Goal: Information Seeking & Learning: Learn about a topic

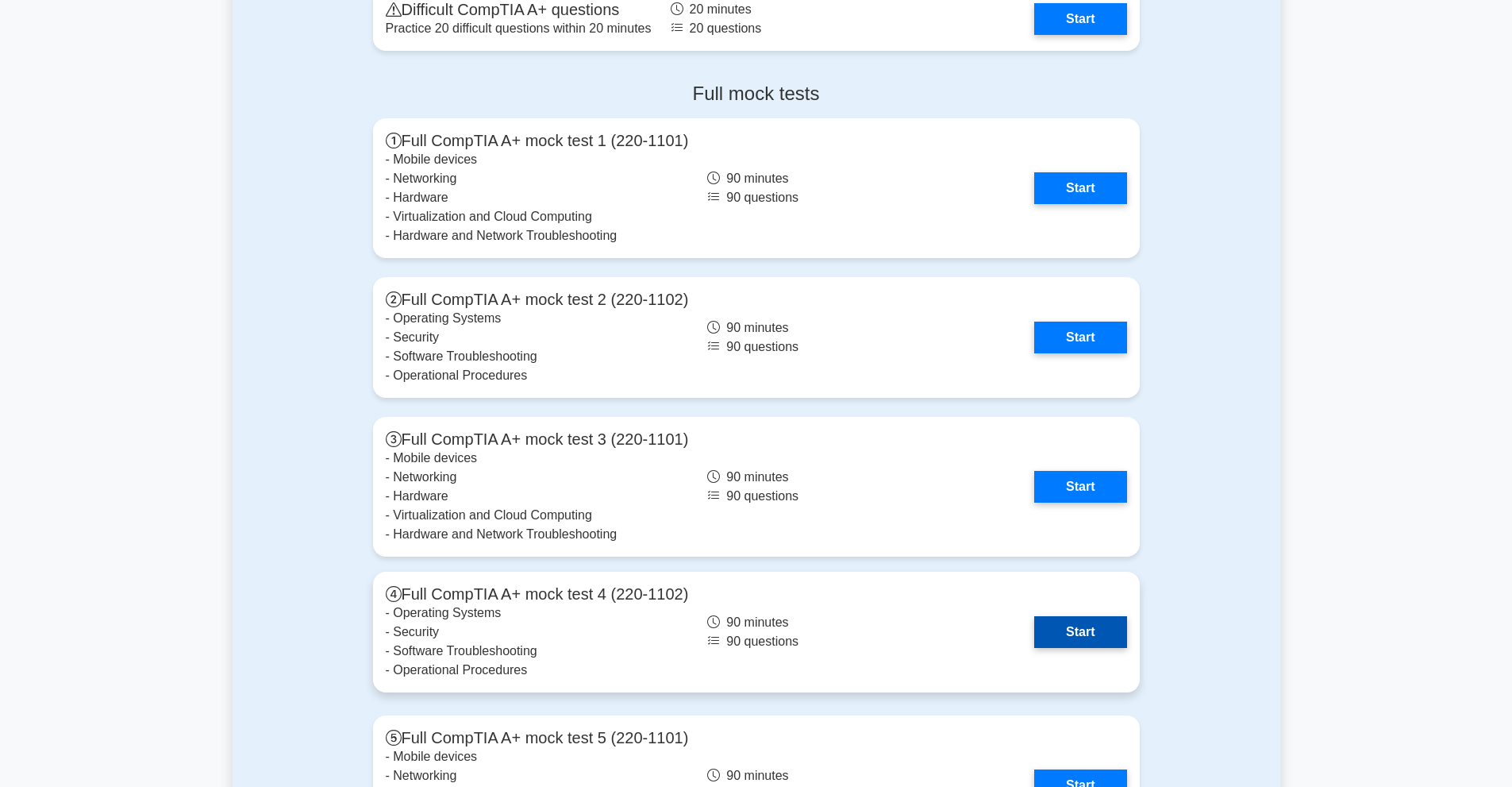
scroll to position [3034, 0]
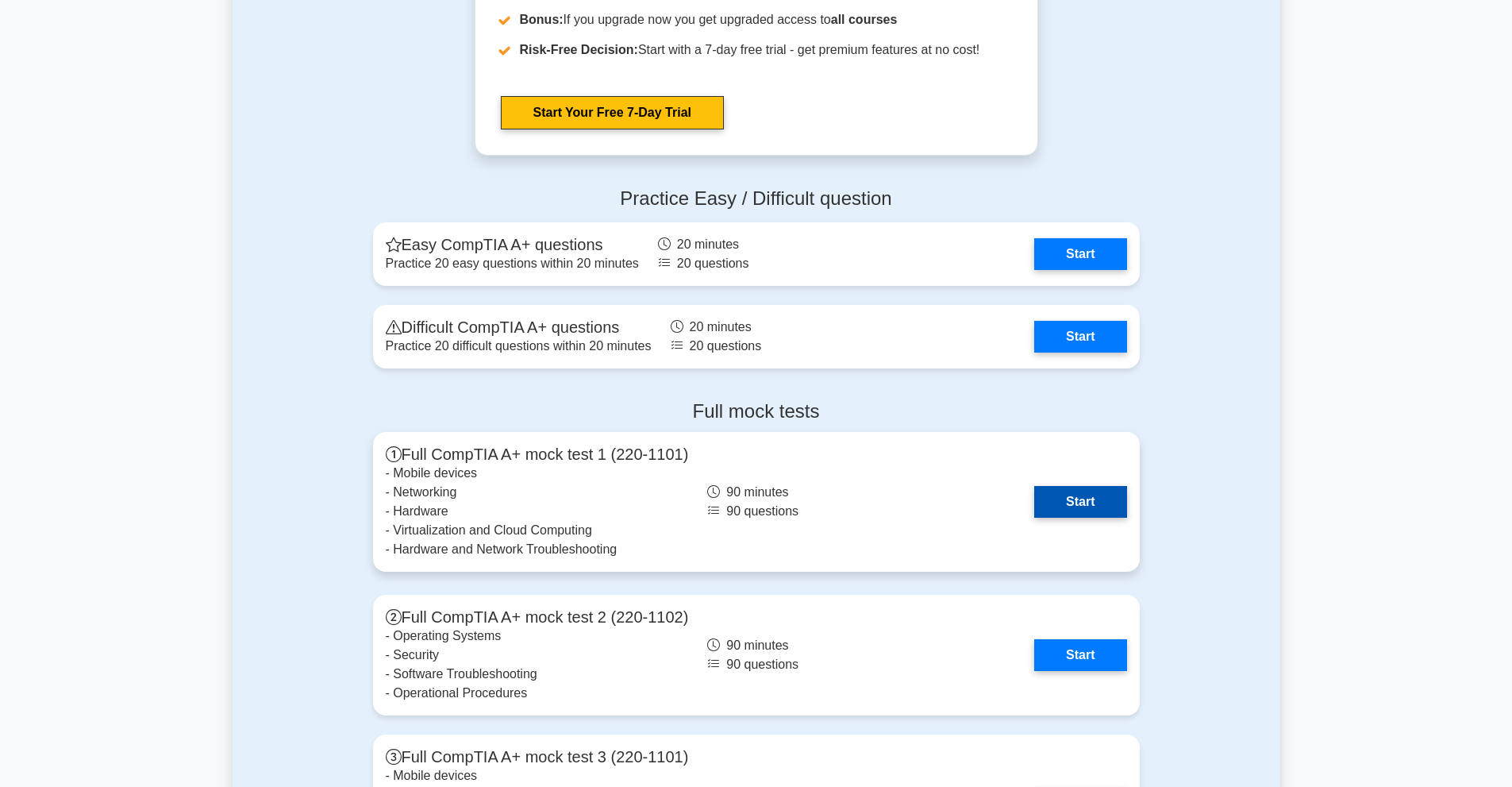
click at [1053, 512] on link "Start" at bounding box center [1079, 502] width 92 height 32
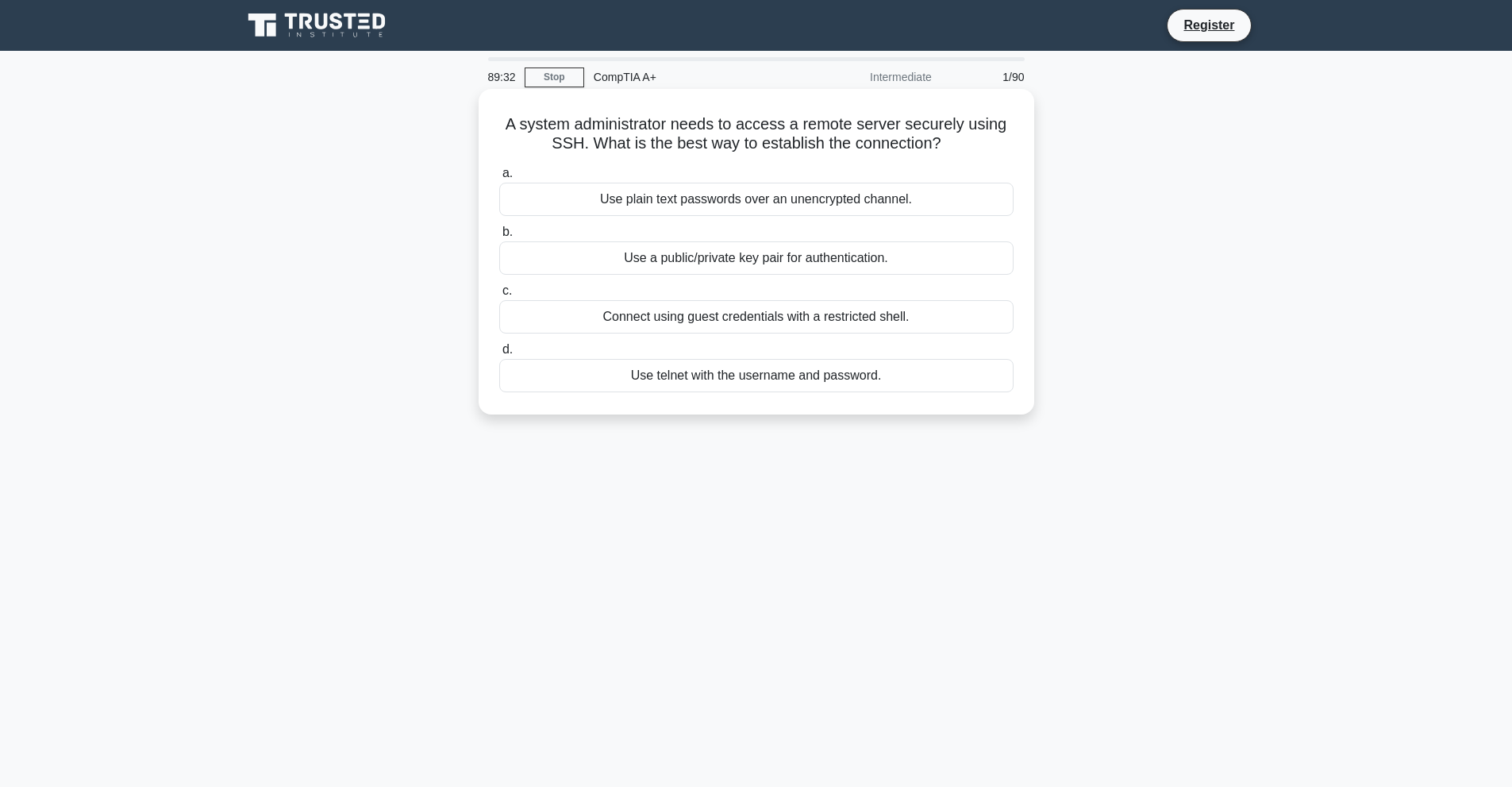
click at [838, 380] on div "Use telnet with the username and password." at bounding box center [756, 376] width 515 height 34
click at [499, 355] on input "d. Use telnet with the username and password." at bounding box center [499, 349] width 0 height 10
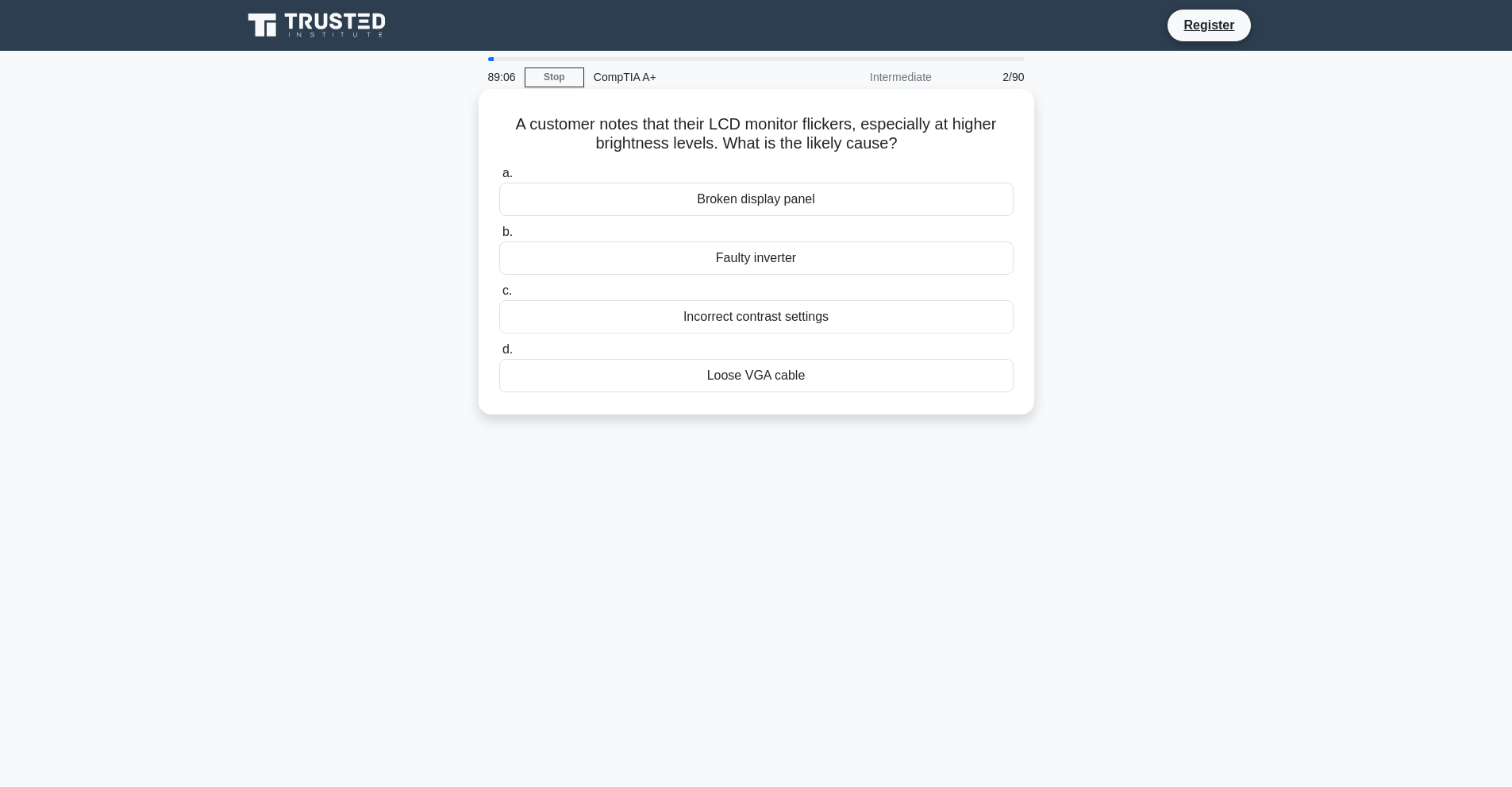
click at [744, 254] on div "Faulty inverter" at bounding box center [756, 258] width 515 height 34
click at [499, 238] on input "b. Faulty inverter" at bounding box center [499, 232] width 0 height 10
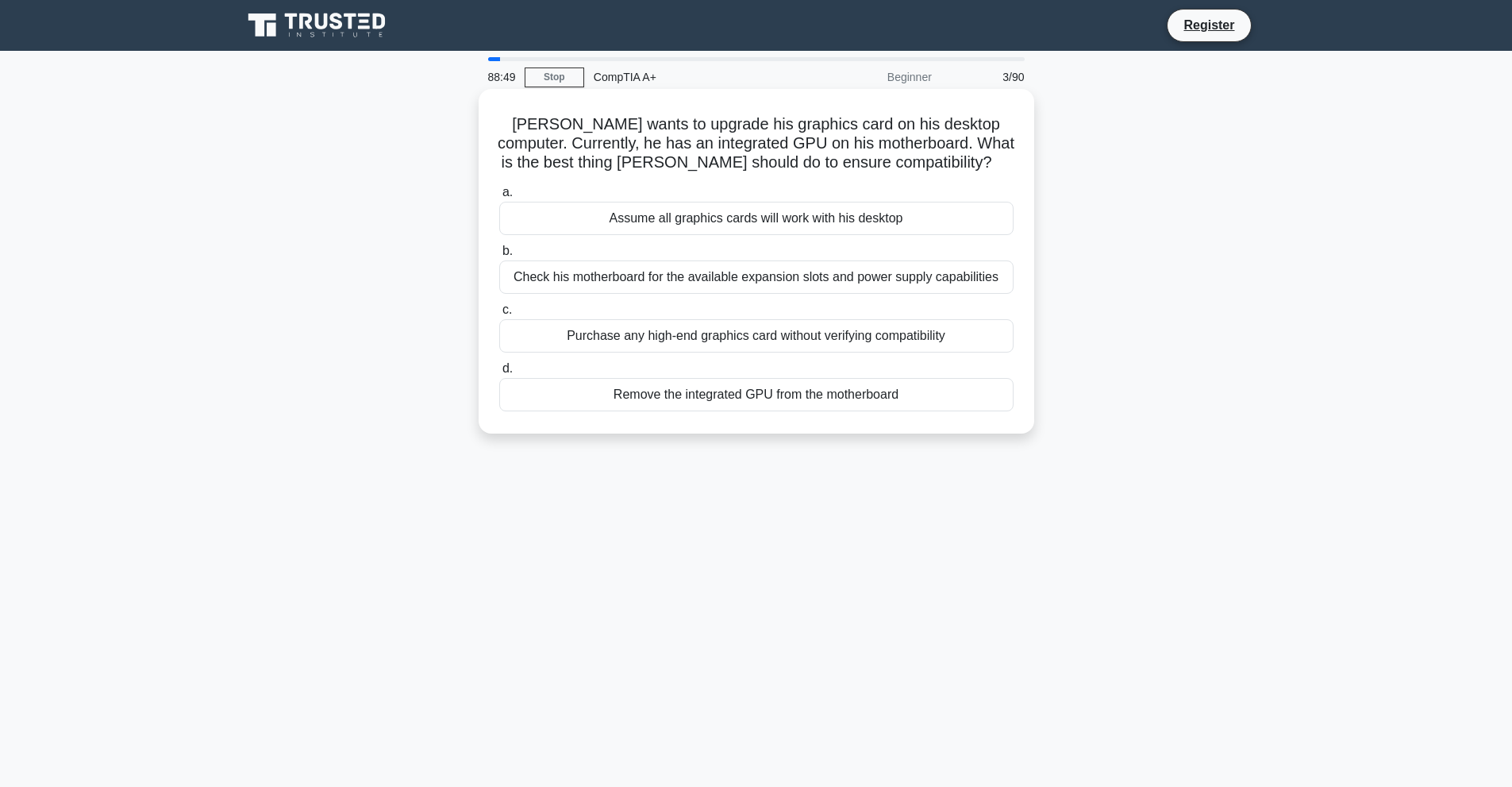
click at [701, 283] on div "Check his motherboard for the available expansion slots and power supply capabi…" at bounding box center [756, 277] width 515 height 34
click at [499, 256] on input "b. Check his motherboard for the available expansion slots and power supply cap…" at bounding box center [499, 251] width 0 height 10
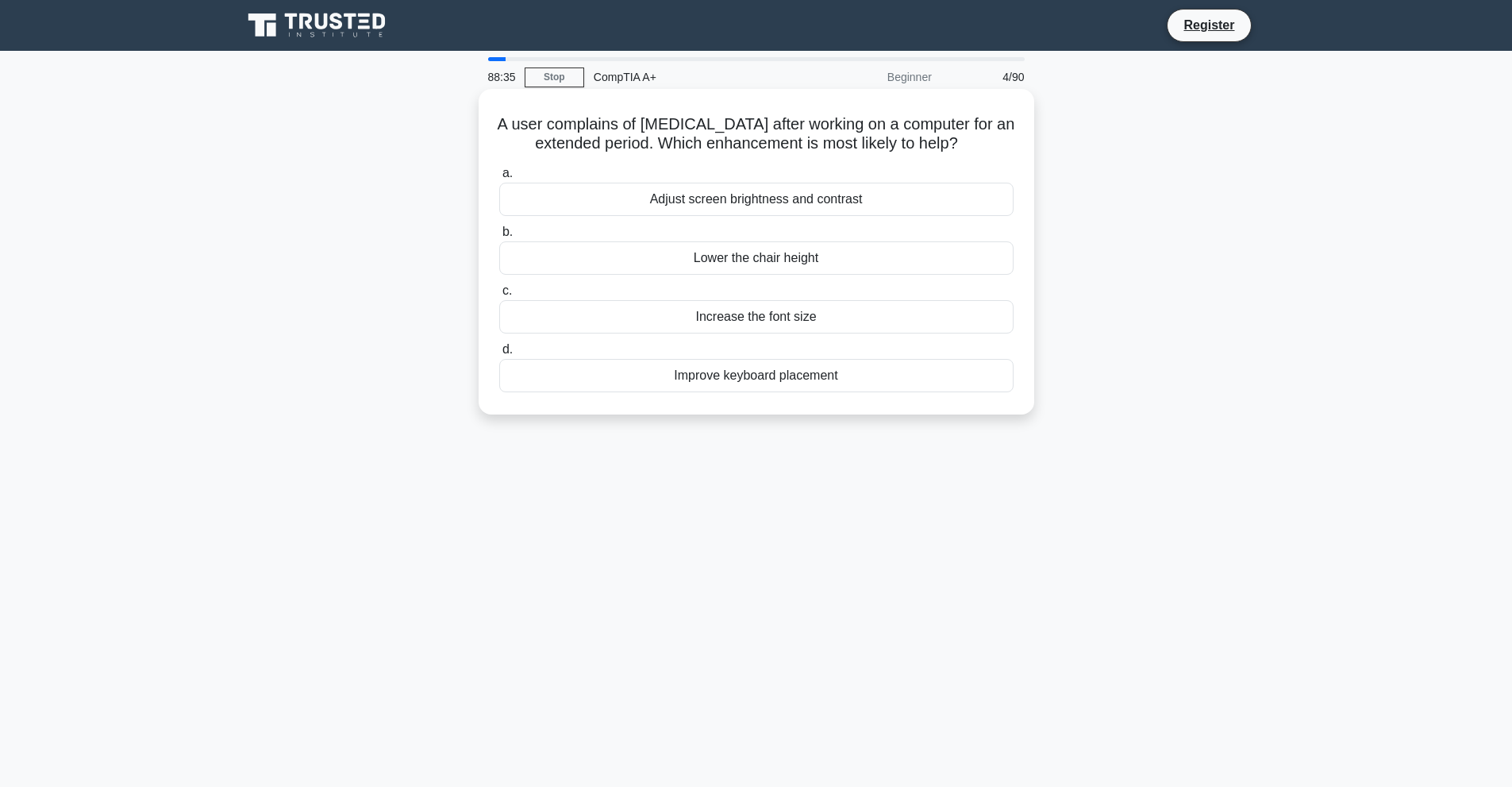
drag, startPoint x: 711, startPoint y: 201, endPoint x: 709, endPoint y: 225, distance: 24.1
click at [709, 225] on div "a. Adjust screen brightness and contrast b. Lower the chair height c. d." at bounding box center [756, 278] width 533 height 235
click at [698, 208] on div "Adjust screen brightness and contrast" at bounding box center [756, 199] width 515 height 34
click at [499, 179] on input "a. Adjust screen brightness and contrast" at bounding box center [499, 174] width 0 height 10
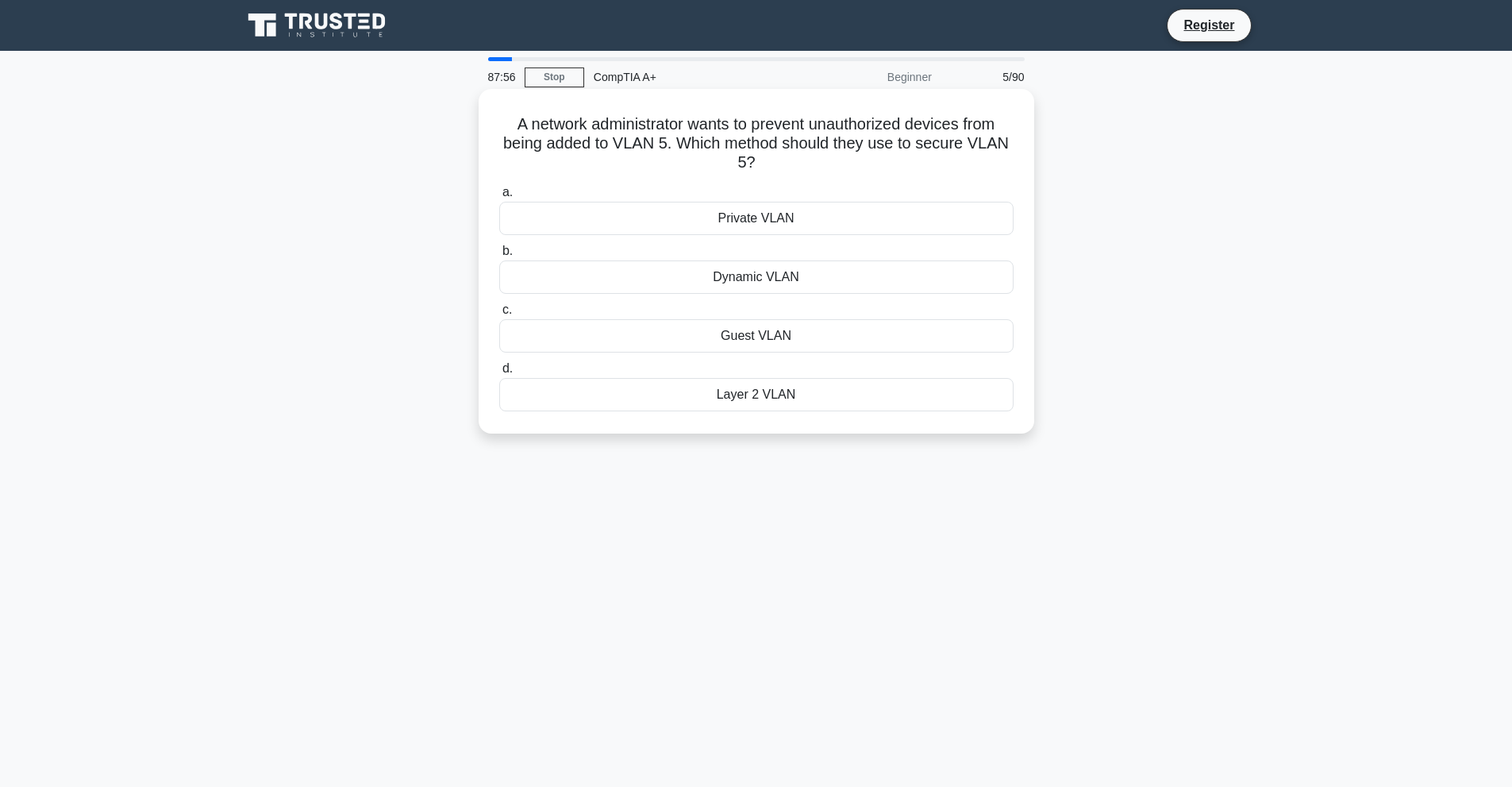
click at [833, 218] on div "Private VLAN" at bounding box center [756, 218] width 515 height 34
click at [499, 197] on input "a. Private VLAN" at bounding box center [499, 192] width 0 height 10
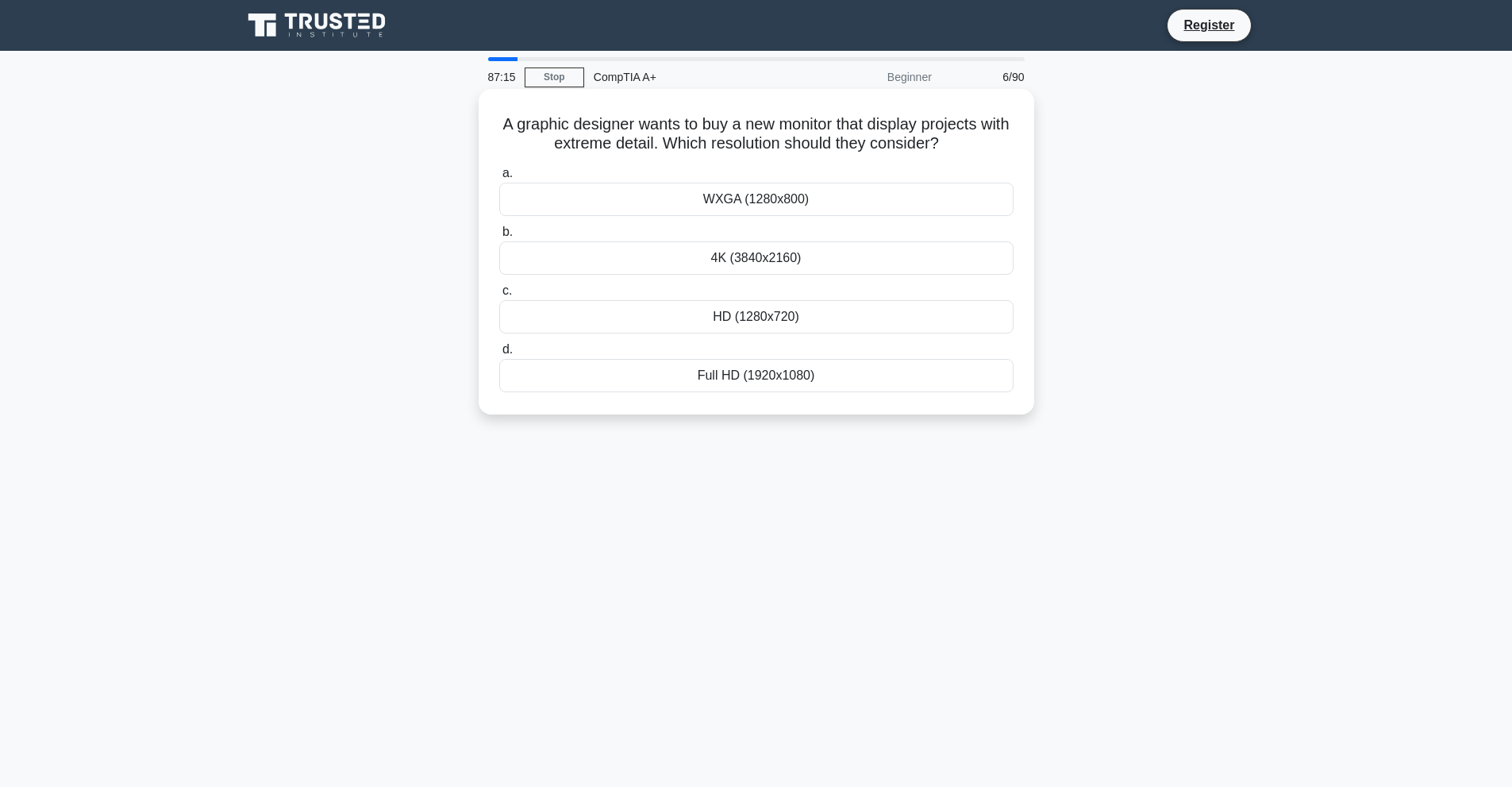
click at [820, 261] on div "4K (3840x2160)" at bounding box center [756, 258] width 515 height 34
click at [499, 238] on input "b. 4K (3840x2160)" at bounding box center [499, 232] width 0 height 10
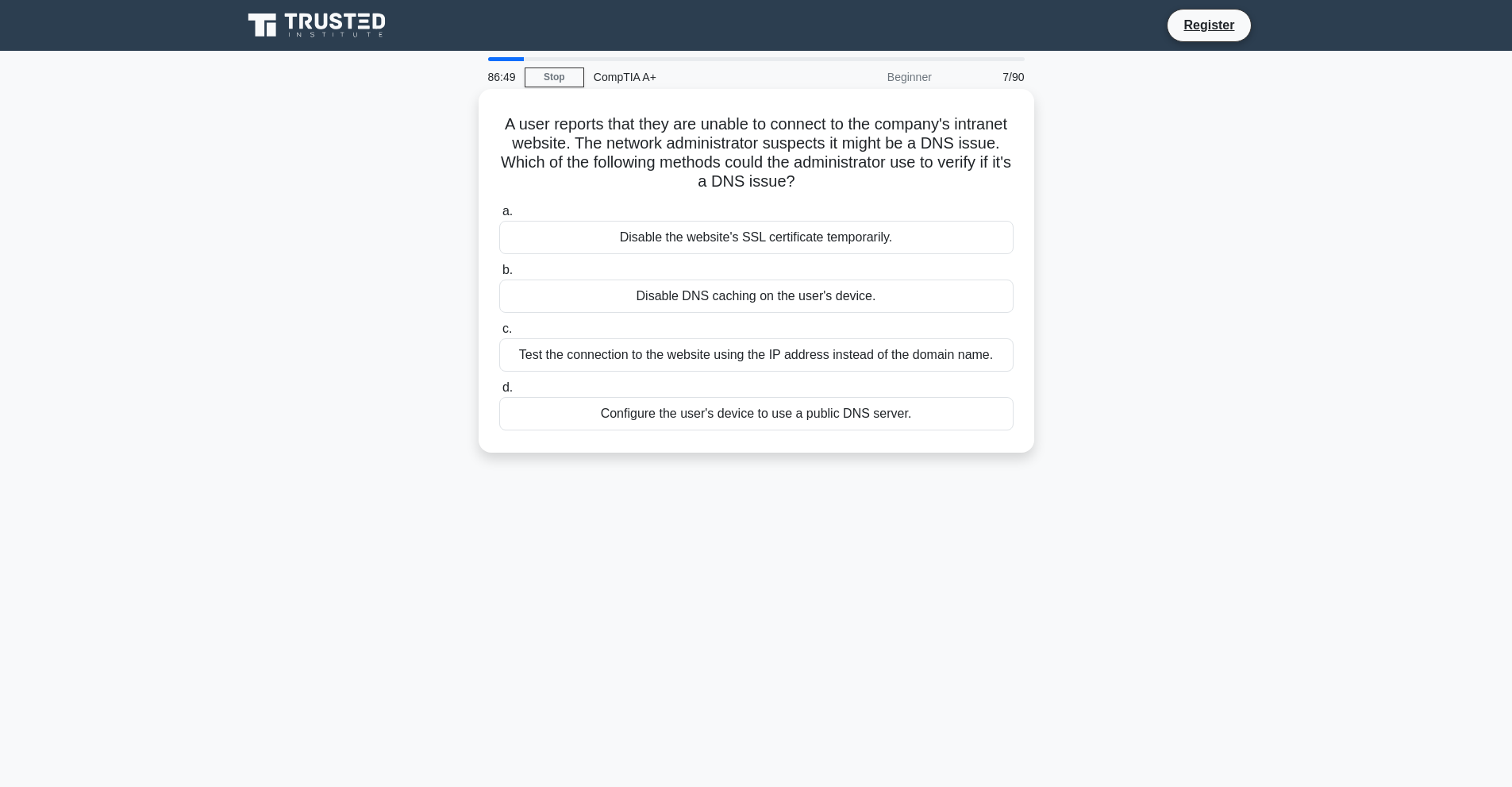
click at [666, 417] on div "Configure the user's device to use a public DNS server." at bounding box center [756, 414] width 515 height 34
click at [499, 394] on input "d. Configure the user's device to use a public DNS server." at bounding box center [499, 388] width 0 height 10
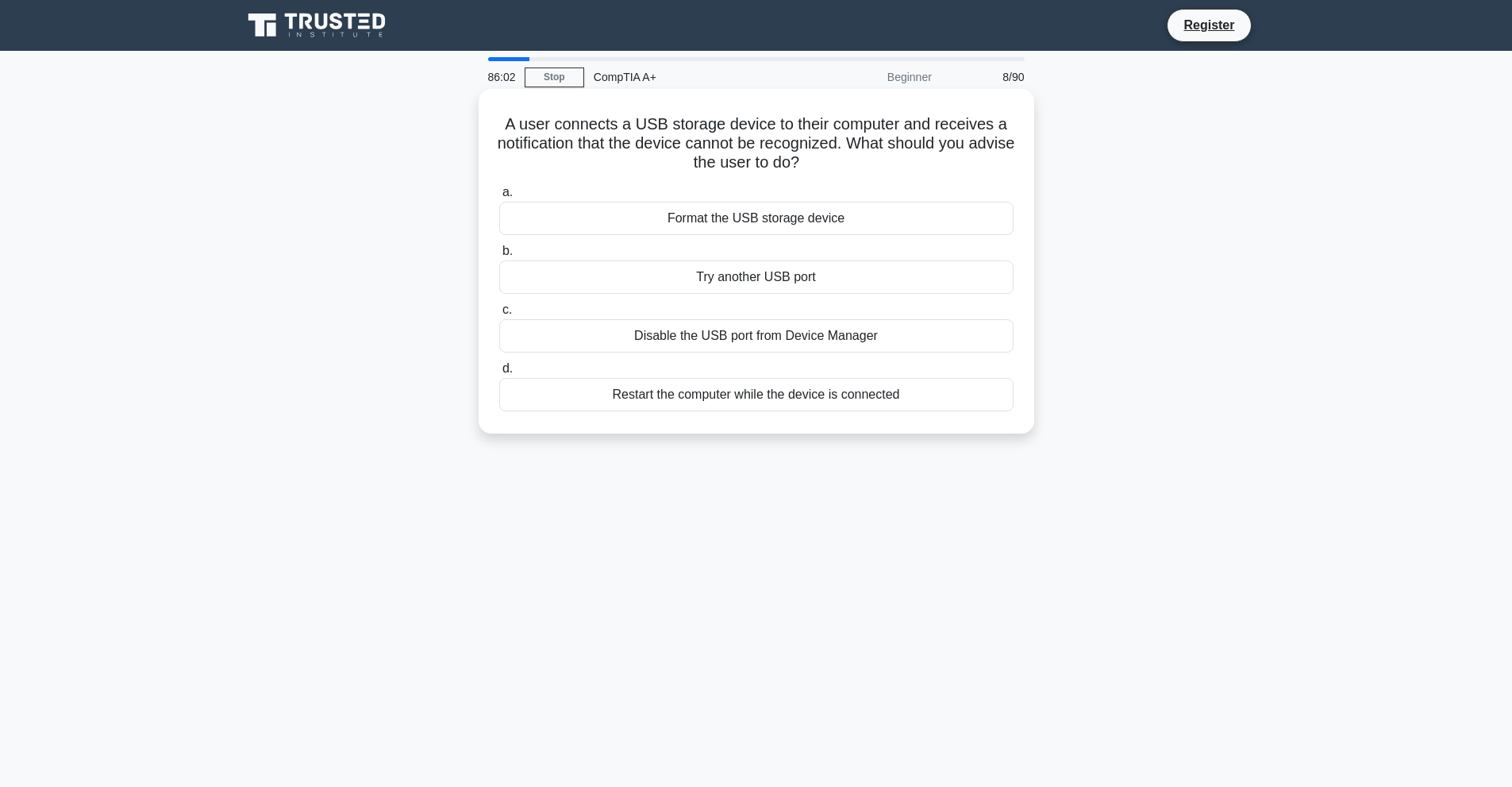
click at [825, 277] on div "Try another USB port" at bounding box center [756, 277] width 515 height 34
click at [499, 256] on input "b. Try another USB port" at bounding box center [499, 251] width 0 height 10
click at [799, 284] on div "Update the graphics driver." at bounding box center [756, 277] width 515 height 34
click at [499, 256] on input "b. Update the graphics driver." at bounding box center [499, 251] width 0 height 10
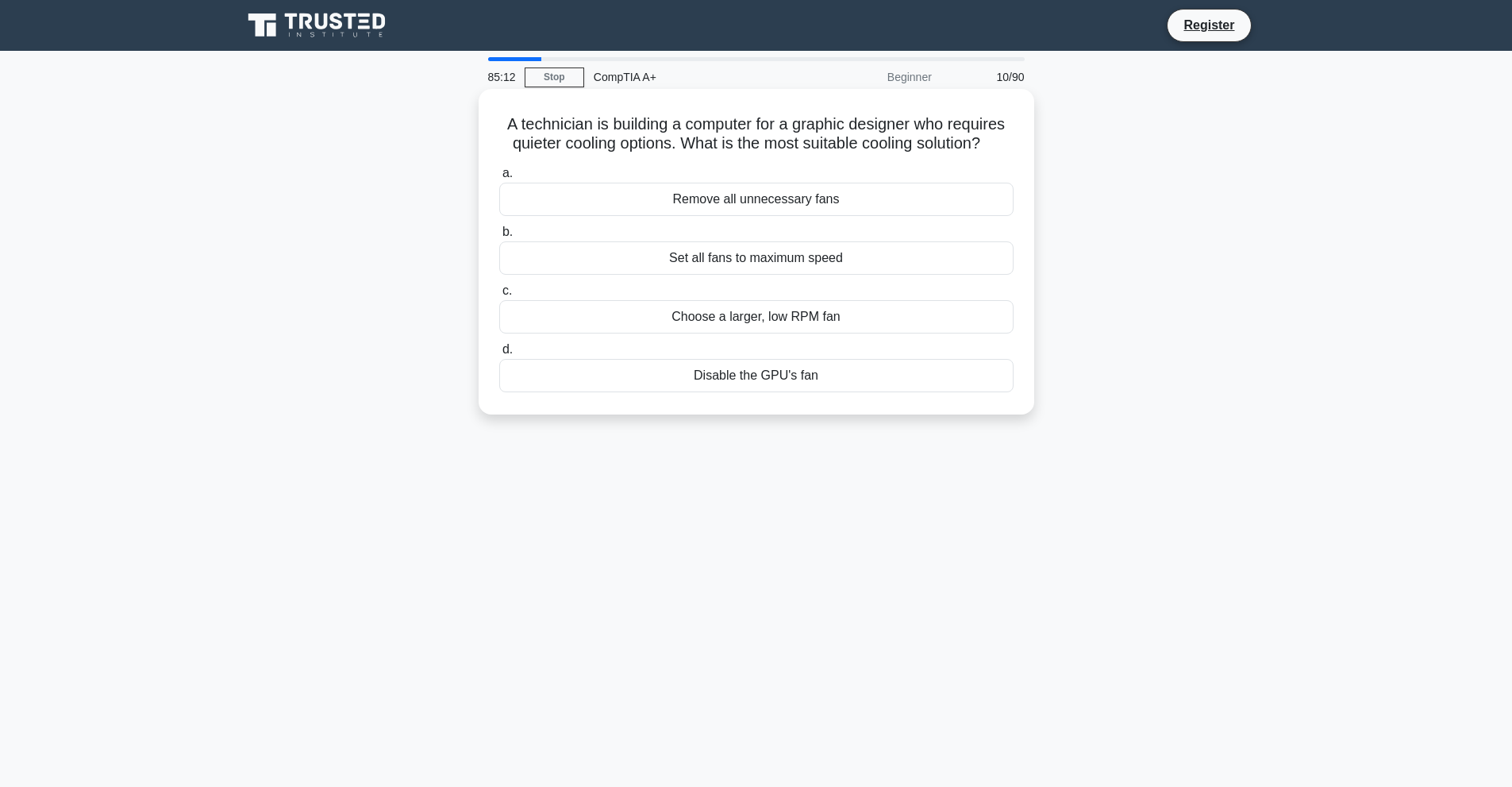
click at [739, 312] on div "Choose a larger, low RPM fan" at bounding box center [756, 317] width 515 height 34
click at [499, 296] on input "c. Choose a larger, low RPM fan" at bounding box center [499, 291] width 0 height 10
click at [776, 319] on div "ISP throttling or network congestion on specific websites" at bounding box center [756, 317] width 515 height 34
click at [499, 296] on input "c. ISP throttling or network congestion on specific websites" at bounding box center [499, 291] width 0 height 10
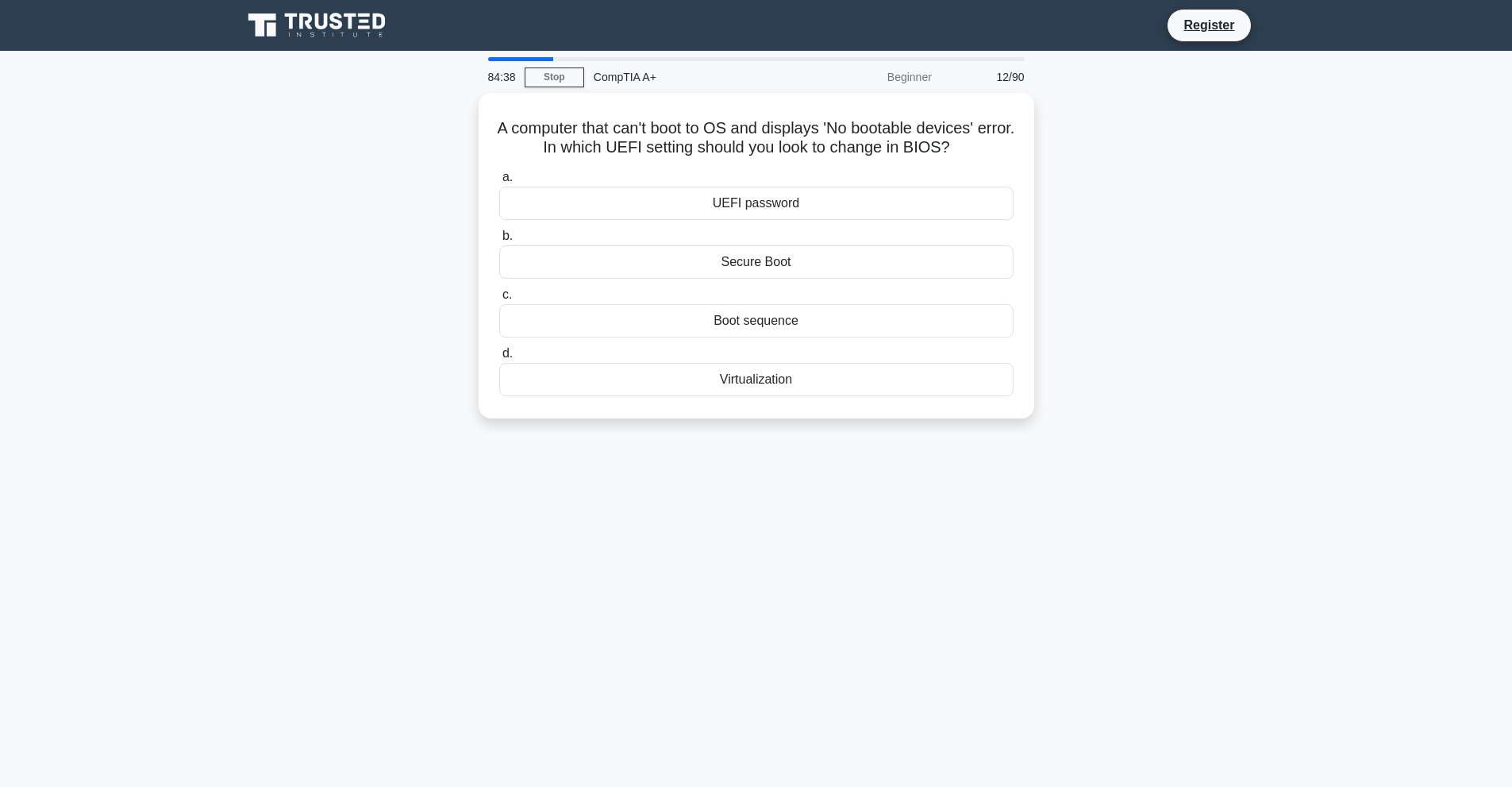
drag, startPoint x: 776, startPoint y: 319, endPoint x: 777, endPoint y: 422, distance: 103.0
click at [777, 422] on div "A computer that can't boot to OS and displays 'No bootable devices' error. In w…" at bounding box center [756, 264] width 1048 height 344
click at [798, 488] on div "84:37 Stop CompTIA A+ Beginner 12/90 A computer that can't boot to OS and displ…" at bounding box center [756, 454] width 1048 height 794
click at [793, 315] on div "Boot sequence" at bounding box center [756, 317] width 515 height 34
click at [499, 296] on input "c. Boot sequence" at bounding box center [499, 291] width 0 height 10
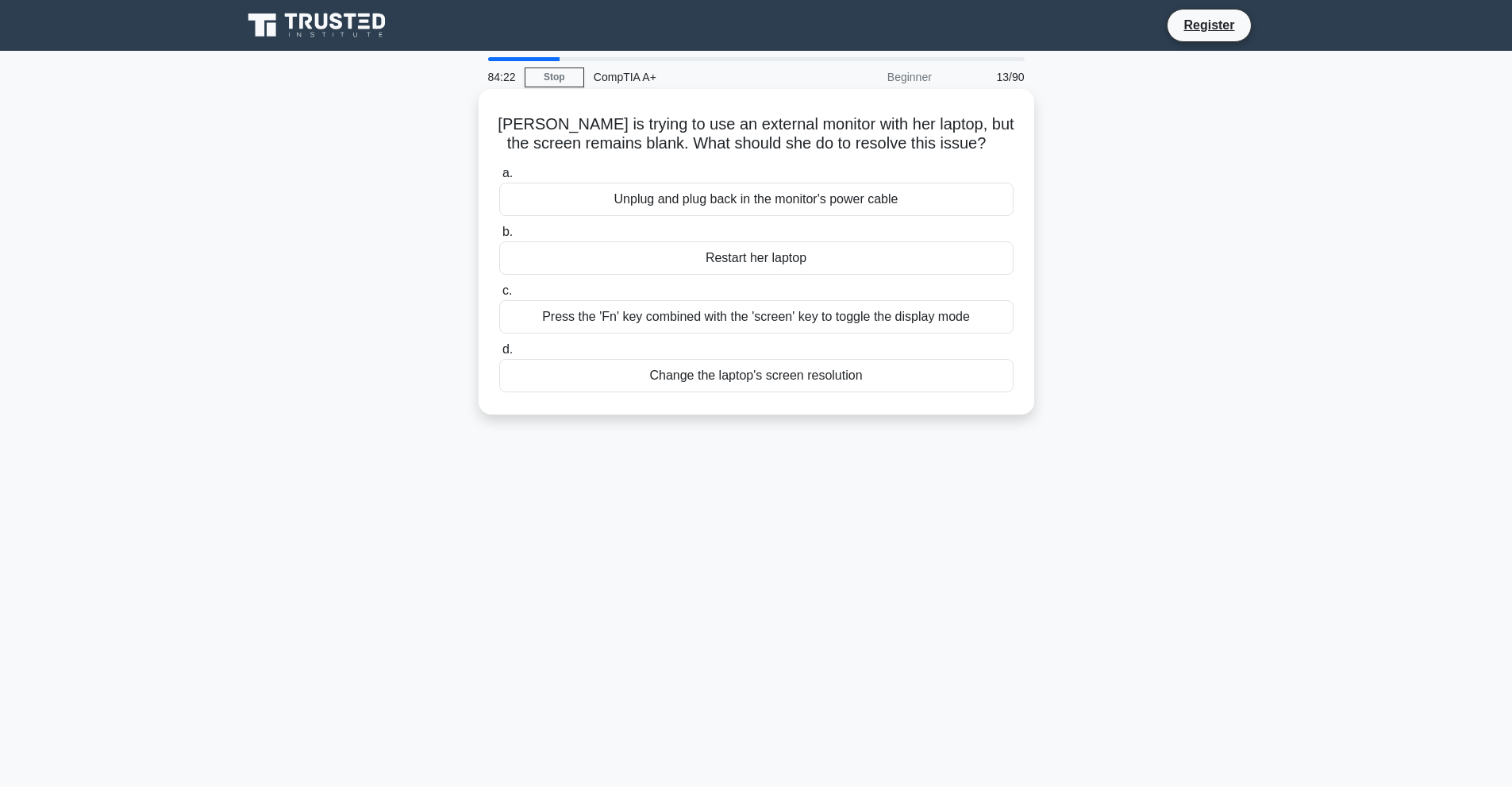
click at [743, 317] on div "Press the 'Fn' key combined with the 'screen' key to toggle the display mode" at bounding box center [756, 317] width 515 height 34
click at [499, 296] on input "c. Press the 'Fn' key combined with the 'screen' key to toggle the display mode" at bounding box center [499, 291] width 0 height 10
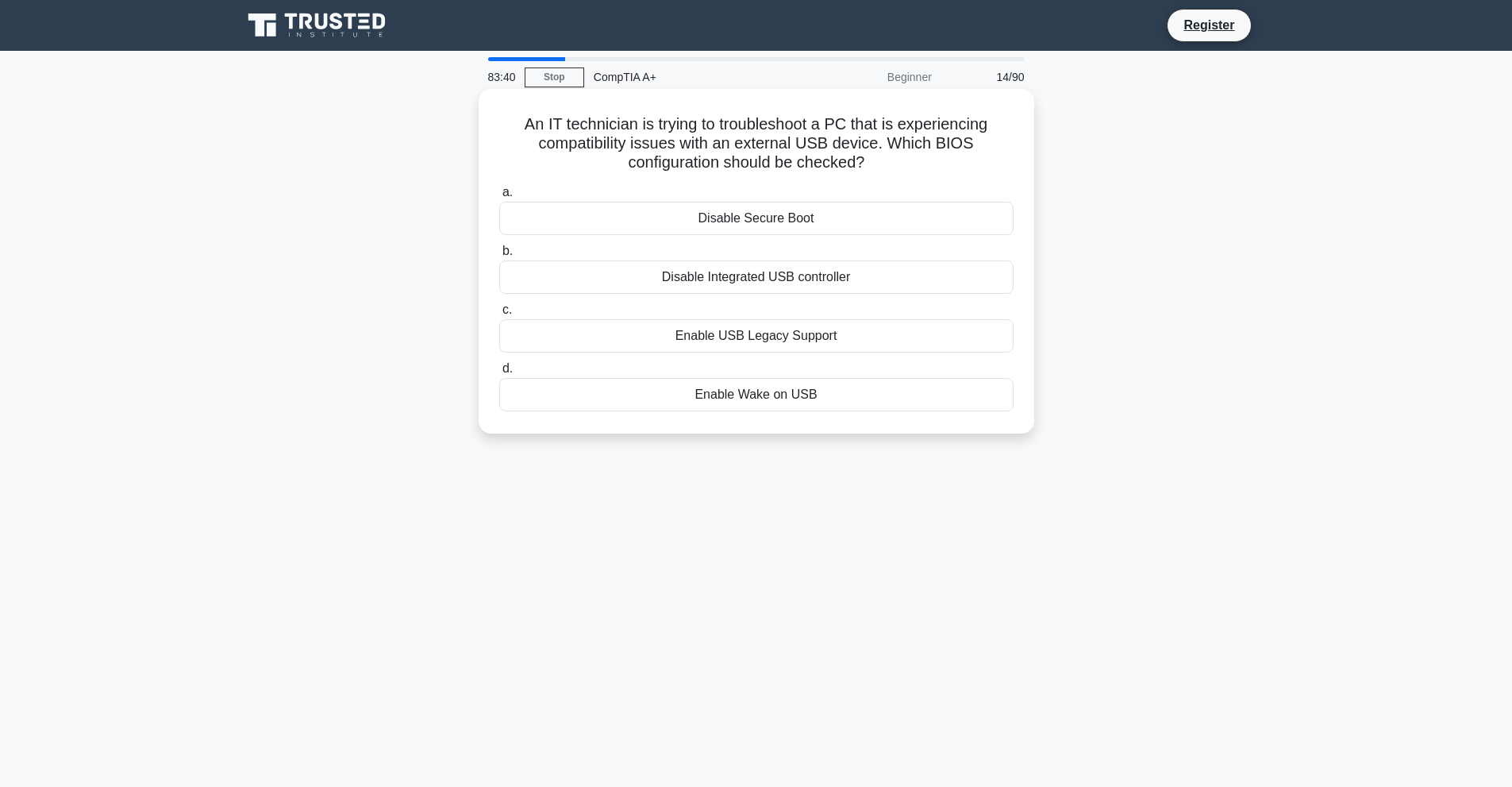
click at [808, 395] on div "Enable Wake on USB" at bounding box center [756, 394] width 515 height 34
click at [499, 374] on input "d. Enable Wake on USB" at bounding box center [499, 369] width 0 height 10
click at [796, 403] on div "Check for proper termination" at bounding box center [756, 394] width 515 height 34
click at [499, 374] on input "d. Check for proper termination" at bounding box center [499, 369] width 0 height 10
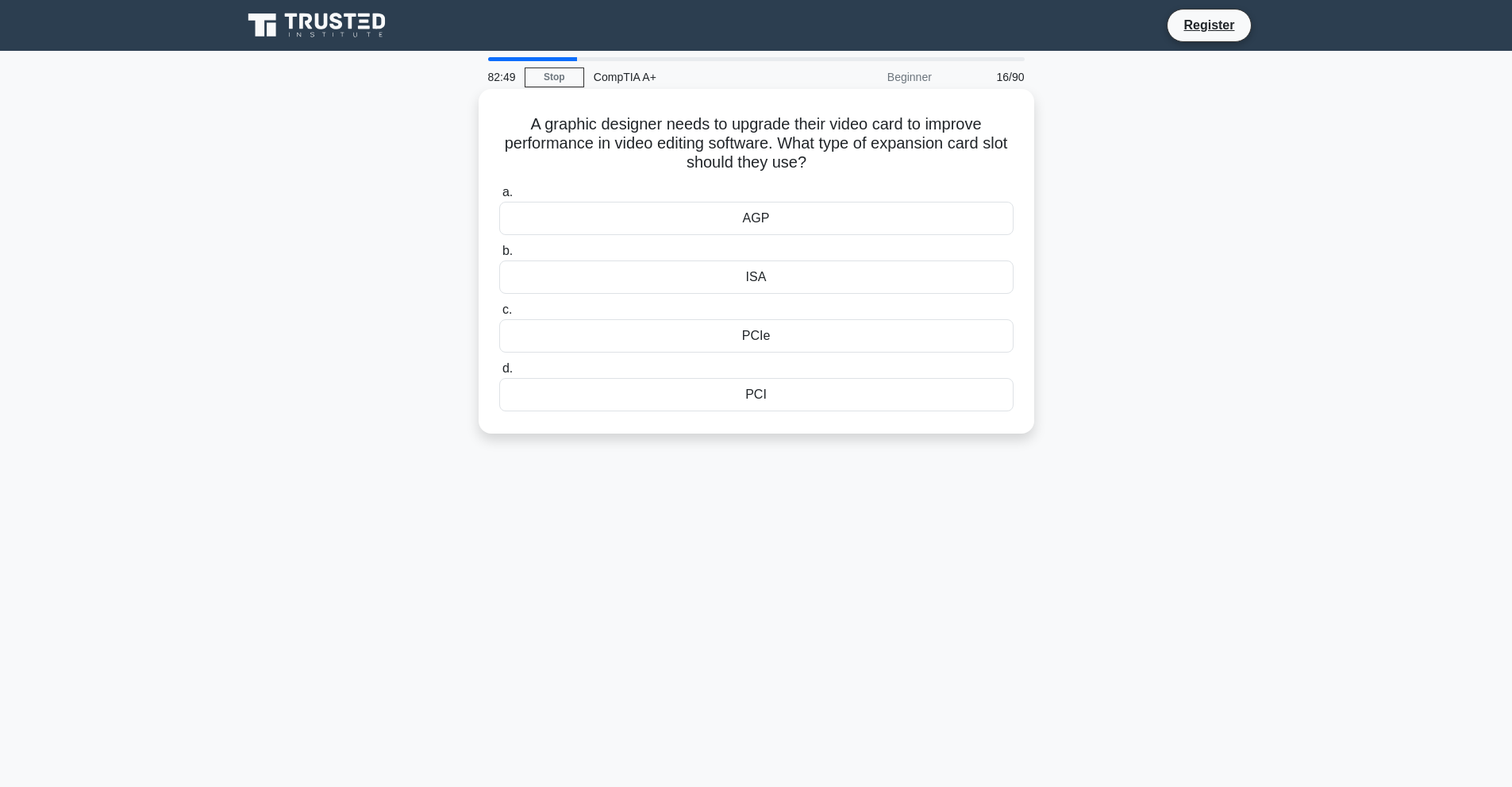
click at [841, 212] on div "AGP" at bounding box center [756, 218] width 515 height 34
click at [499, 197] on input "a. AGP" at bounding box center [499, 192] width 0 height 10
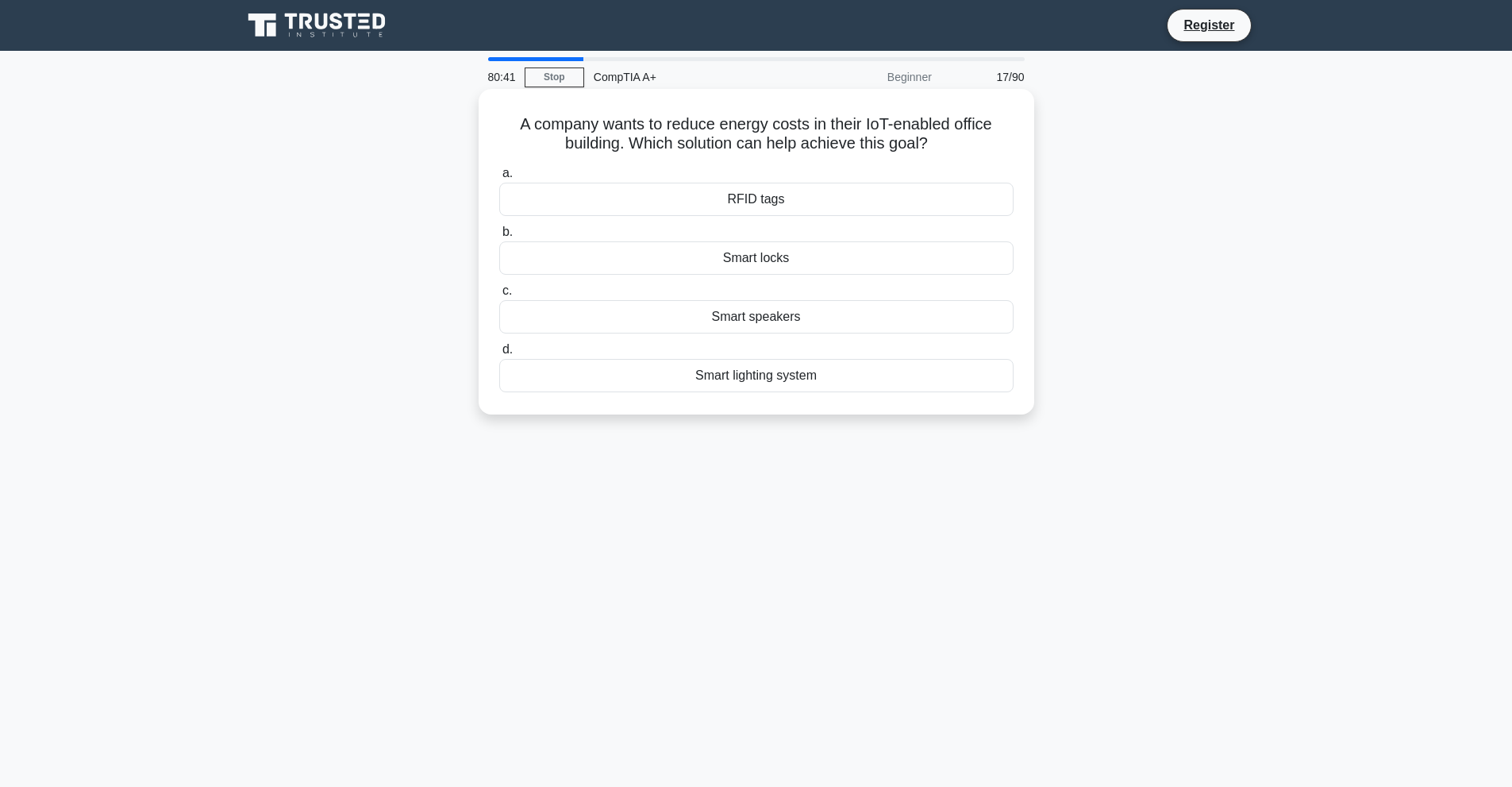
click at [845, 198] on div "RFID tags" at bounding box center [756, 199] width 515 height 34
click at [499, 179] on input "a. RFID tags" at bounding box center [499, 174] width 0 height 10
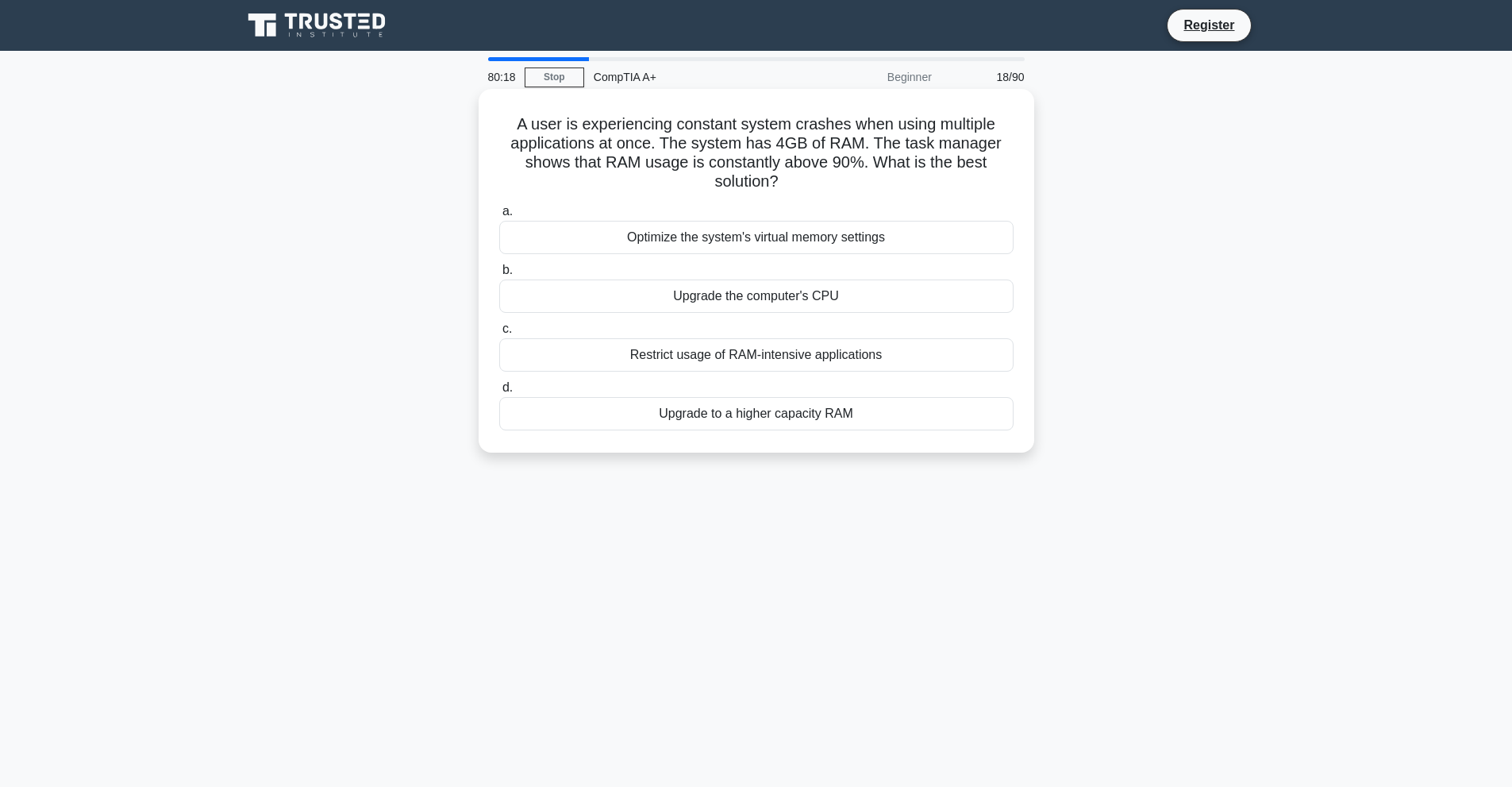
click at [706, 418] on div "Upgrade to a higher capacity RAM" at bounding box center [756, 414] width 515 height 34
click at [499, 394] on input "d. Upgrade to a higher capacity RAM" at bounding box center [499, 388] width 0 height 10
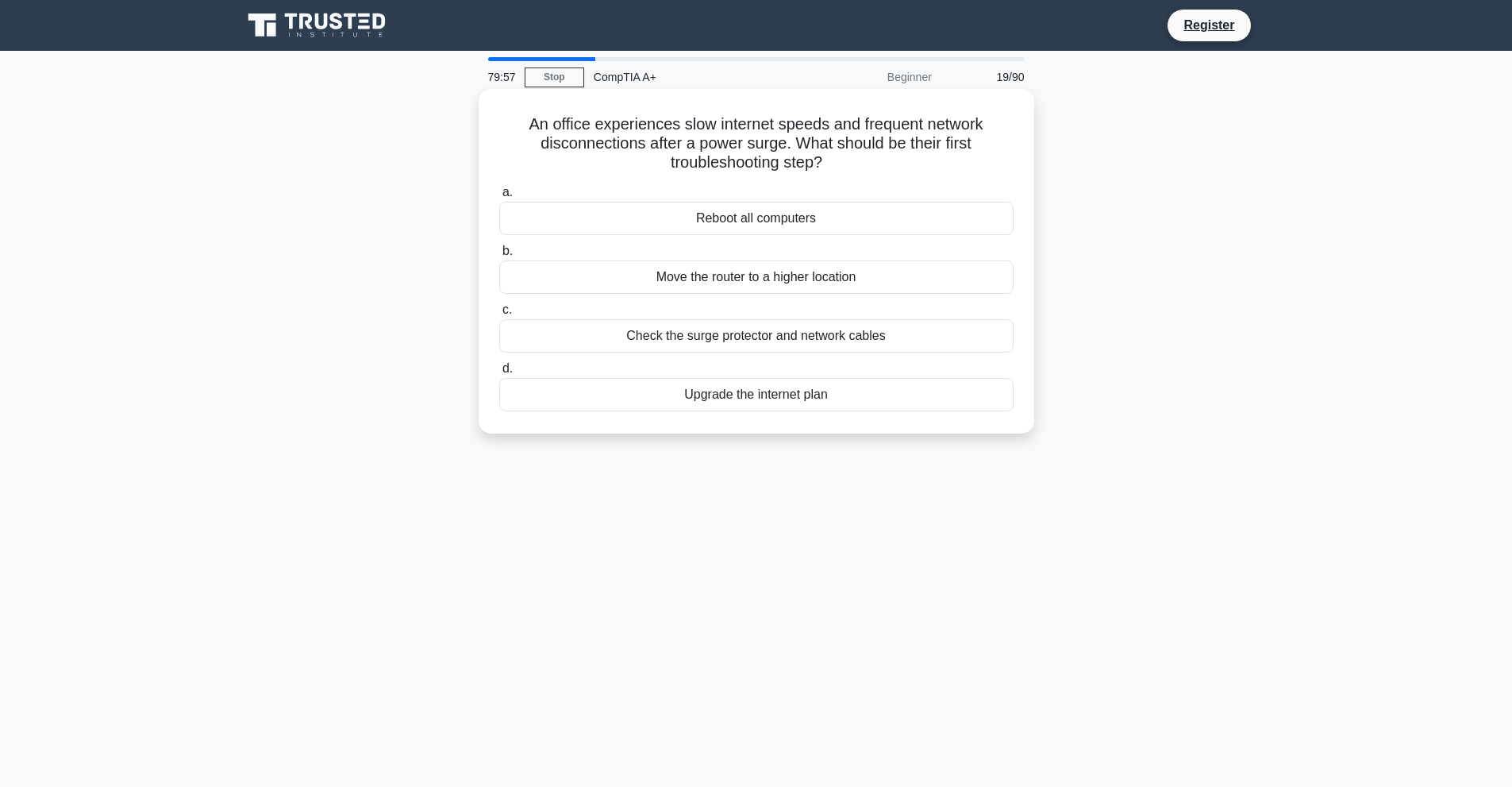
click at [720, 340] on div "Check the surge protector and network cables" at bounding box center [756, 336] width 515 height 34
click at [499, 316] on input "c. Check the surge protector and network cables" at bounding box center [499, 310] width 0 height 10
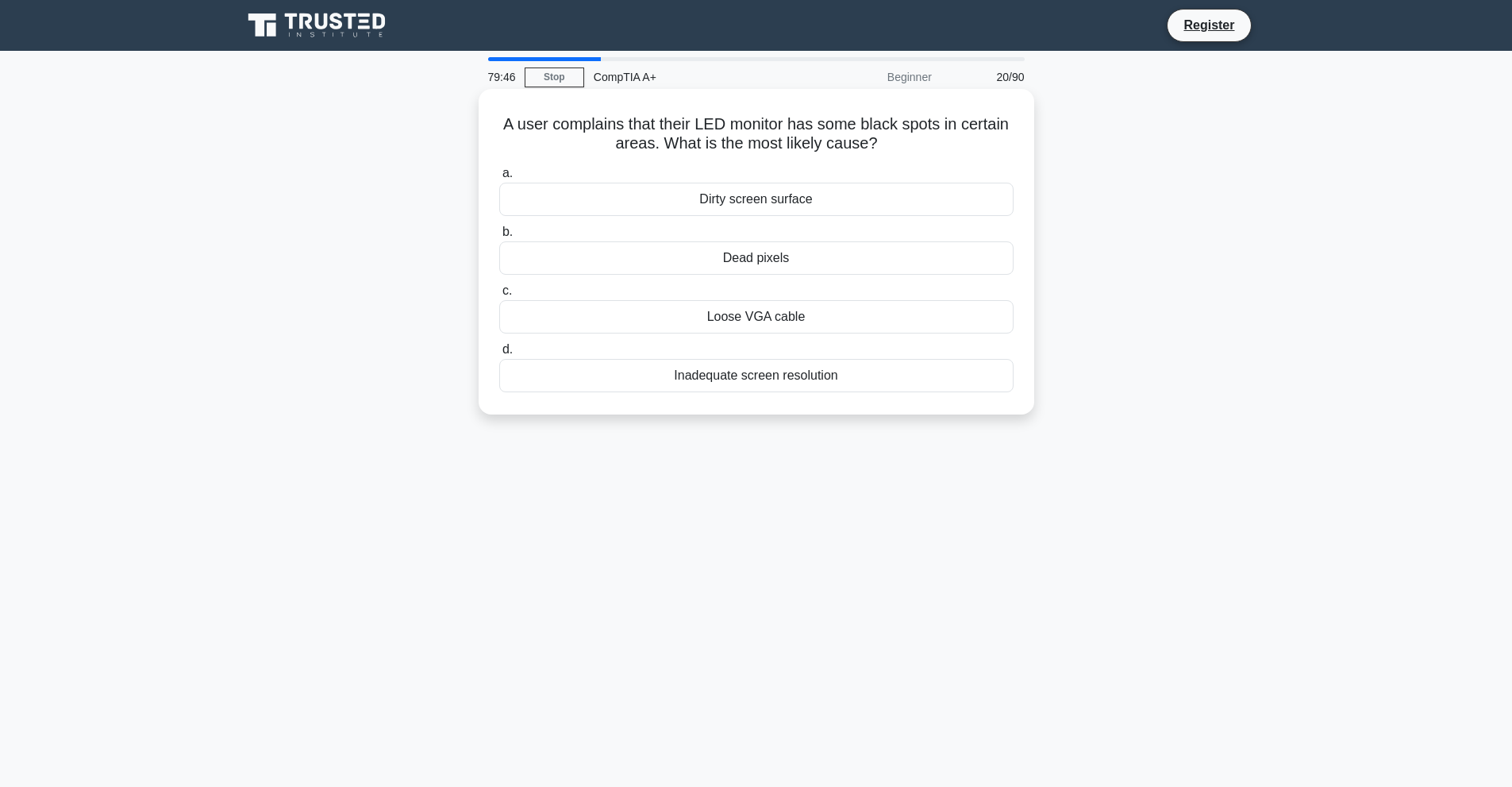
click at [751, 259] on div "Dead pixels" at bounding box center [756, 258] width 515 height 34
click at [499, 238] on input "b. Dead pixels" at bounding box center [499, 232] width 0 height 10
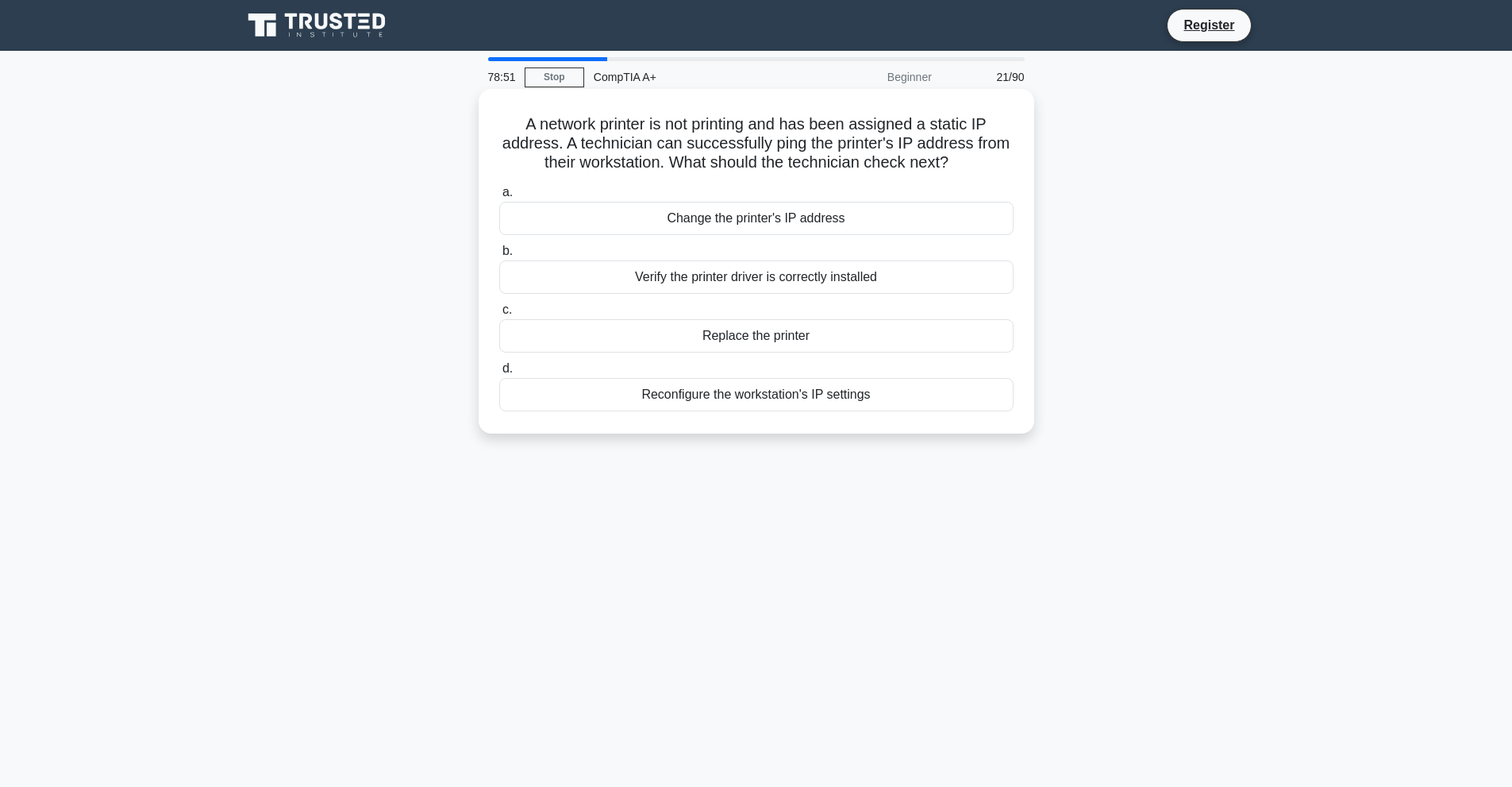
click at [796, 283] on div "Verify the printer driver is correctly installed" at bounding box center [756, 277] width 515 height 34
click at [499, 256] on input "b. Verify the printer driver is correctly installed" at bounding box center [499, 251] width 0 height 10
click at [629, 273] on div "Resetting custom settings such as RAID configuration." at bounding box center [756, 277] width 515 height 34
click at [499, 256] on input "b. Resetting custom settings such as RAID configuration." at bounding box center [499, 251] width 0 height 10
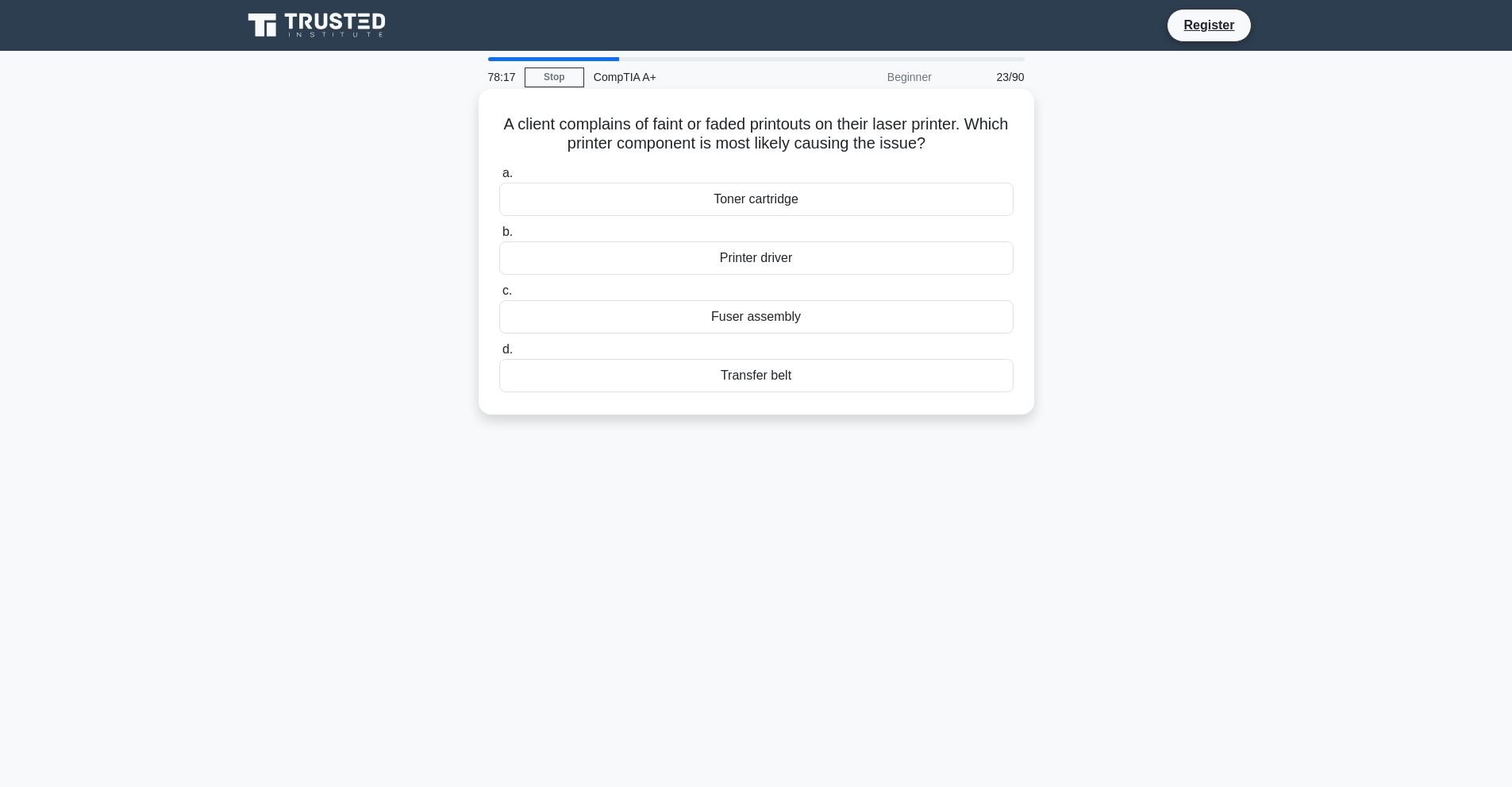
click at [736, 368] on div "Transfer belt" at bounding box center [756, 376] width 515 height 34
click at [499, 355] on input "d. Transfer belt" at bounding box center [499, 349] width 0 height 10
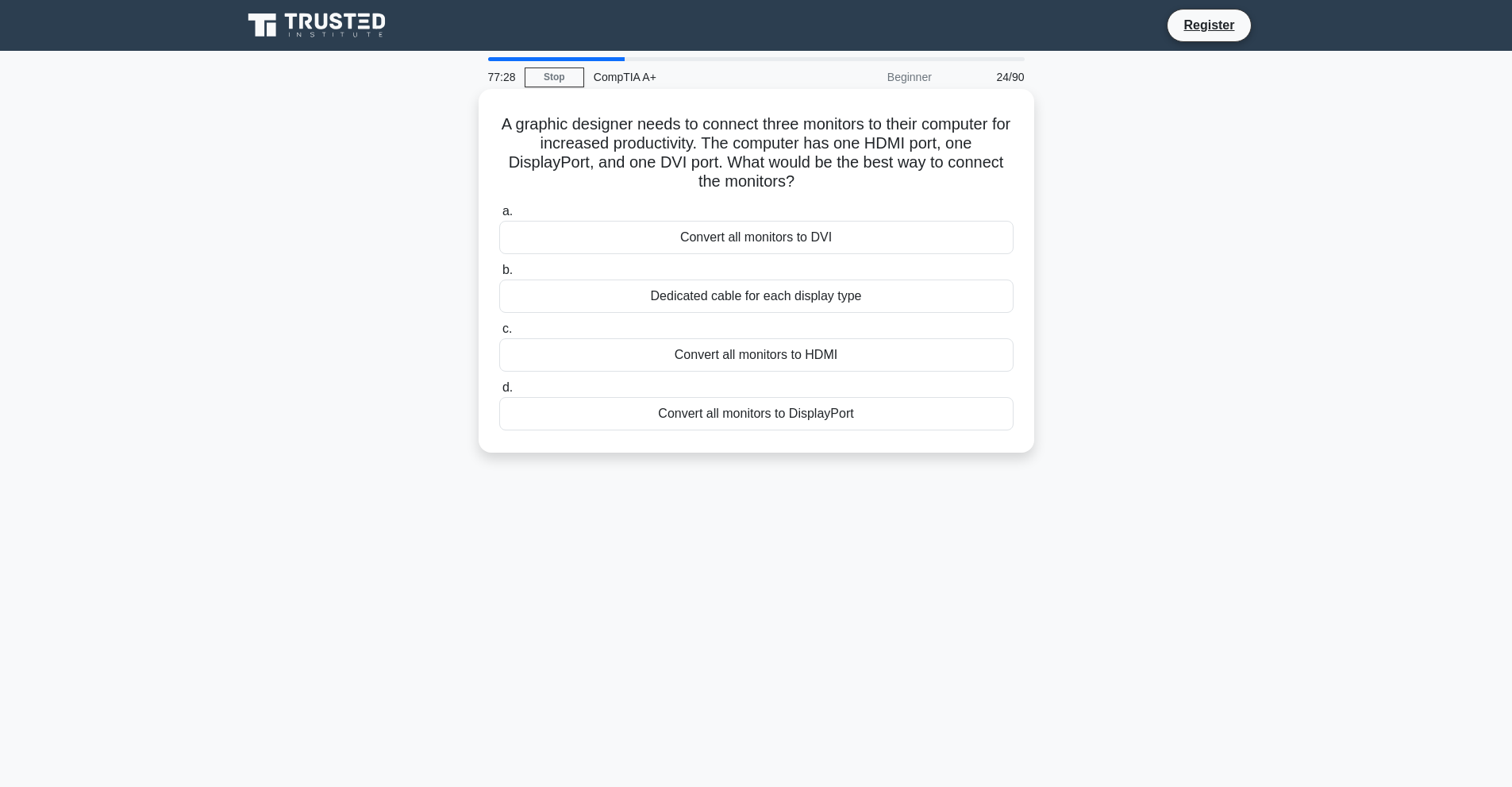
click at [763, 296] on div "Dedicated cable for each display type" at bounding box center [756, 296] width 515 height 34
click at [499, 275] on input "b. Dedicated cable for each display type" at bounding box center [499, 270] width 0 height 10
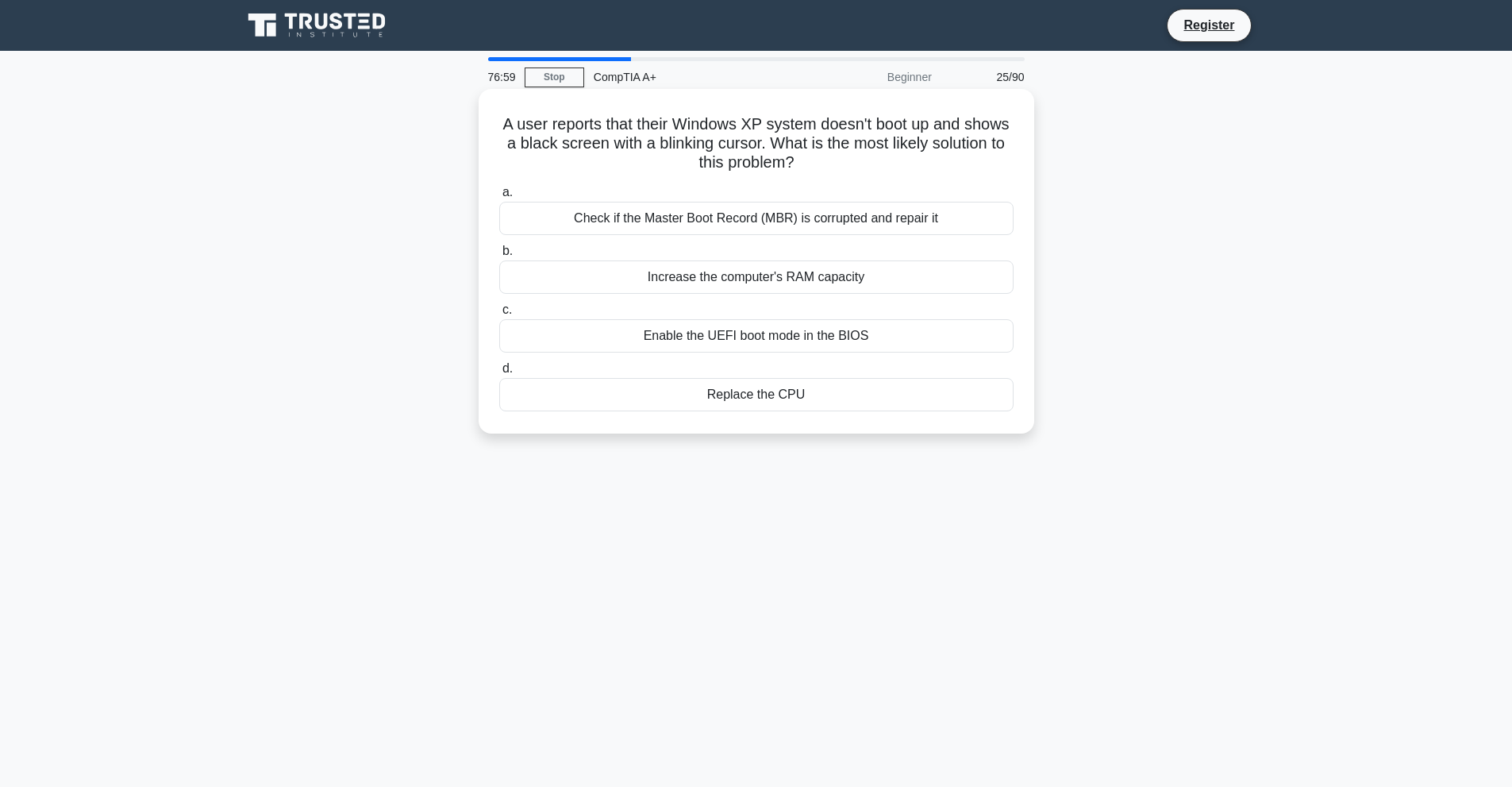
click at [795, 226] on div "Check if the Master Boot Record (MBR) is corrupted and repair it" at bounding box center [756, 218] width 515 height 34
click at [499, 197] on input "a. Check if the Master Boot Record (MBR) is corrupted and repair it" at bounding box center [499, 192] width 0 height 10
click at [788, 276] on div "One that supports NVMe SSDs." at bounding box center [756, 277] width 515 height 34
click at [499, 256] on input "b. One that supports NVMe SSDs." at bounding box center [499, 251] width 0 height 10
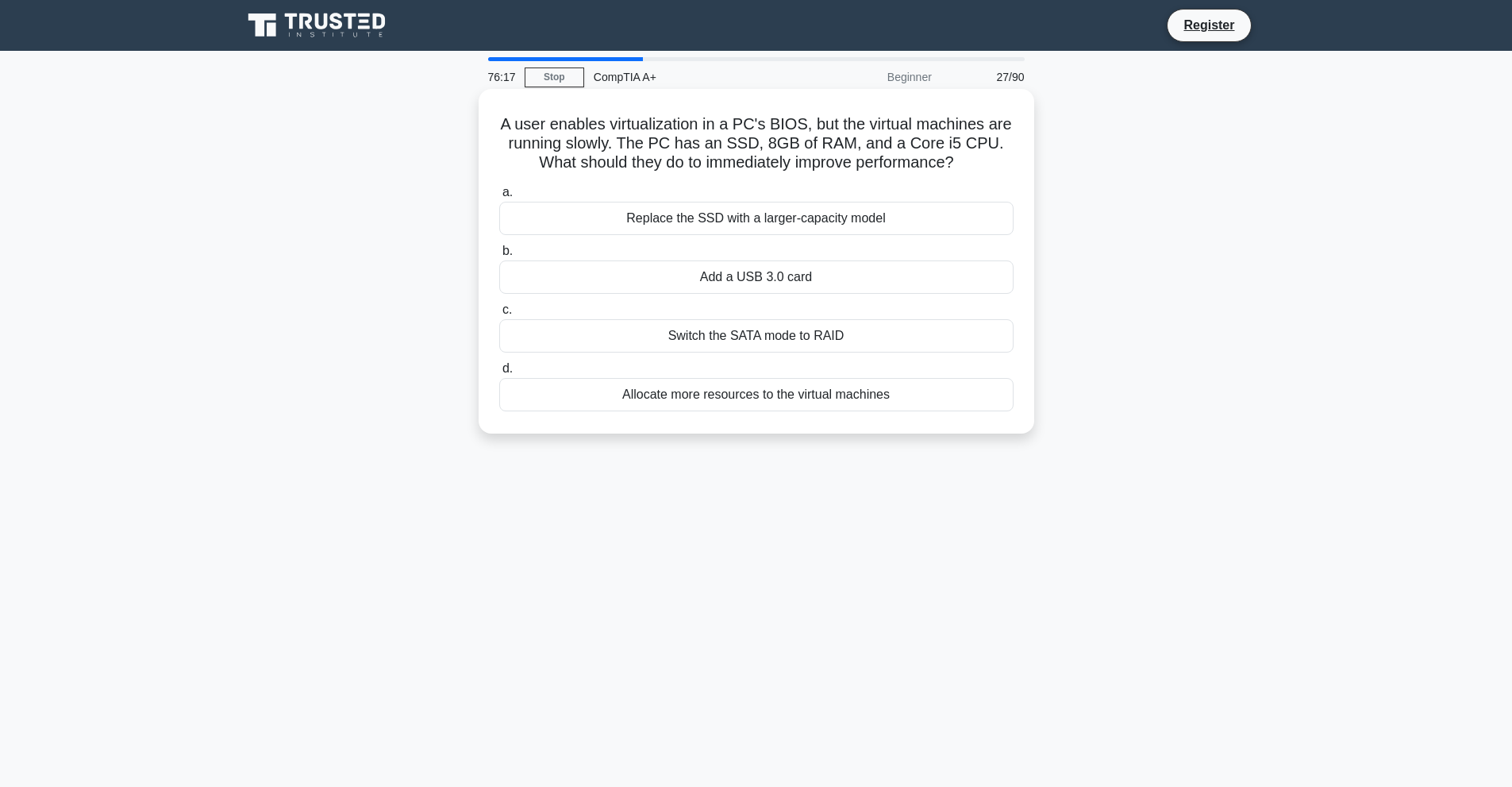
click at [831, 226] on div "Replace the SSD with a larger-capacity model" at bounding box center [756, 218] width 515 height 34
click at [499, 197] on input "a. Replace the SSD with a larger-capacity model" at bounding box center [499, 192] width 0 height 10
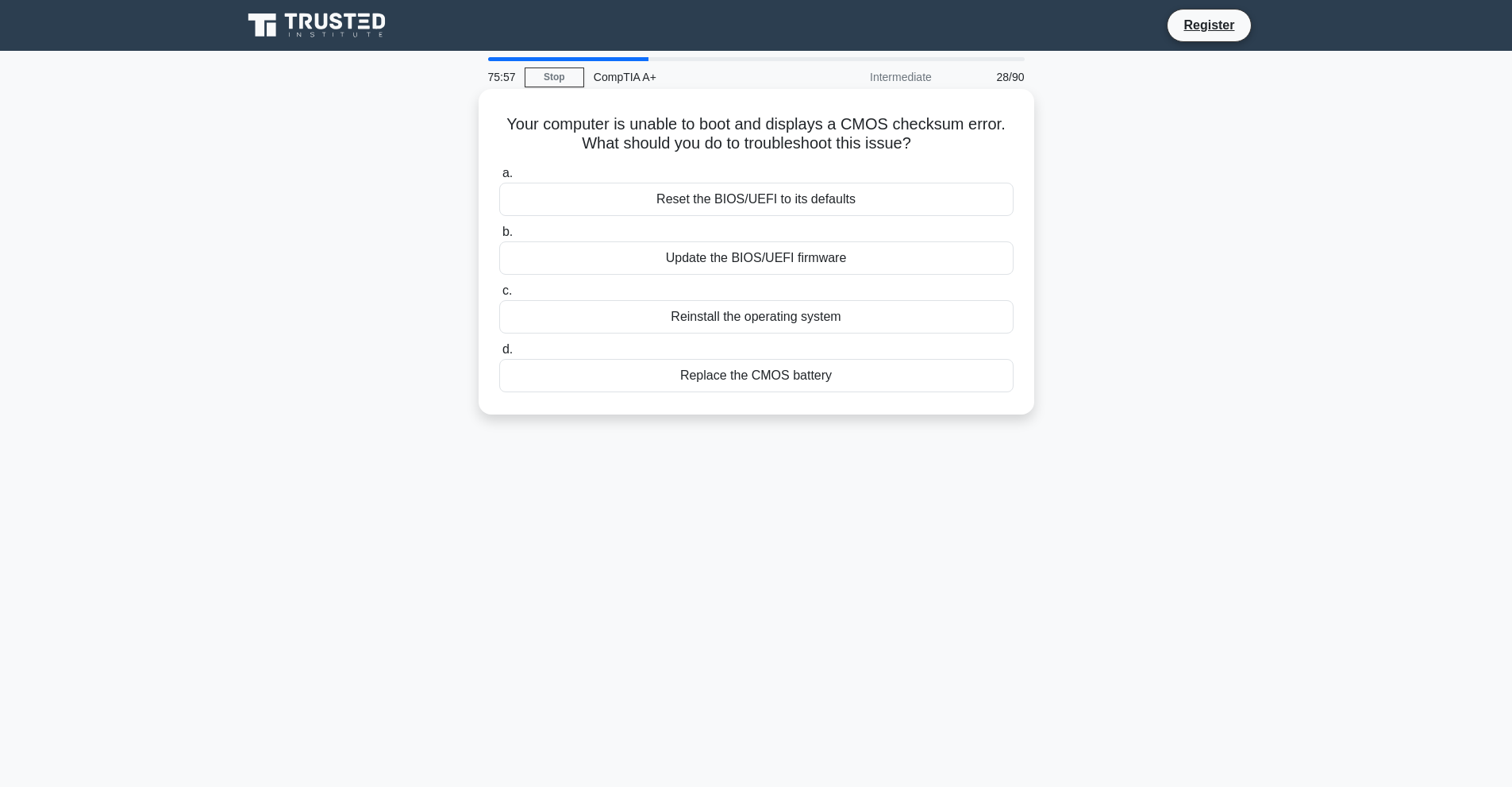
click at [698, 250] on div "Update the BIOS/UEFI firmware" at bounding box center [756, 258] width 515 height 34
click at [499, 238] on input "b. Update the BIOS/UEFI firmware" at bounding box center [499, 232] width 0 height 10
click at [695, 259] on div "Increase the data transmission frequency" at bounding box center [756, 258] width 515 height 34
click at [499, 238] on input "b. Increase the data transmission frequency" at bounding box center [499, 232] width 0 height 10
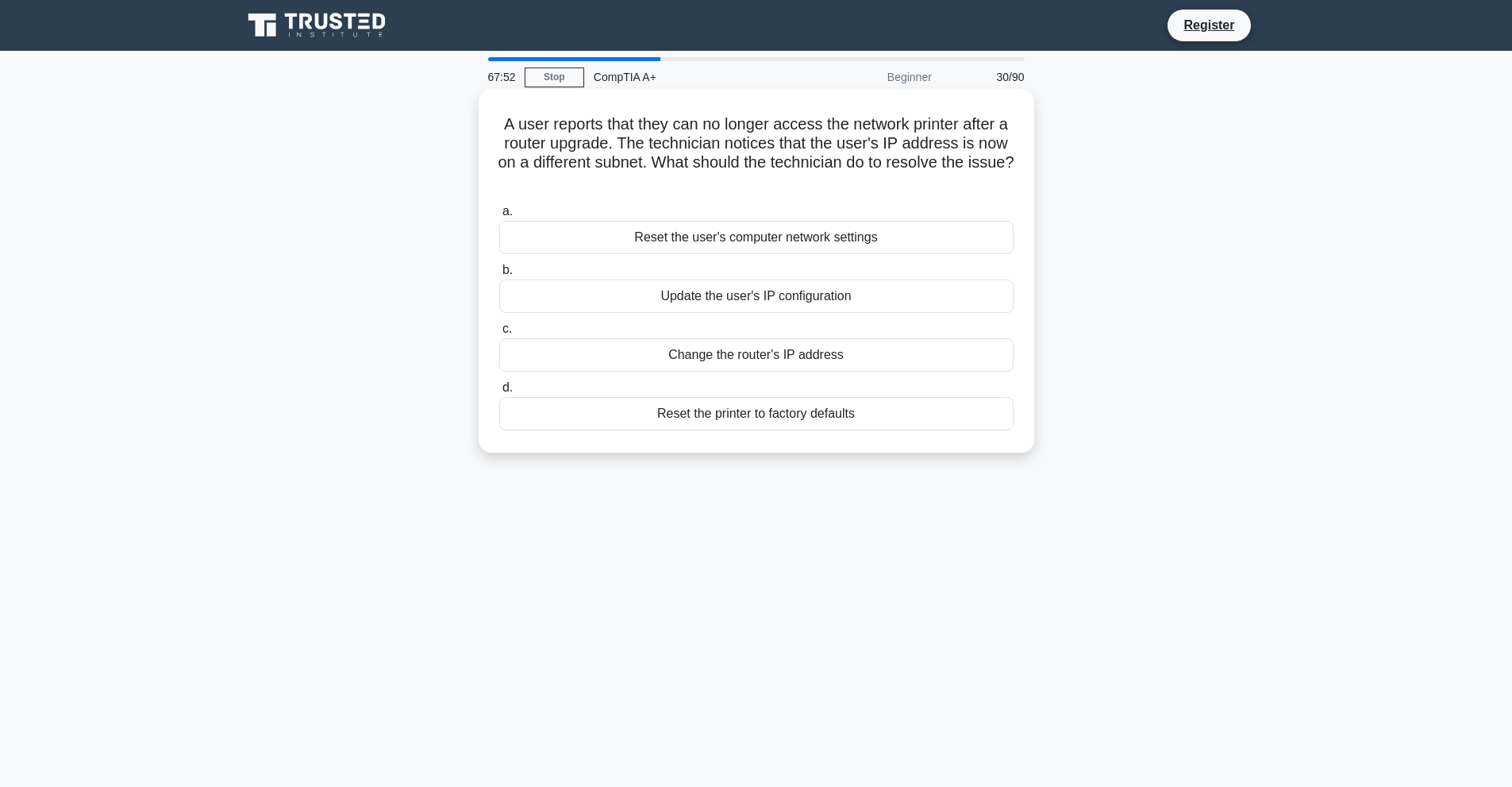
click at [667, 297] on div "Update the user's IP configuration" at bounding box center [756, 296] width 515 height 34
click at [499, 275] on input "b. Update the user's IP configuration" at bounding box center [499, 270] width 0 height 10
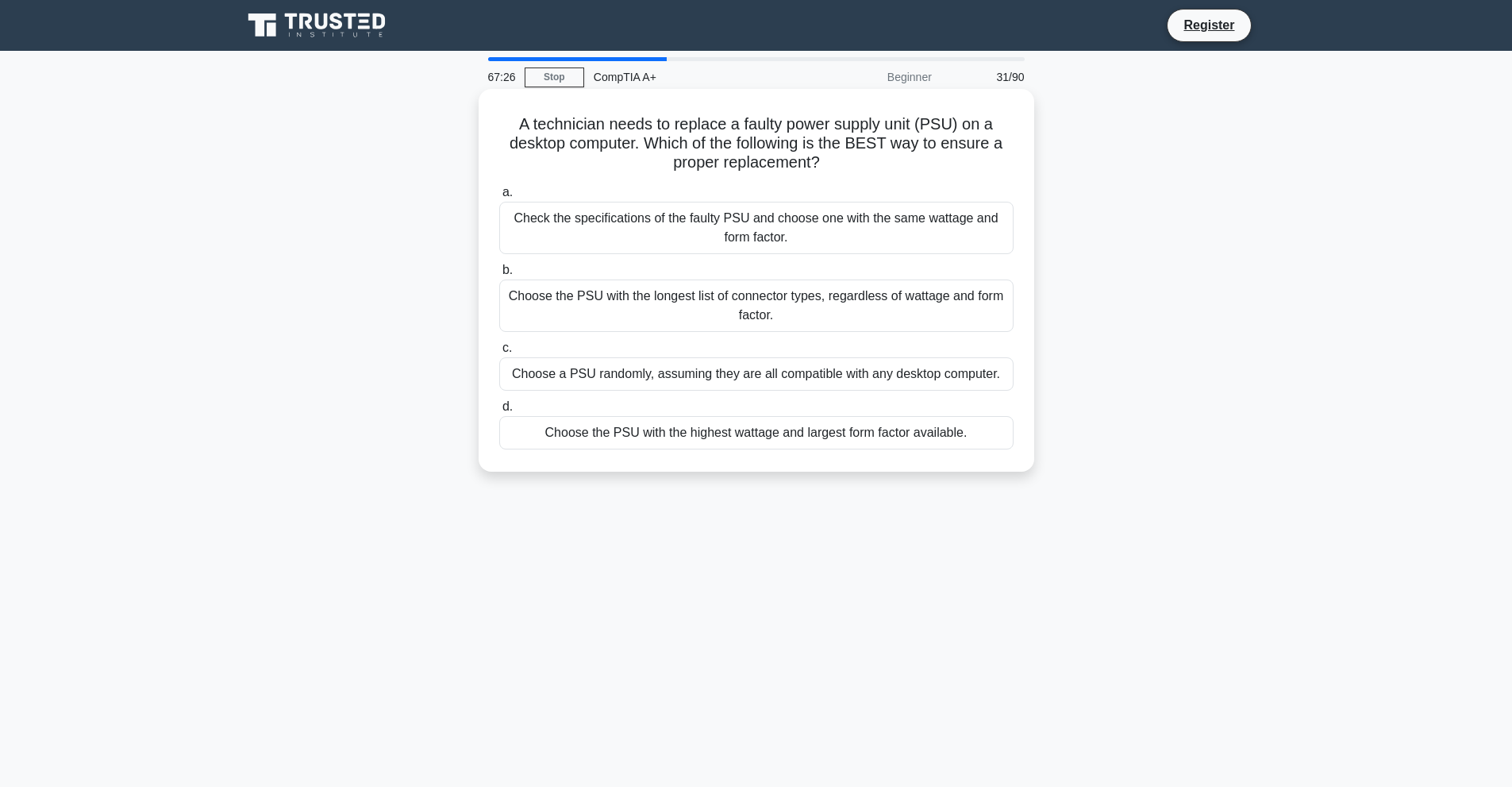
click at [770, 235] on div "Check the specifications of the faulty PSU and choose one with the same wattage…" at bounding box center [756, 227] width 515 height 52
click at [499, 197] on input "a. Check the specifications of the faulty PSU and choose one with the same watt…" at bounding box center [499, 192] width 0 height 10
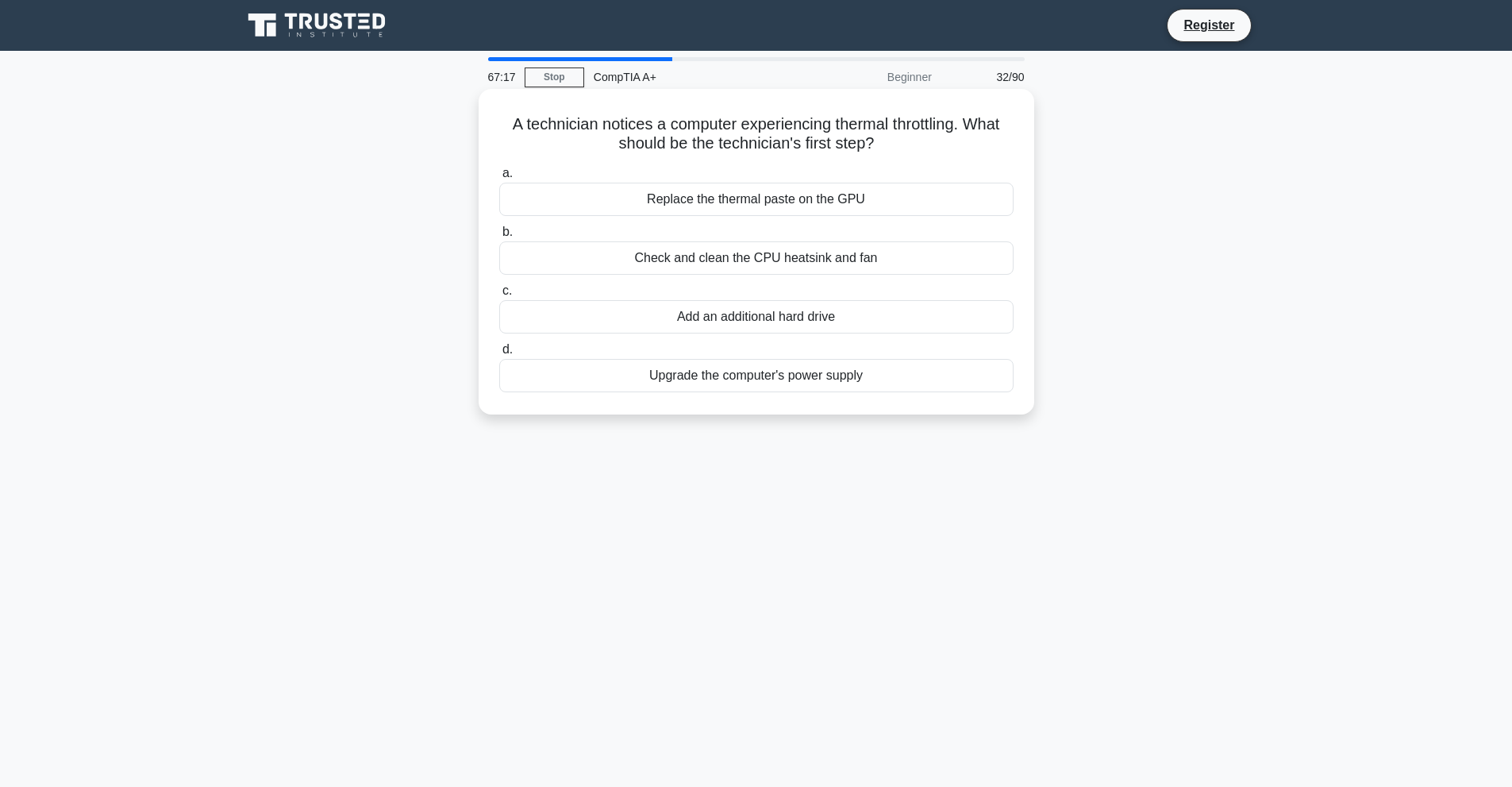
click at [800, 258] on div "Check and clean the CPU heatsink and fan" at bounding box center [756, 258] width 515 height 34
click at [867, 255] on div "Check and clean the CPU heatsink and fan" at bounding box center [756, 258] width 515 height 34
click at [499, 238] on input "b. Check and clean the CPU heatsink and fan" at bounding box center [499, 232] width 0 height 10
click at [764, 261] on div "Replace HDD with SSD" at bounding box center [756, 258] width 515 height 34
click at [499, 238] on input "b. Replace HDD with SSD" at bounding box center [499, 232] width 0 height 10
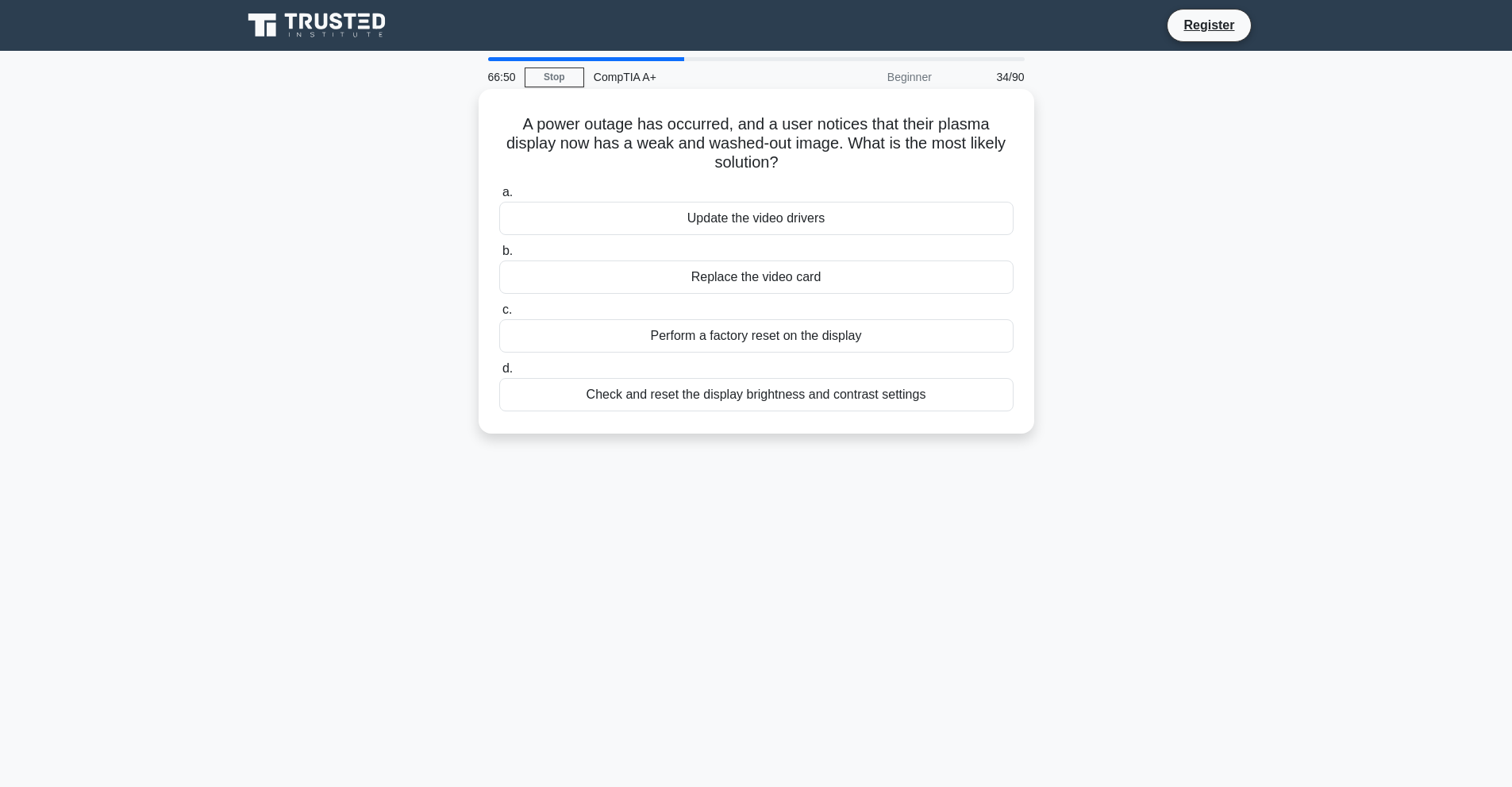
click at [723, 214] on div "Update the video drivers" at bounding box center [756, 218] width 515 height 34
click at [499, 197] on input "a. Update the video drivers" at bounding box center [499, 192] width 0 height 10
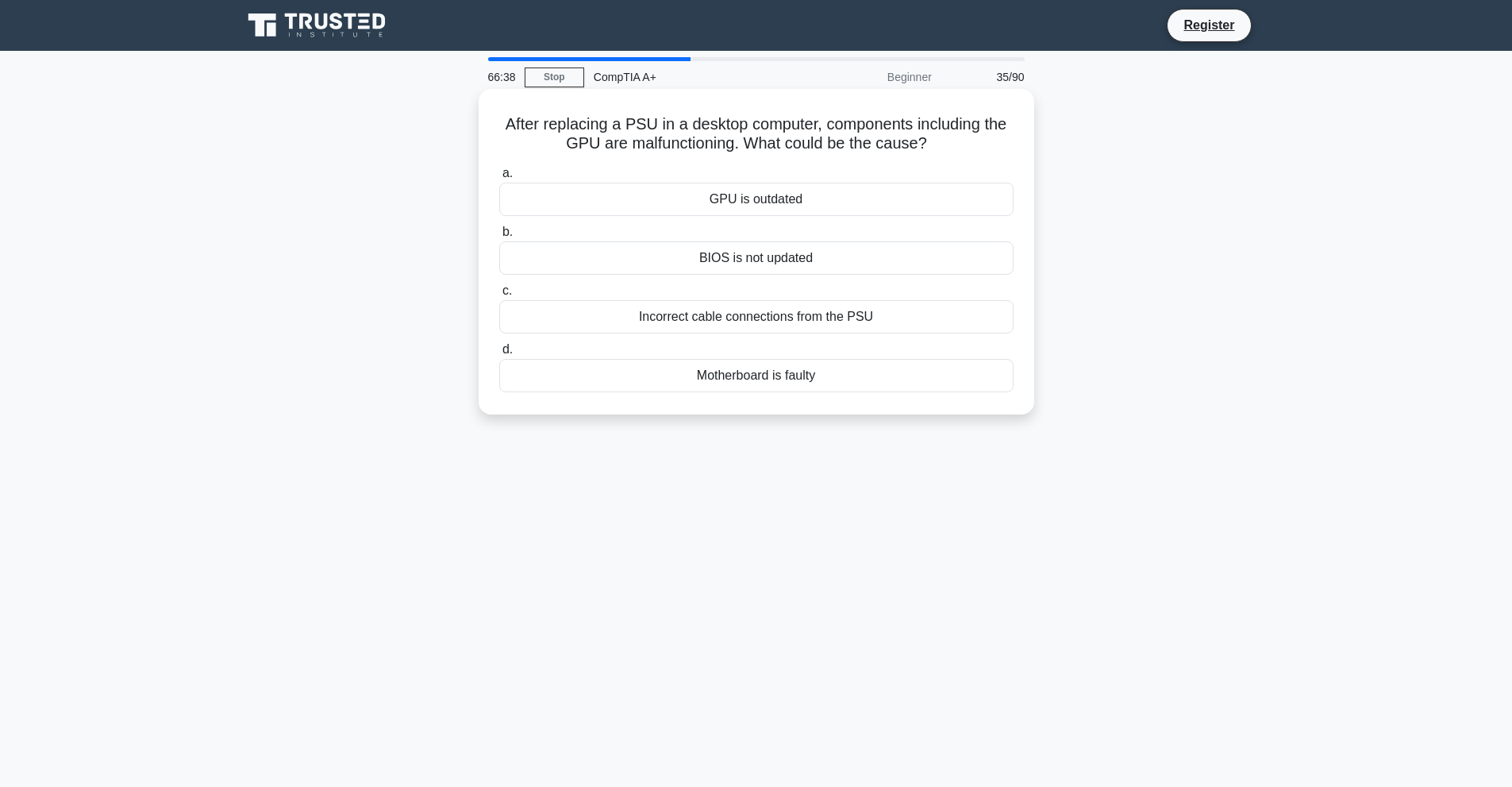
click at [761, 316] on div "Incorrect cable connections from the PSU" at bounding box center [756, 317] width 515 height 34
click at [499, 296] on input "c. Incorrect cable connections from the PSU" at bounding box center [499, 291] width 0 height 10
click at [746, 206] on div "Increase keyboard height" at bounding box center [756, 199] width 515 height 34
click at [499, 179] on input "a. Increase keyboard height" at bounding box center [499, 174] width 0 height 10
click at [722, 311] on div "Utilize a screensaver or sleep mode when not in use." at bounding box center [756, 317] width 515 height 34
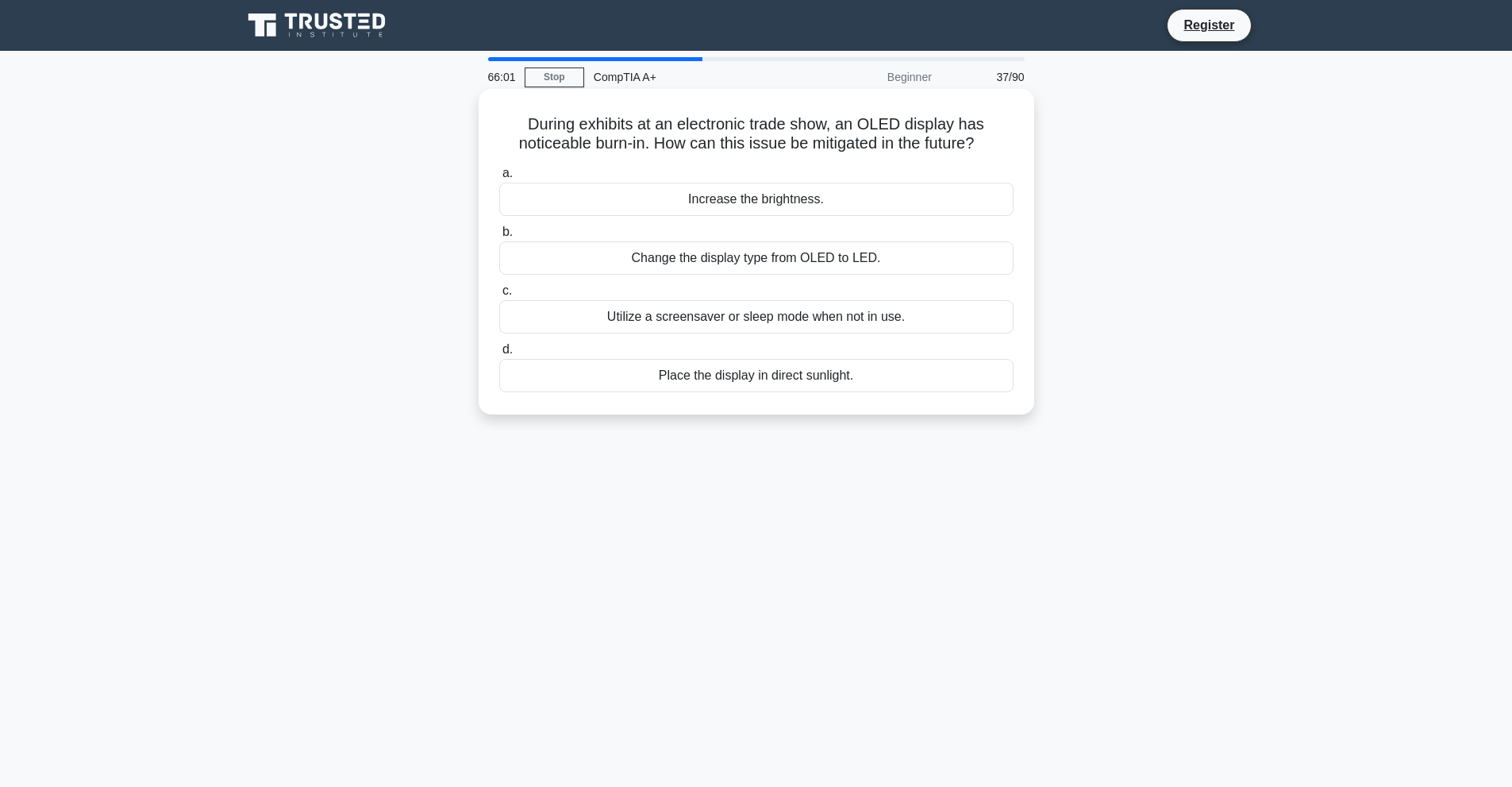
click at [499, 296] on input "c. Utilize a screensaver or sleep mode when not in use." at bounding box center [499, 291] width 0 height 10
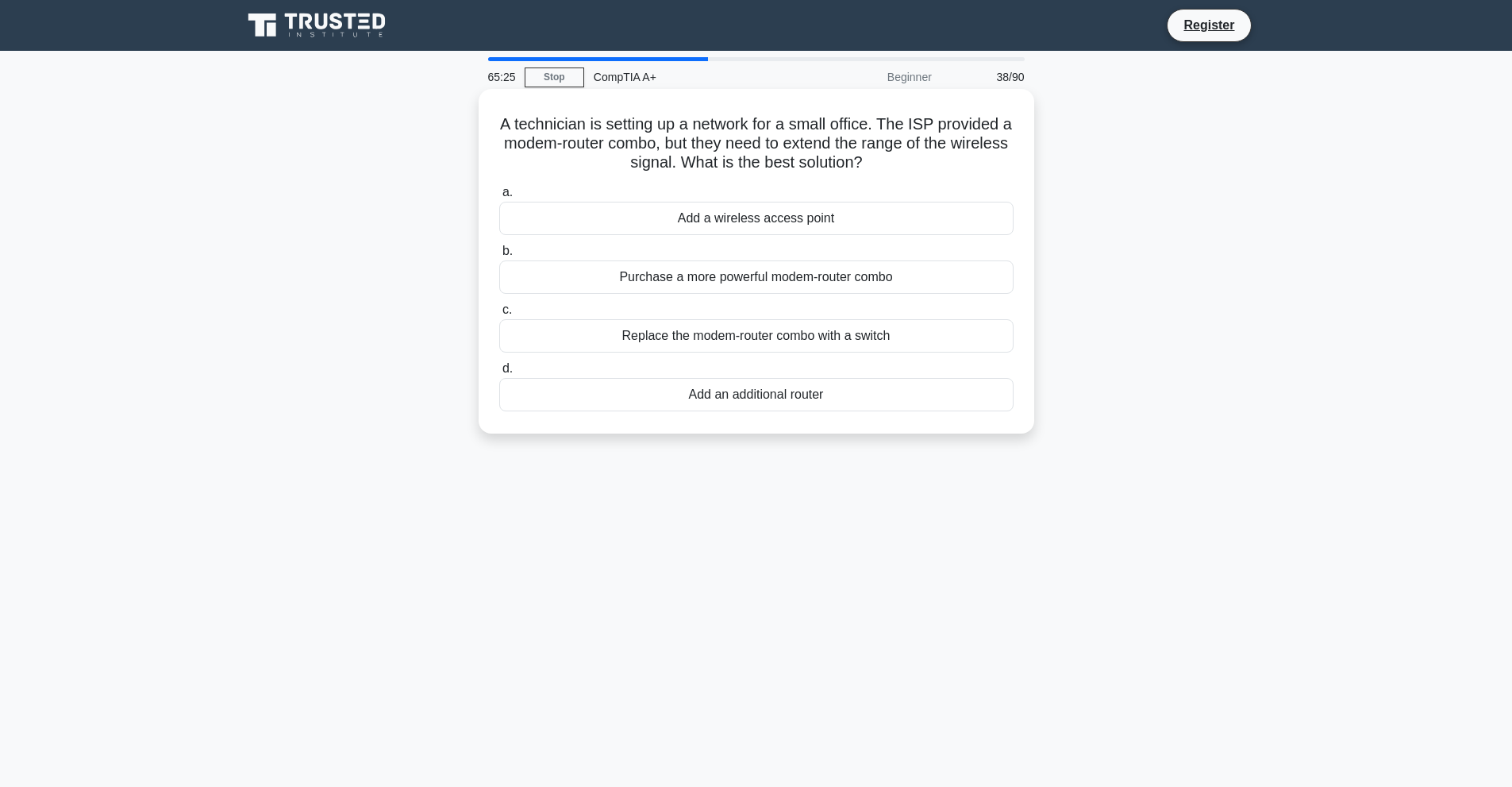
click at [829, 216] on div "Add a wireless access point" at bounding box center [756, 218] width 515 height 34
click at [499, 197] on input "a. Add a wireless access point" at bounding box center [499, 192] width 0 height 10
click at [719, 279] on div "USB 3.0 Expansion Card" at bounding box center [756, 277] width 515 height 34
click at [499, 256] on input "b. USB 3.0 Expansion Card" at bounding box center [499, 251] width 0 height 10
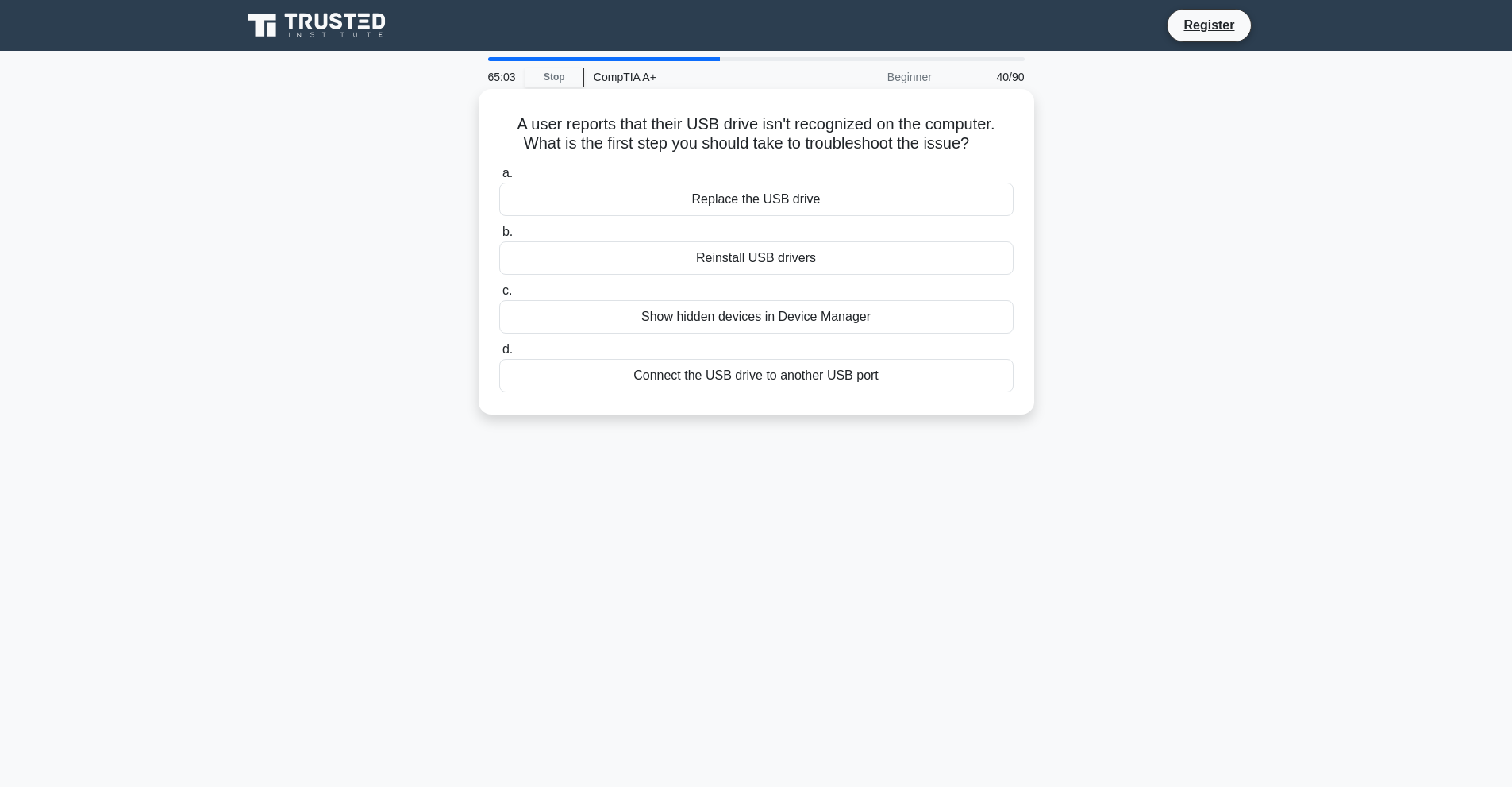
click at [722, 387] on div "Connect the USB drive to another USB port" at bounding box center [756, 376] width 515 height 34
click at [499, 355] on input "d. Connect the USB drive to another USB port" at bounding box center [499, 349] width 0 height 10
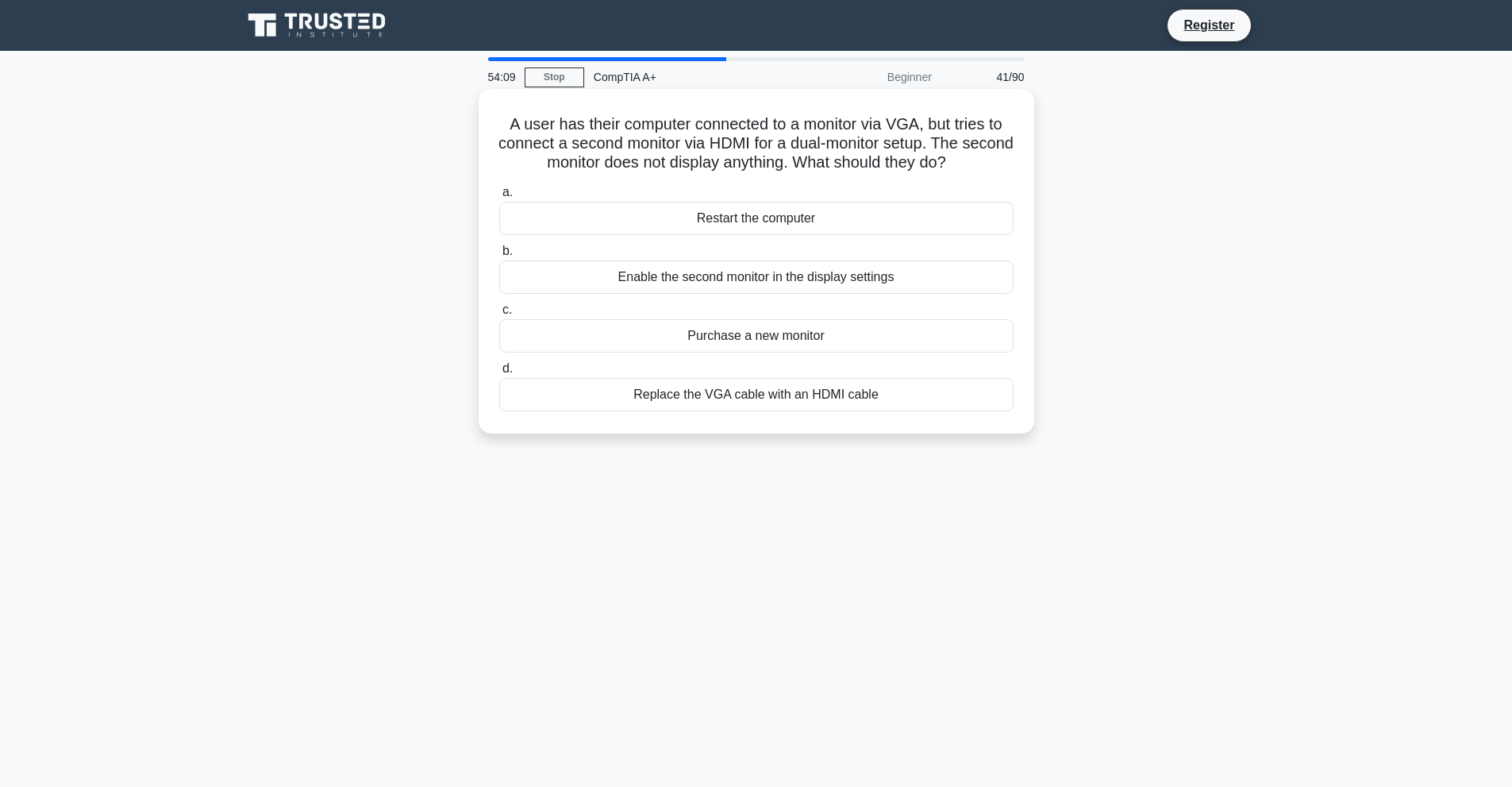
click at [820, 282] on div "Enable the second monitor in the display settings" at bounding box center [756, 277] width 515 height 34
click at [499, 256] on input "b. Enable the second monitor in the display settings" at bounding box center [499, 251] width 0 height 10
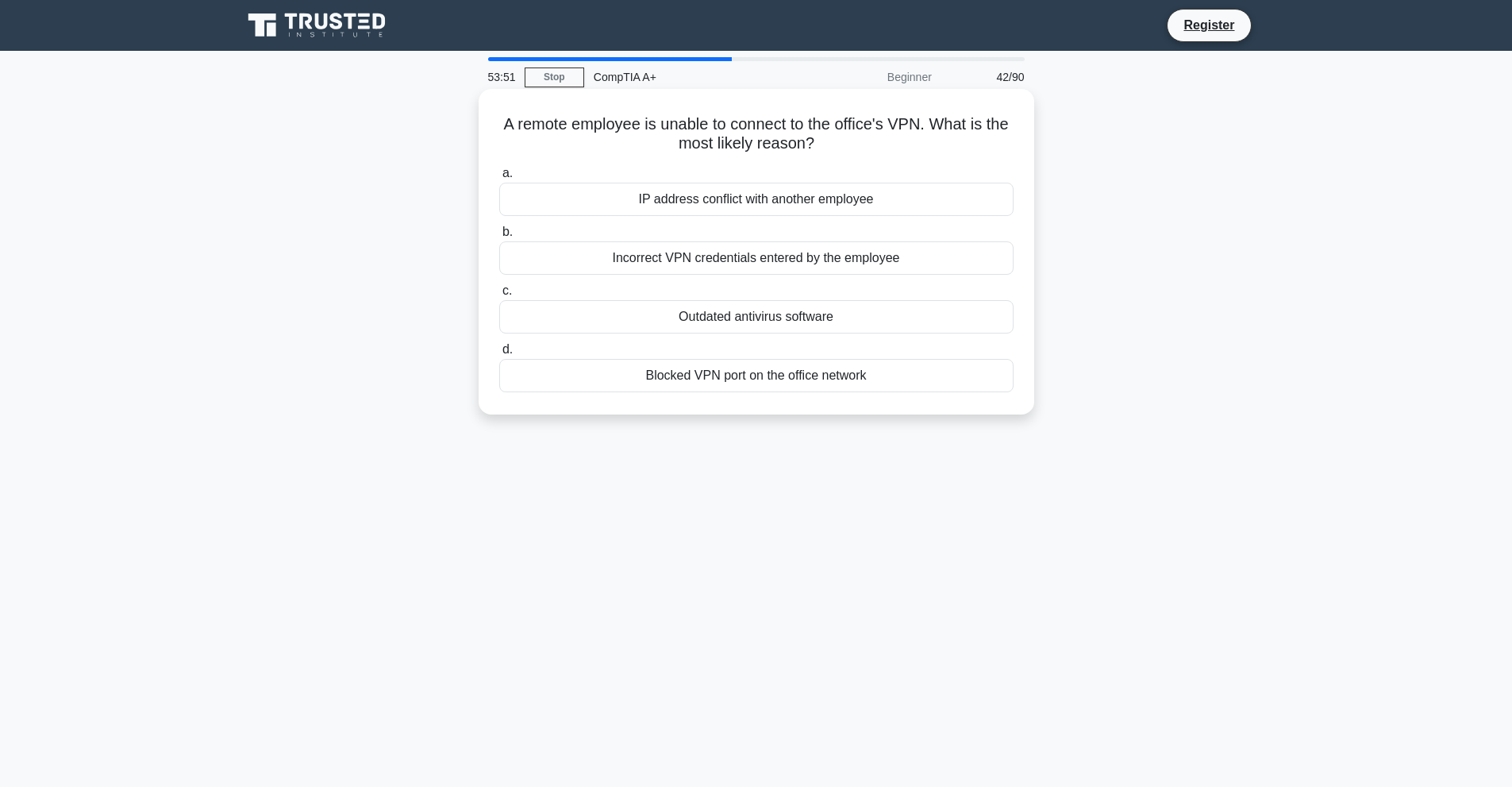
drag, startPoint x: 969, startPoint y: 230, endPoint x: 992, endPoint y: 294, distance: 68.0
click at [979, 246] on label "b. Incorrect VPN credentials entered by the employee" at bounding box center [756, 248] width 515 height 52
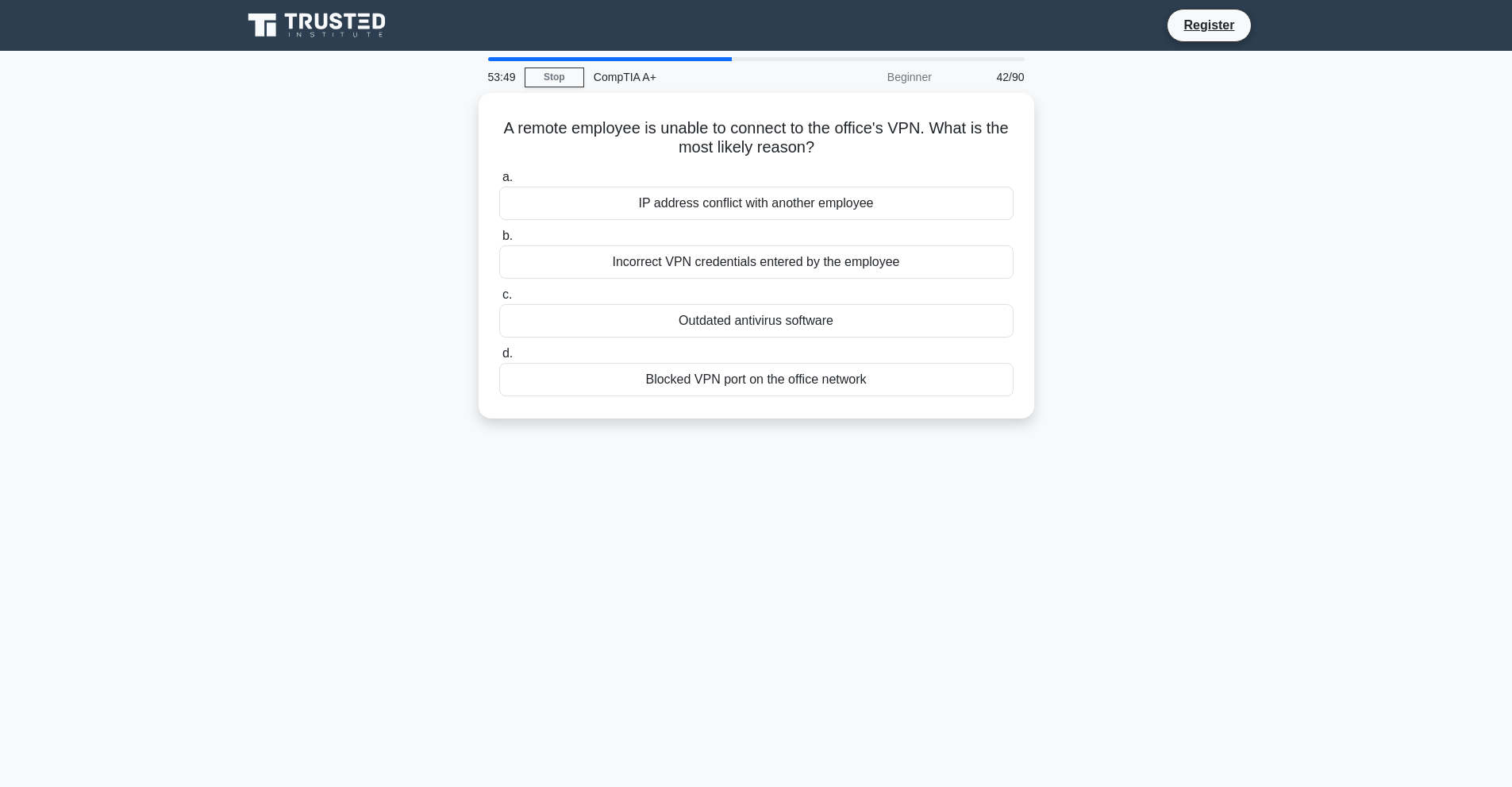
click at [959, 534] on div "53:49 Stop CompTIA A+ Beginner 42/90 A remote employee is unable to connect to …" at bounding box center [756, 454] width 1048 height 794
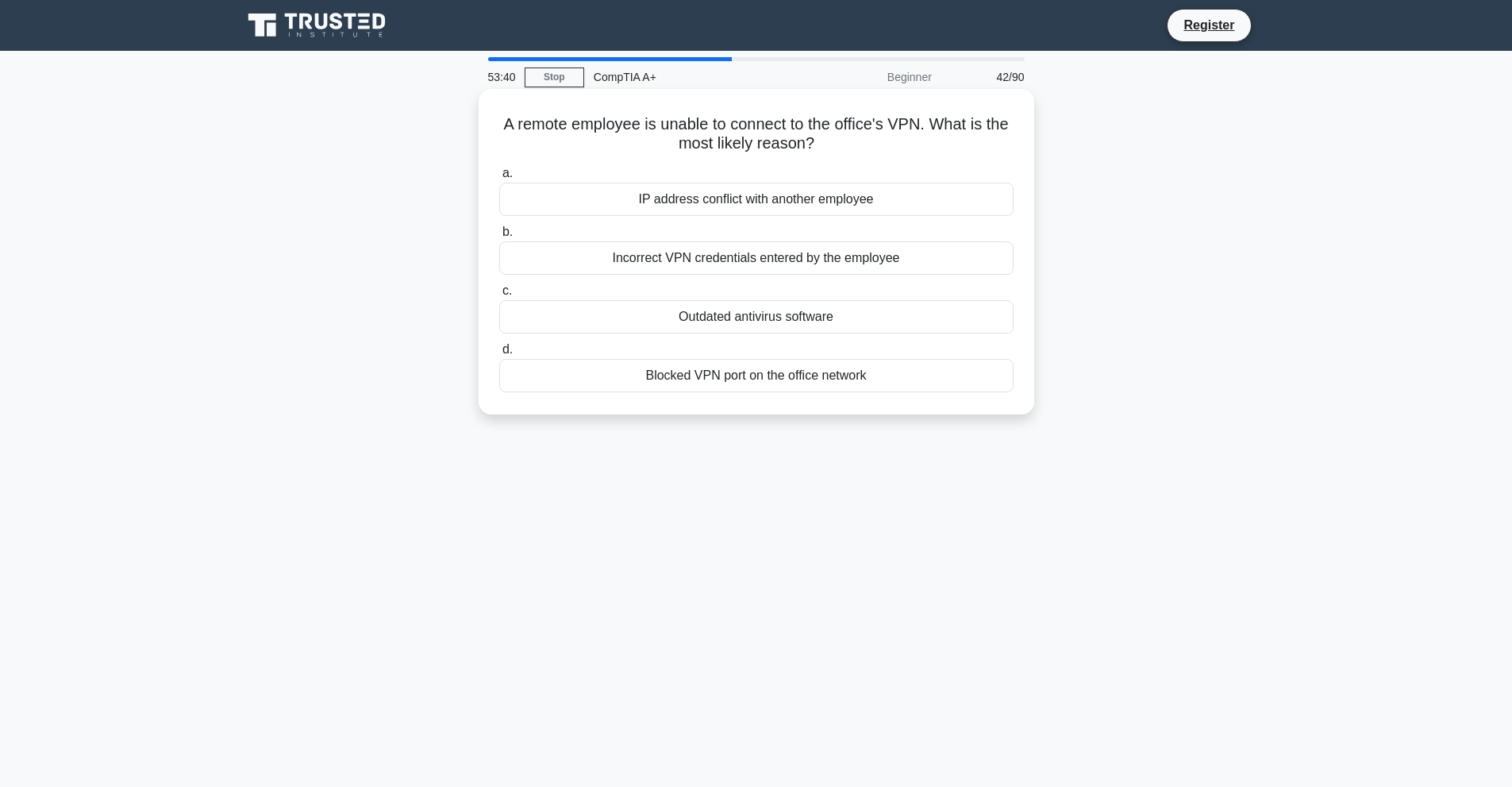
click at [819, 201] on div "IP address conflict with another employee" at bounding box center [756, 199] width 515 height 34
click at [499, 179] on input "a. IP address conflict with another employee" at bounding box center [499, 174] width 0 height 10
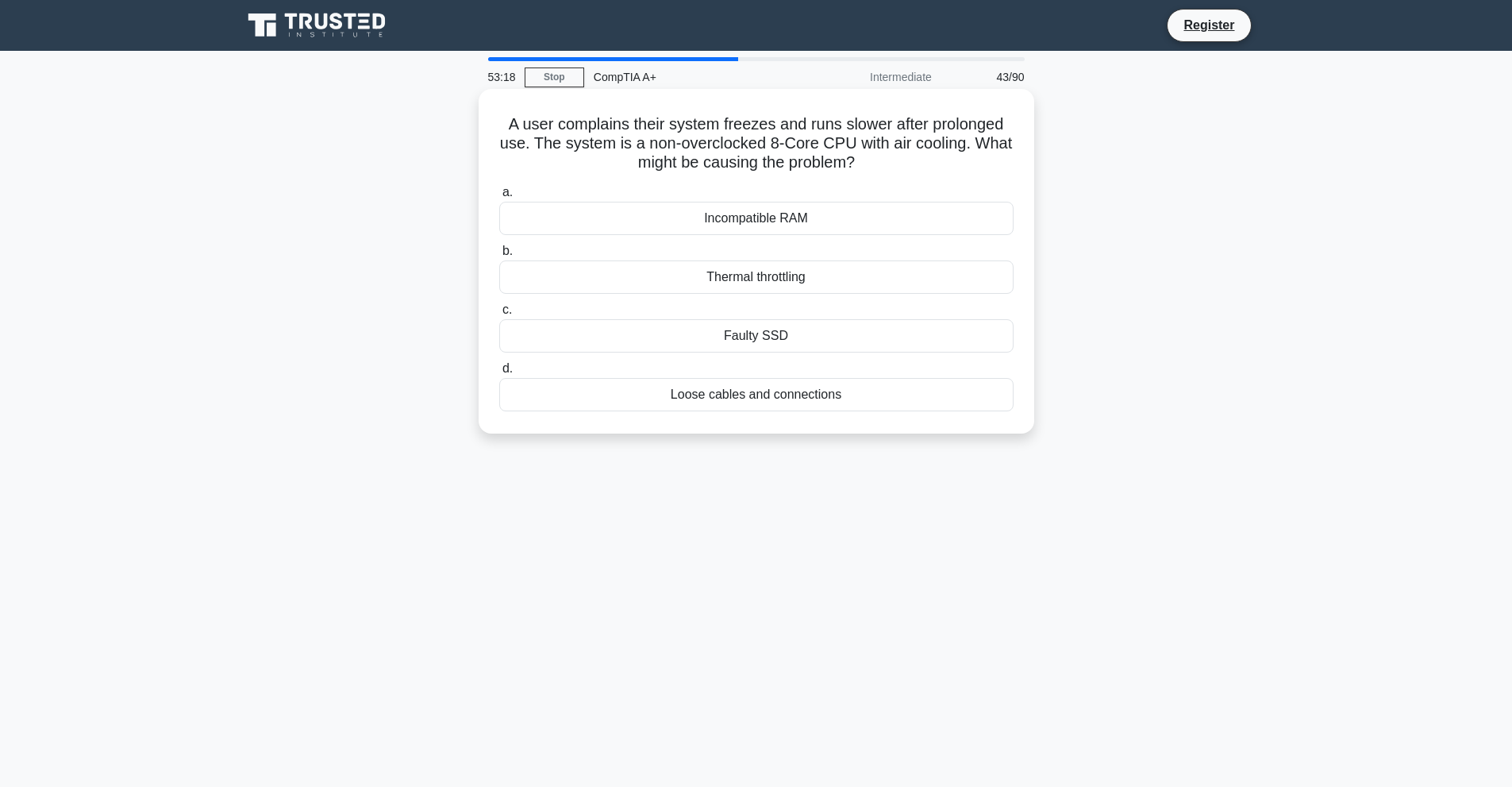
drag, startPoint x: 824, startPoint y: 222, endPoint x: 824, endPoint y: 241, distance: 19.0
drag, startPoint x: 824, startPoint y: 241, endPoint x: 784, endPoint y: 501, distance: 263.1
click at [784, 501] on div "53:17 Stop CompTIA A+ Intermediate 43/90 A user complains their system freezes …" at bounding box center [756, 454] width 1048 height 794
click at [848, 282] on div "Thermal throttling" at bounding box center [756, 277] width 515 height 34
click at [499, 256] on input "b. Thermal throttling" at bounding box center [499, 251] width 0 height 10
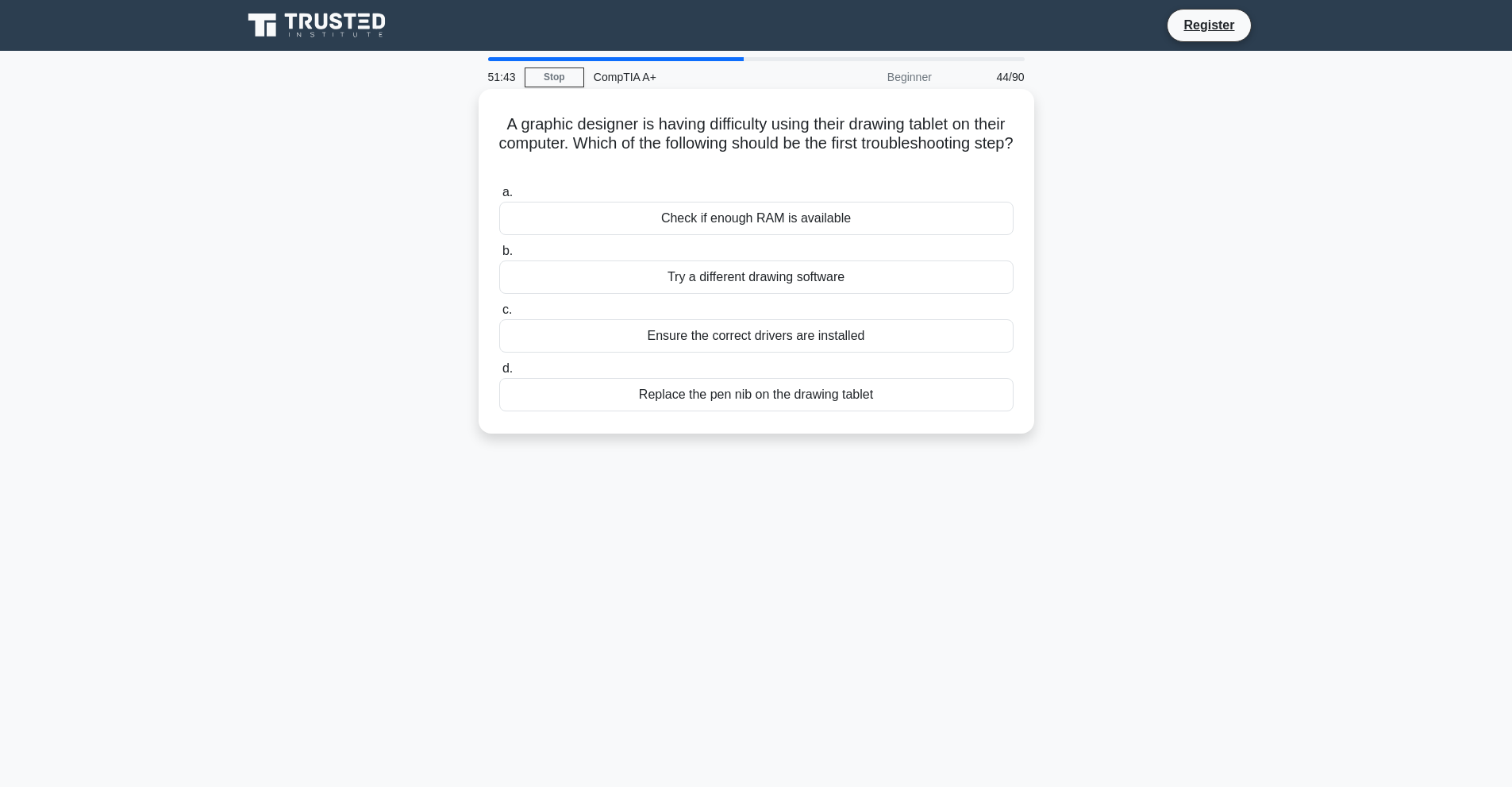
click at [833, 277] on div "Try a different drawing software" at bounding box center [756, 277] width 515 height 34
click at [499, 256] on input "b. Try a different drawing software" at bounding box center [499, 251] width 0 height 10
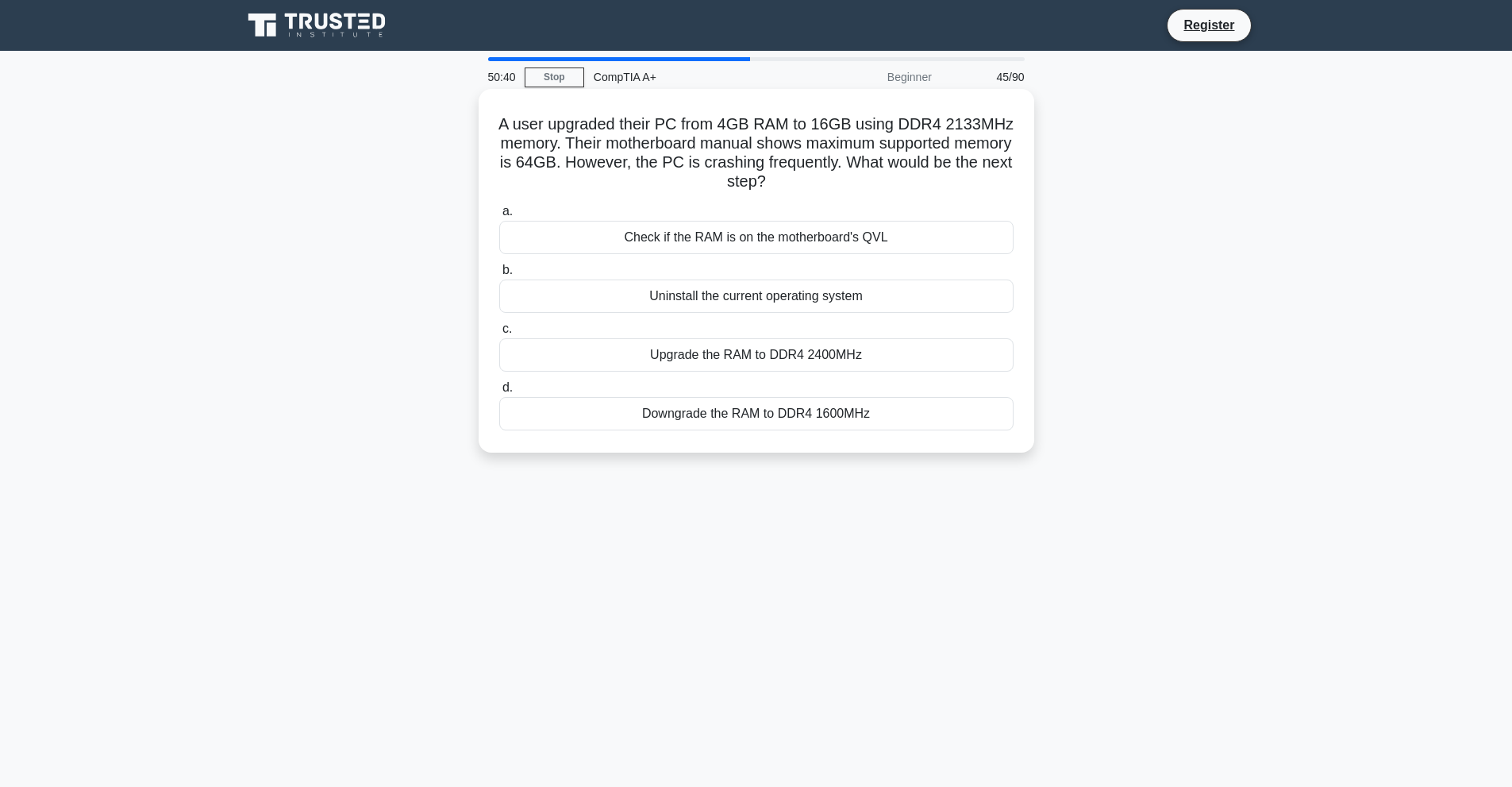
click at [722, 358] on div "Upgrade the RAM to DDR4 2400MHz" at bounding box center [756, 355] width 515 height 34
click at [499, 334] on input "c. Upgrade the RAM to DDR4 2400MHz" at bounding box center [499, 328] width 0 height 10
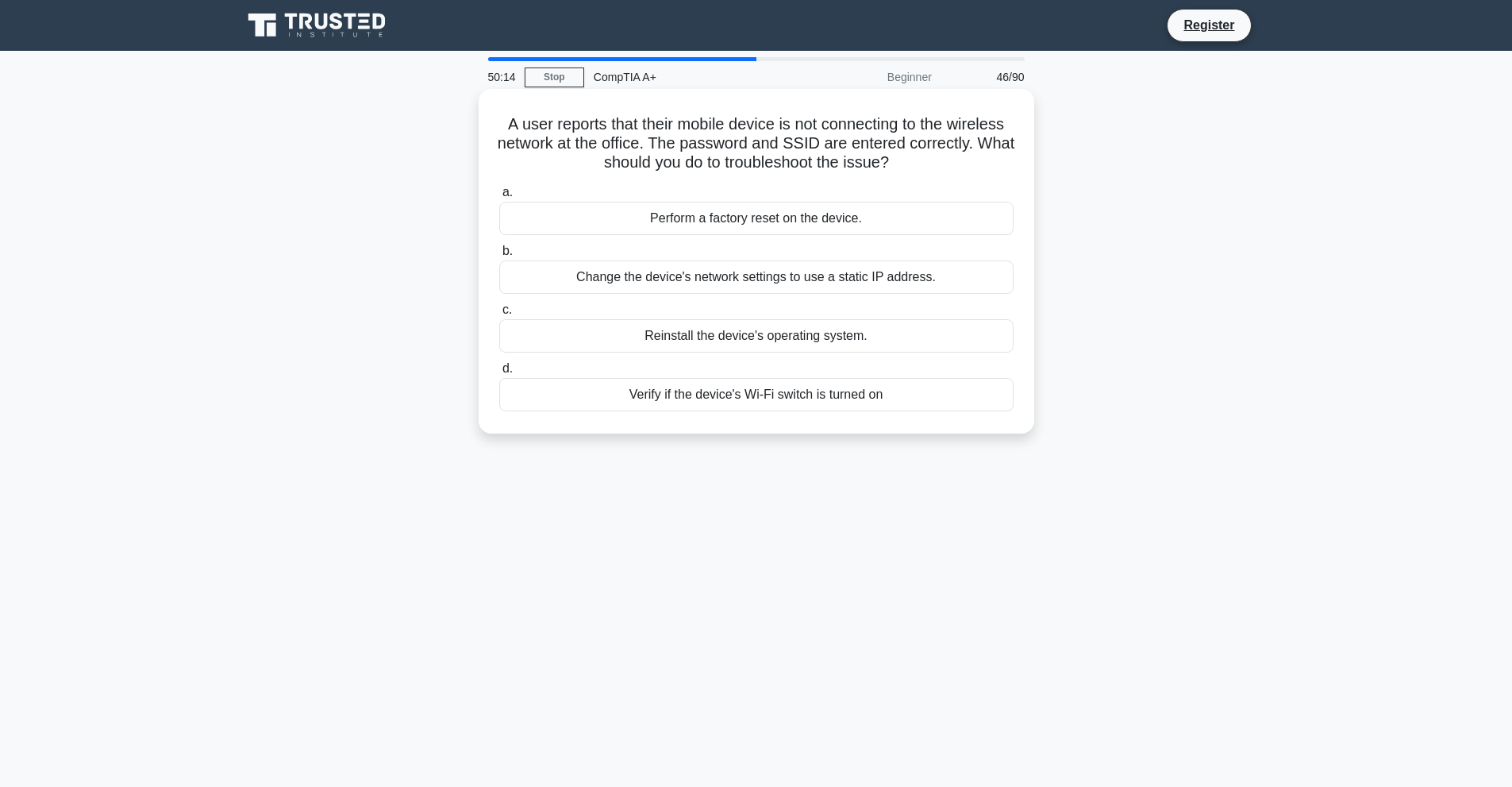
click at [881, 283] on div "Change the device's network settings to use a static IP address." at bounding box center [756, 277] width 515 height 34
click at [499, 256] on input "b. Change the device's network settings to use a static IP address." at bounding box center [499, 251] width 0 height 10
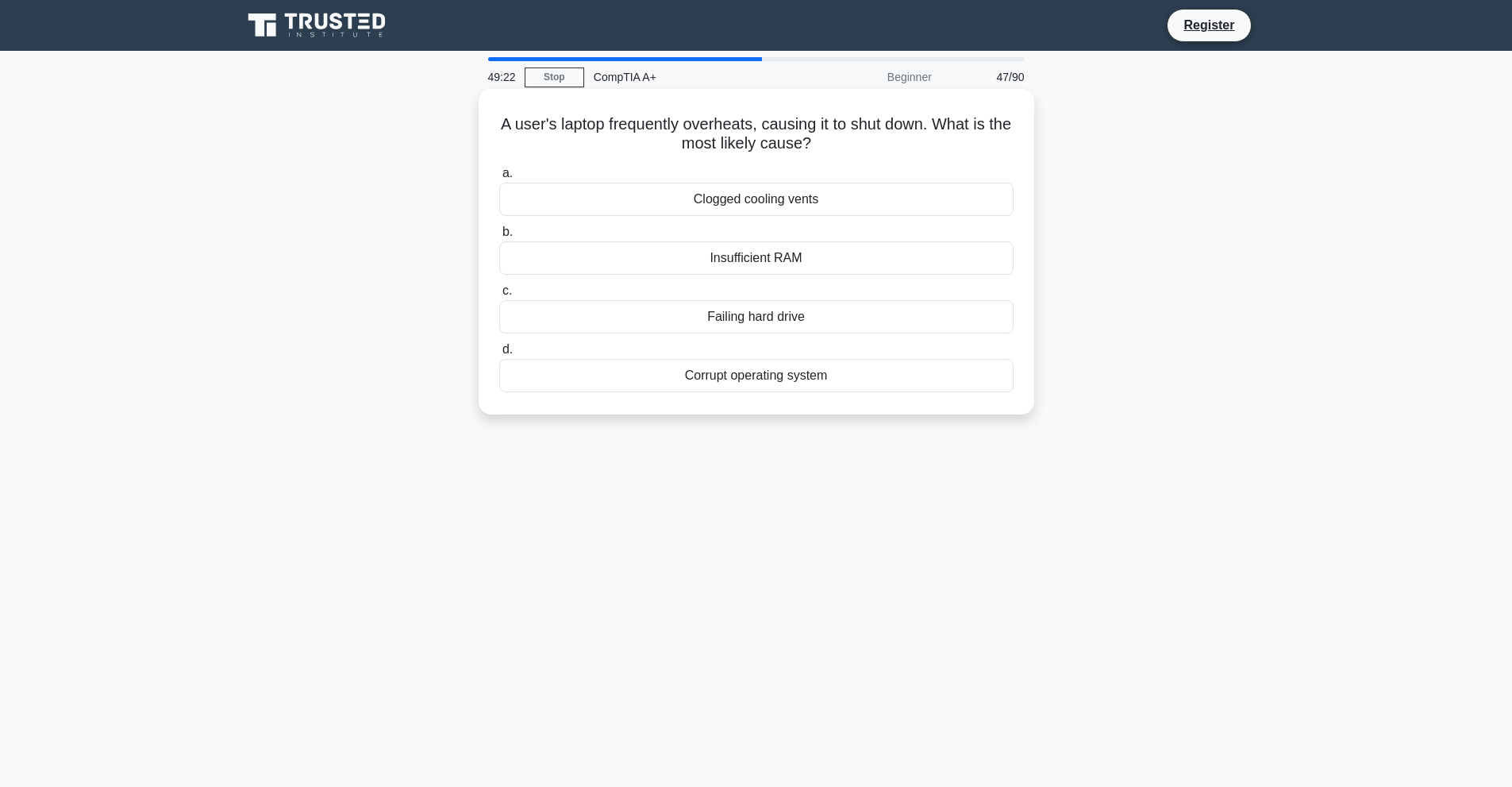
click at [877, 210] on div "Clogged cooling vents" at bounding box center [756, 199] width 515 height 34
click at [499, 179] on input "a. Clogged cooling vents" at bounding box center [499, 174] width 0 height 10
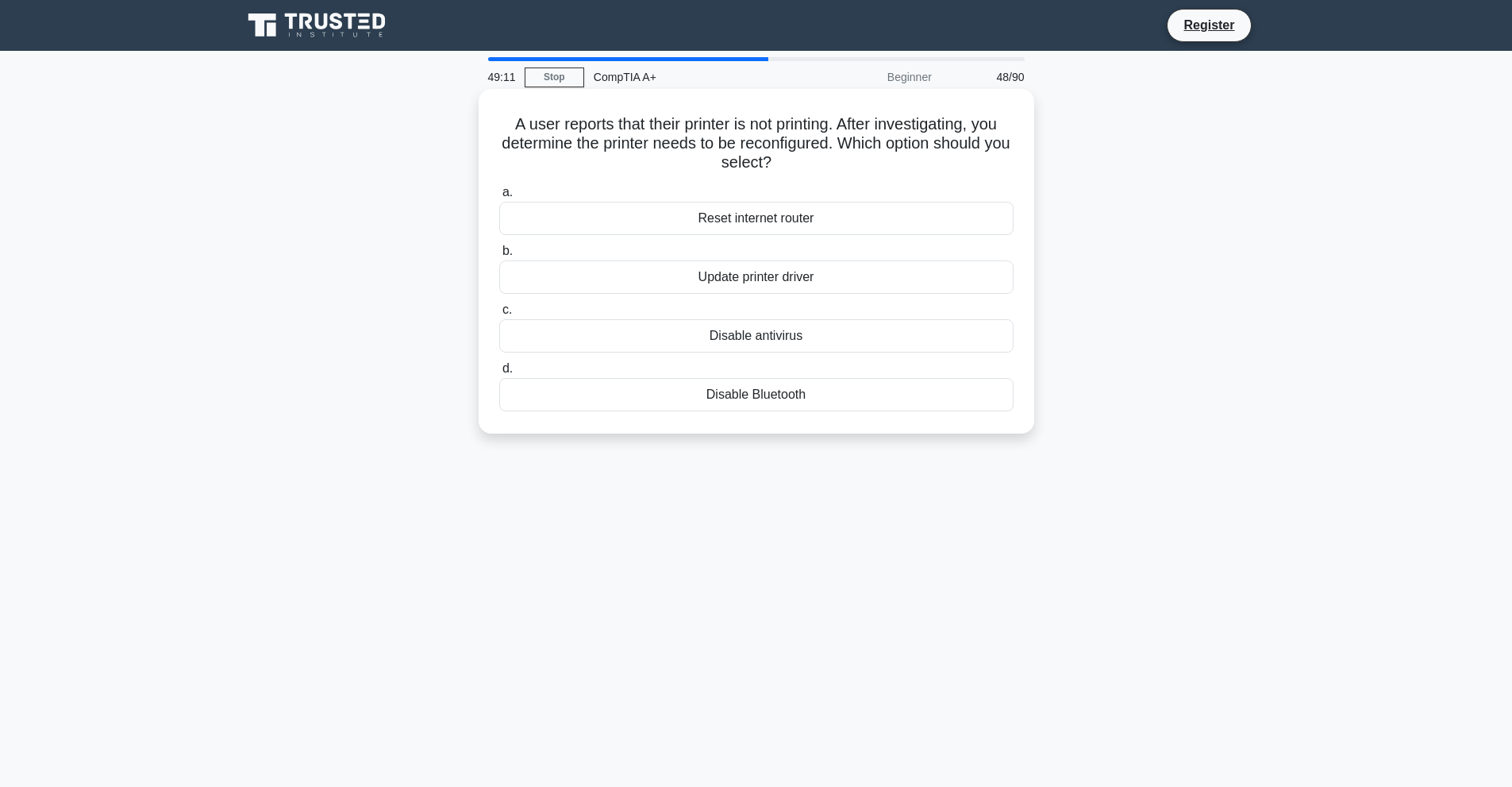
click at [710, 282] on div "Update printer driver" at bounding box center [756, 277] width 515 height 34
click at [499, 256] on input "b. Update printer driver" at bounding box center [499, 251] width 0 height 10
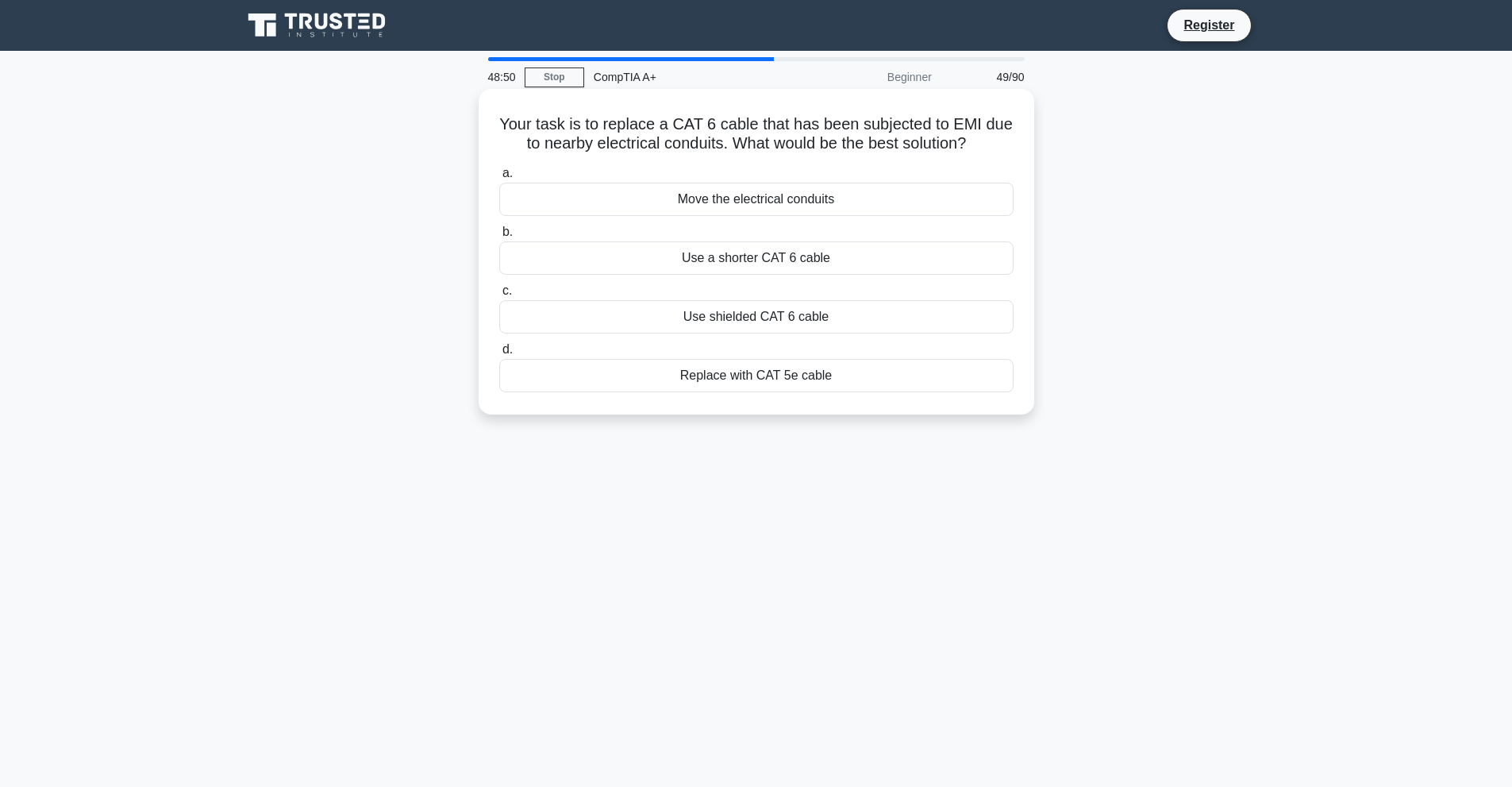
click at [661, 314] on div "Use shielded CAT 6 cable" at bounding box center [756, 317] width 515 height 34
click at [499, 296] on input "c. Use shielded CAT 6 cable" at bounding box center [499, 291] width 0 height 10
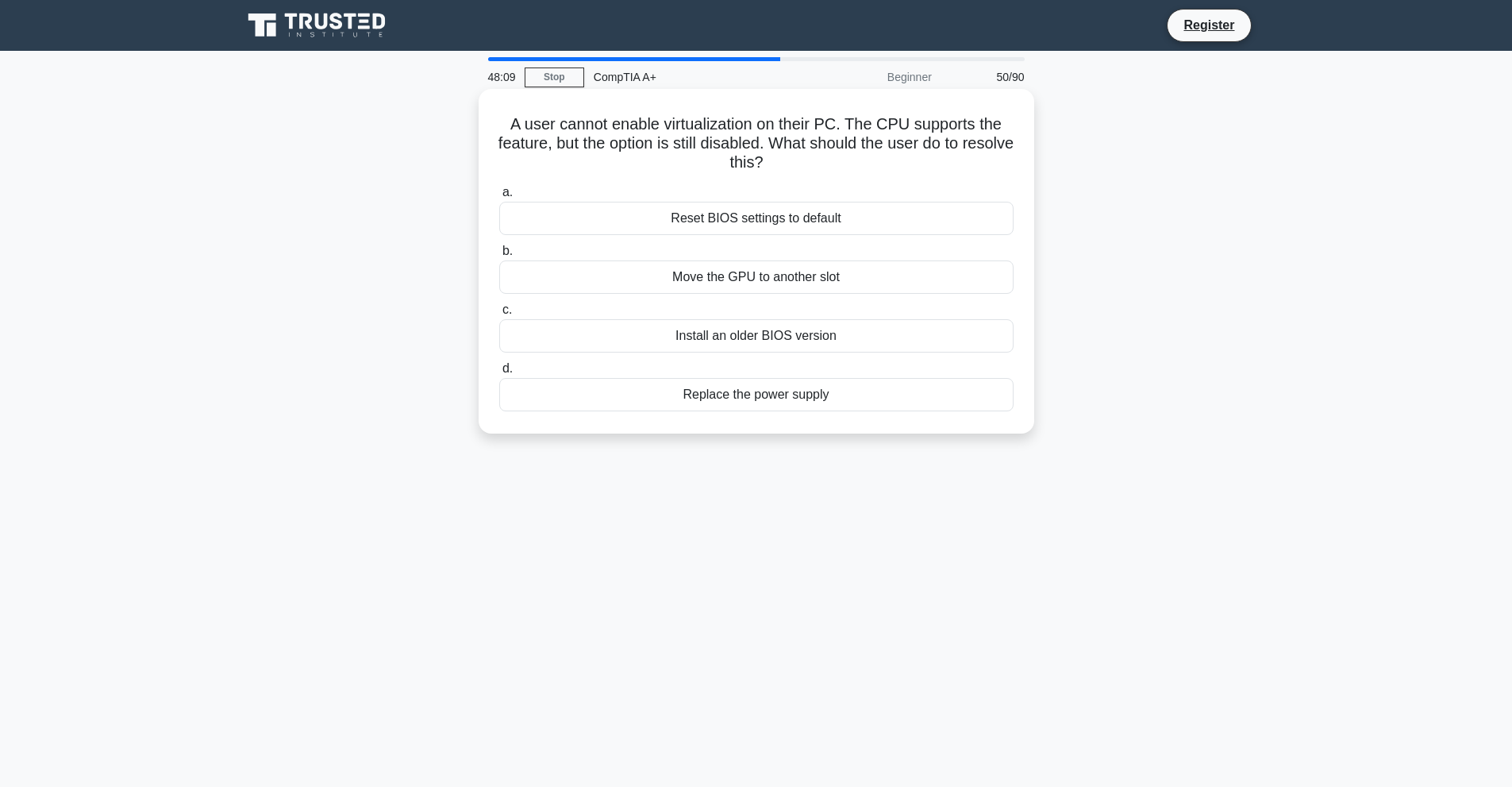
click at [772, 212] on div "Reset BIOS settings to default" at bounding box center [756, 218] width 515 height 34
click at [499, 197] on input "a. Reset BIOS settings to default" at bounding box center [499, 192] width 0 height 10
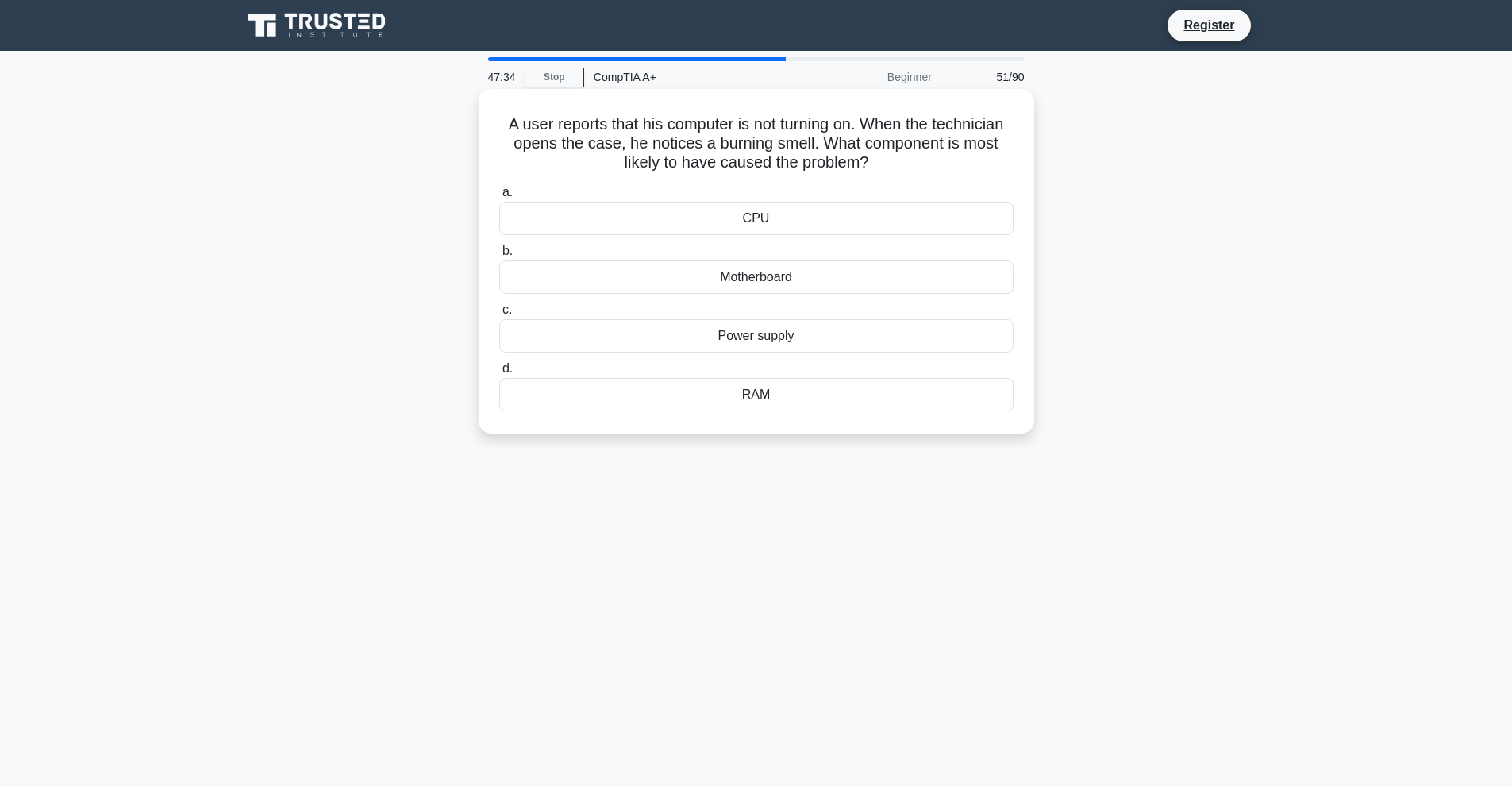
click at [685, 284] on div "Motherboard" at bounding box center [756, 277] width 515 height 34
click at [499, 256] on input "b. Motherboard" at bounding box center [499, 251] width 0 height 10
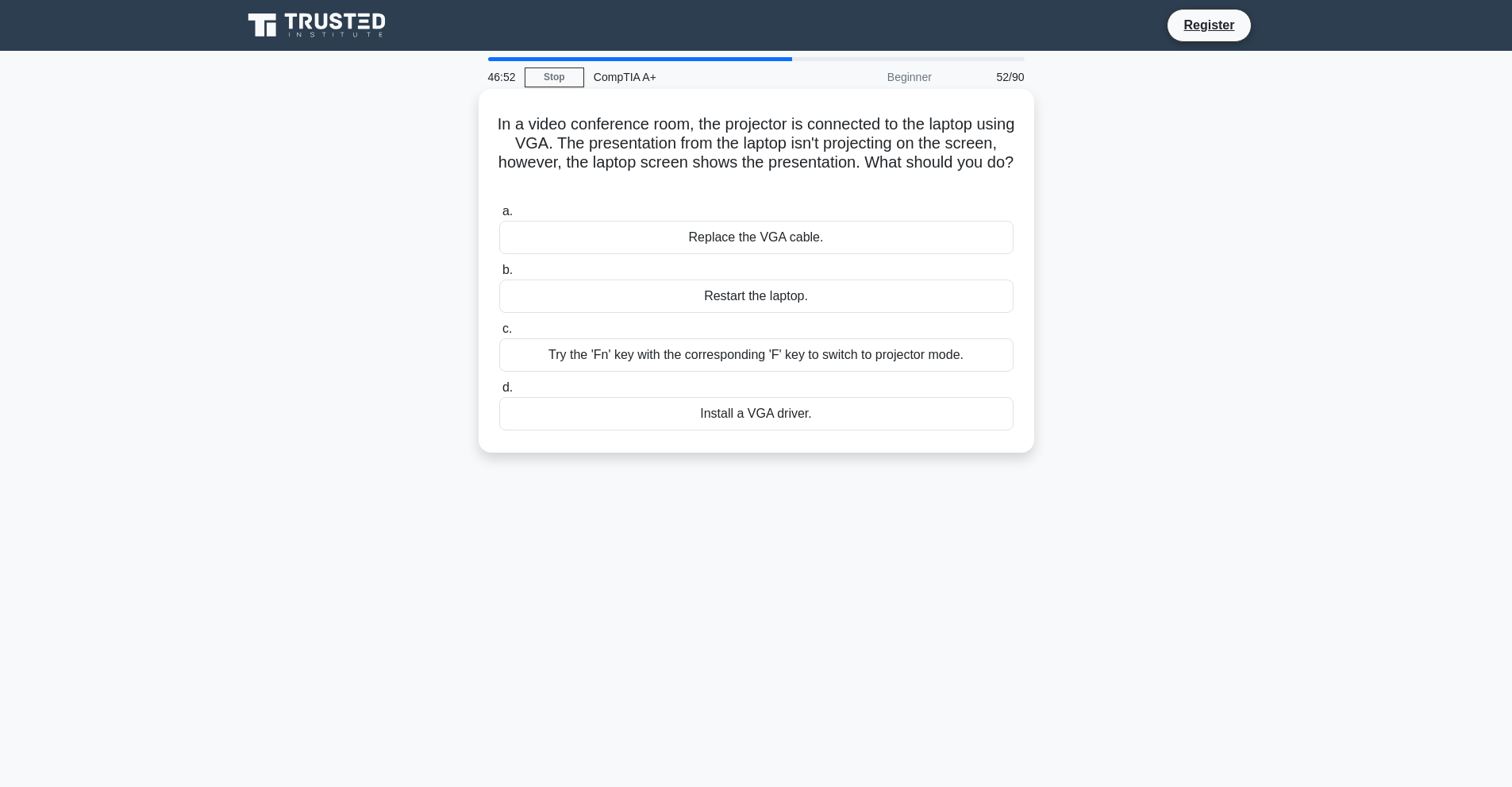
click at [763, 352] on div "Try the 'Fn' key with the corresponding 'F' key to switch to projector mode." at bounding box center [756, 355] width 515 height 34
click at [499, 334] on input "c. Try the 'Fn' key with the corresponding 'F' key to switch to projector mode." at bounding box center [499, 328] width 0 height 10
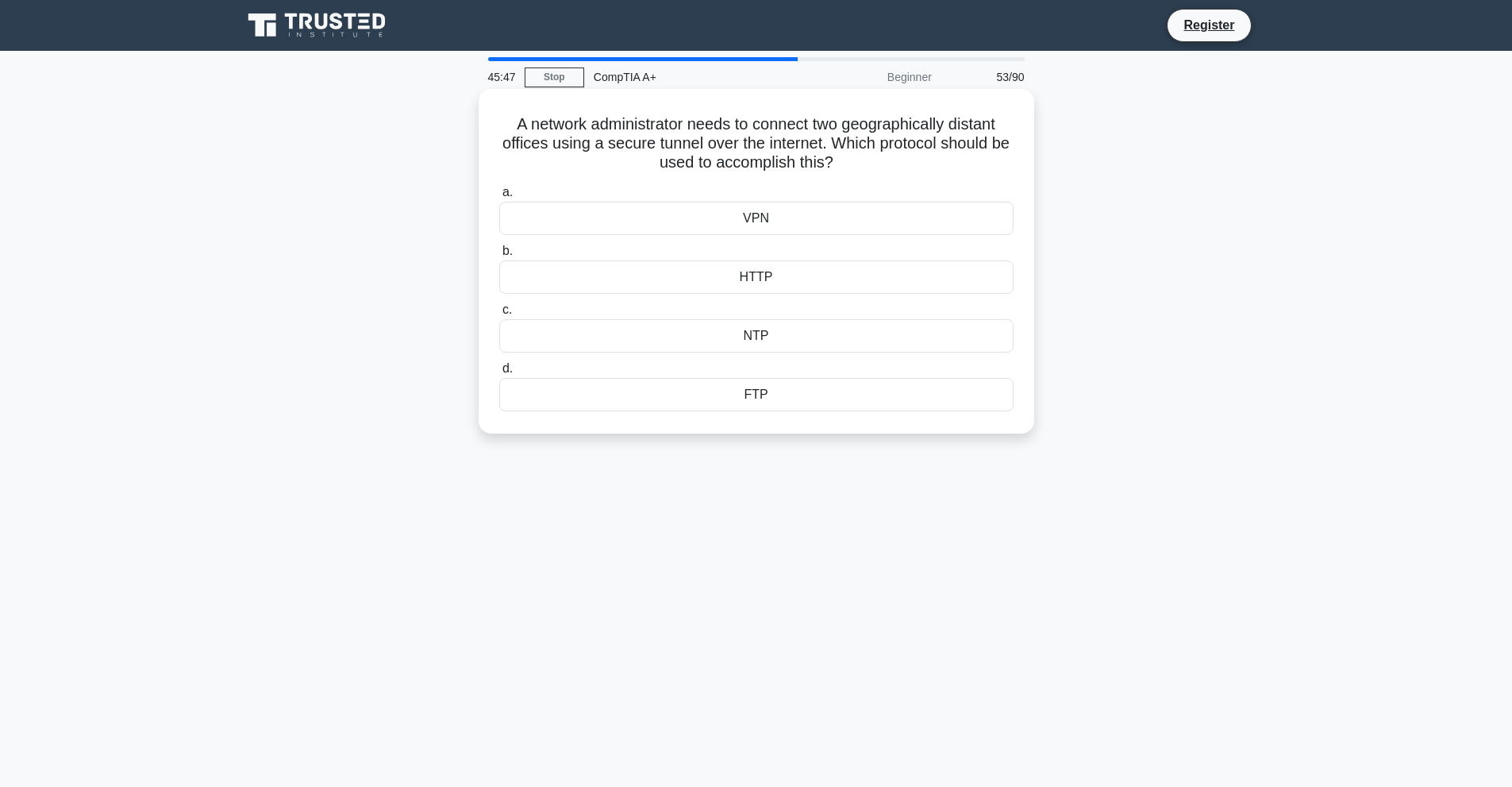
click at [827, 210] on div "VPN" at bounding box center [756, 218] width 515 height 34
click at [499, 197] on input "a. VPN" at bounding box center [499, 192] width 0 height 10
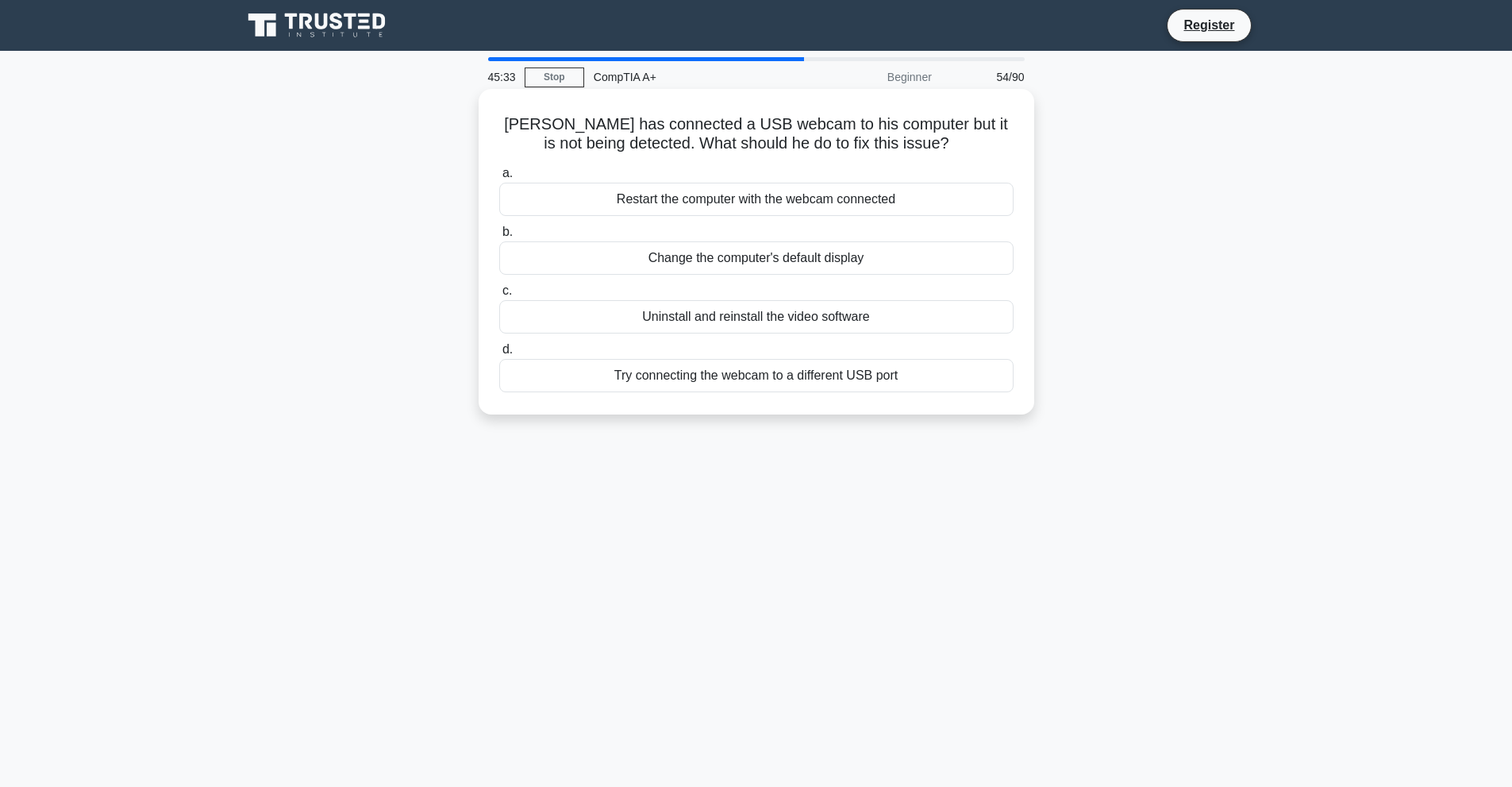
click at [763, 195] on div "Restart the computer with the webcam connected" at bounding box center [756, 199] width 515 height 34
click at [499, 179] on input "a. Restart the computer with the webcam connected" at bounding box center [499, 174] width 0 height 10
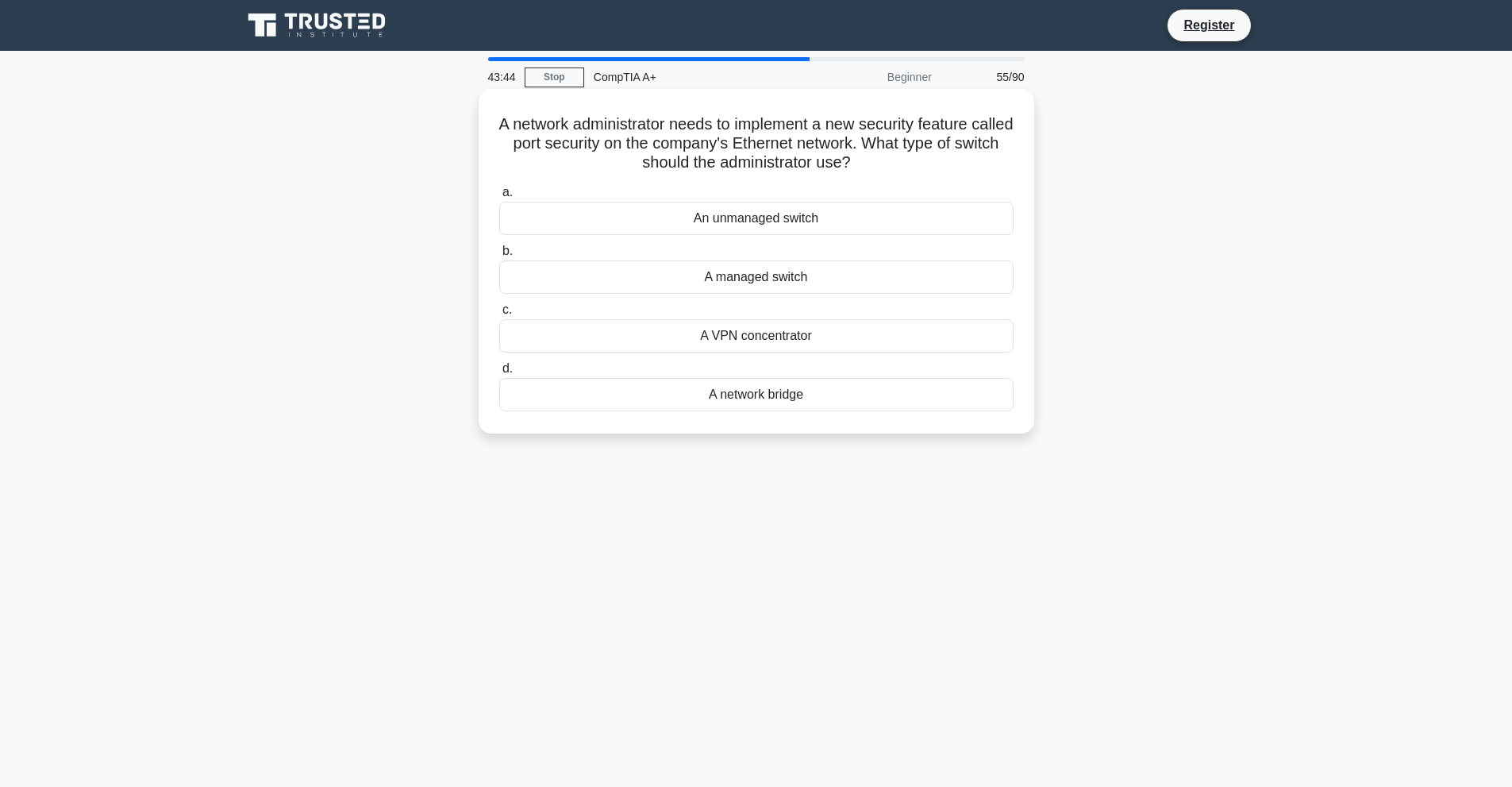
click at [857, 275] on div "A managed switch" at bounding box center [756, 277] width 515 height 34
click at [499, 256] on input "b. A managed switch" at bounding box center [499, 251] width 0 height 10
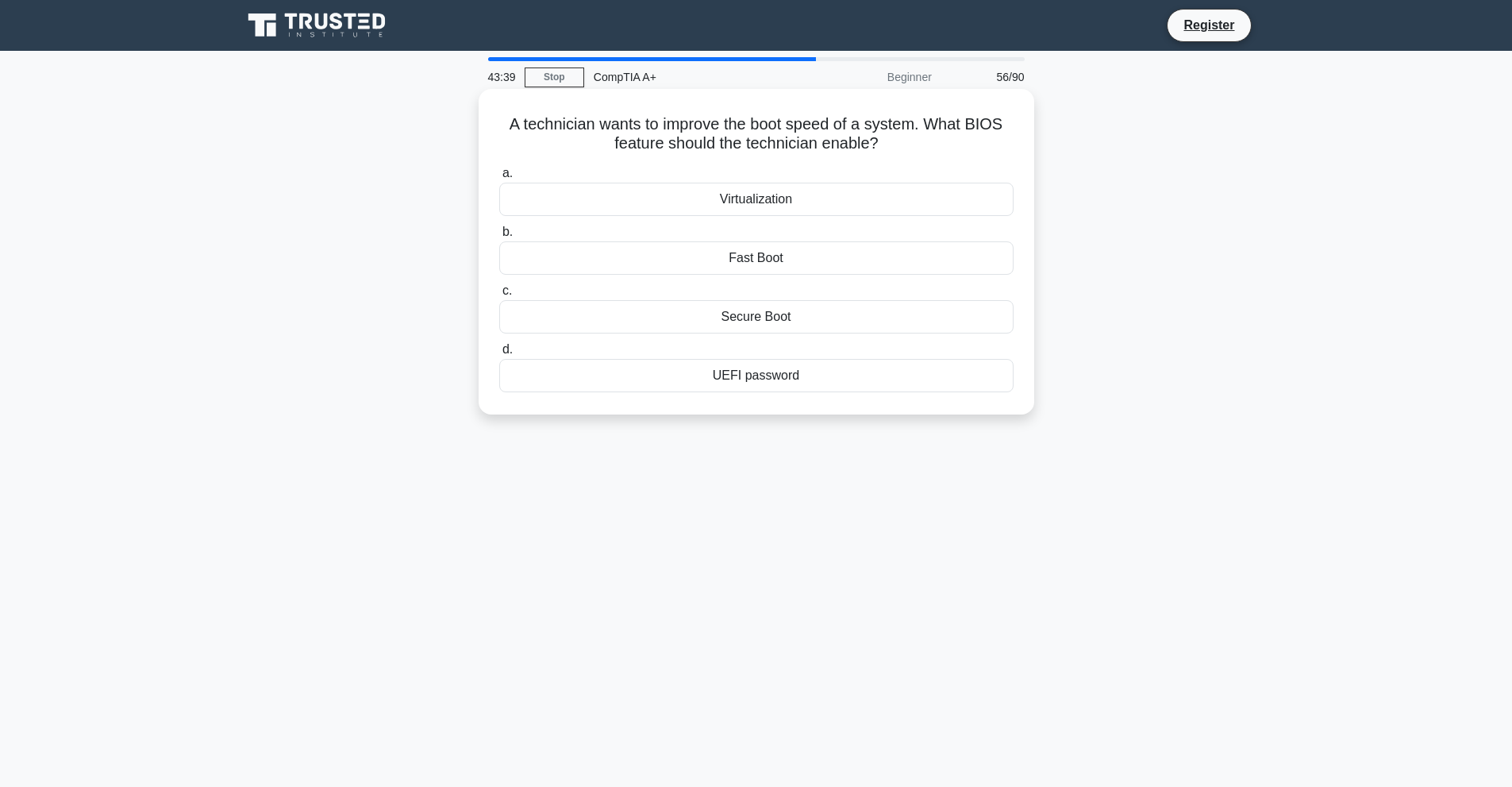
click at [802, 251] on div "Fast Boot" at bounding box center [756, 258] width 515 height 34
click at [499, 238] on input "b. Fast Boot" at bounding box center [499, 232] width 0 height 10
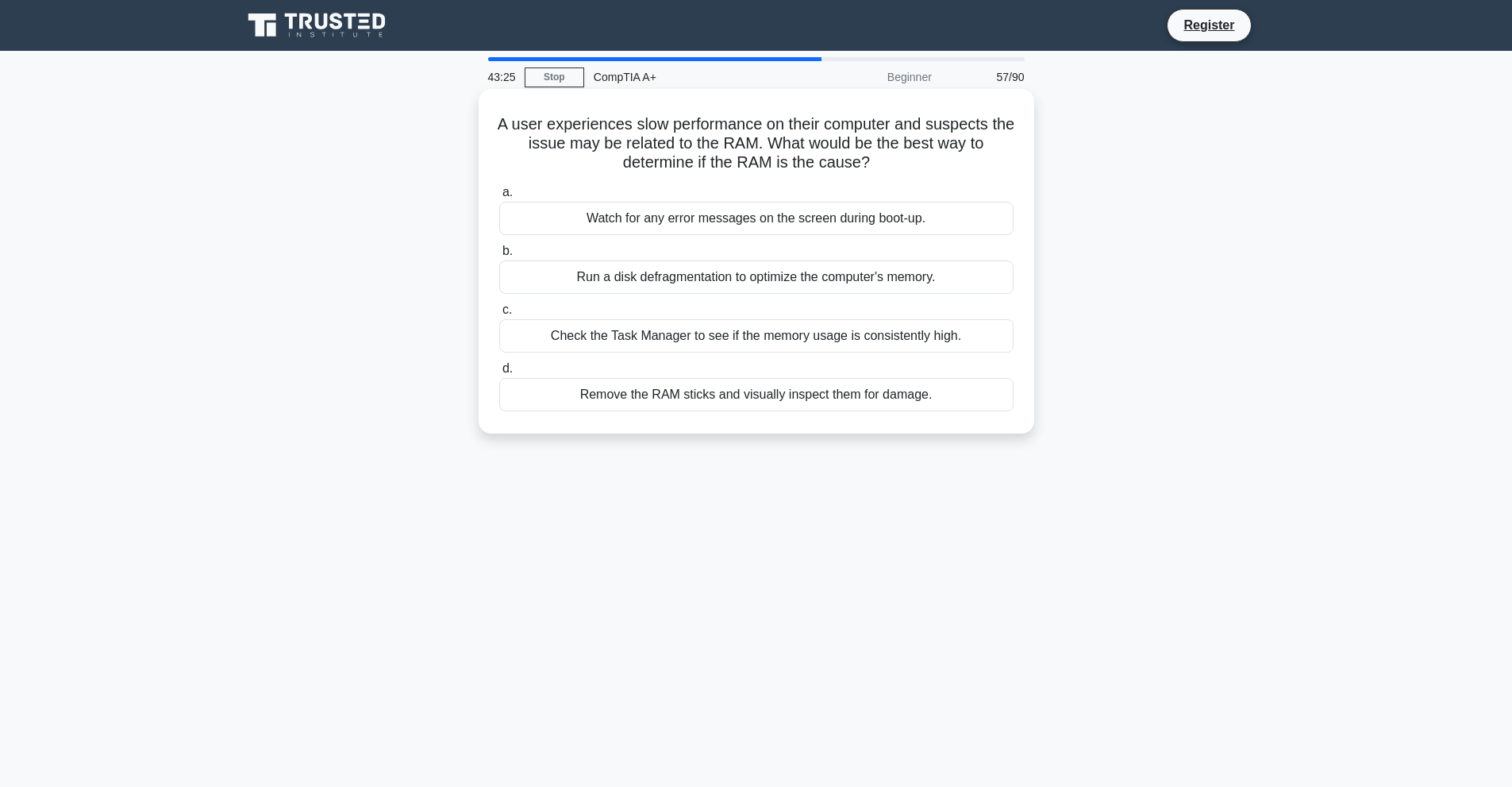
click at [653, 329] on div "Check the Task Manager to see if the memory usage is consistently high." at bounding box center [756, 336] width 515 height 34
click at [499, 316] on input "c. Check the Task Manager to see if the memory usage is consistently high." at bounding box center [499, 310] width 0 height 10
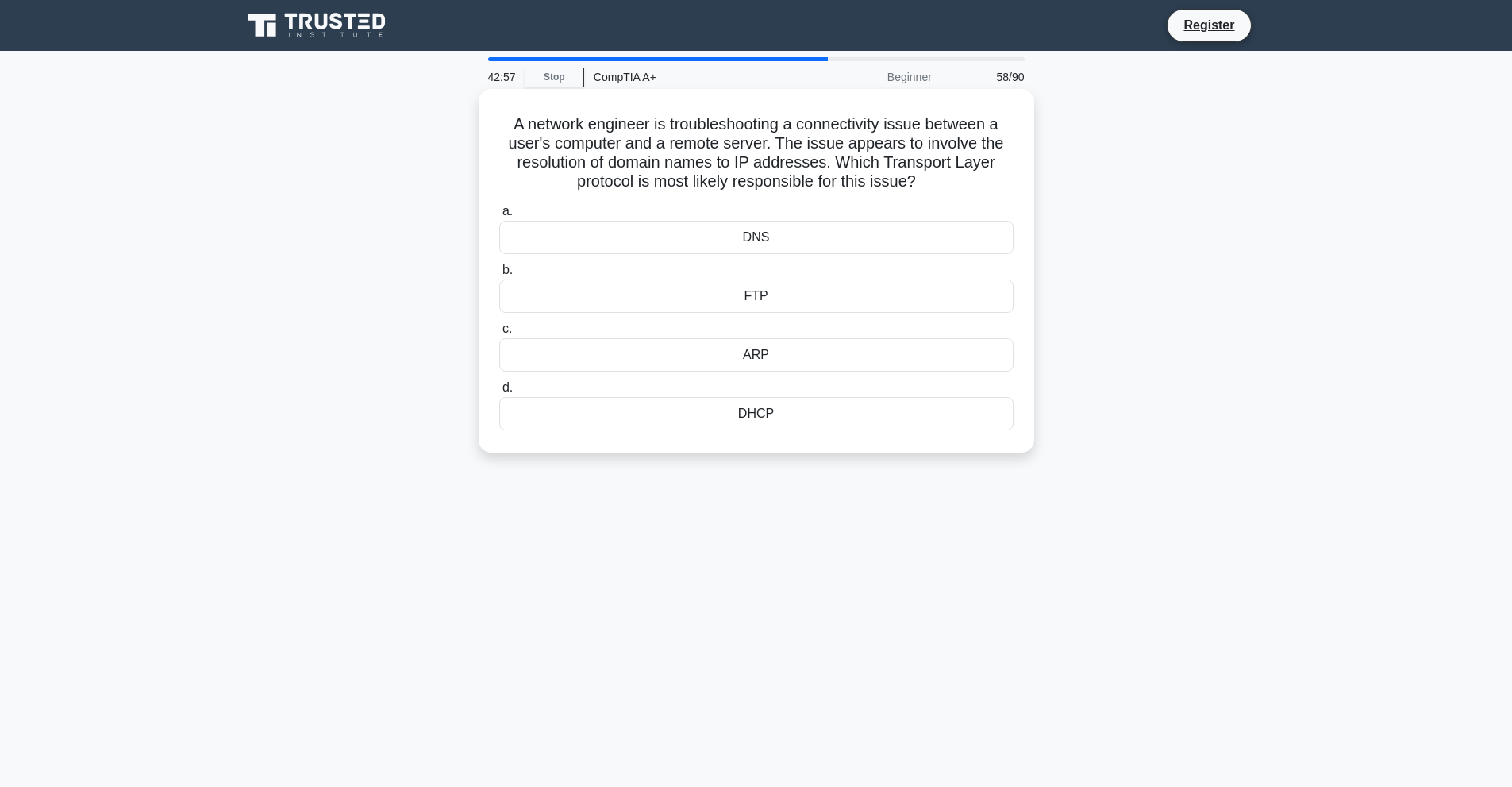
click at [625, 401] on div "DHCP" at bounding box center [756, 414] width 515 height 34
click at [499, 394] on input "d. DHCP" at bounding box center [499, 388] width 0 height 10
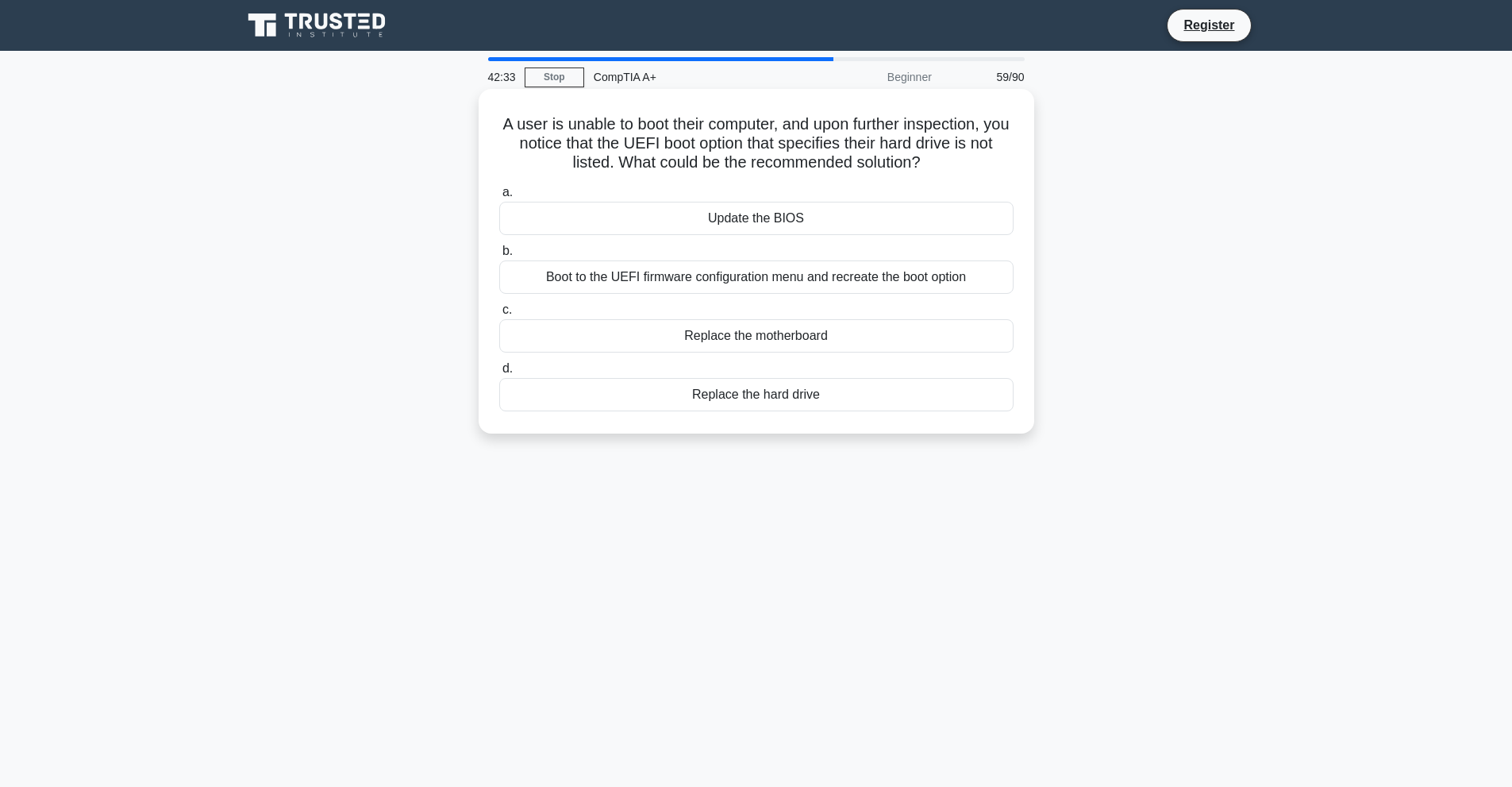
click at [808, 279] on div "Boot to the UEFI firmware configuration menu and recreate the boot option" at bounding box center [756, 277] width 515 height 34
click at [499, 256] on input "b. Boot to the UEFI firmware configuration menu and recreate the boot option" at bounding box center [499, 251] width 0 height 10
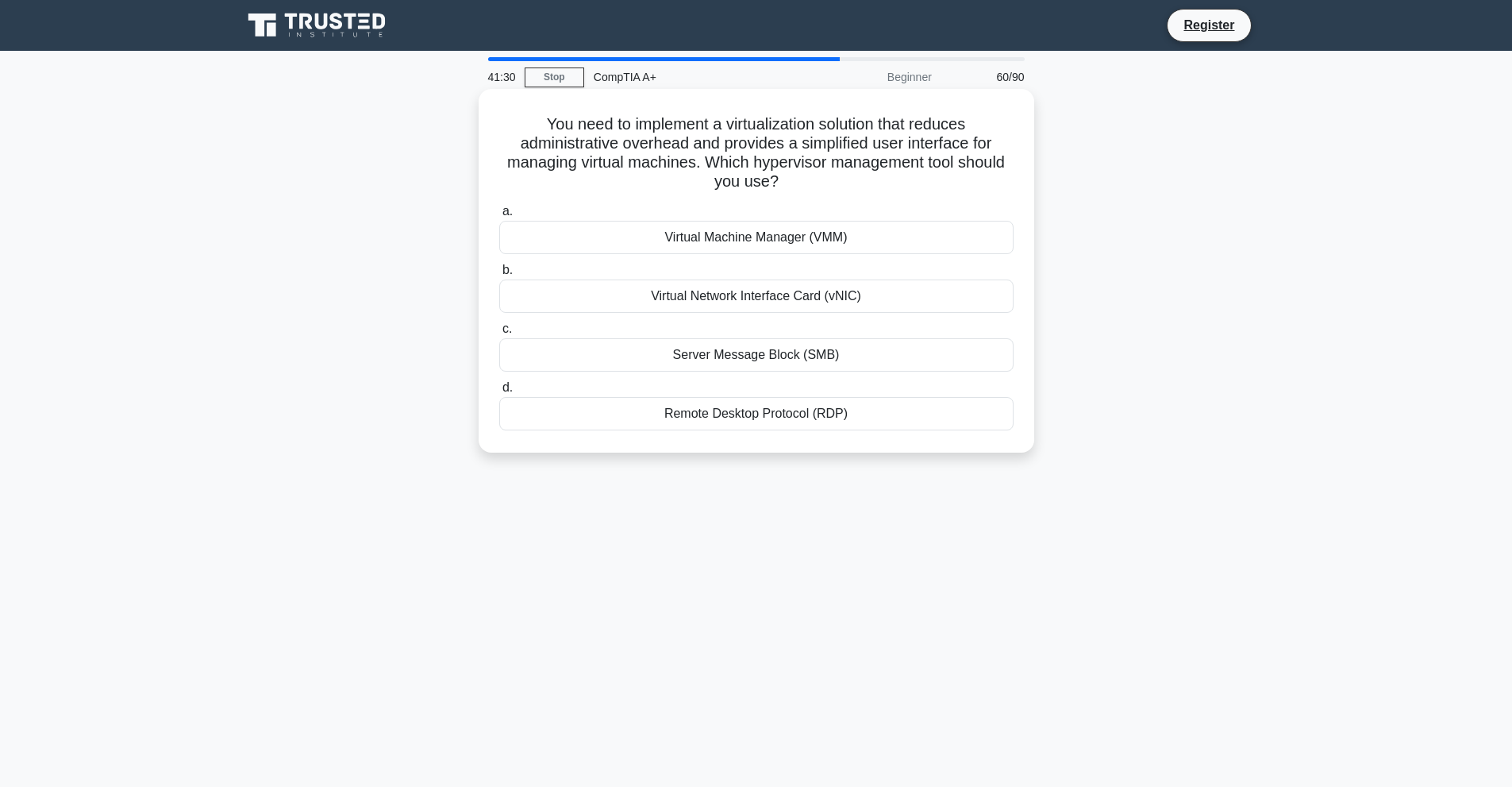
drag, startPoint x: 701, startPoint y: 396, endPoint x: 698, endPoint y: 404, distance: 8.5
click at [699, 401] on label "d. Remote Desktop Protocol (RDP)" at bounding box center [756, 403] width 515 height 52
click at [699, 415] on div "Remote Desktop Protocol (RDP)" at bounding box center [756, 414] width 515 height 34
click at [499, 394] on input "d. Remote Desktop Protocol (RDP)" at bounding box center [499, 388] width 0 height 10
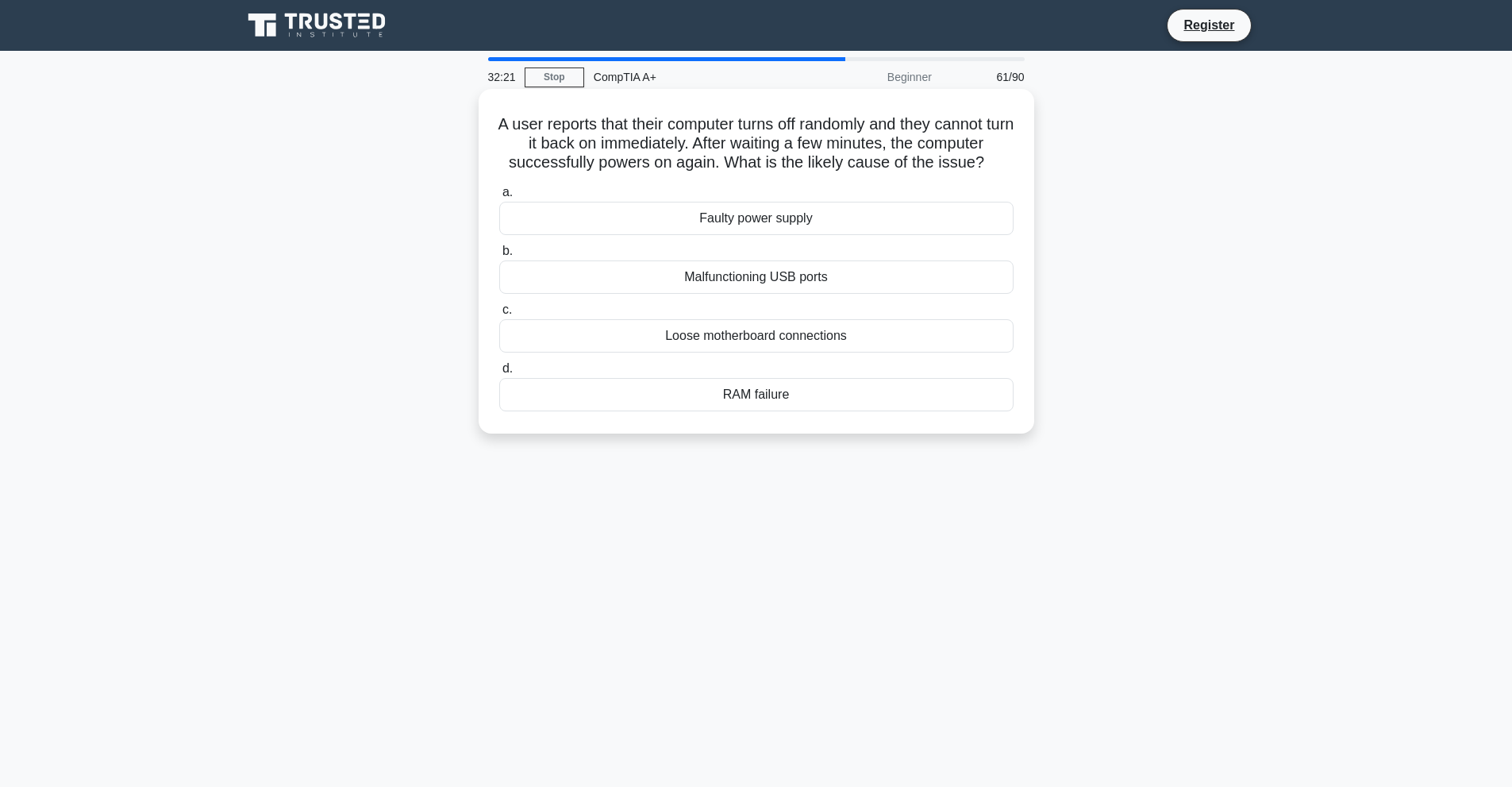
click at [834, 226] on div "Faulty power supply" at bounding box center [756, 218] width 515 height 34
click at [499, 197] on input "a. Faulty power supply" at bounding box center [499, 192] width 0 height 10
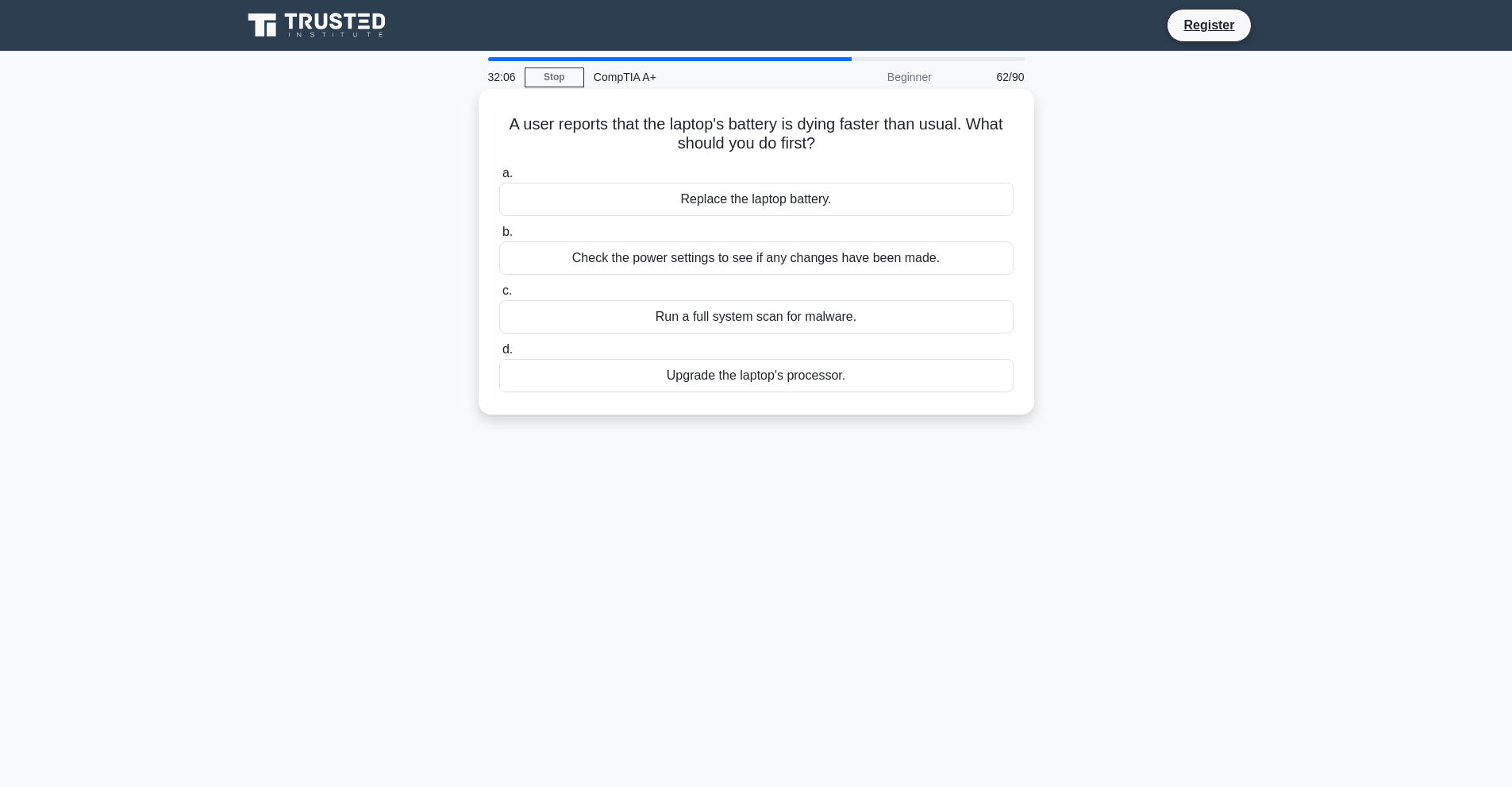
click at [788, 267] on div "Check the power settings to see if any changes have been made." at bounding box center [756, 258] width 515 height 34
click at [499, 238] on input "b. Check the power settings to see if any changes have been made." at bounding box center [499, 232] width 0 height 10
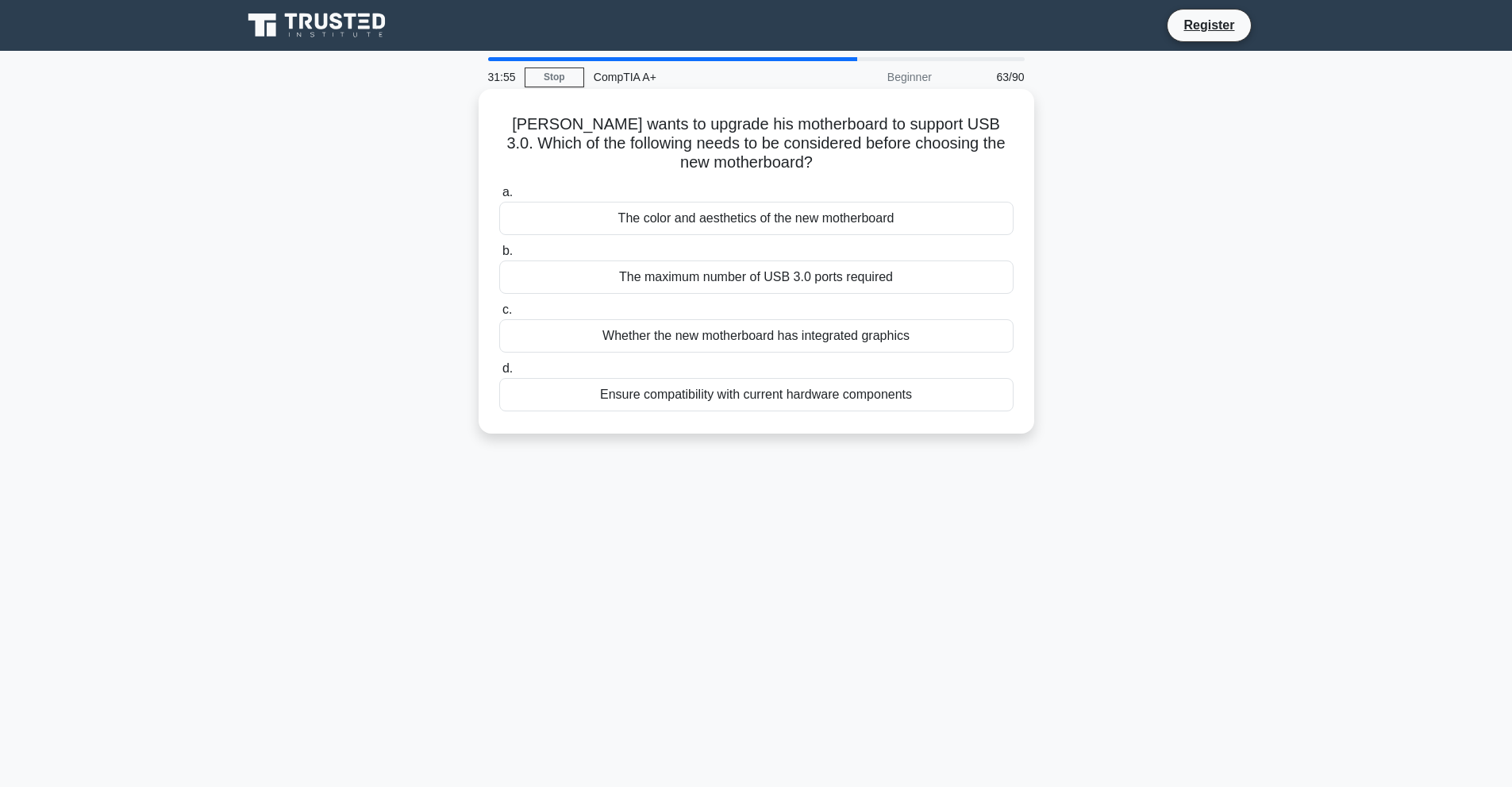
click at [826, 283] on div "The maximum number of USB 3.0 ports required" at bounding box center [756, 277] width 515 height 34
click at [499, 256] on input "b. The maximum number of USB 3.0 ports required" at bounding box center [499, 251] width 0 height 10
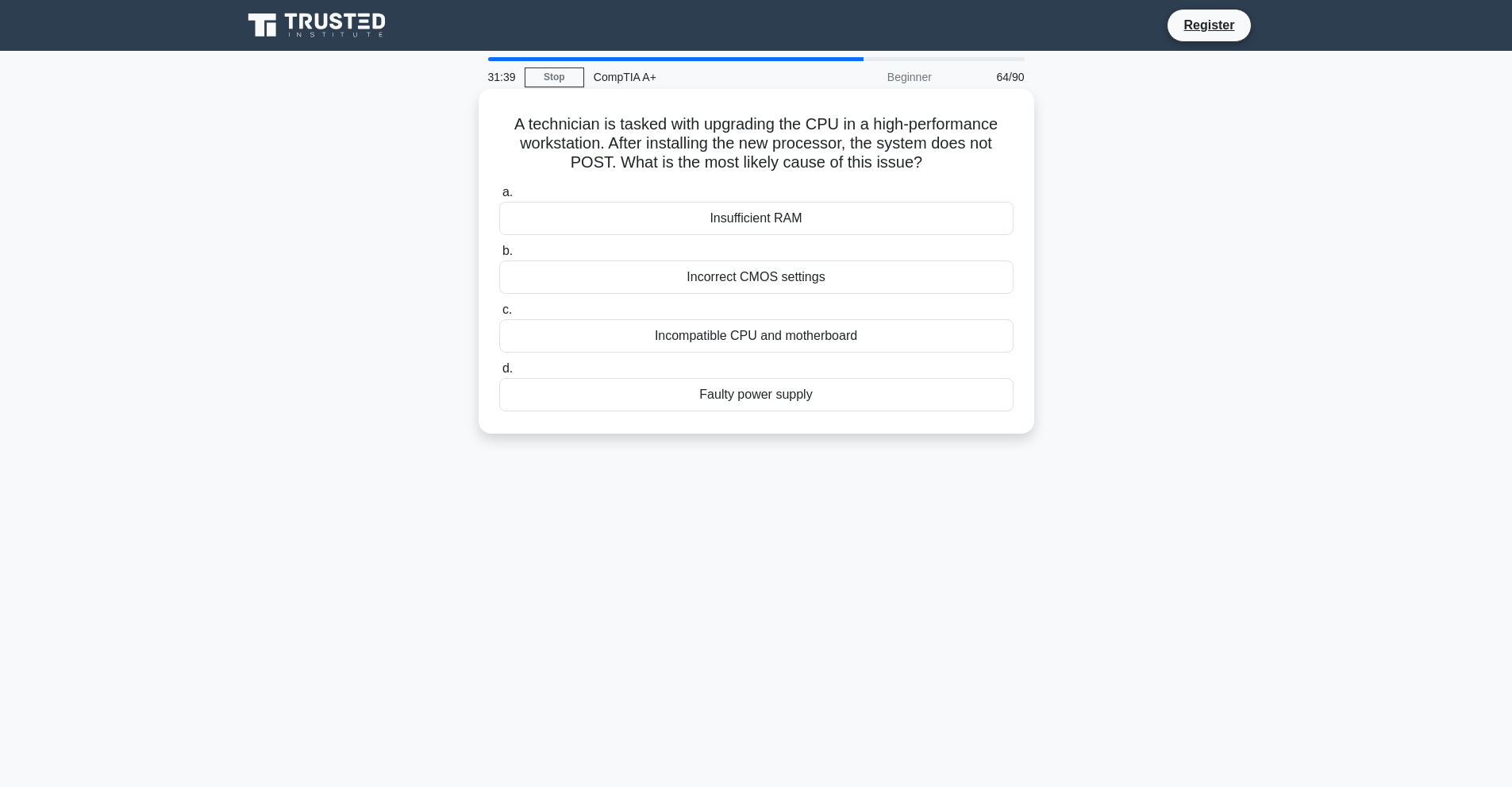
click at [738, 333] on div "Incompatible CPU and motherboard" at bounding box center [756, 336] width 515 height 34
click at [499, 316] on input "c. Incompatible CPU and motherboard" at bounding box center [499, 310] width 0 height 10
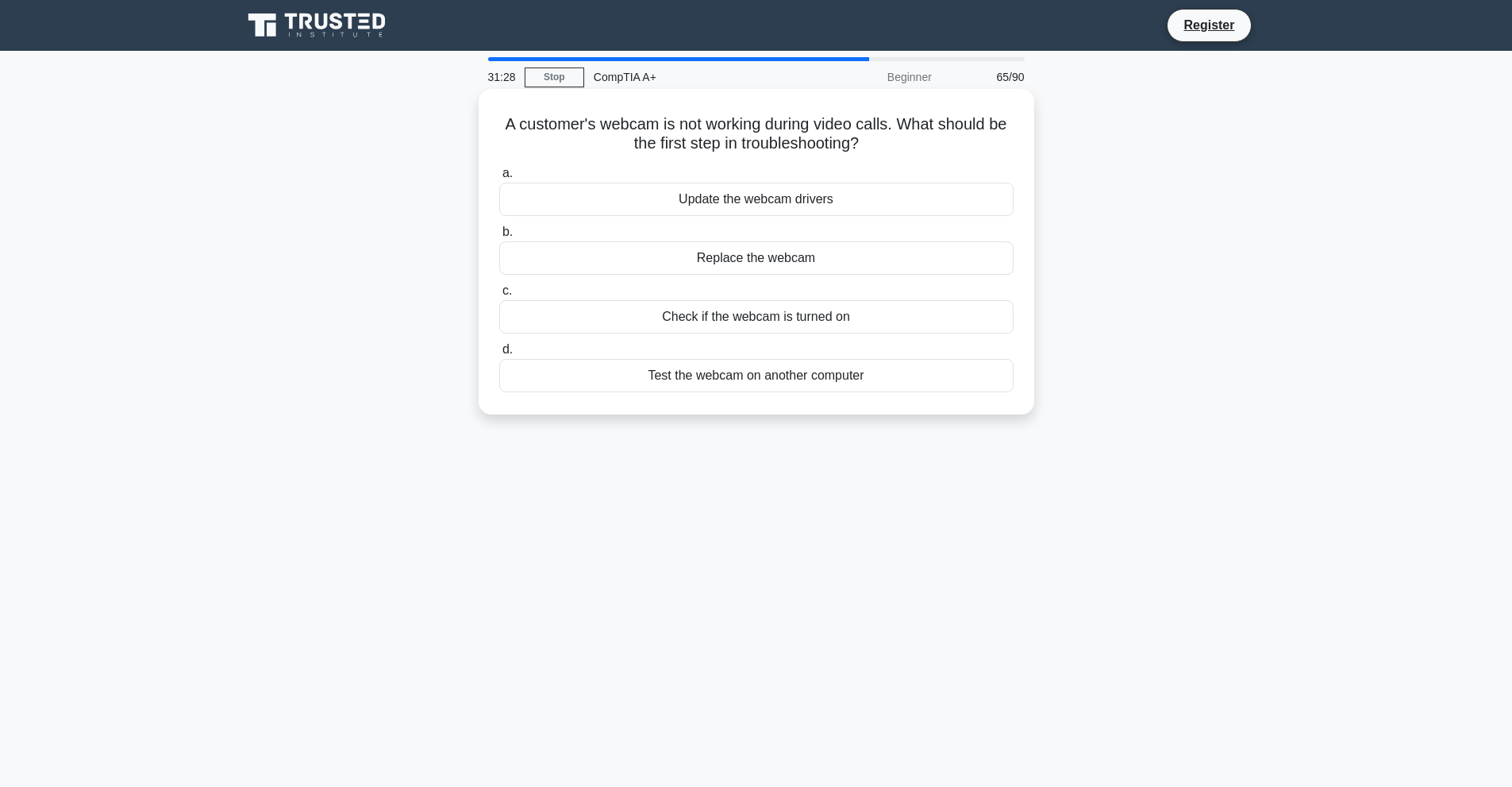
click at [756, 207] on div "Update the webcam drivers" at bounding box center [756, 199] width 515 height 34
click at [499, 179] on input "a. Update the webcam drivers" at bounding box center [499, 174] width 0 height 10
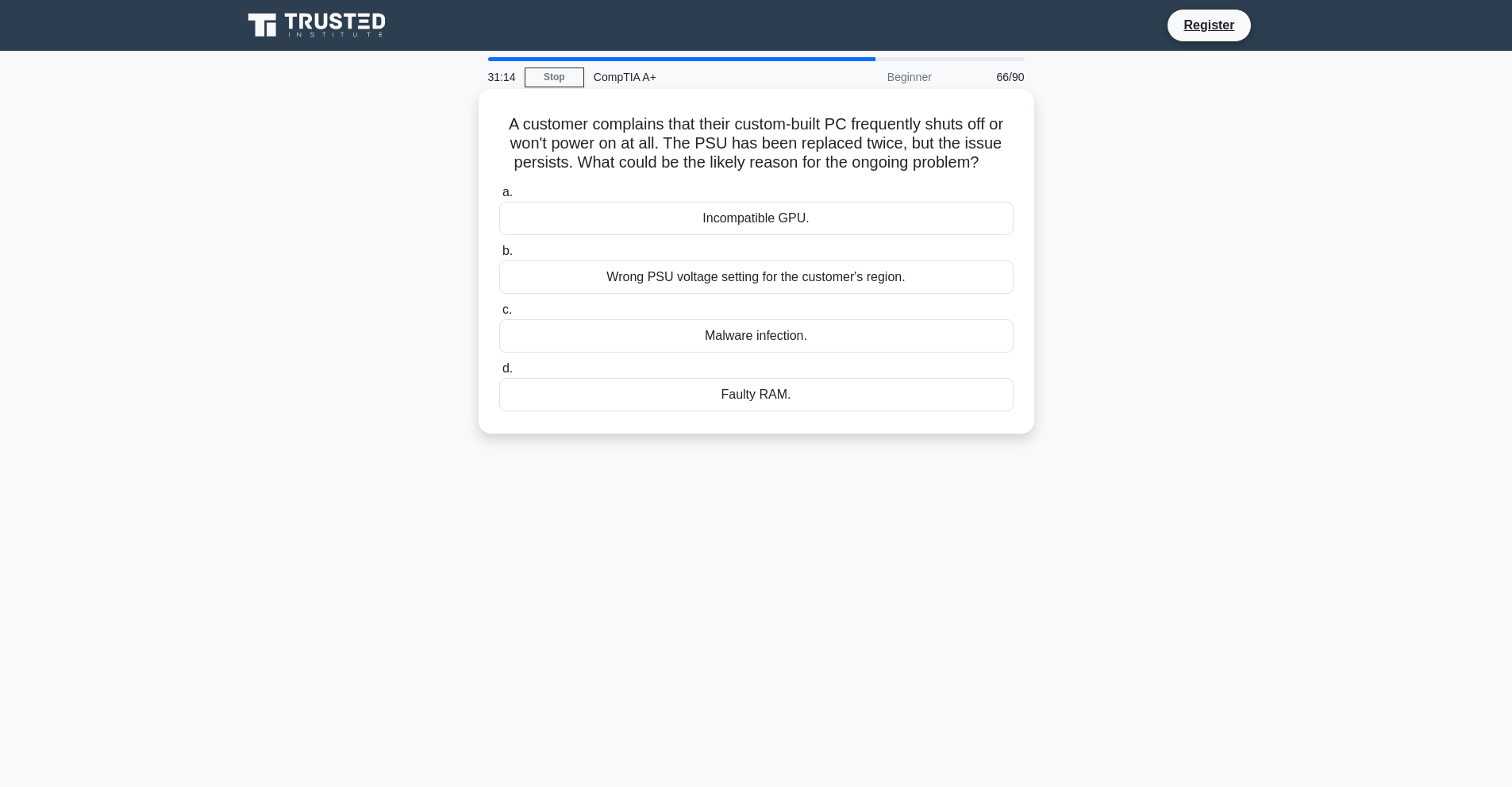
click at [780, 344] on div "Malware infection." at bounding box center [756, 336] width 515 height 34
click at [499, 316] on input "c. Malware infection." at bounding box center [499, 310] width 0 height 10
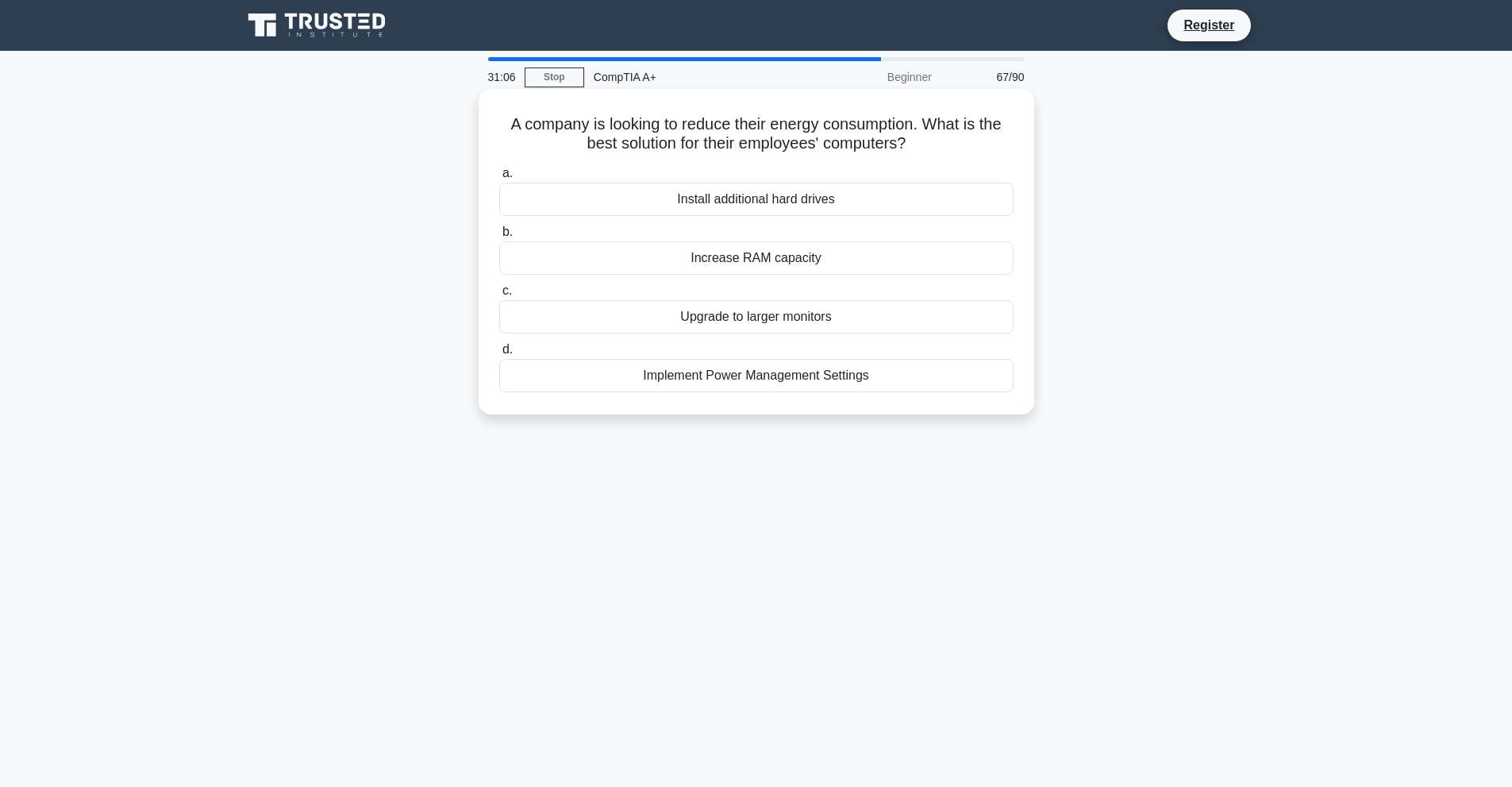
click at [717, 386] on div "Implement Power Management Settings" at bounding box center [756, 376] width 515 height 34
click at [499, 355] on input "d. Implement Power Management Settings" at bounding box center [499, 349] width 0 height 10
click at [678, 316] on div "Check BIOS settings and ensure PCIe slot is enabled" at bounding box center [756, 317] width 515 height 34
click at [499, 296] on input "c. Check BIOS settings and ensure PCIe slot is enabled" at bounding box center [499, 291] width 0 height 10
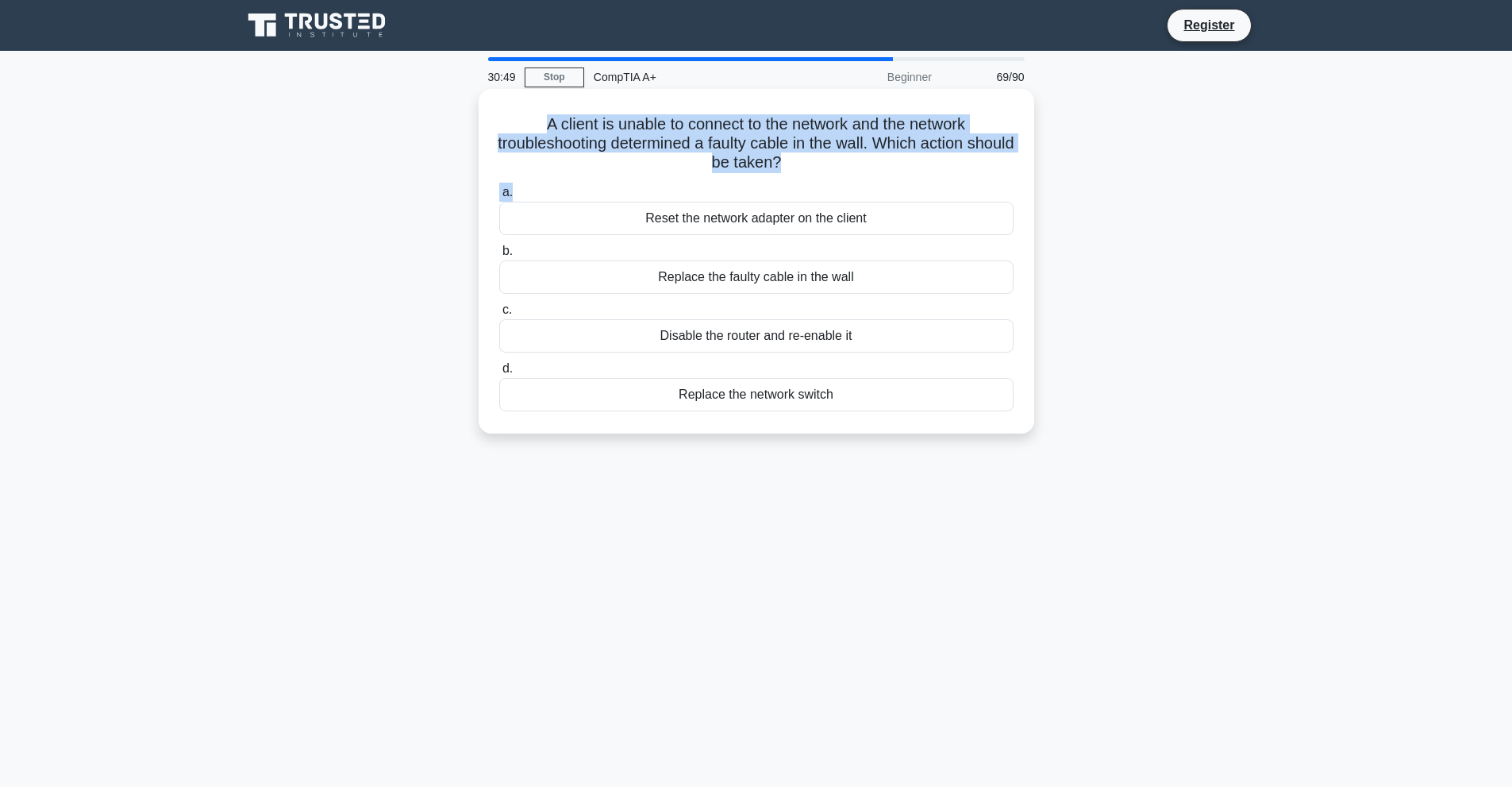
drag, startPoint x: 555, startPoint y: 180, endPoint x: 559, endPoint y: 187, distance: 8.1
click at [559, 187] on div "A client is unable to connect to the network and the network troubleshooting de…" at bounding box center [756, 261] width 543 height 332
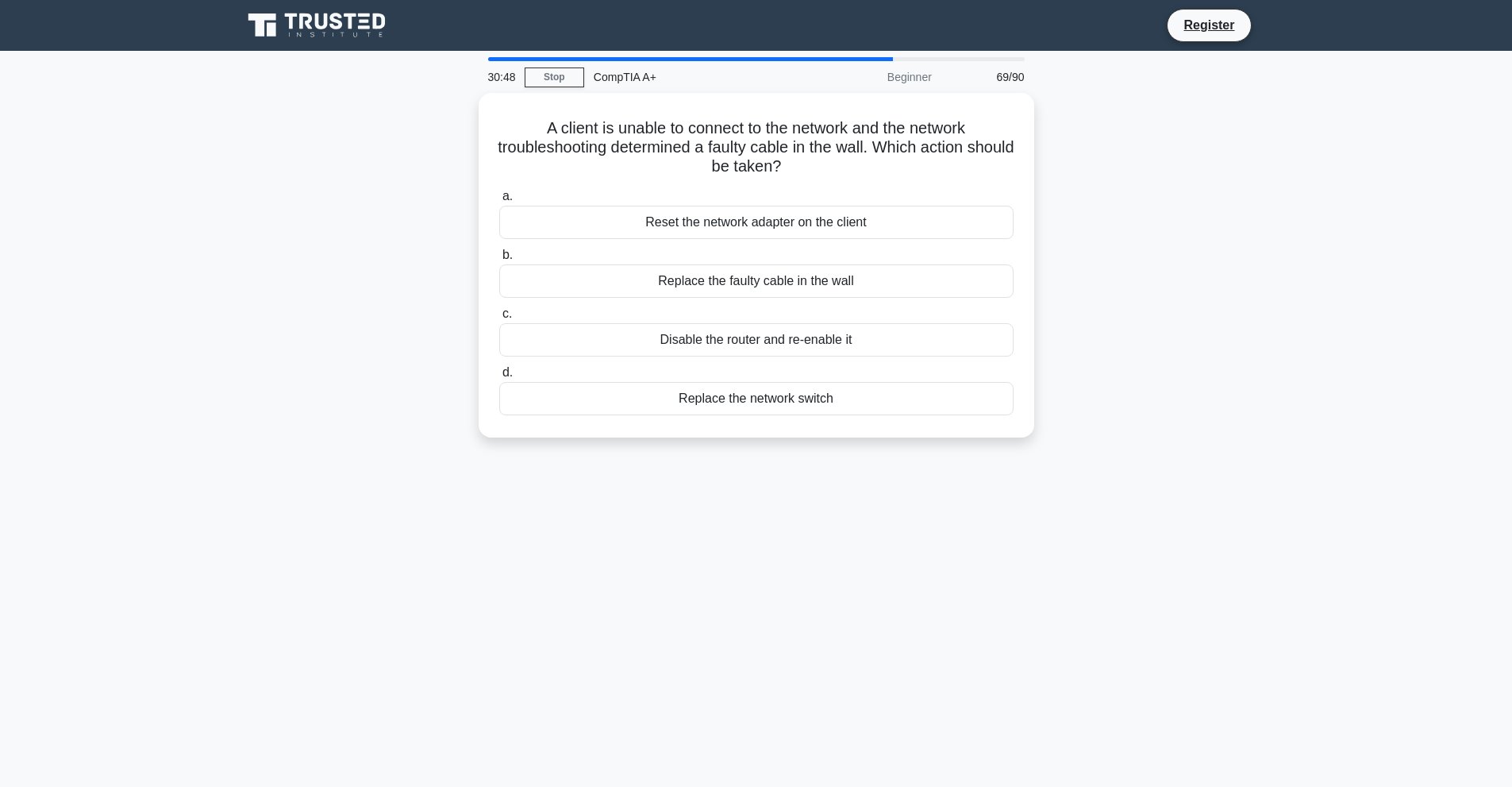
click at [405, 290] on div "A client is unable to connect to the network and the network troubleshooting de…" at bounding box center [756, 274] width 1048 height 364
click at [758, 224] on div "Reset the network adapter on the client" at bounding box center [756, 218] width 515 height 34
click at [499, 197] on input "a. Reset the network adapter on the client" at bounding box center [499, 192] width 0 height 10
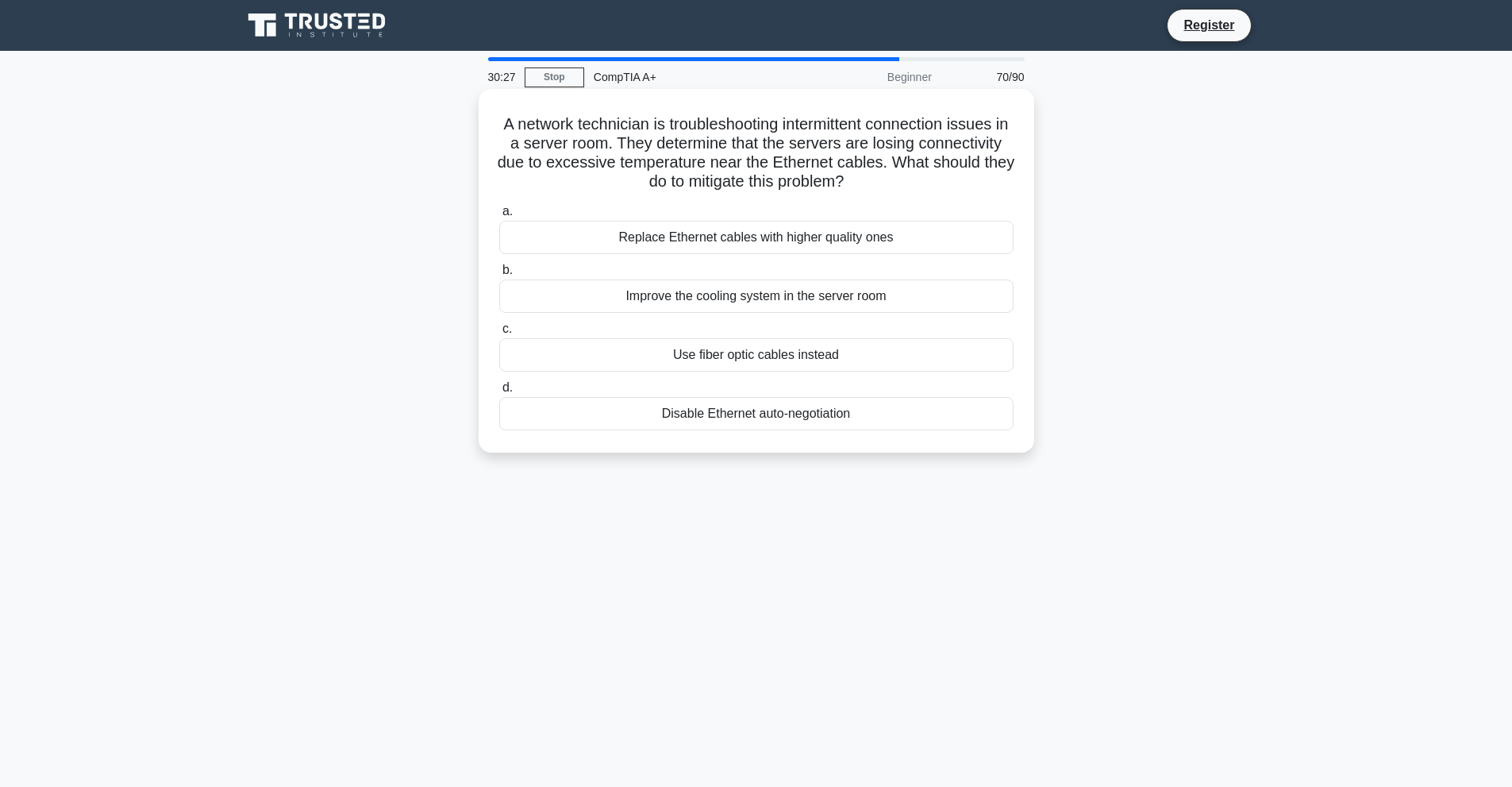
click at [688, 250] on div "Replace Ethernet cables with higher quality ones" at bounding box center [756, 238] width 515 height 34
click at [499, 217] on input "a. Replace Ethernet cables with higher quality ones" at bounding box center [499, 211] width 0 height 10
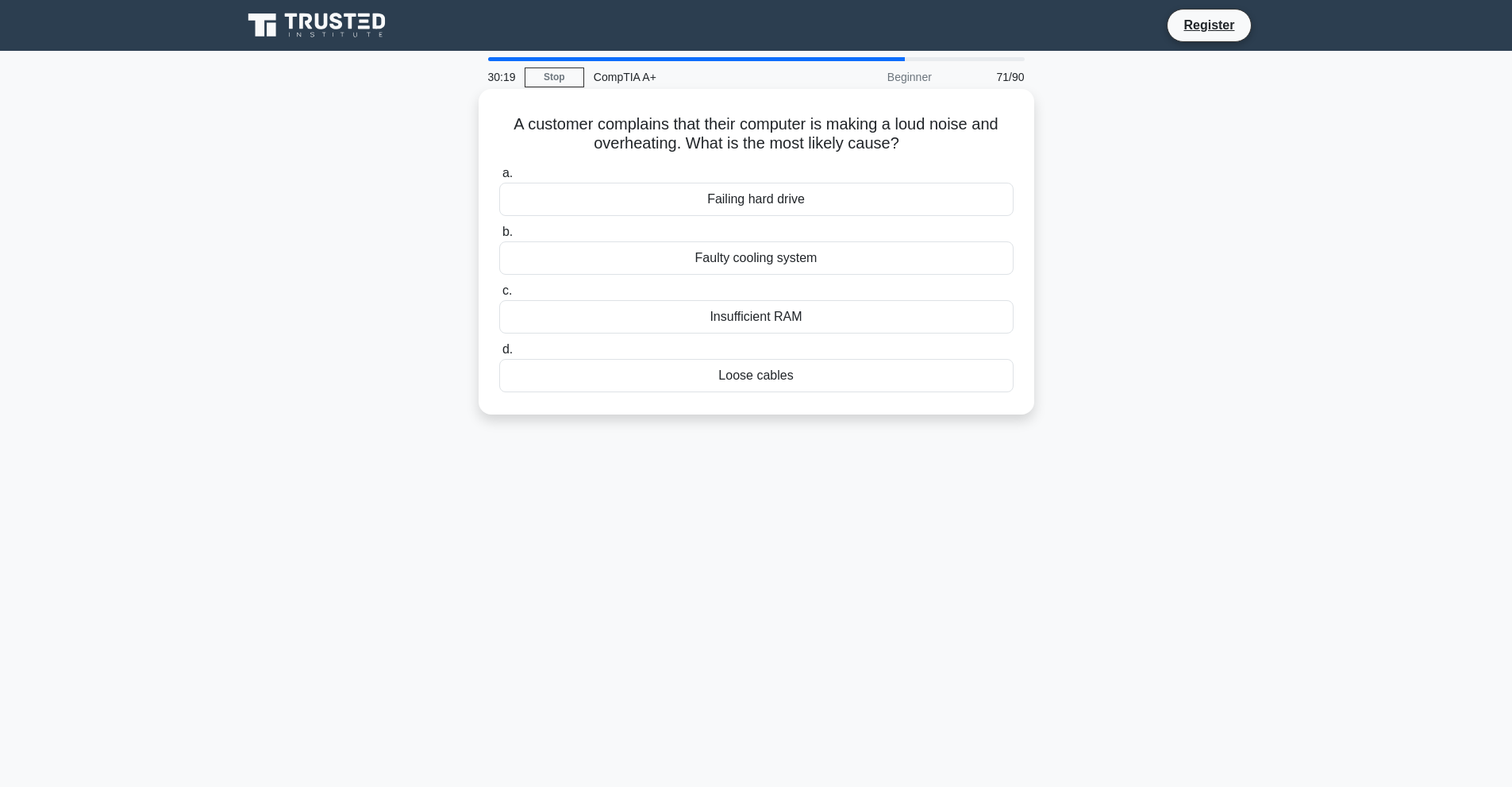
click at [786, 262] on div "Faulty cooling system" at bounding box center [756, 258] width 515 height 34
click at [499, 238] on input "b. Faulty cooling system" at bounding box center [499, 232] width 0 height 10
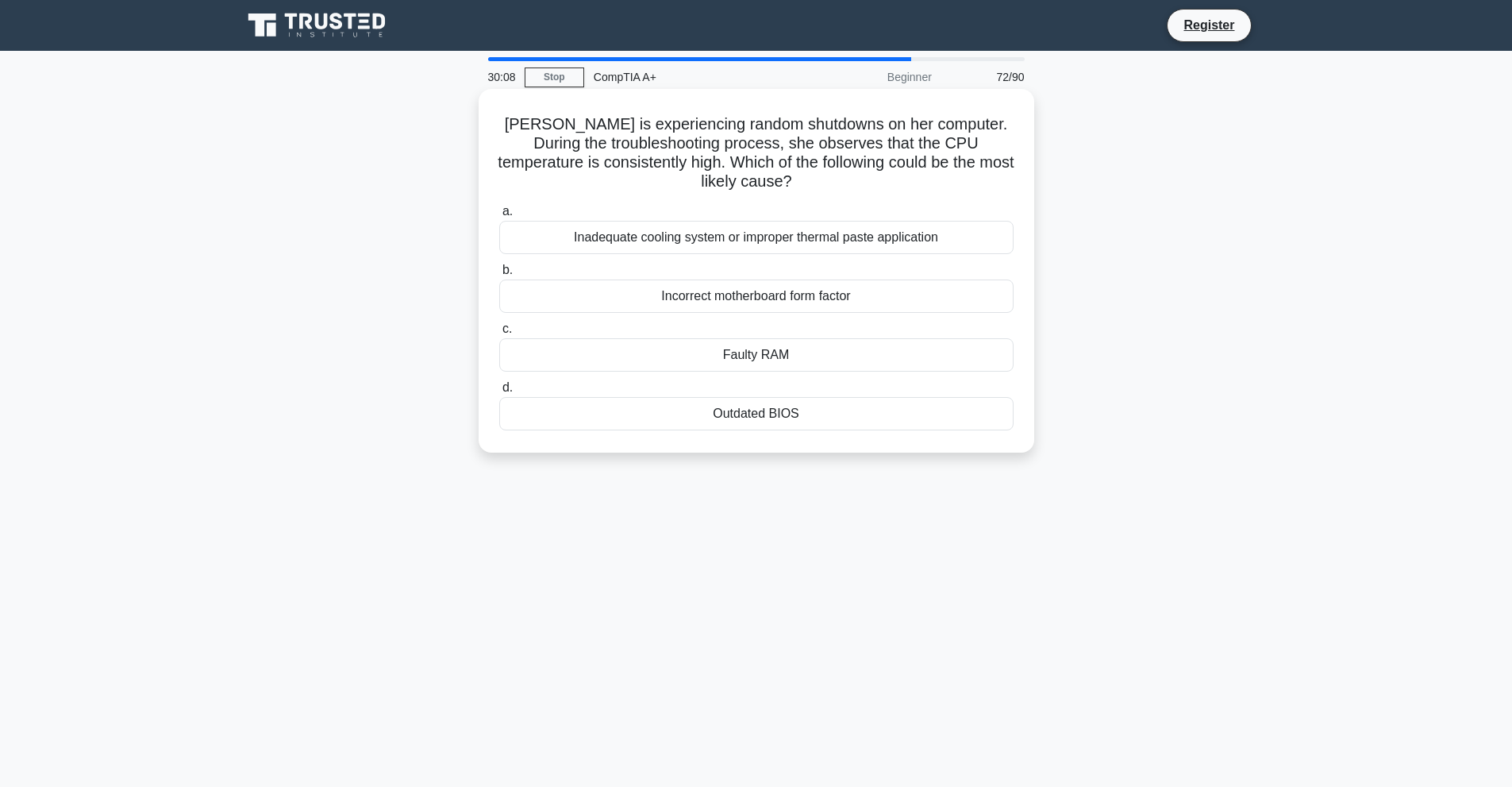
click at [744, 242] on div "Inadequate cooling system or improper thermal paste application" at bounding box center [756, 238] width 515 height 34
click at [499, 217] on input "a. Inadequate cooling system or improper thermal paste application" at bounding box center [499, 211] width 0 height 10
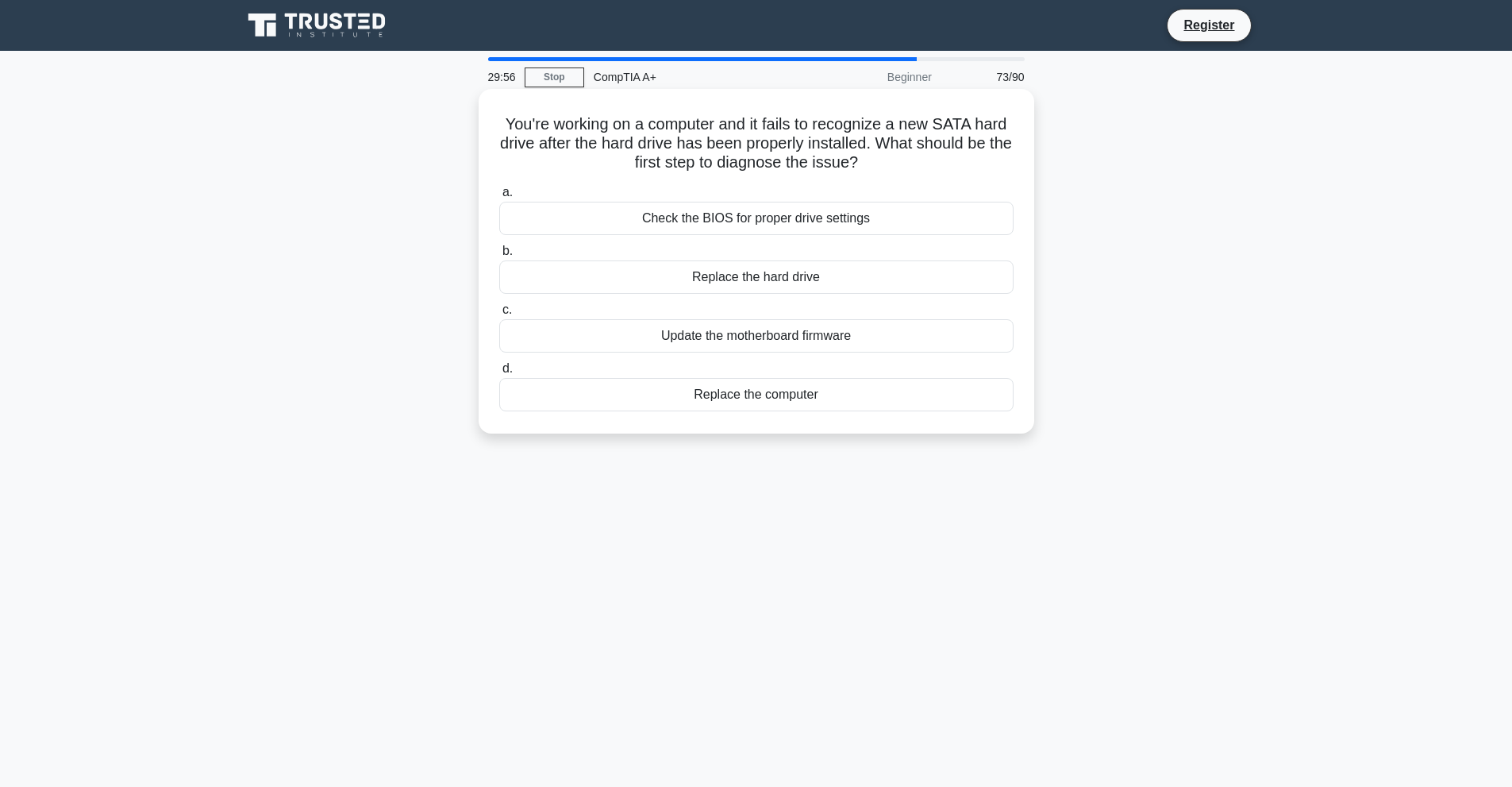
drag, startPoint x: 751, startPoint y: 340, endPoint x: 829, endPoint y: 330, distance: 78.6
click at [829, 330] on div "Update the motherboard firmware" at bounding box center [756, 336] width 515 height 34
click at [499, 316] on input "c. Update the motherboard firmware" at bounding box center [499, 310] width 0 height 10
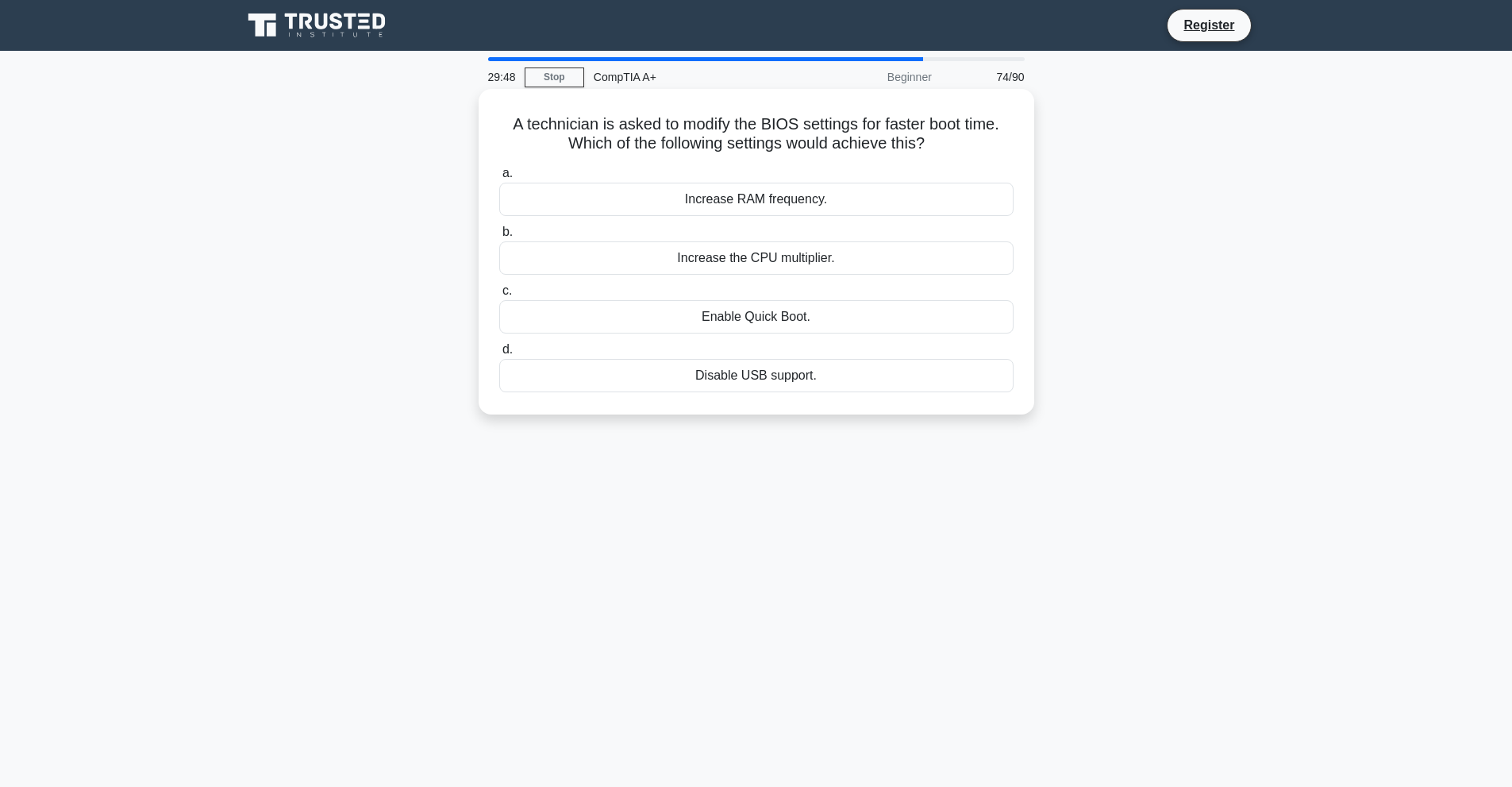
click at [764, 320] on div "Enable Quick Boot." at bounding box center [756, 317] width 515 height 34
click at [499, 296] on input "c. Enable Quick Boot." at bounding box center [499, 291] width 0 height 10
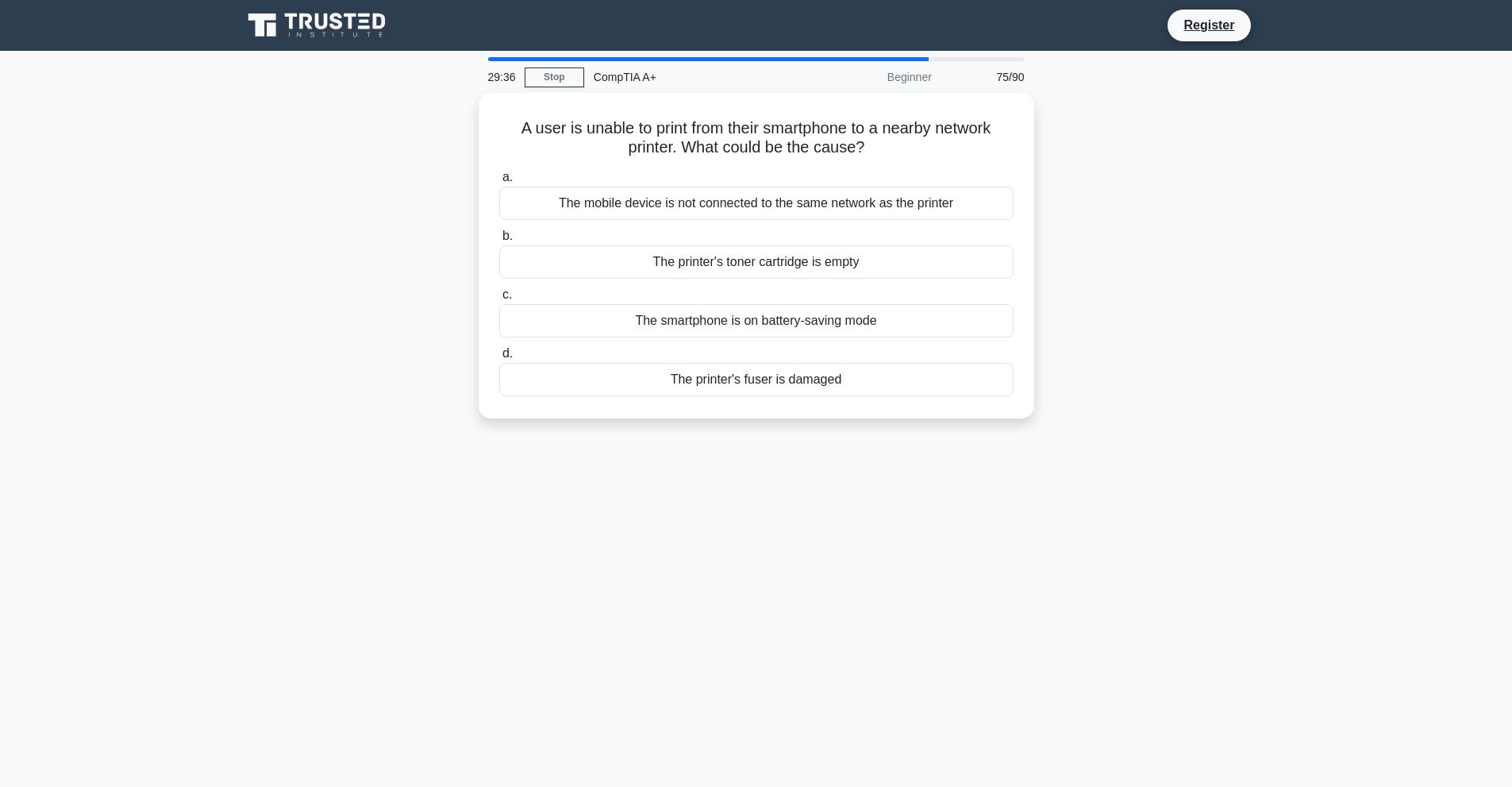
drag, startPoint x: 775, startPoint y: 199, endPoint x: 800, endPoint y: 464, distance: 266.2
click at [800, 464] on div "29:36 Stop CompTIA A+ Beginner 75/90 A user is unable to print from their smart…" at bounding box center [756, 454] width 1048 height 794
click at [800, 464] on div "29:35 Stop CompTIA A+ Beginner 75/90 A user is unable to print from their smart…" at bounding box center [756, 454] width 1048 height 794
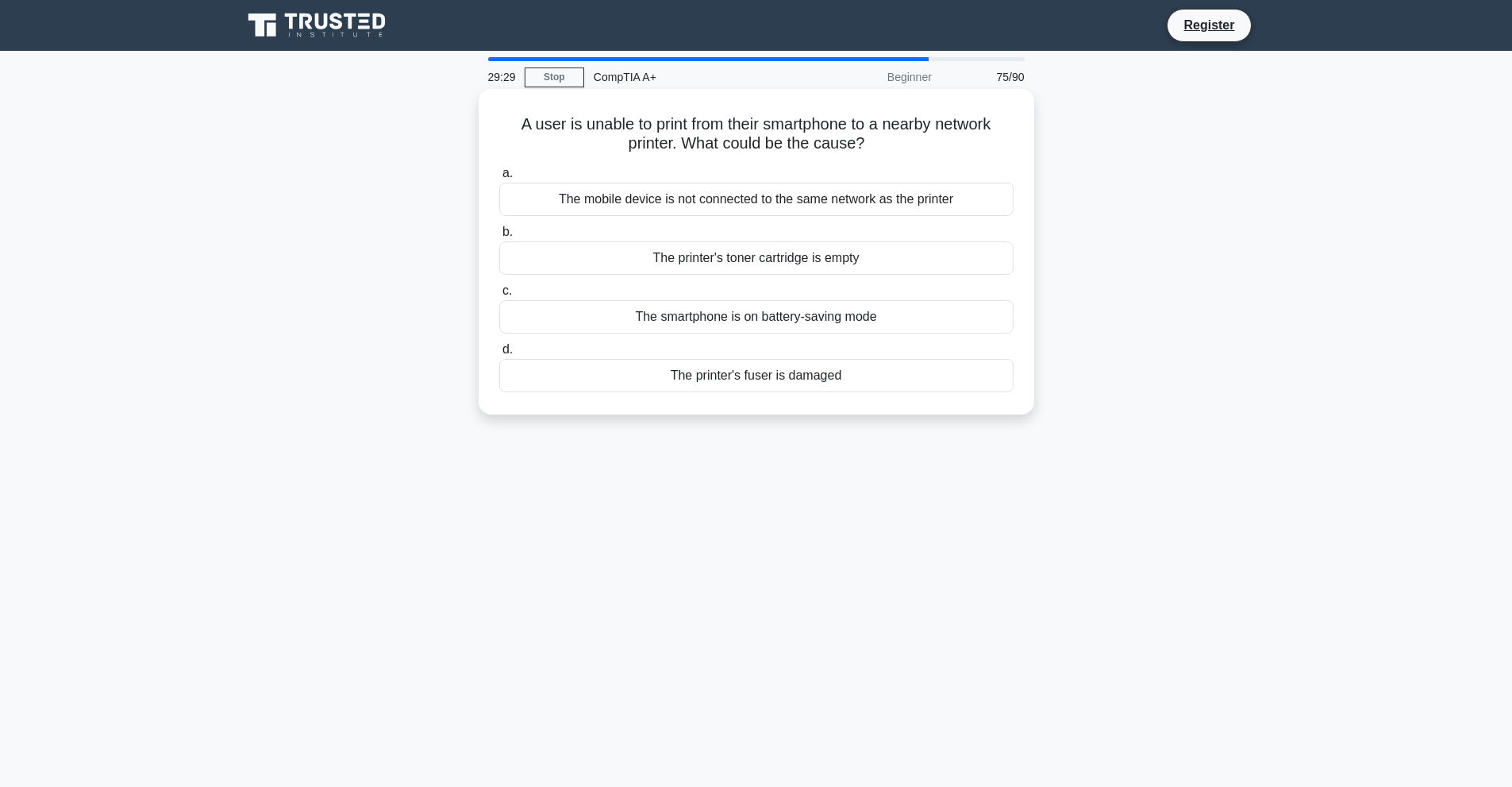
click at [691, 204] on div "The mobile device is not connected to the same network as the printer" at bounding box center [756, 199] width 515 height 34
click at [499, 179] on input "a. The mobile device is not connected to the same network as the printer" at bounding box center [499, 174] width 0 height 10
click at [773, 200] on div "Clean out the laptop's air vents and fan." at bounding box center [756, 199] width 515 height 34
click at [499, 179] on input "a. Clean out the laptop's air vents and fan." at bounding box center [499, 174] width 0 height 10
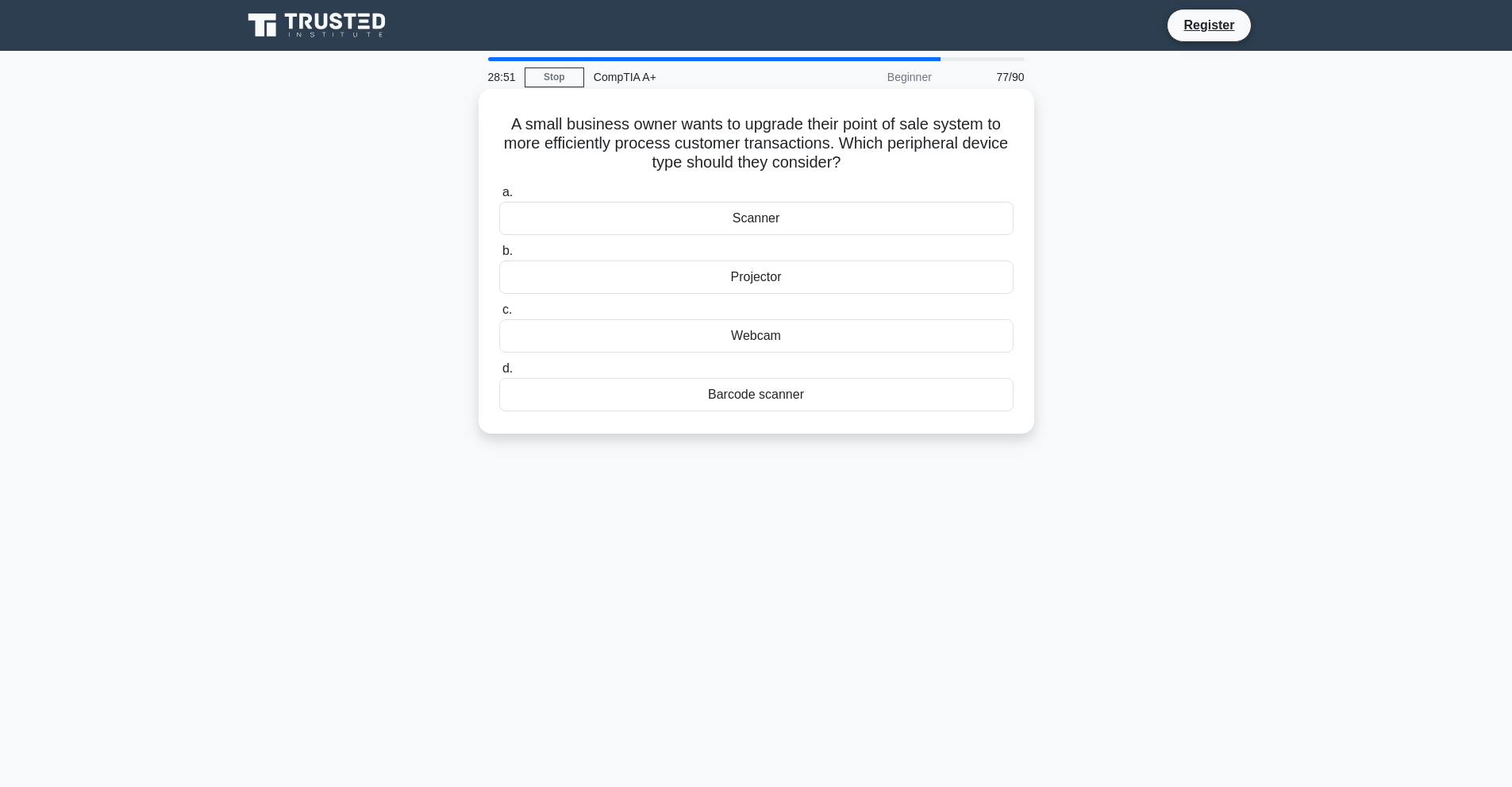
click at [751, 395] on div "Barcode scanner" at bounding box center [756, 394] width 515 height 34
click at [499, 374] on input "d. Barcode scanner" at bounding box center [499, 369] width 0 height 10
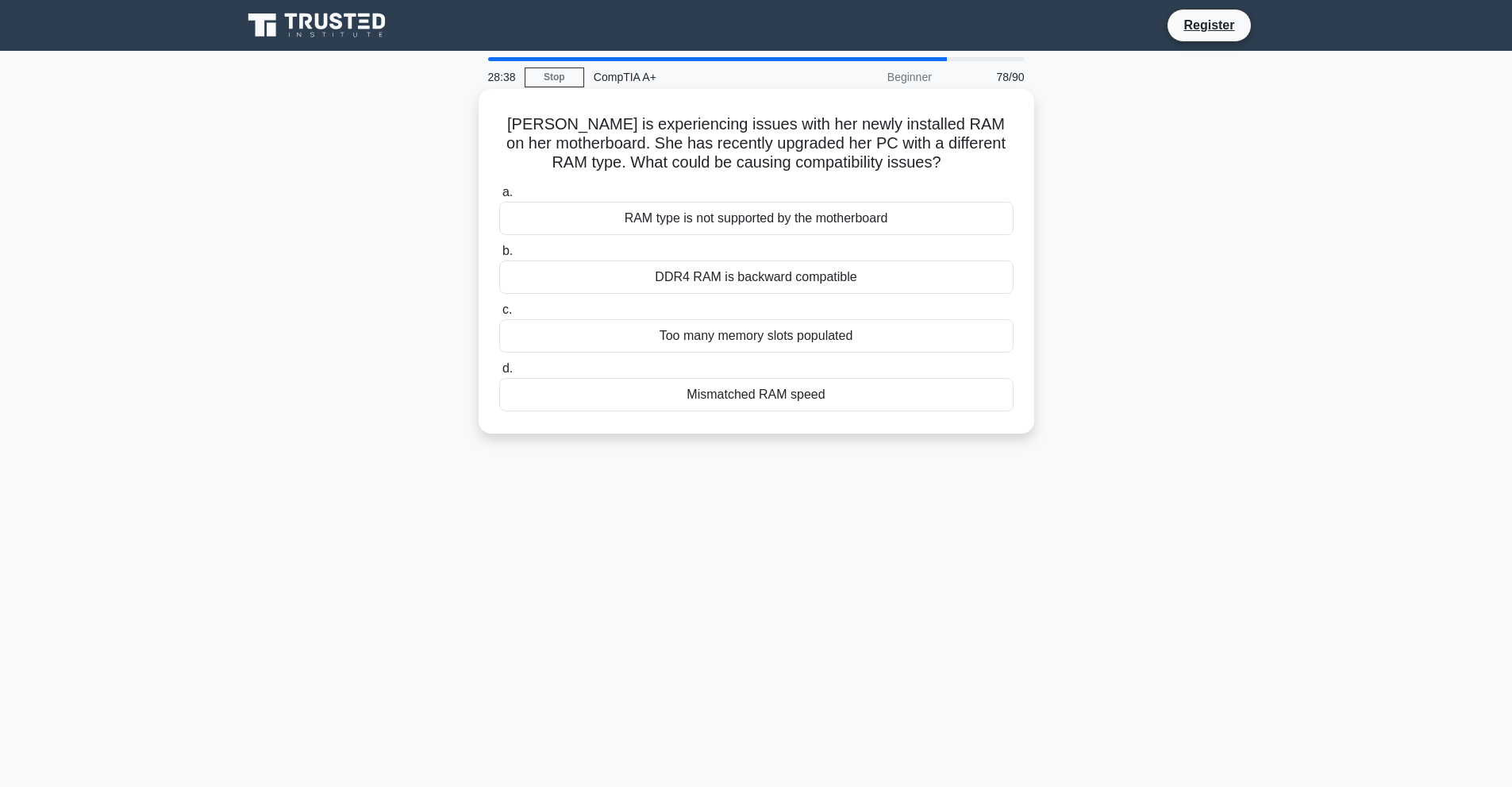
click at [755, 221] on div "RAM type is not supported by the motherboard" at bounding box center [756, 218] width 515 height 34
click at [499, 197] on input "a. RAM type is not supported by the motherboard" at bounding box center [499, 192] width 0 height 10
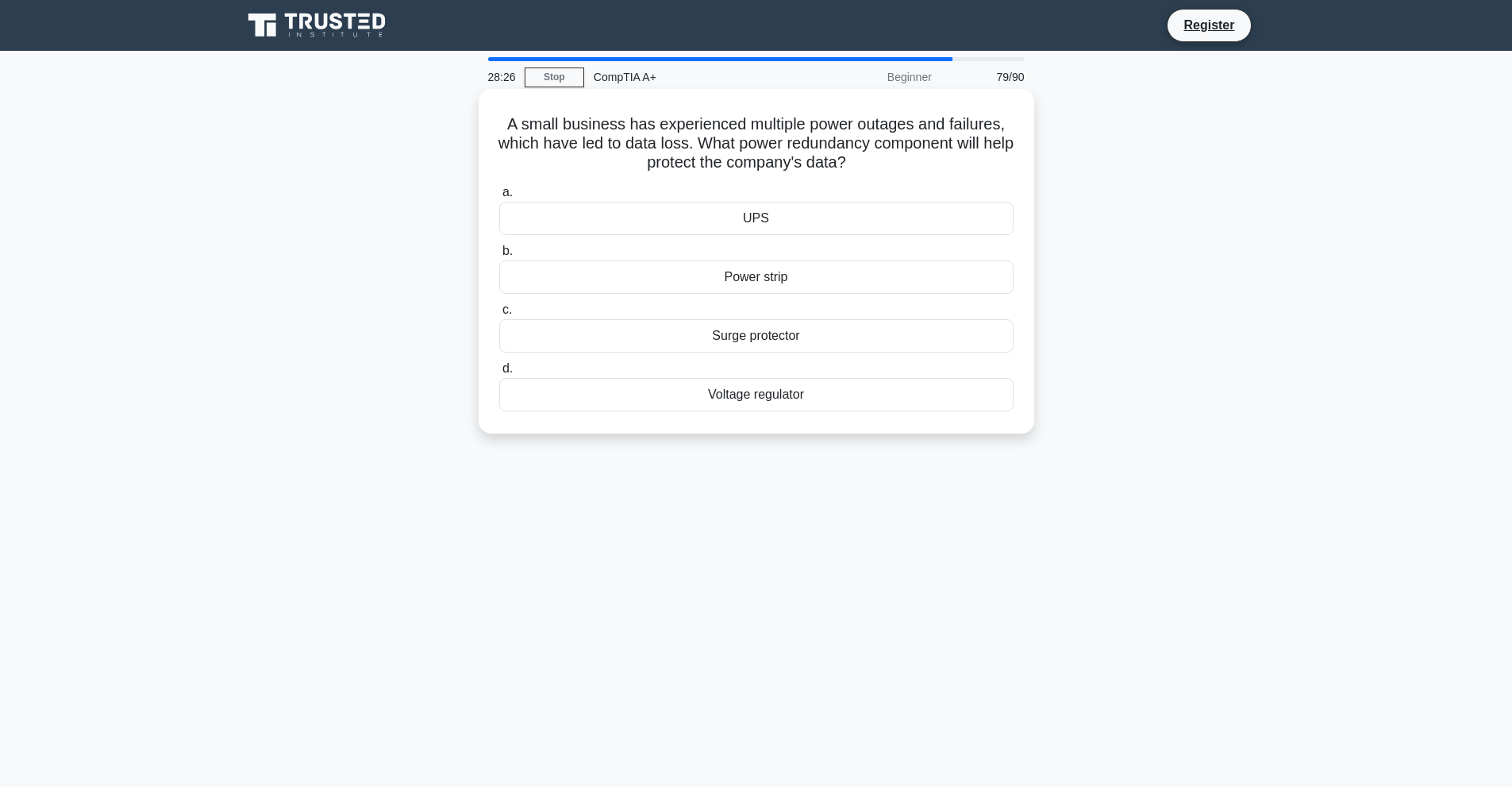
click at [823, 215] on div "UPS" at bounding box center [756, 218] width 515 height 34
click at [499, 197] on input "a. UPS" at bounding box center [499, 192] width 0 height 10
click at [800, 387] on div "Motherboard" at bounding box center [756, 394] width 515 height 34
click at [499, 374] on input "d. Motherboard" at bounding box center [499, 369] width 0 height 10
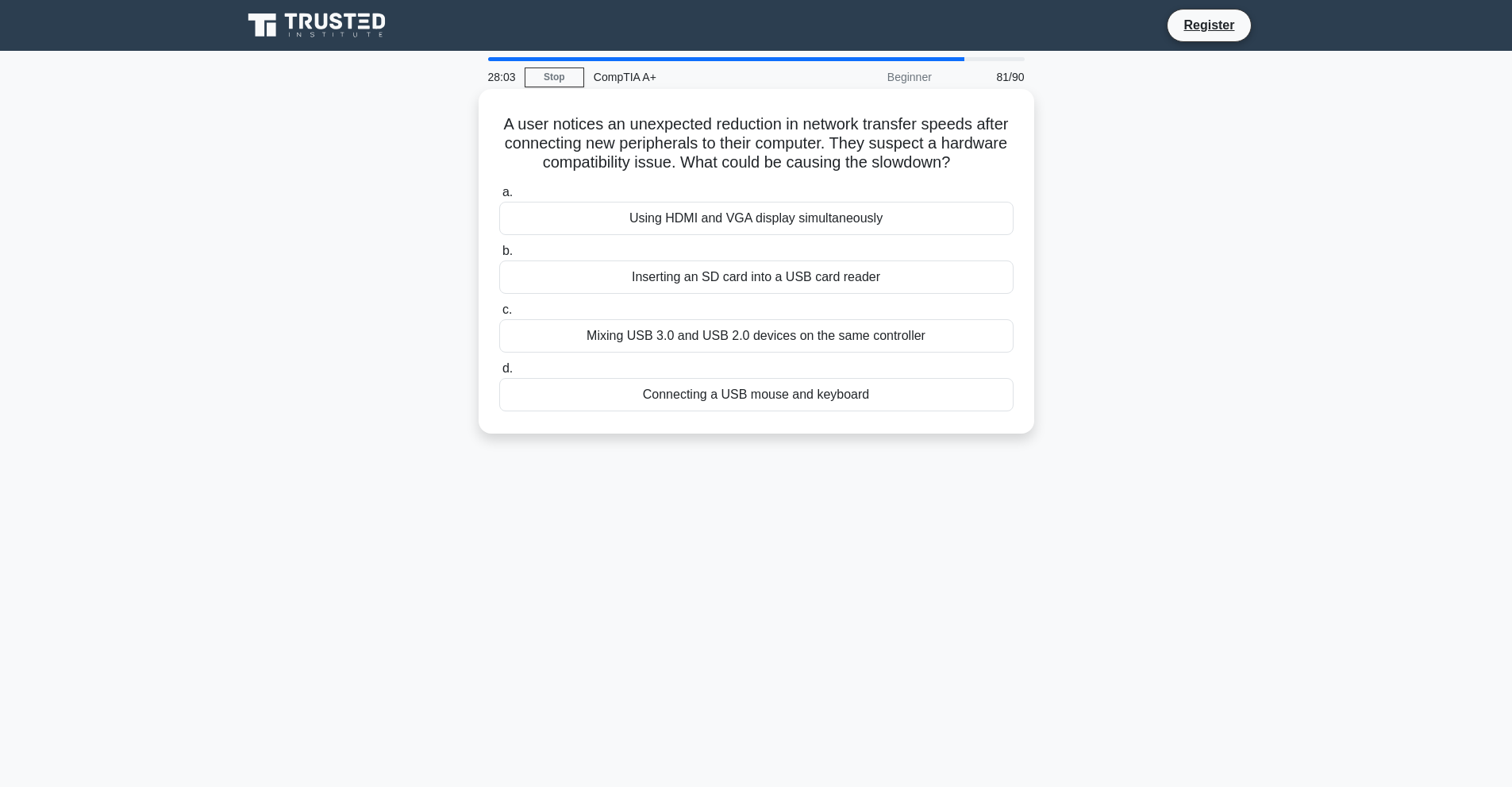
click at [803, 213] on div "Using HDMI and VGA display simultaneously" at bounding box center [756, 218] width 515 height 34
click at [499, 197] on input "a. Using HDMI and VGA display simultaneously" at bounding box center [499, 192] width 0 height 10
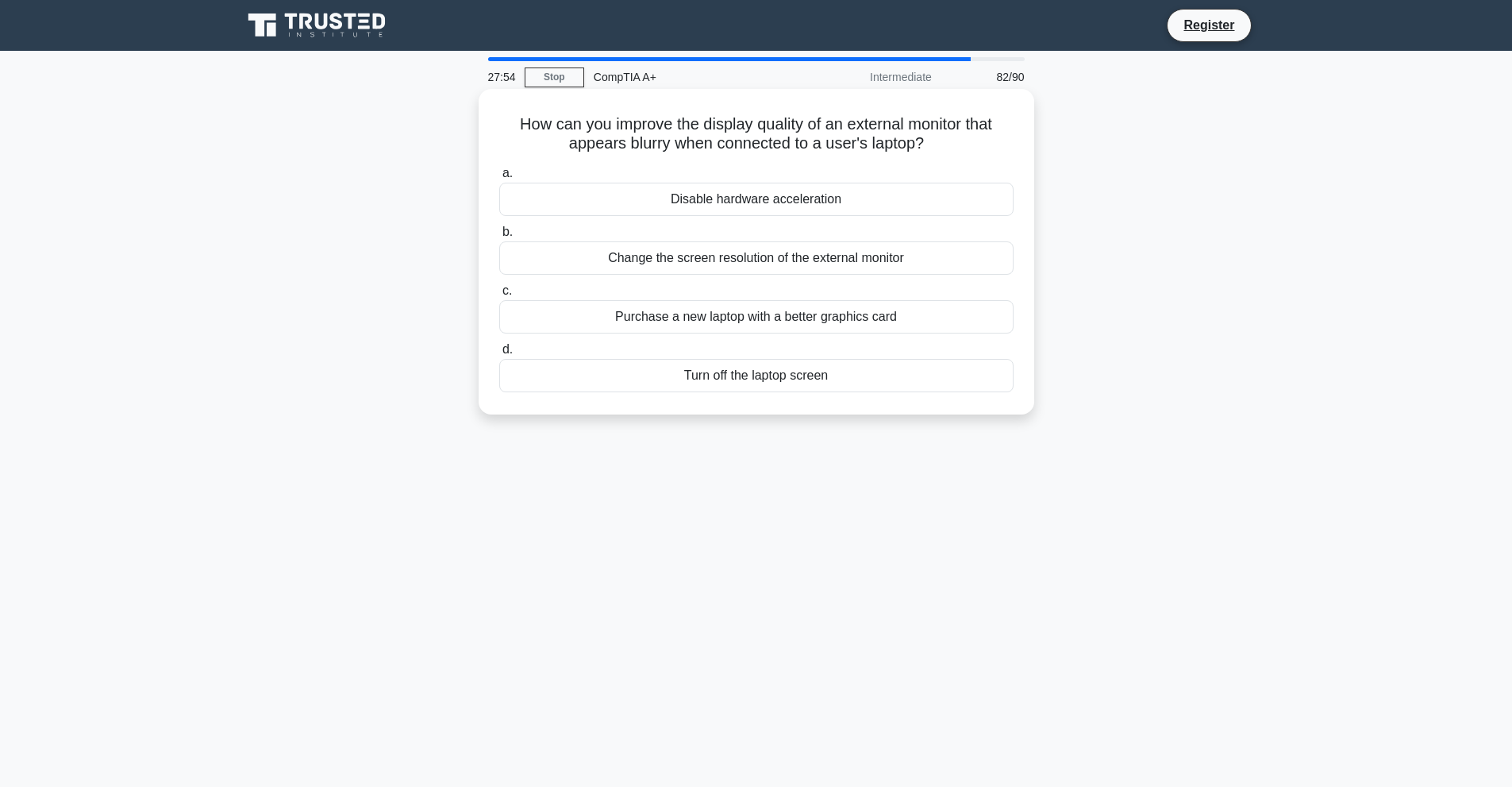
click at [637, 256] on div "Change the screen resolution of the external monitor" at bounding box center [756, 258] width 515 height 34
click at [499, 238] on input "b. Change the screen resolution of the external monitor" at bounding box center [499, 232] width 0 height 10
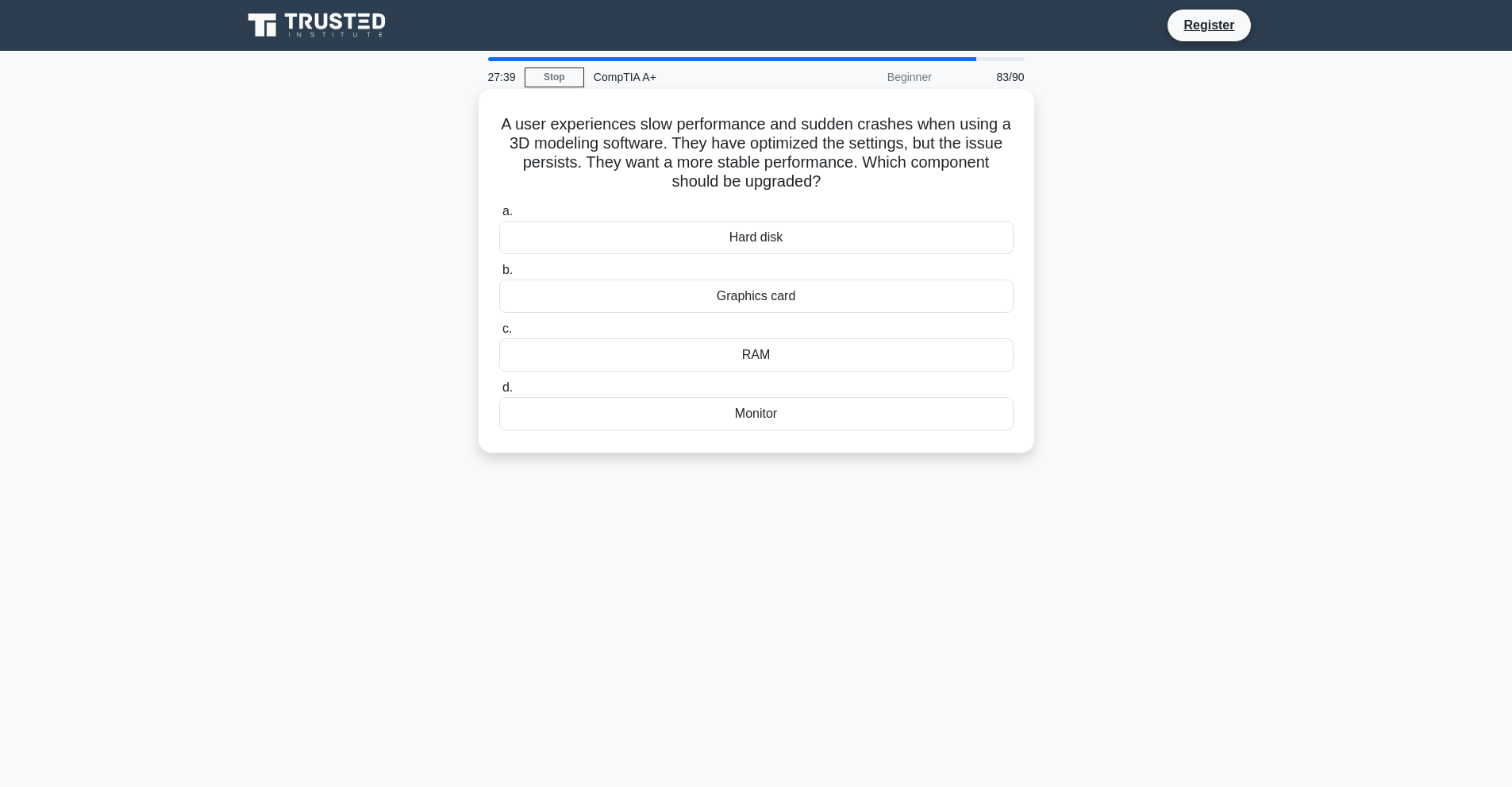
click at [772, 303] on div "Graphics card" at bounding box center [756, 296] width 515 height 34
click at [499, 275] on input "b. Graphics card" at bounding box center [499, 270] width 0 height 10
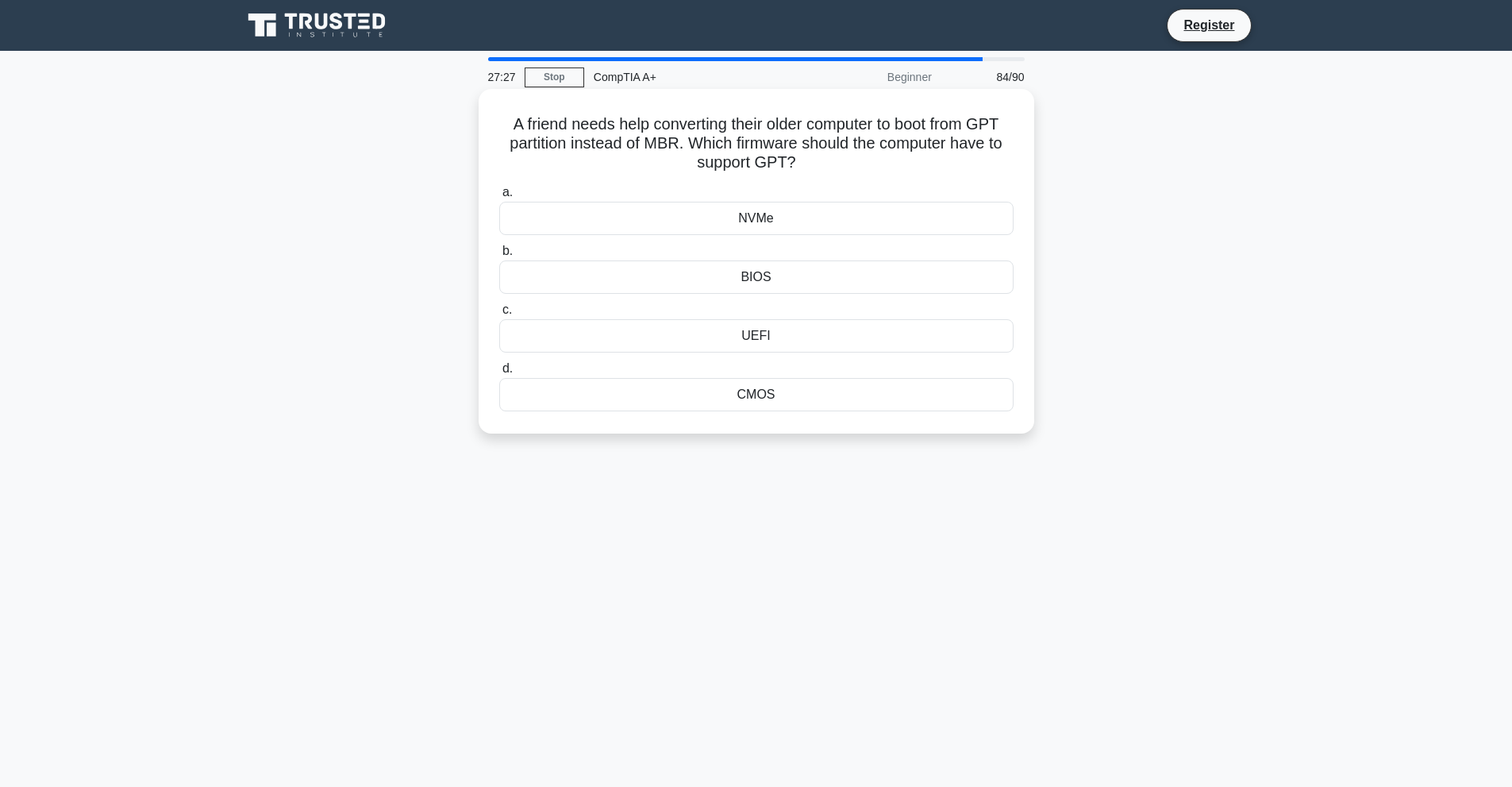
click at [729, 333] on div "UEFI" at bounding box center [756, 336] width 515 height 34
click at [499, 316] on input "c. UEFI" at bounding box center [499, 310] width 0 height 10
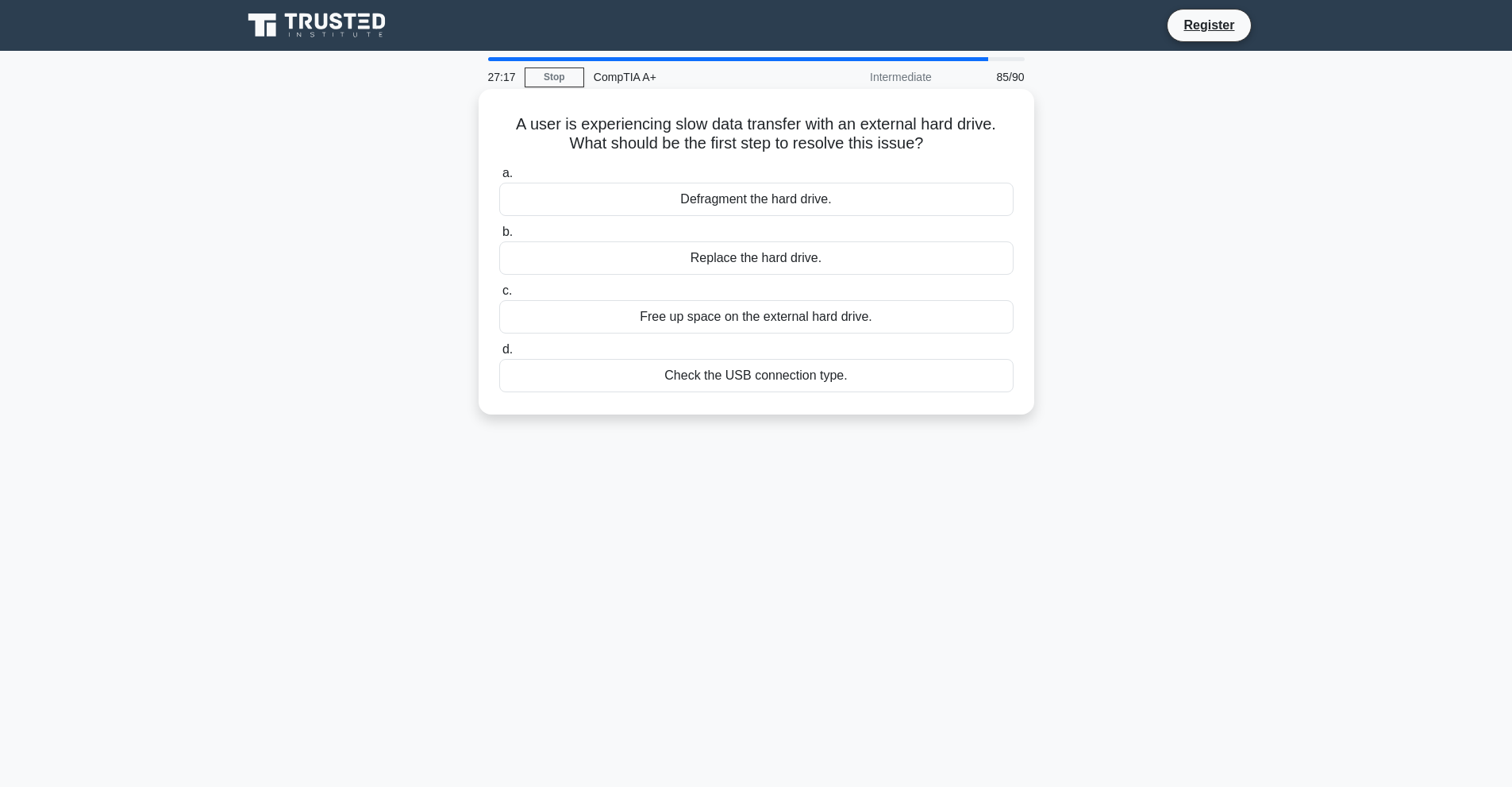
click at [792, 320] on div "Free up space on the external hard drive." at bounding box center [756, 317] width 515 height 34
click at [499, 296] on input "c. Free up space on the external hard drive." at bounding box center [499, 291] width 0 height 10
click at [778, 254] on div "Clogged print head" at bounding box center [756, 258] width 515 height 34
click at [499, 238] on input "b. Clogged print head" at bounding box center [499, 232] width 0 height 10
click at [718, 252] on div "Reinstall the correct firmware version provided by the manufacturer" at bounding box center [756, 258] width 515 height 34
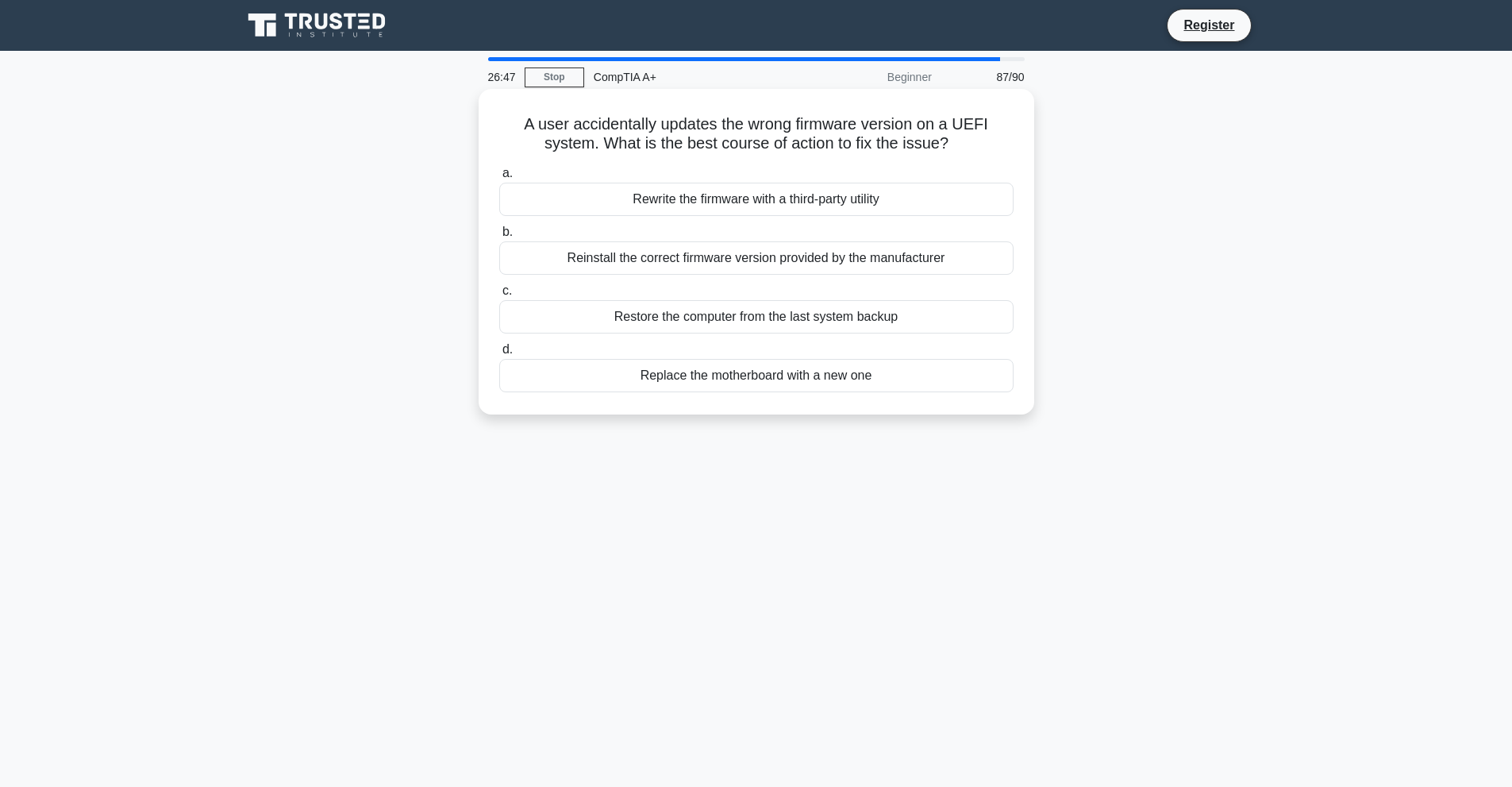
click at [499, 238] on input "b. Reinstall the correct firmware version provided by the manufacturer" at bounding box center [499, 232] width 0 height 10
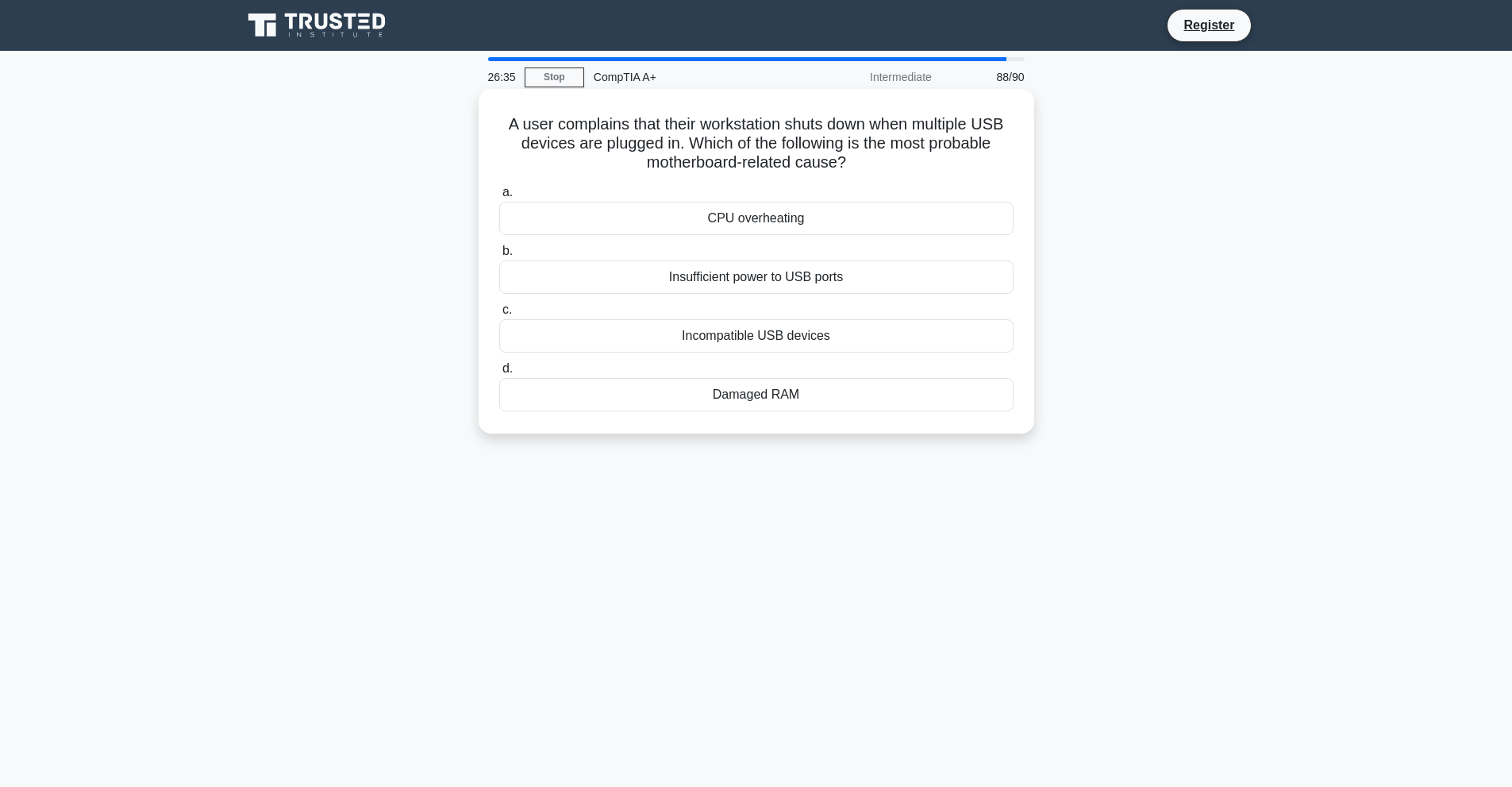
click at [690, 330] on div "Incompatible USB devices" at bounding box center [756, 336] width 515 height 34
click at [499, 316] on input "c. Incompatible USB devices" at bounding box center [499, 310] width 0 height 10
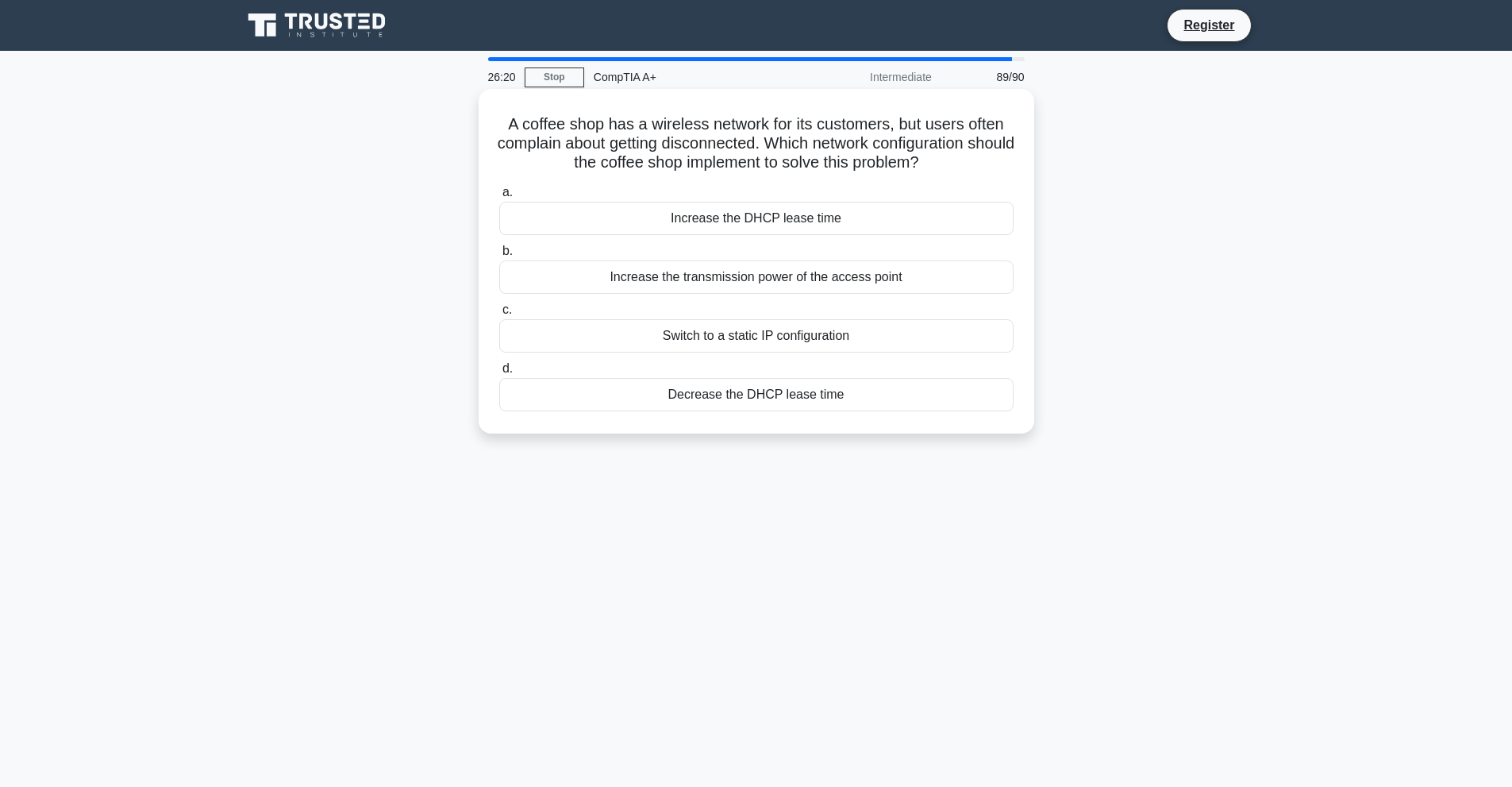
click at [832, 224] on div "Increase the DHCP lease time" at bounding box center [756, 218] width 515 height 34
click at [499, 197] on input "a. Increase the DHCP lease time" at bounding box center [499, 192] width 0 height 10
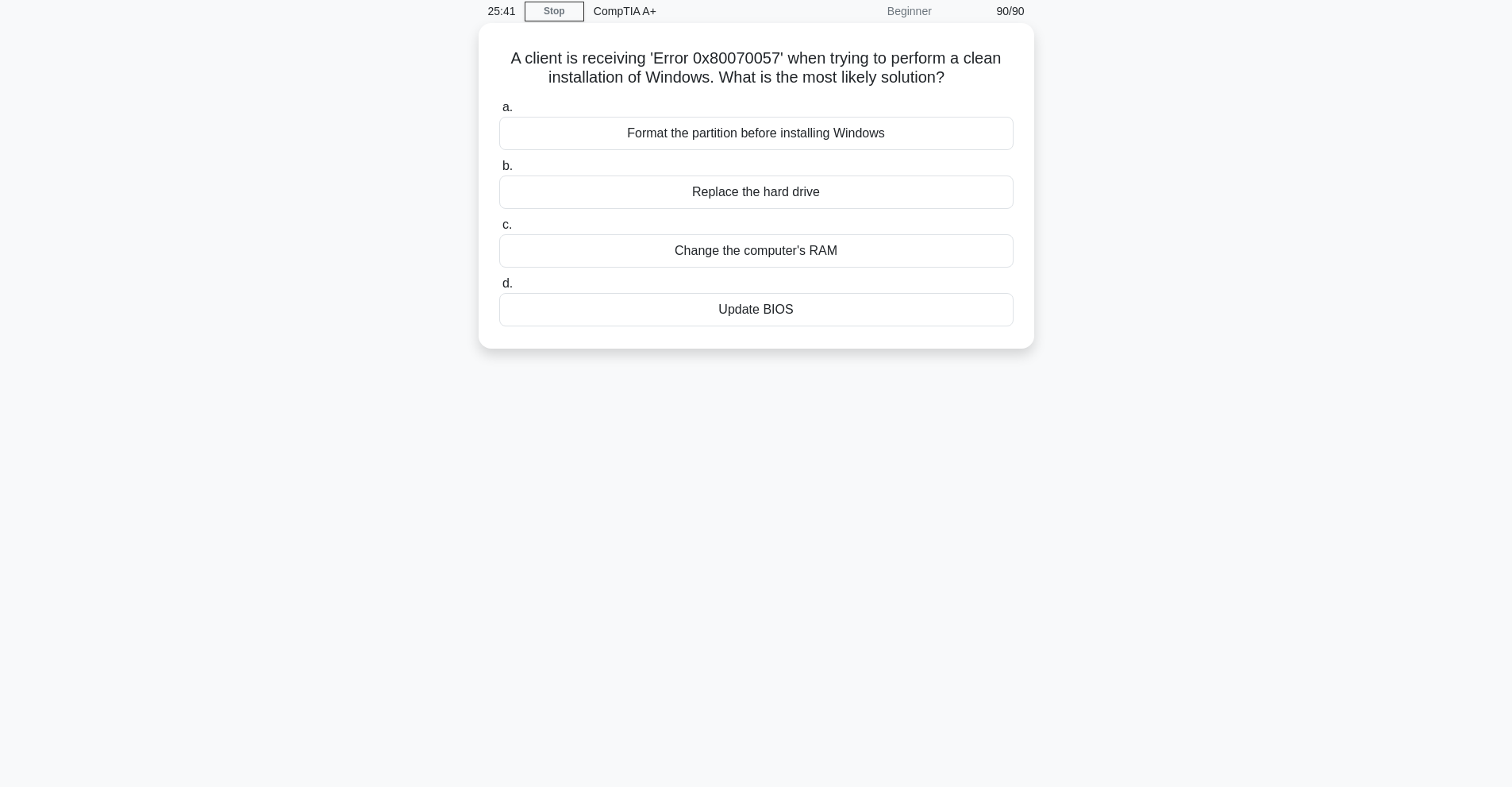
scroll to position [71, 0]
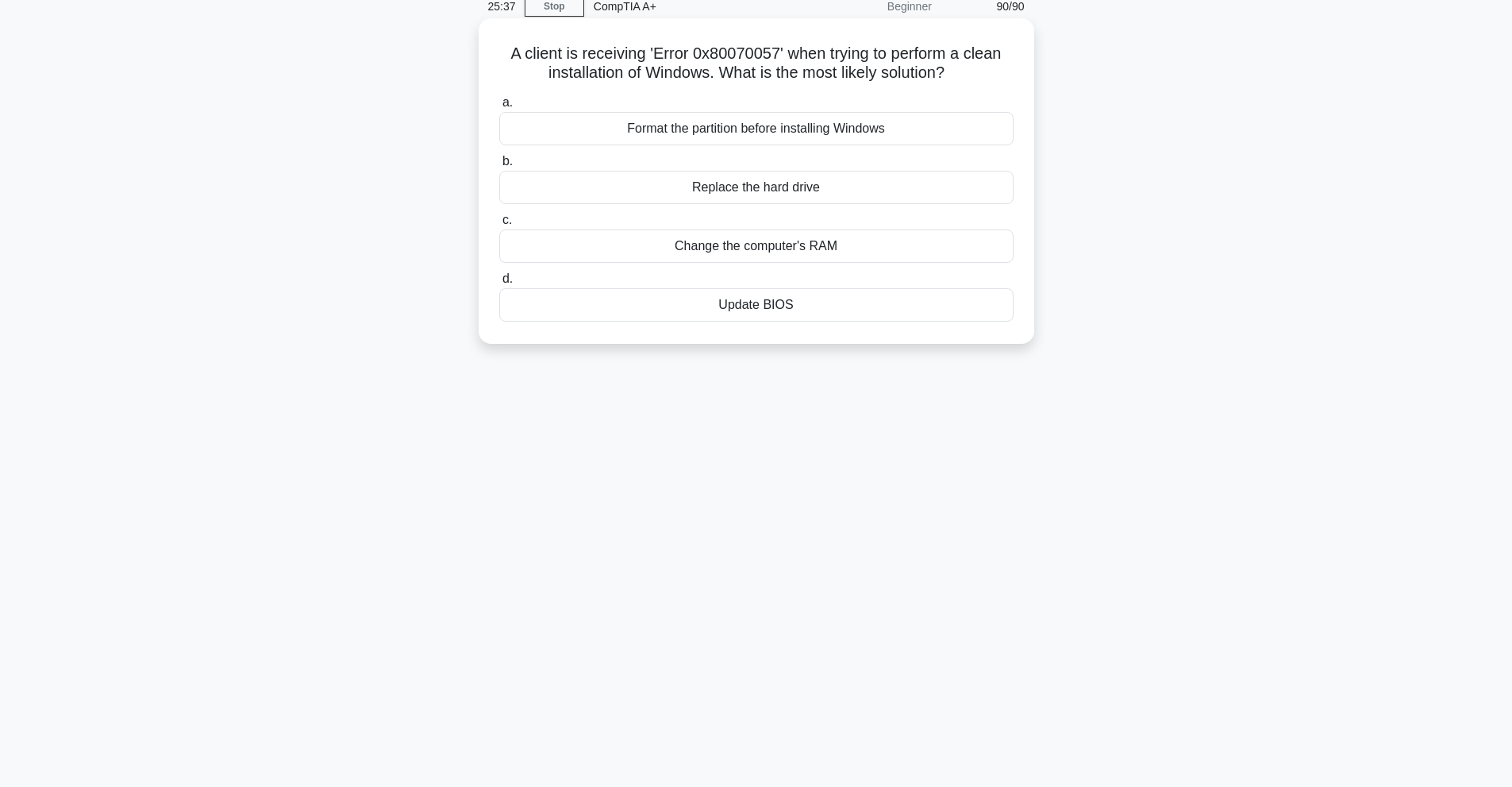
click at [790, 305] on div "Update BIOS" at bounding box center [756, 305] width 515 height 34
click at [499, 284] on input "d. Update BIOS" at bounding box center [499, 279] width 0 height 10
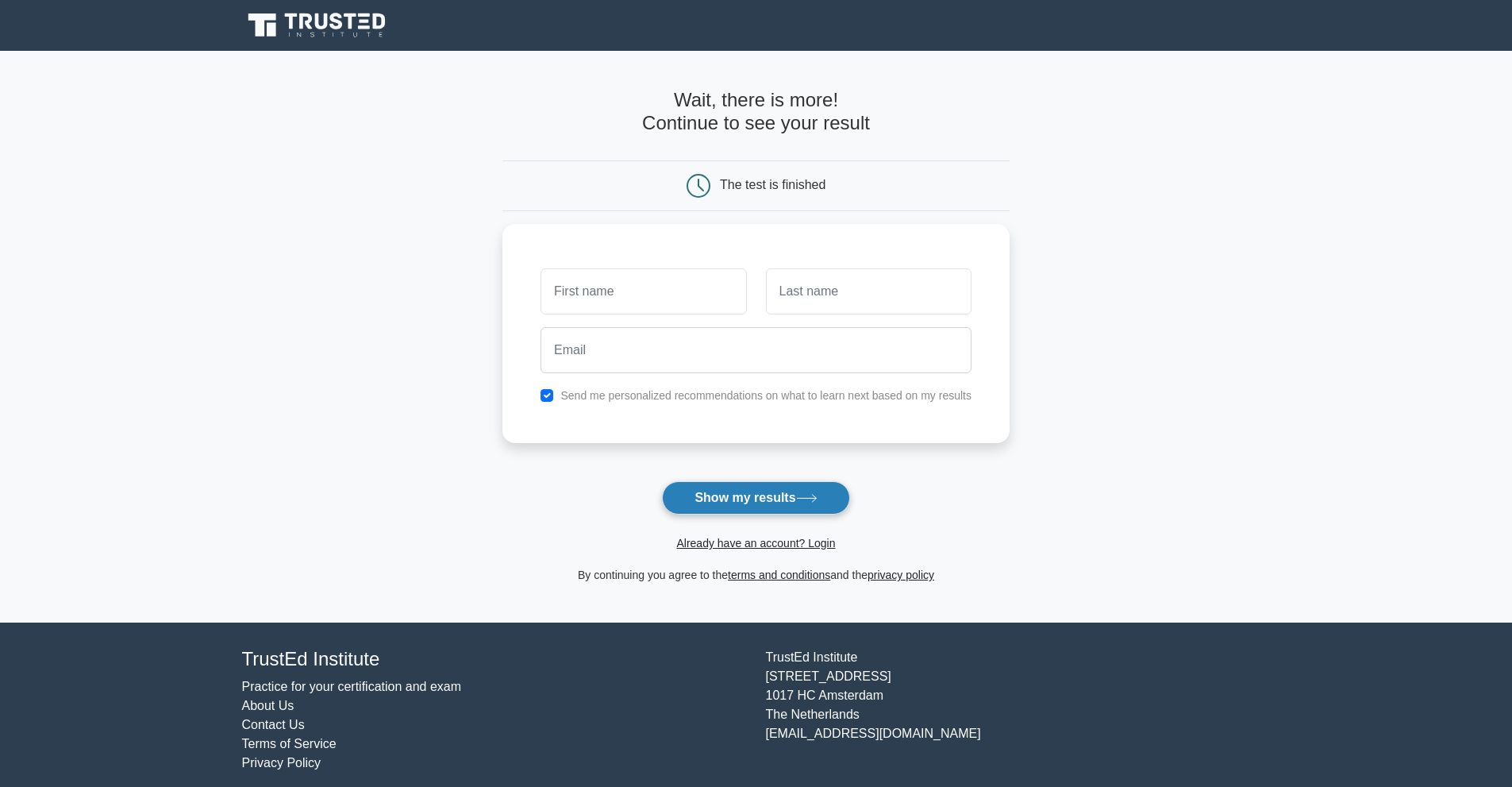
click at [705, 496] on button "Show my results" at bounding box center [755, 498] width 187 height 34
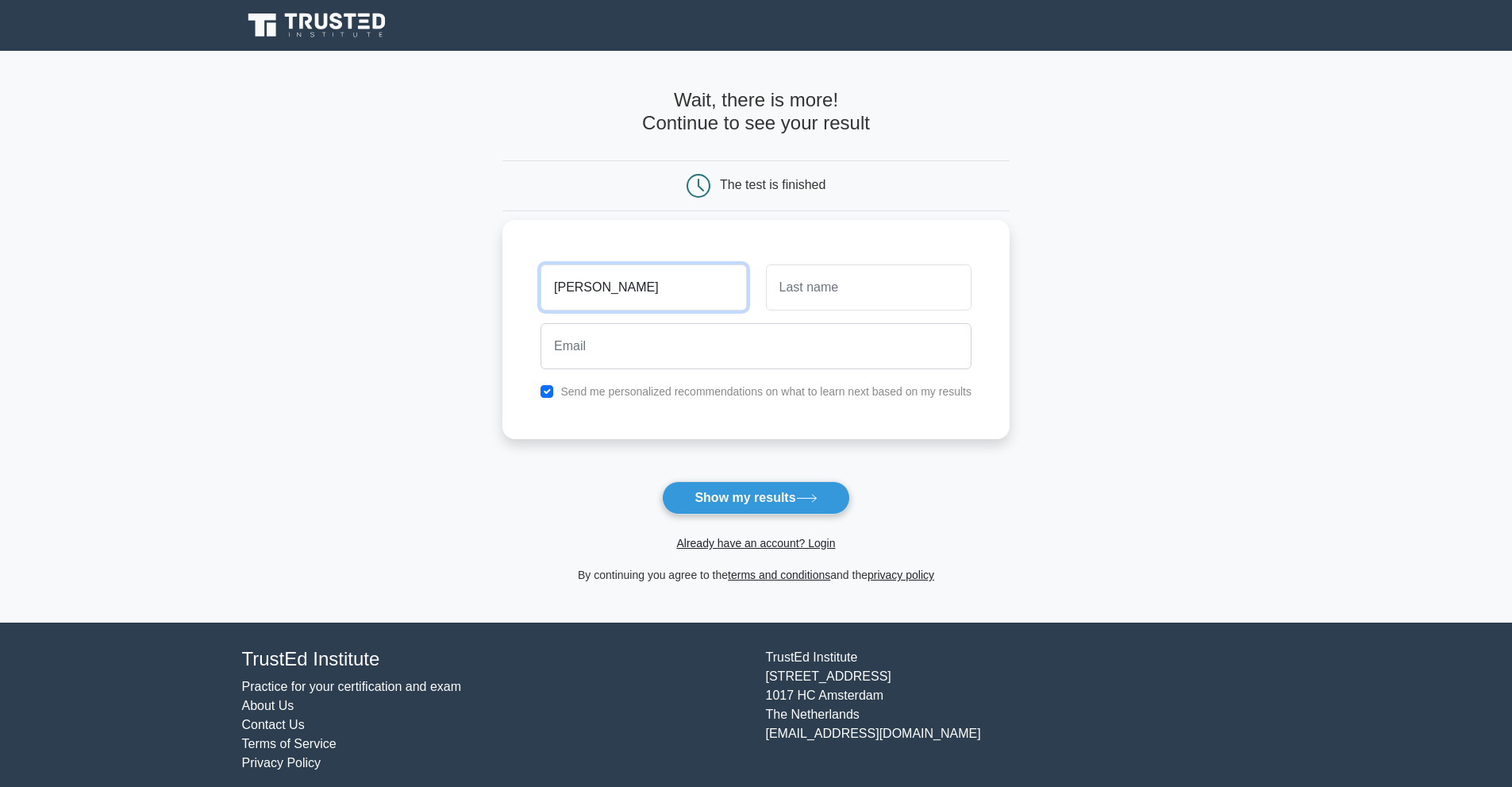
type input "amit"
click at [854, 280] on input "text" at bounding box center [868, 287] width 206 height 46
type input "s"
click at [691, 298] on input "amit" at bounding box center [643, 287] width 206 height 46
type input "a"
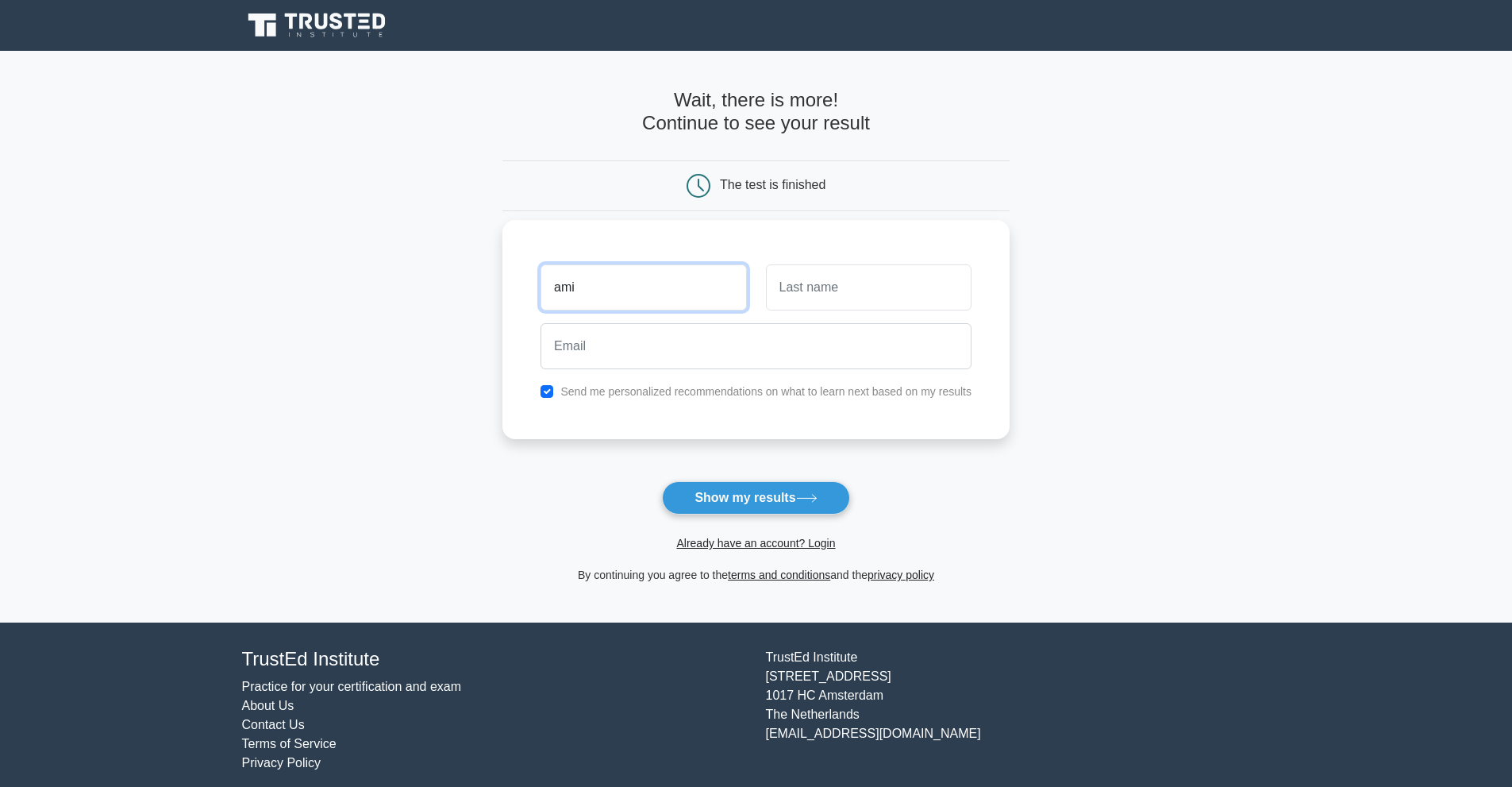
type input "amit"
click at [798, 286] on input "text" at bounding box center [868, 287] width 206 height 46
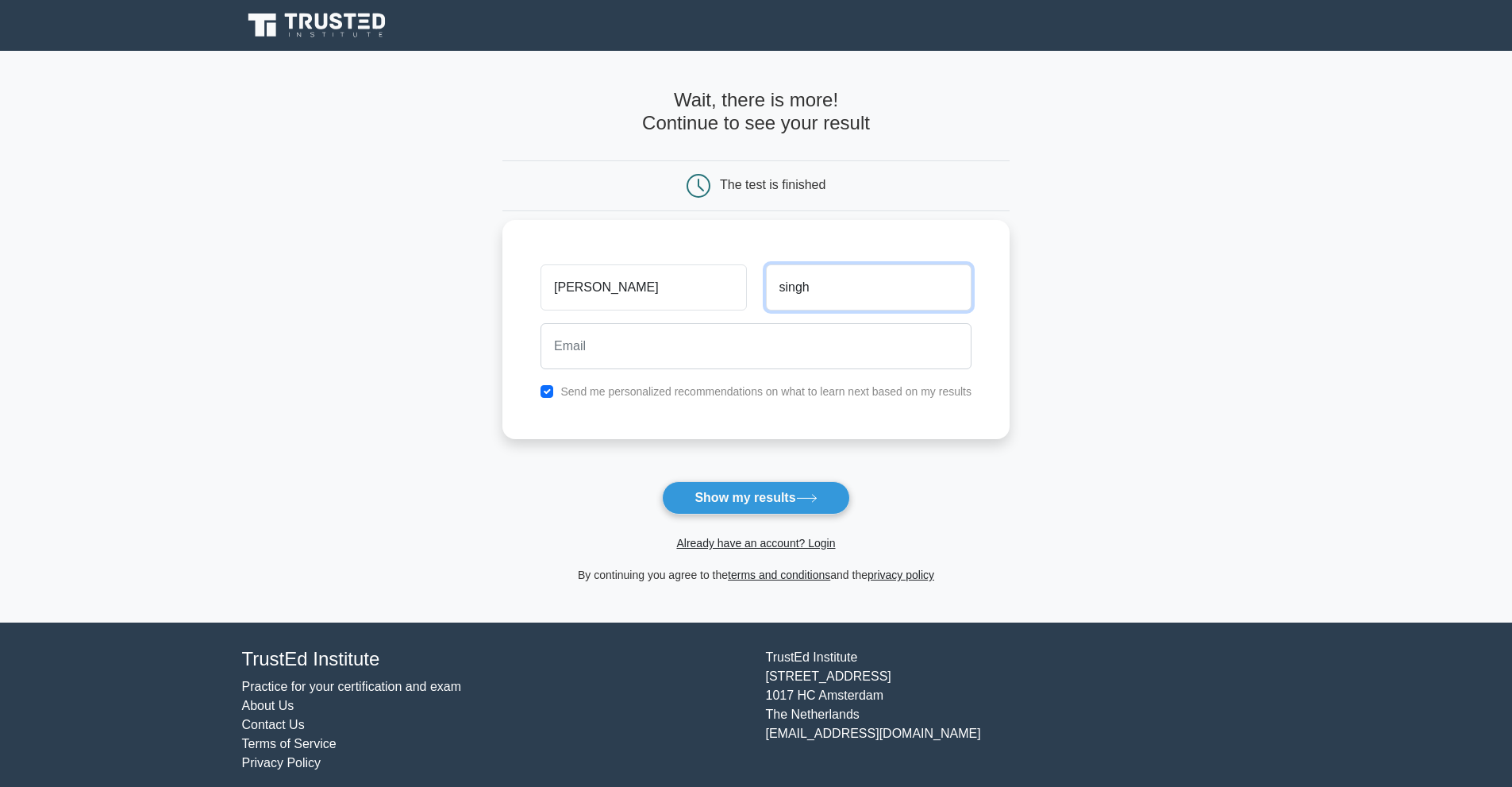
type input "singh"
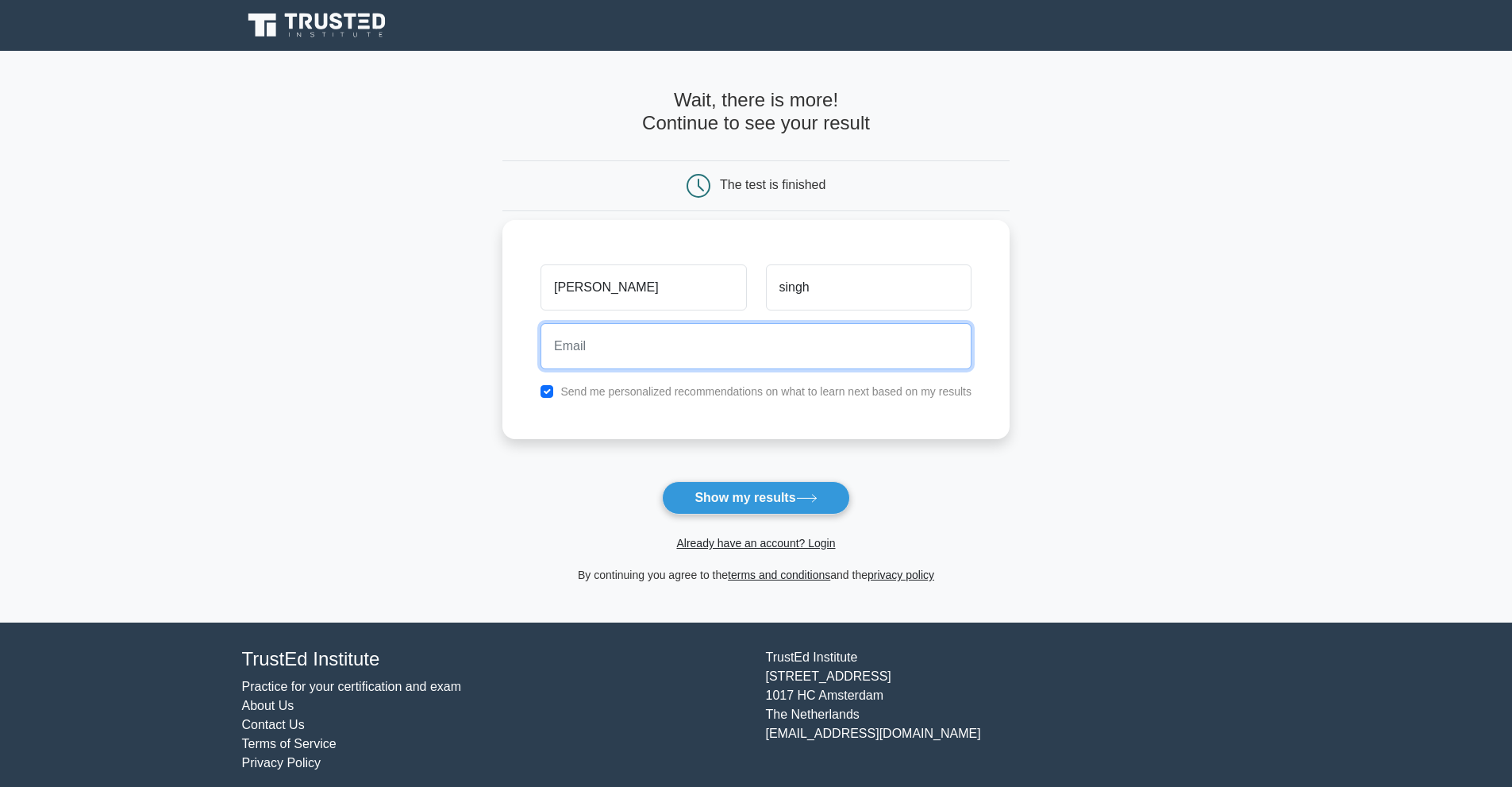
click at [672, 323] on input "email" at bounding box center [755, 346] width 431 height 46
type input "wizardking8938@gmail.com"
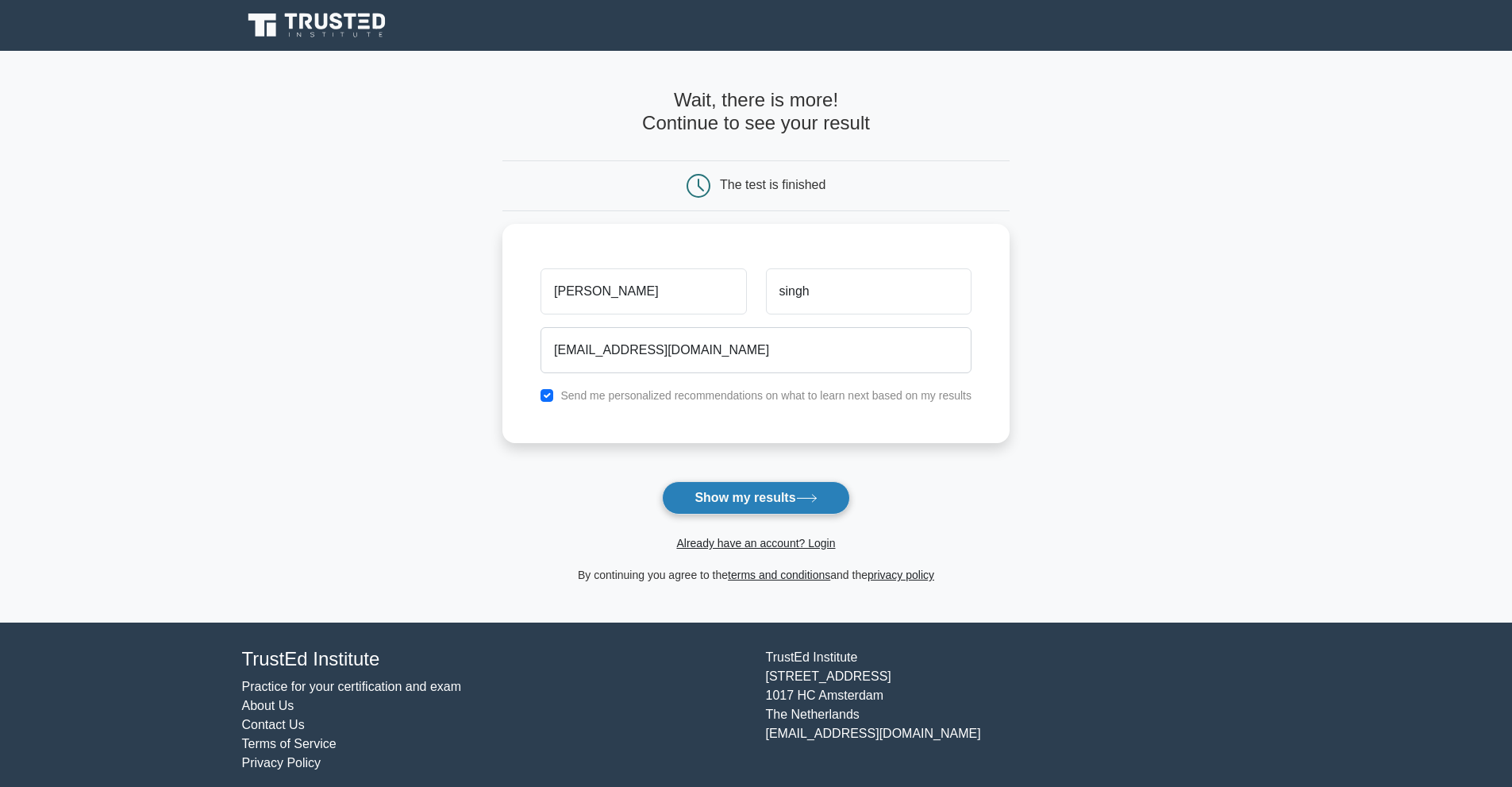
click at [763, 506] on button "Show my results" at bounding box center [755, 498] width 187 height 34
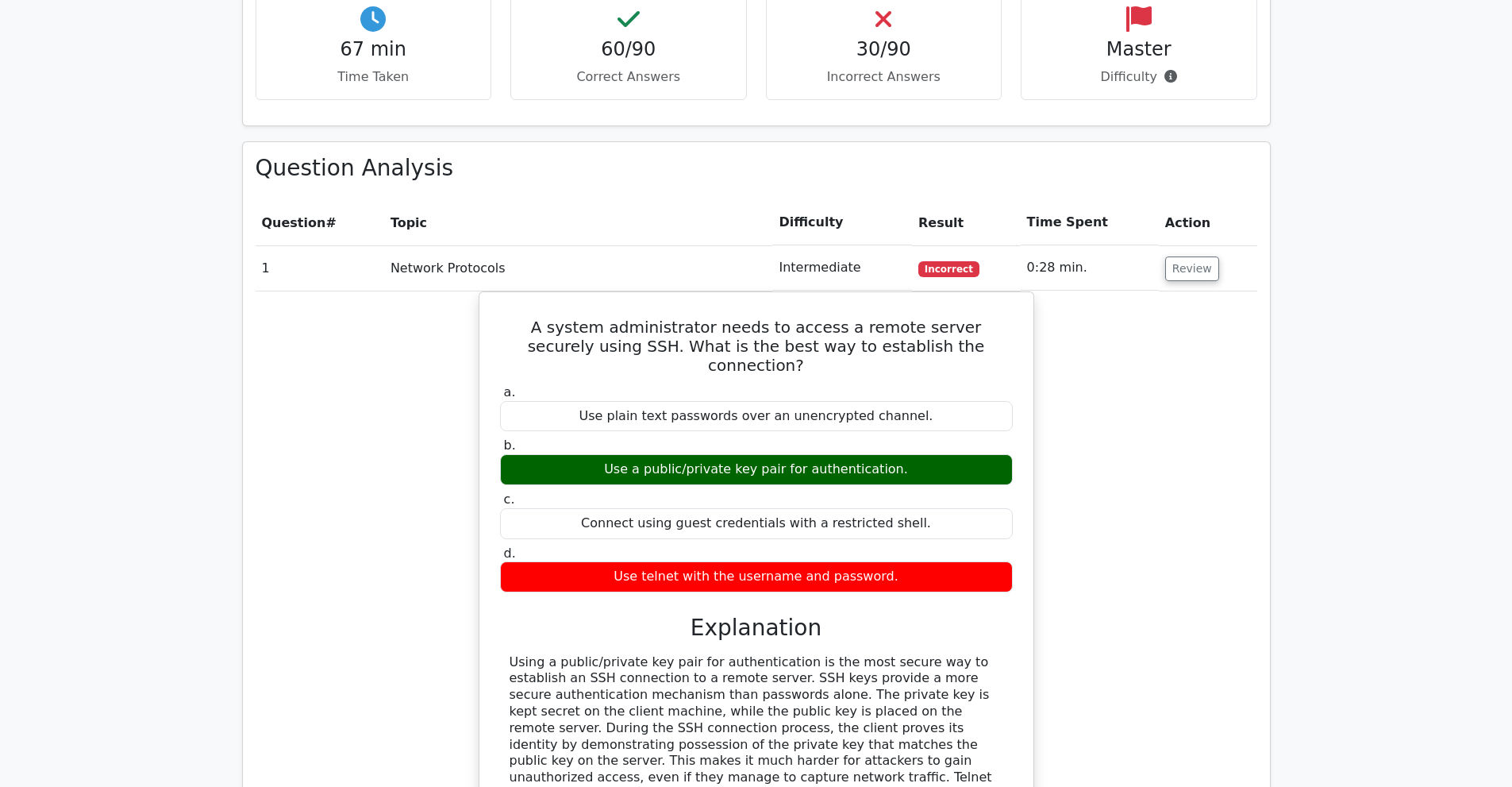
scroll to position [1350, 0]
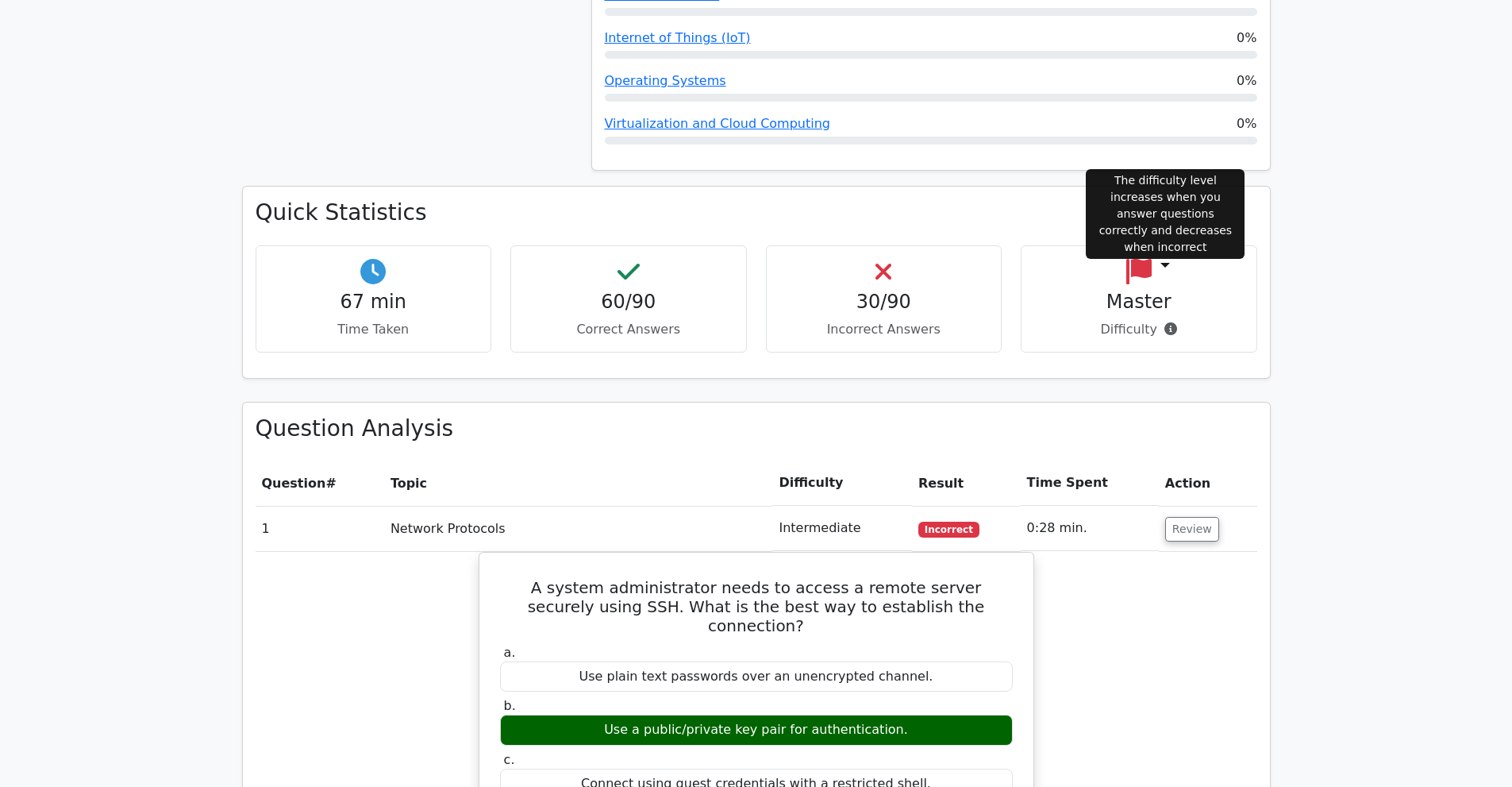
click at [1164, 322] on icon at bounding box center [1170, 328] width 13 height 13
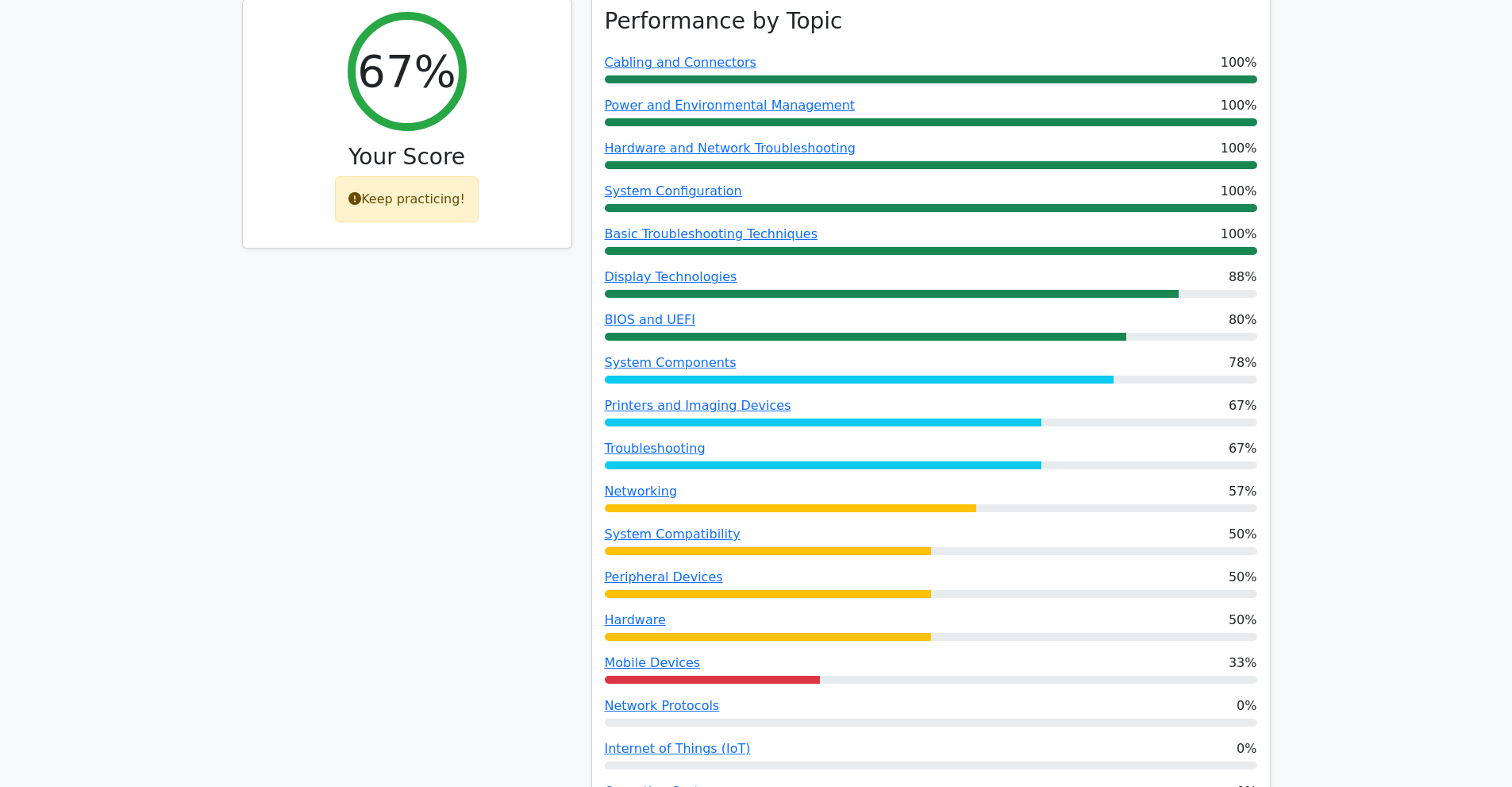
scroll to position [874, 0]
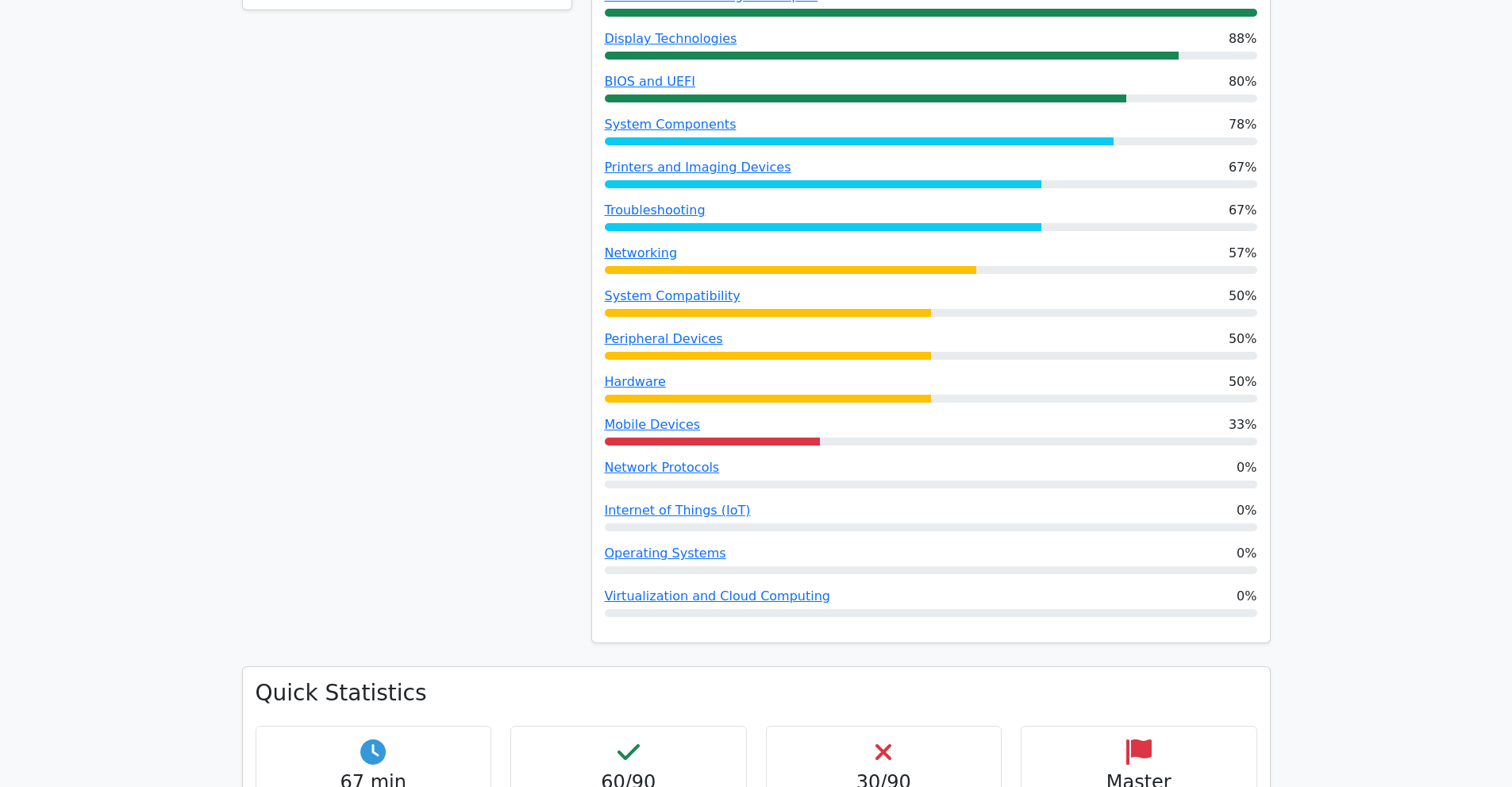
click at [747, 415] on div "Mobile Devices 33%" at bounding box center [930, 424] width 653 height 19
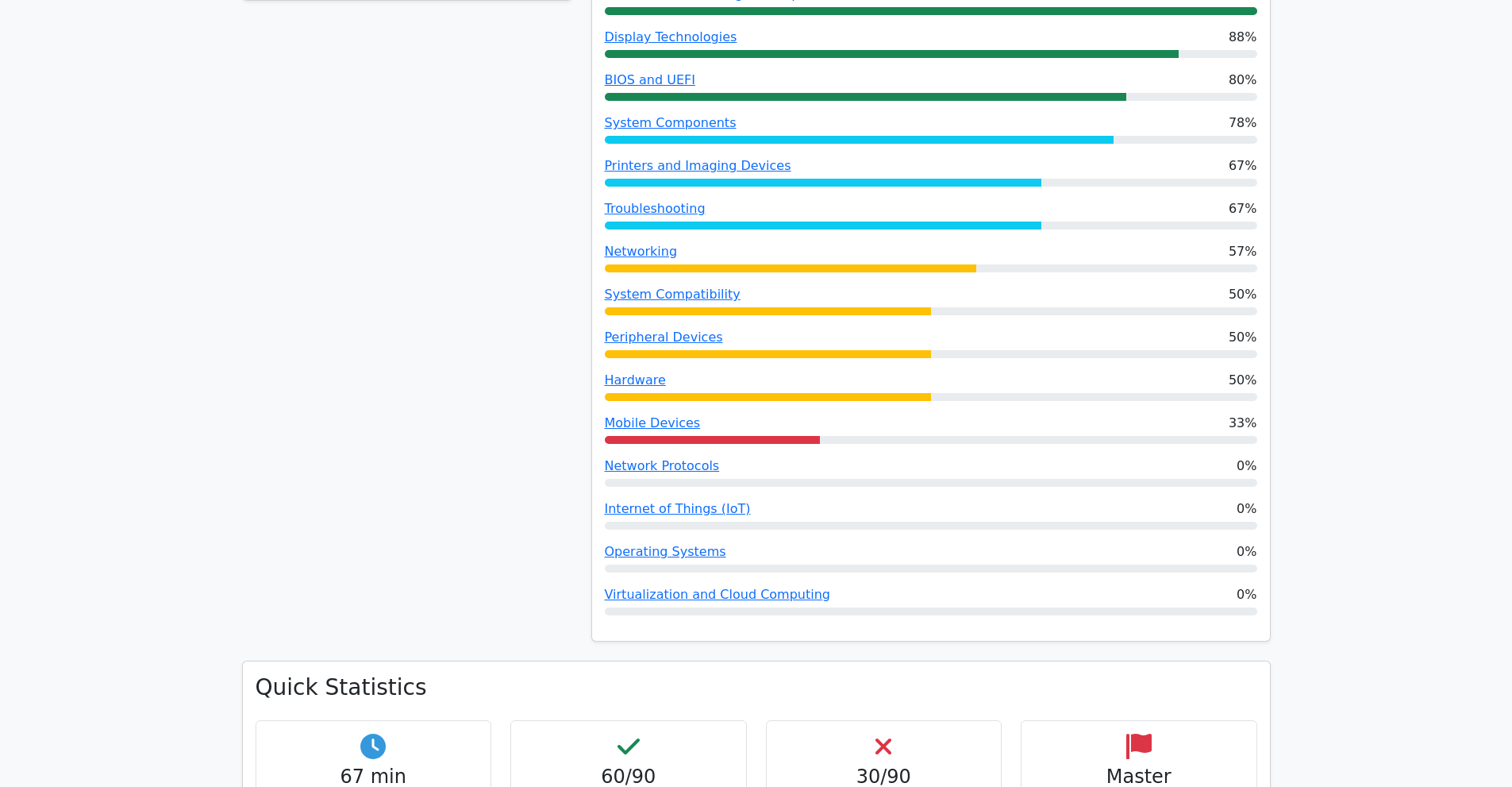
scroll to position [635, 0]
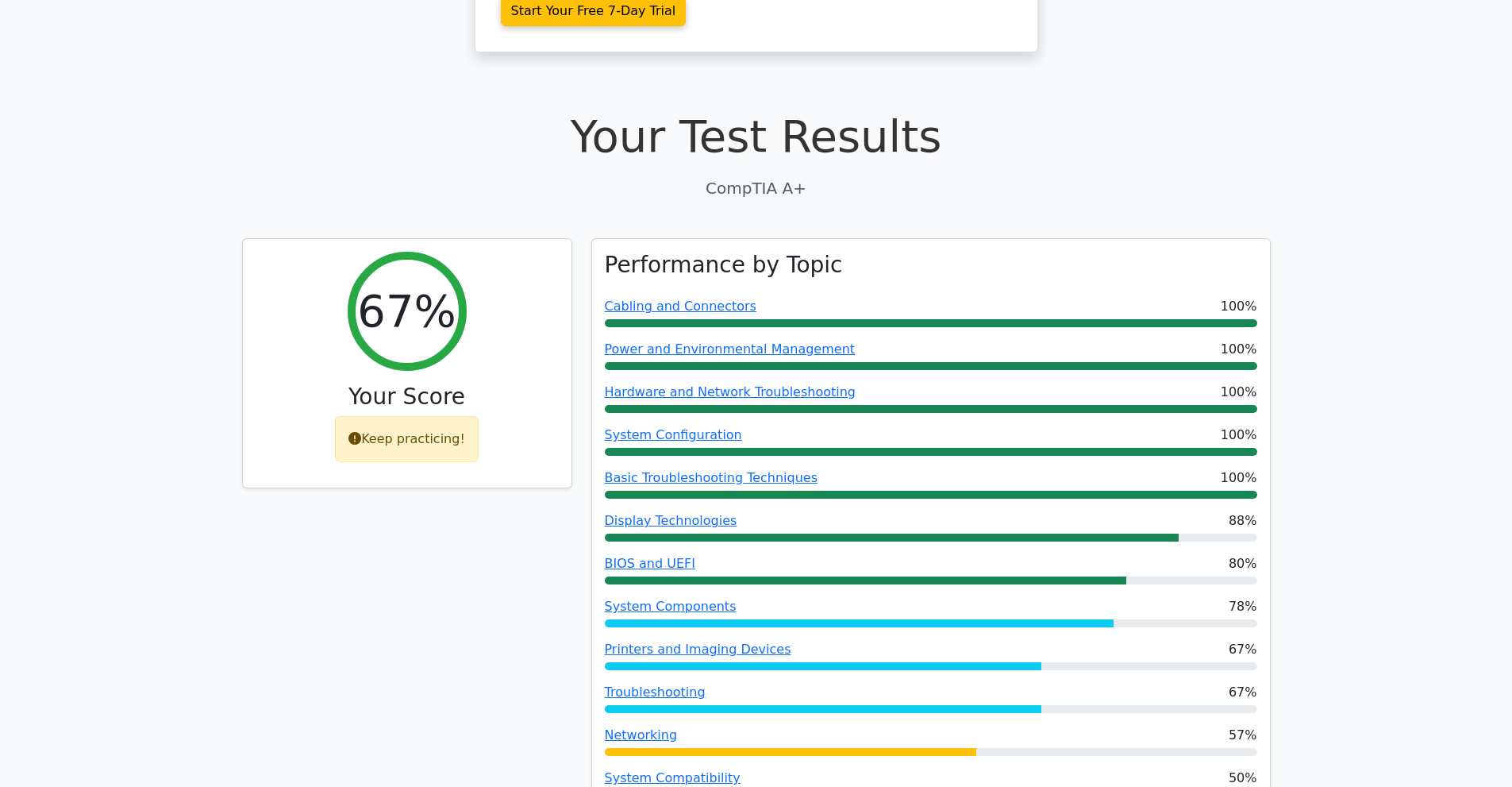
scroll to position [476, 0]
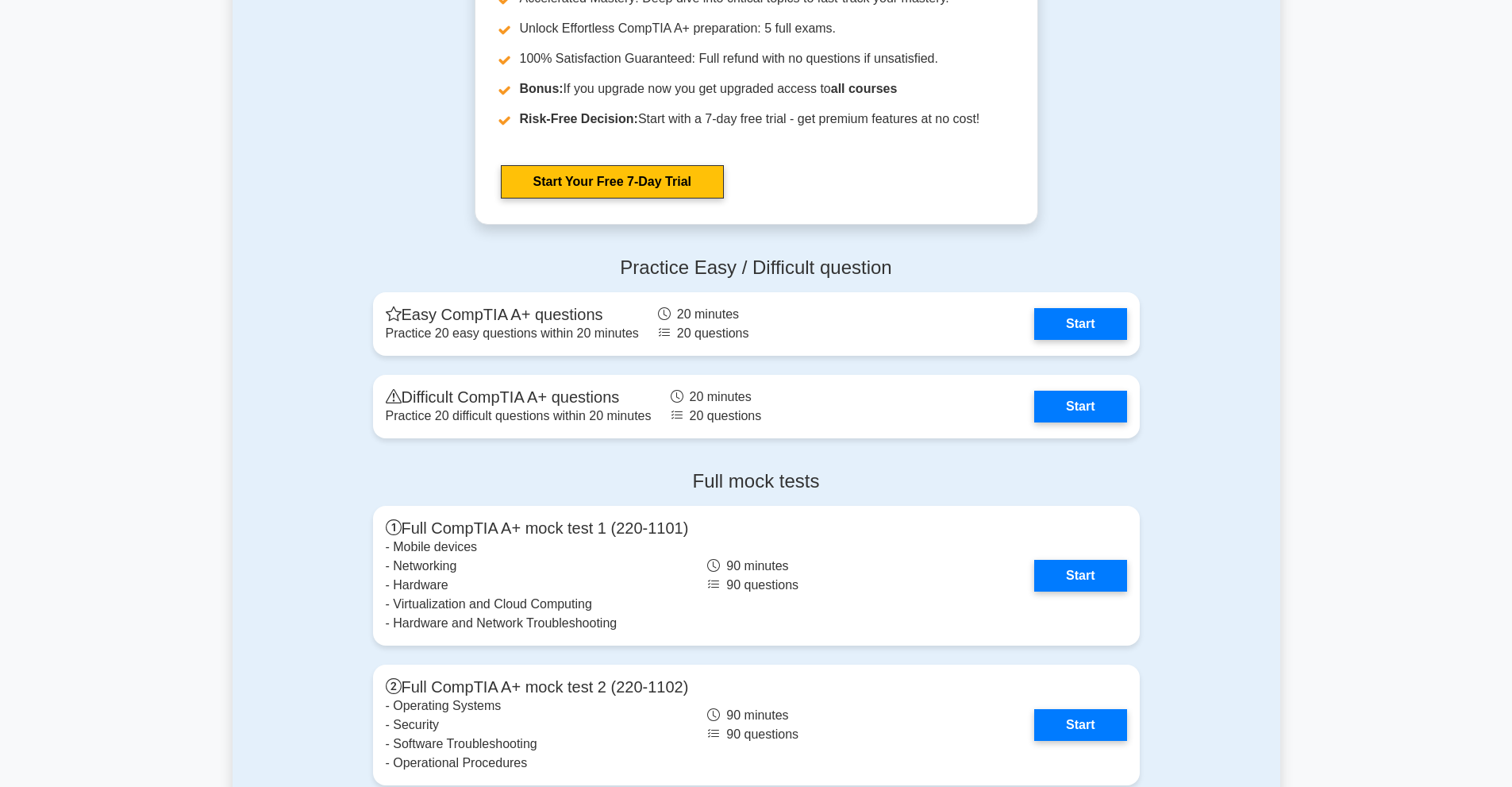
scroll to position [4287, 0]
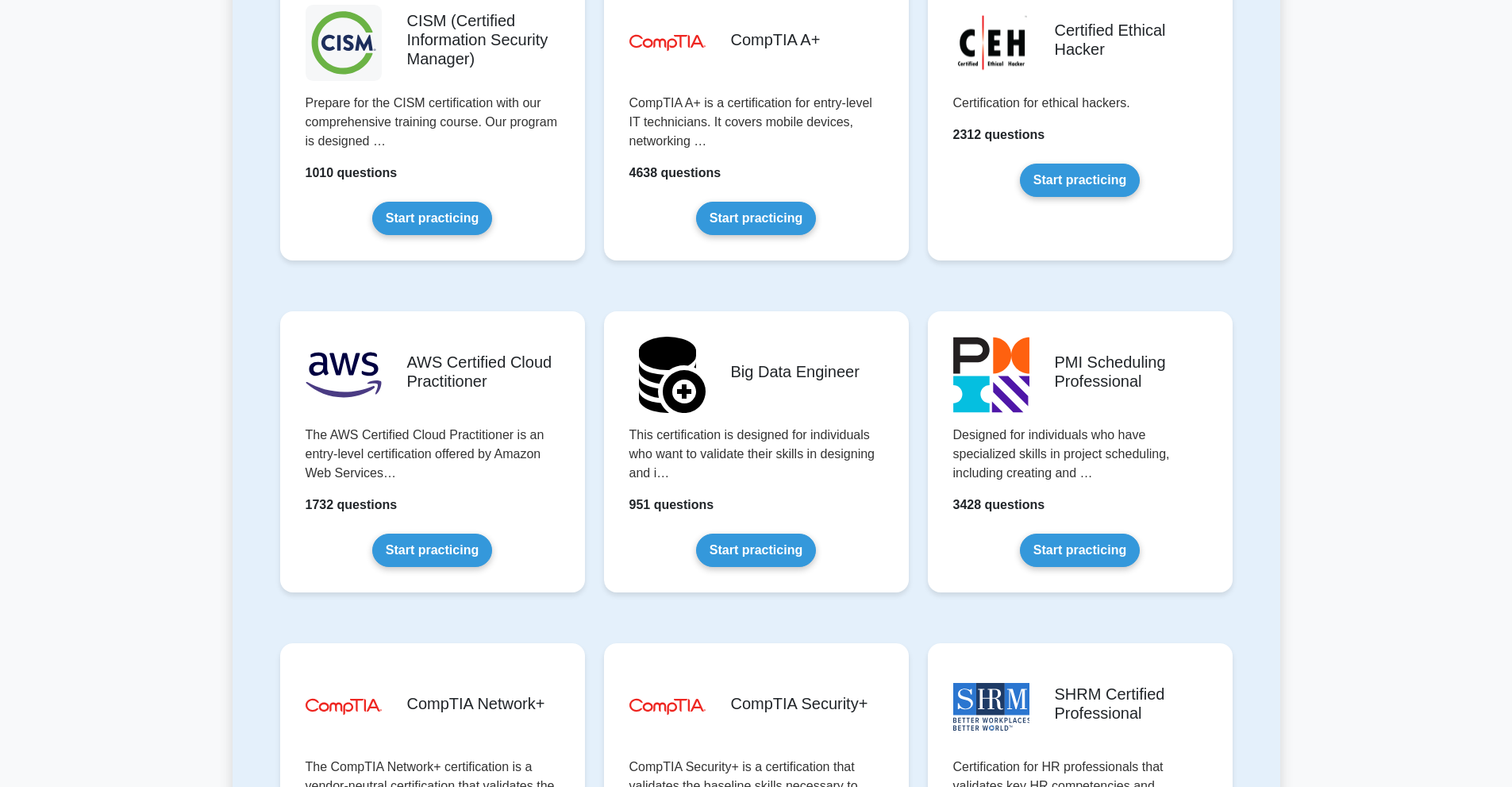
scroll to position [2540, 0]
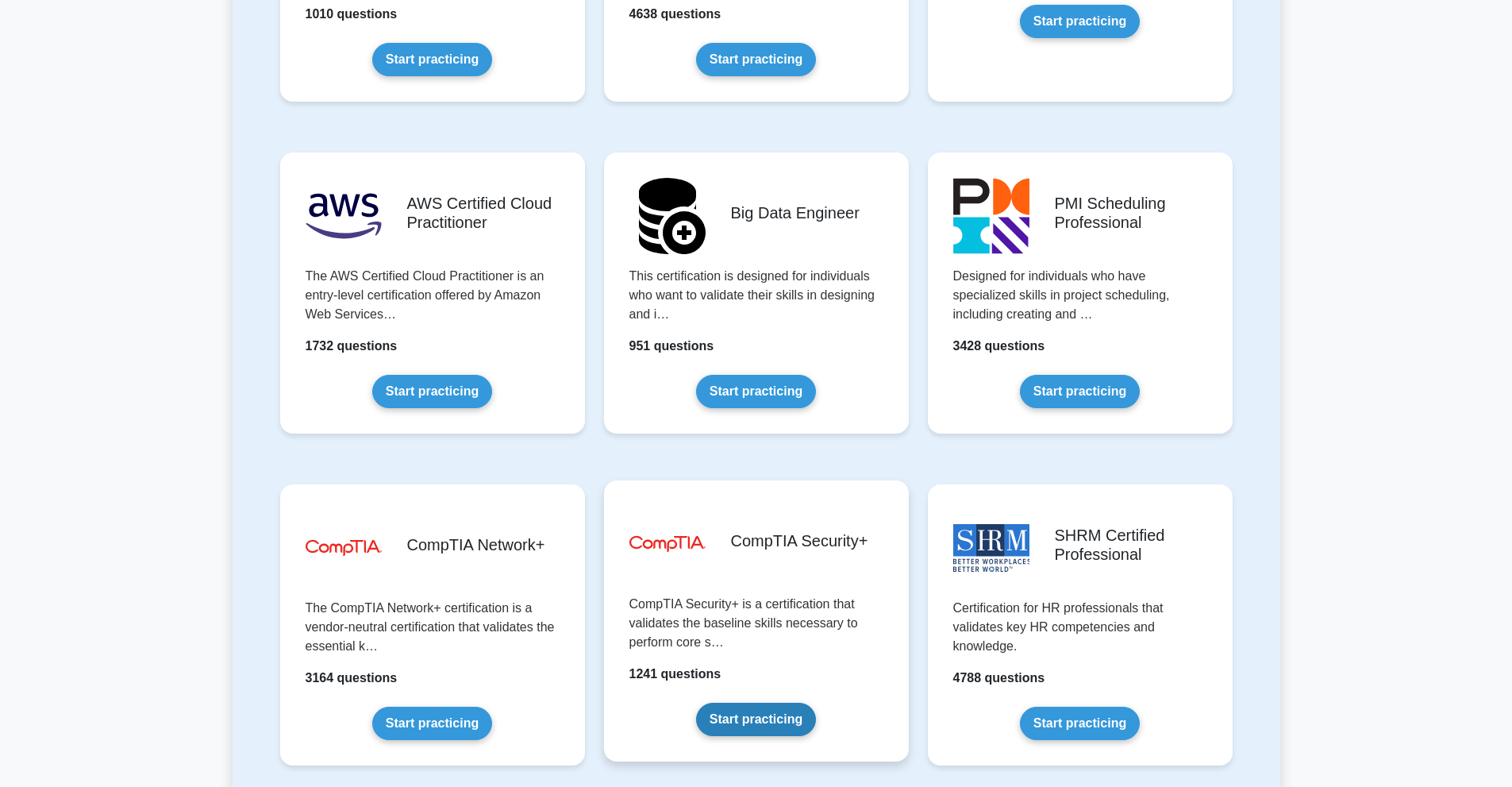
click at [727, 717] on link "Start practicing" at bounding box center [756, 719] width 120 height 34
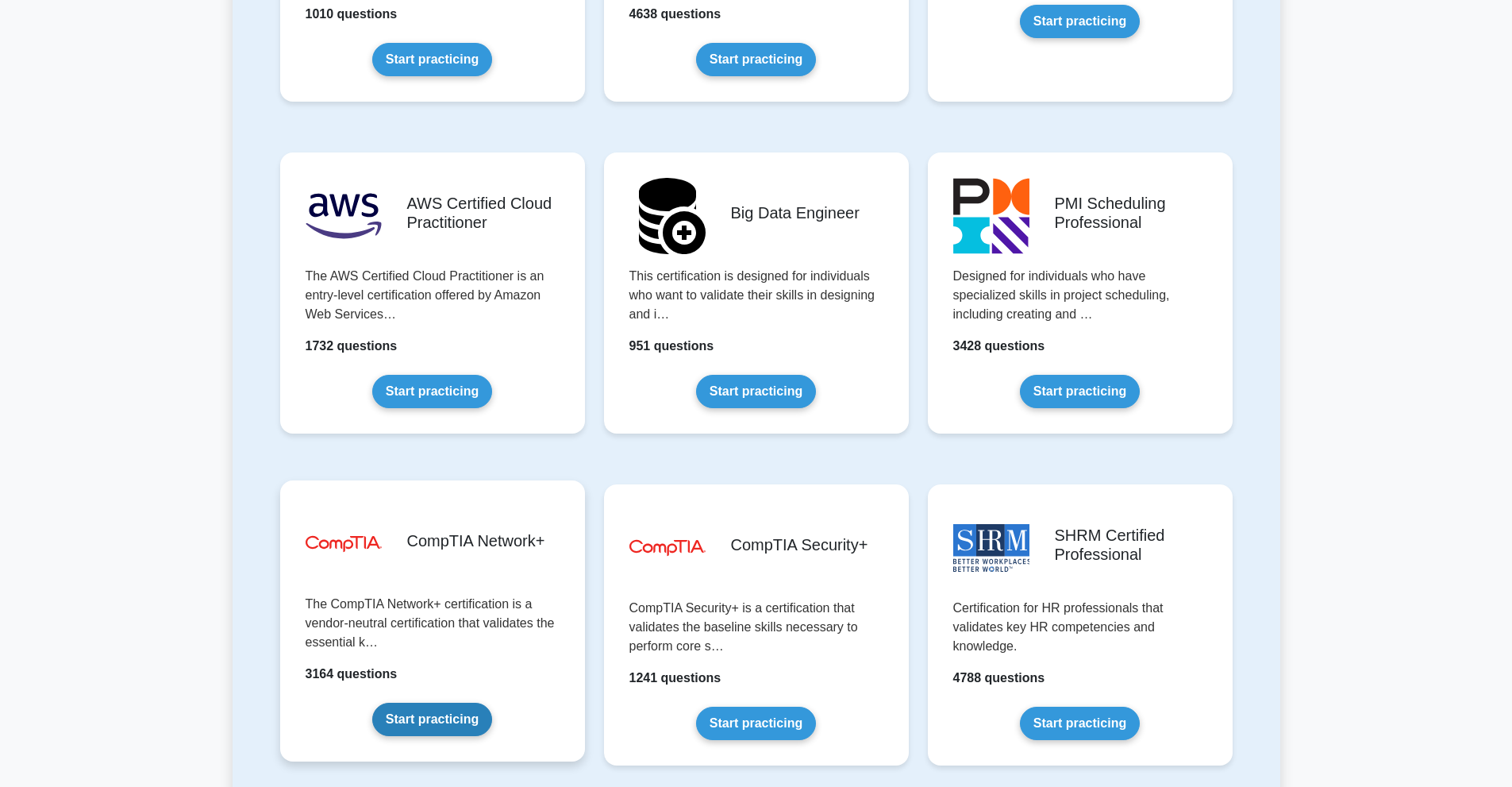
click at [432, 721] on link "Start practicing" at bounding box center [433, 719] width 120 height 34
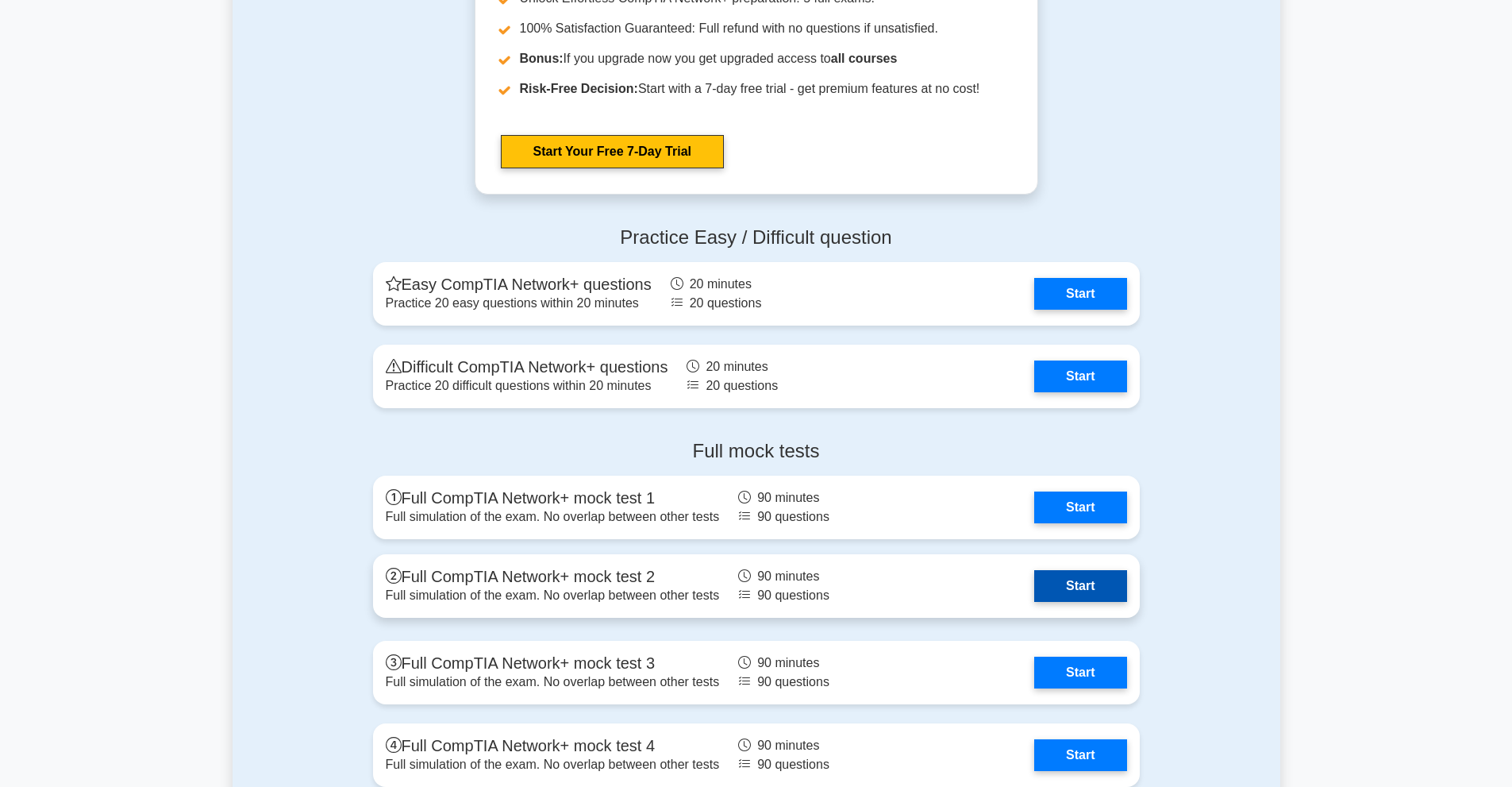
scroll to position [3176, 0]
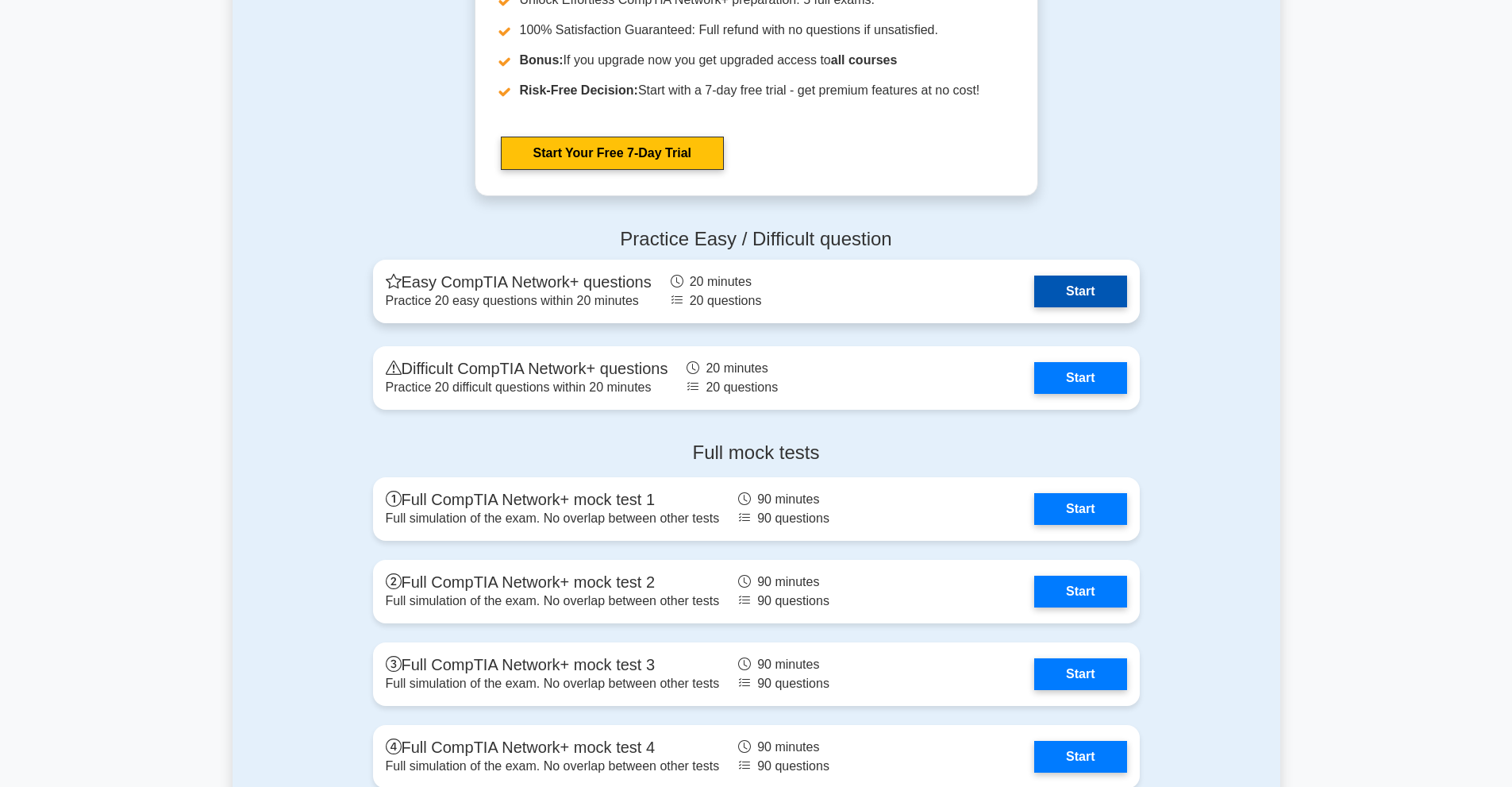
click at [1057, 289] on link "Start" at bounding box center [1079, 291] width 92 height 32
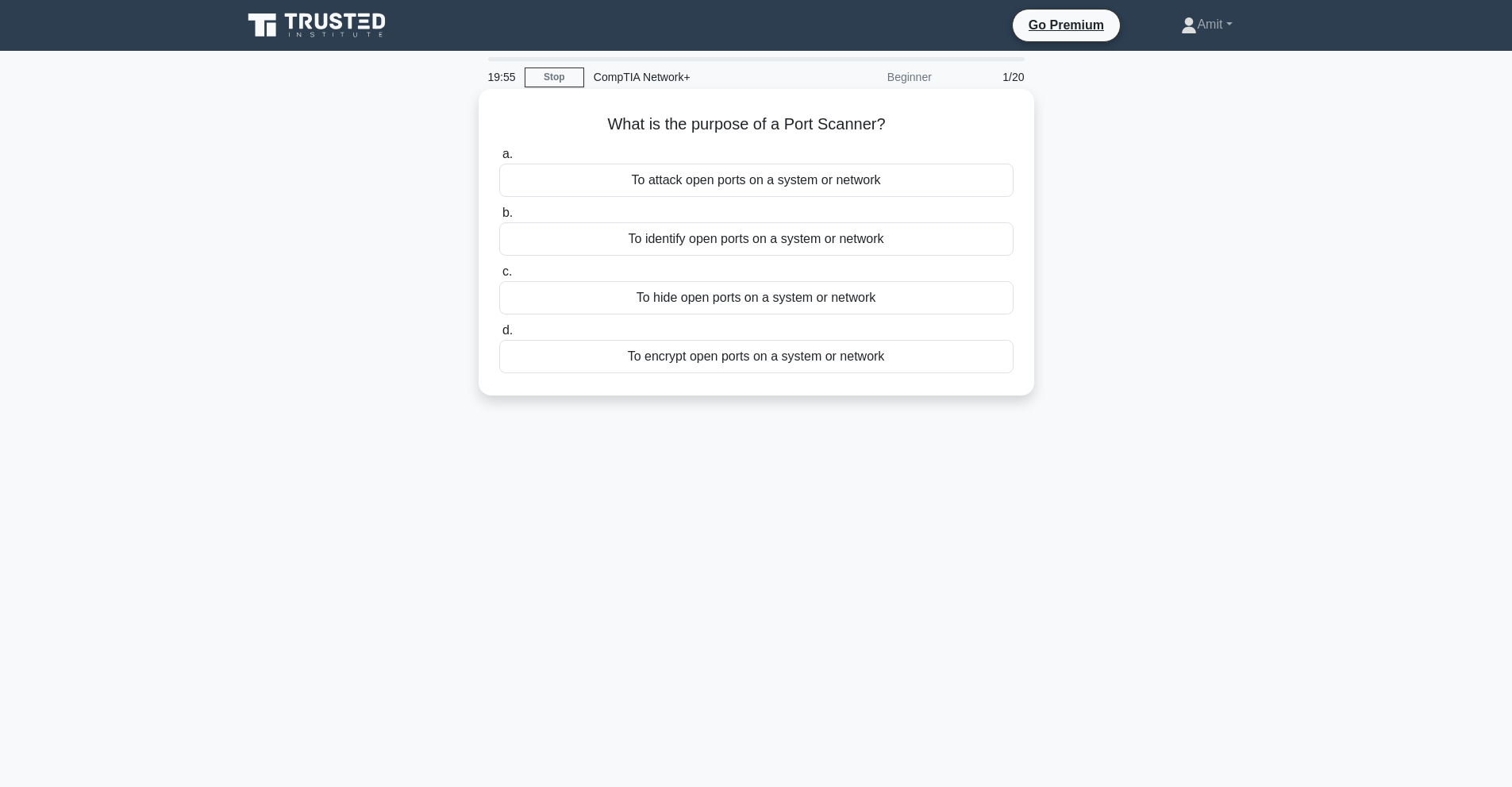
click at [761, 247] on div "To identify open ports on a system or network" at bounding box center [756, 239] width 515 height 34
click at [499, 218] on input "b. To identify open ports on a system or network" at bounding box center [499, 213] width 0 height 10
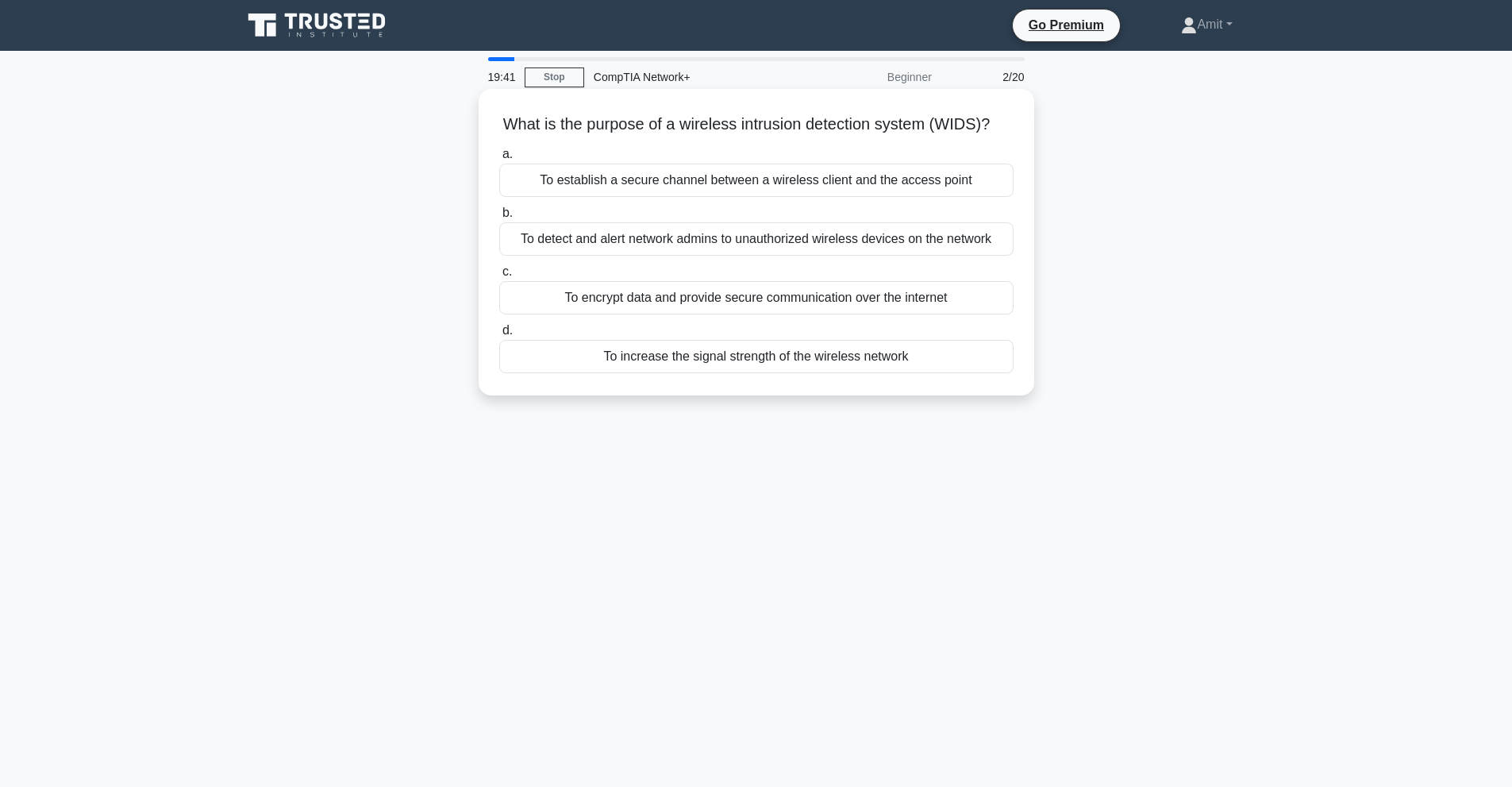
click at [861, 255] on div "To detect and alert network admins to unauthorized wireless devices on the netw…" at bounding box center [756, 239] width 515 height 34
click at [499, 218] on input "b. To detect and alert network admins to unauthorized wireless devices on the n…" at bounding box center [499, 213] width 0 height 10
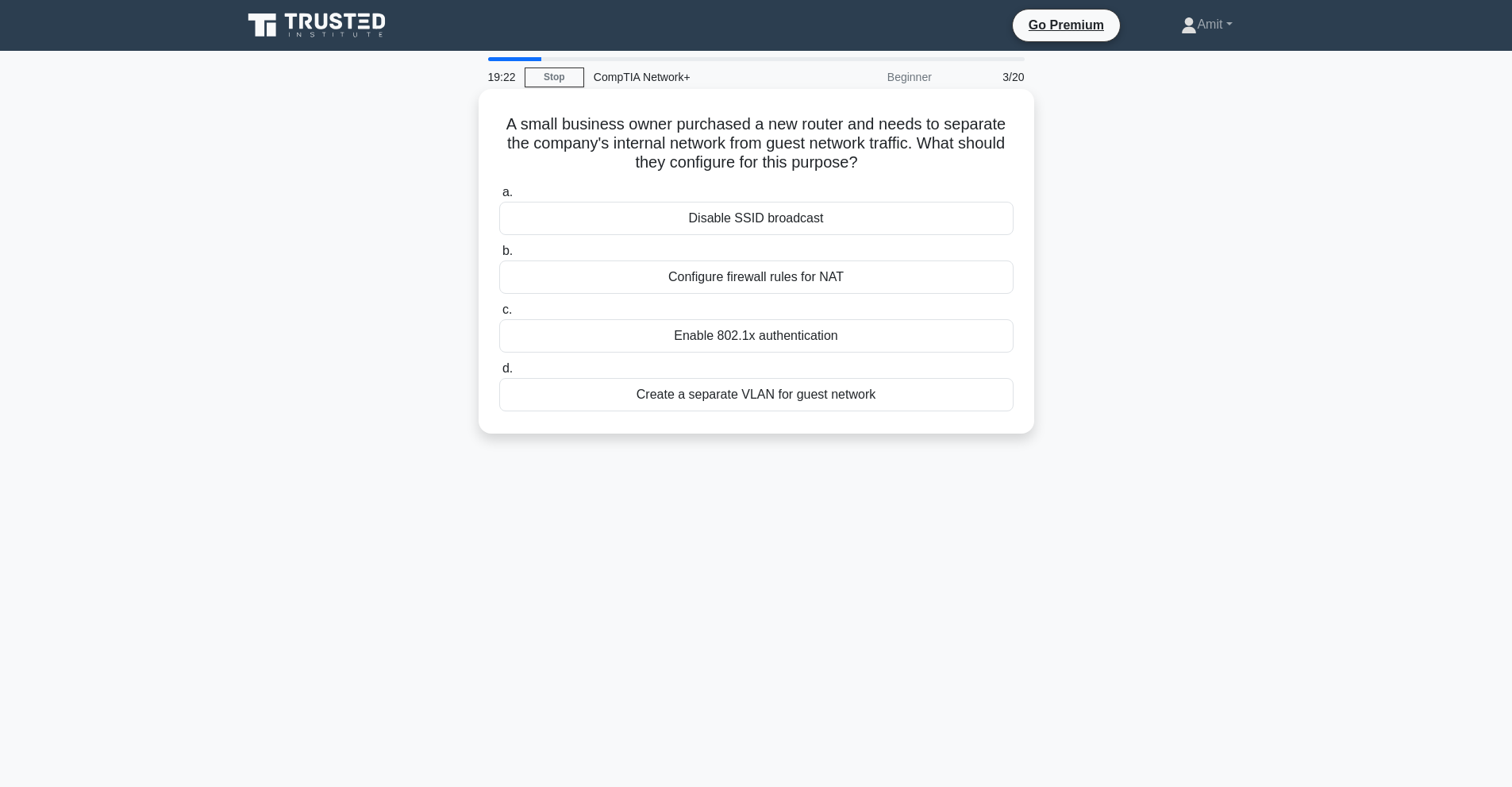
click at [715, 280] on div "Configure firewall rules for NAT" at bounding box center [756, 277] width 515 height 34
click at [499, 256] on input "b. Configure firewall rules for NAT" at bounding box center [499, 251] width 0 height 10
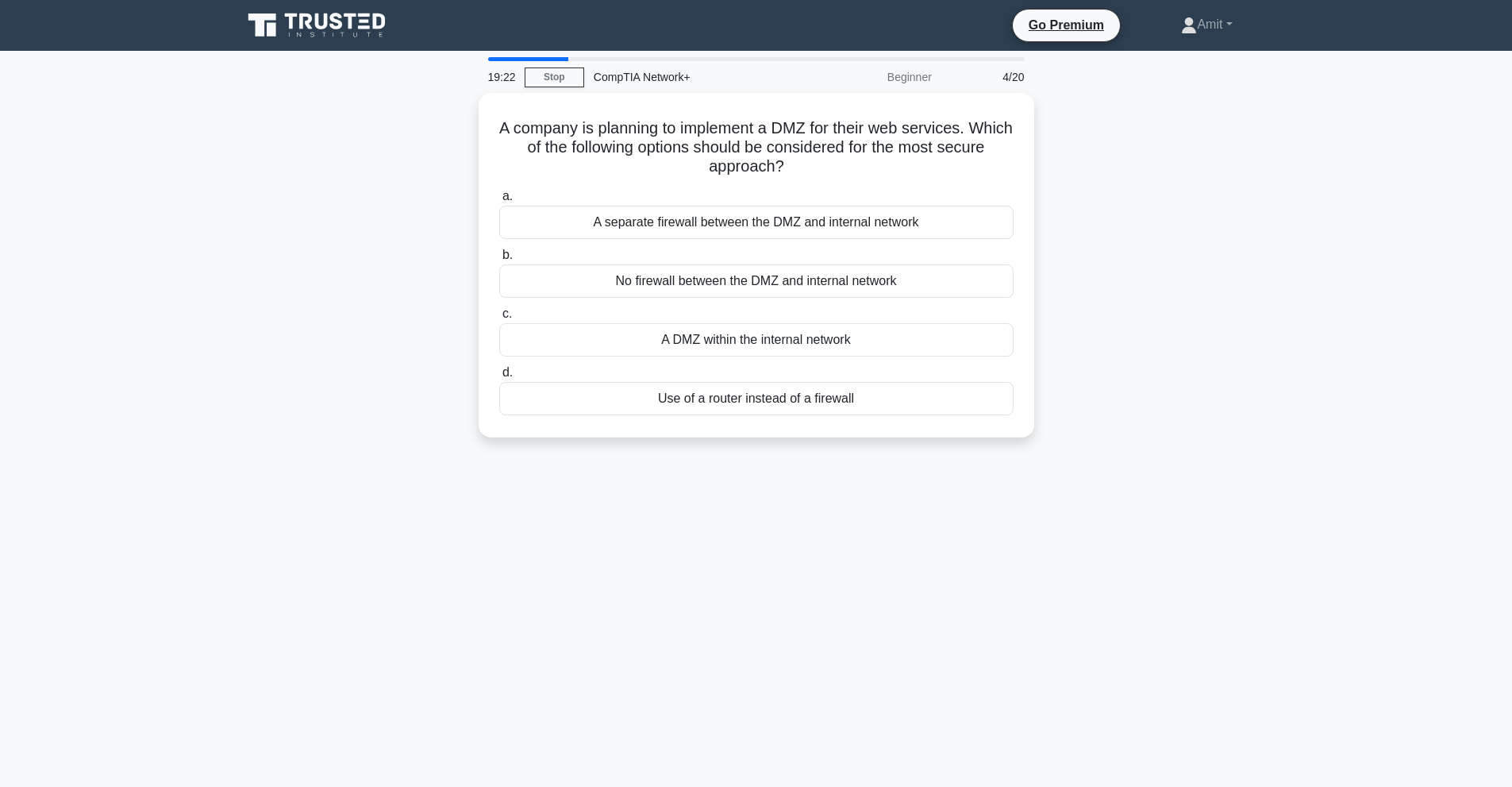
click at [715, 280] on div "No firewall between the DMZ and internal network" at bounding box center [756, 281] width 515 height 34
click at [499, 260] on input "b. No firewall between the DMZ and internal network" at bounding box center [499, 255] width 0 height 10
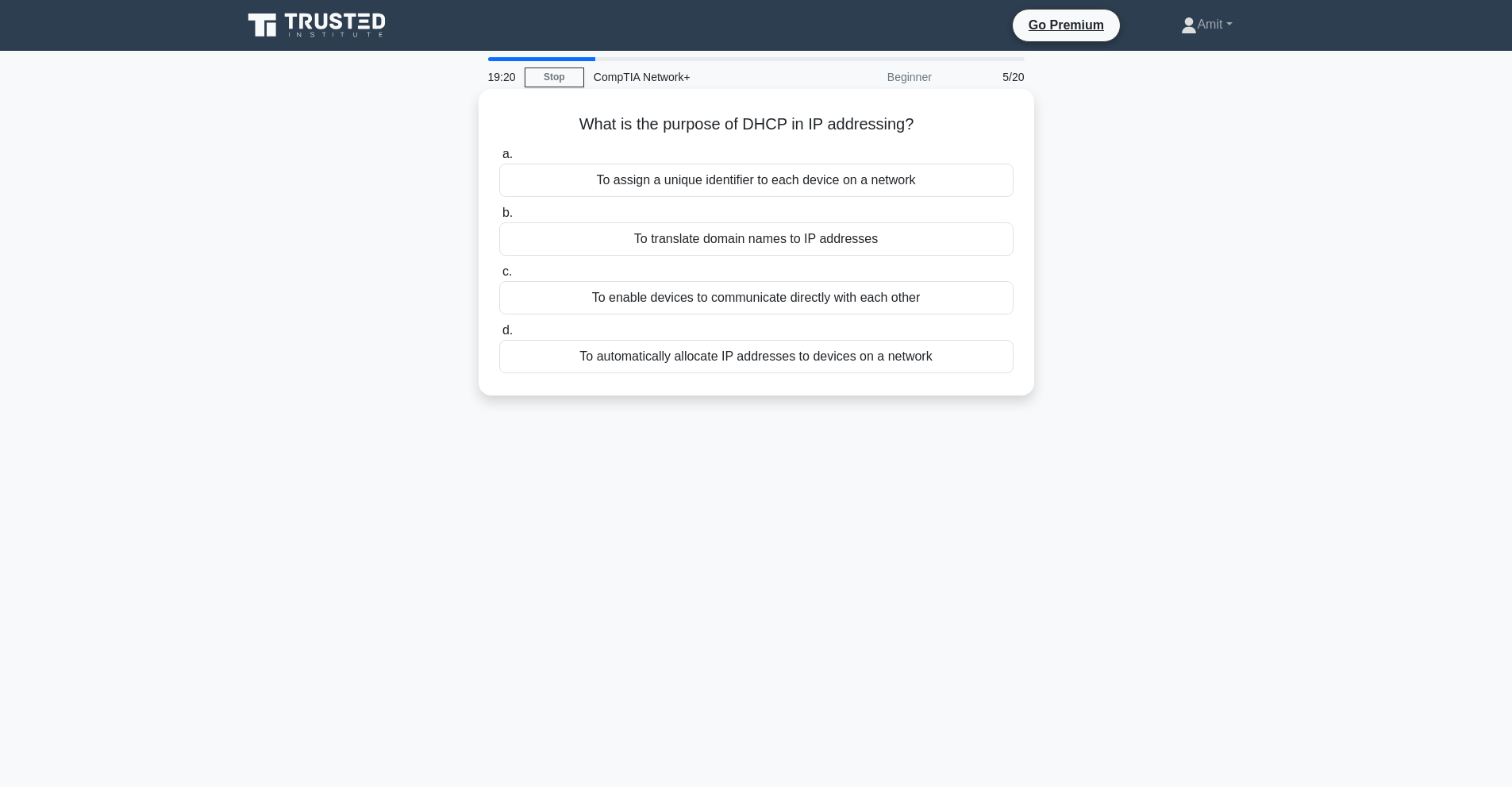
click at [707, 360] on div "To automatically allocate IP addresses to devices on a network" at bounding box center [756, 357] width 515 height 34
click at [499, 336] on input "d. To automatically allocate IP addresses to devices on a network" at bounding box center [499, 330] width 0 height 10
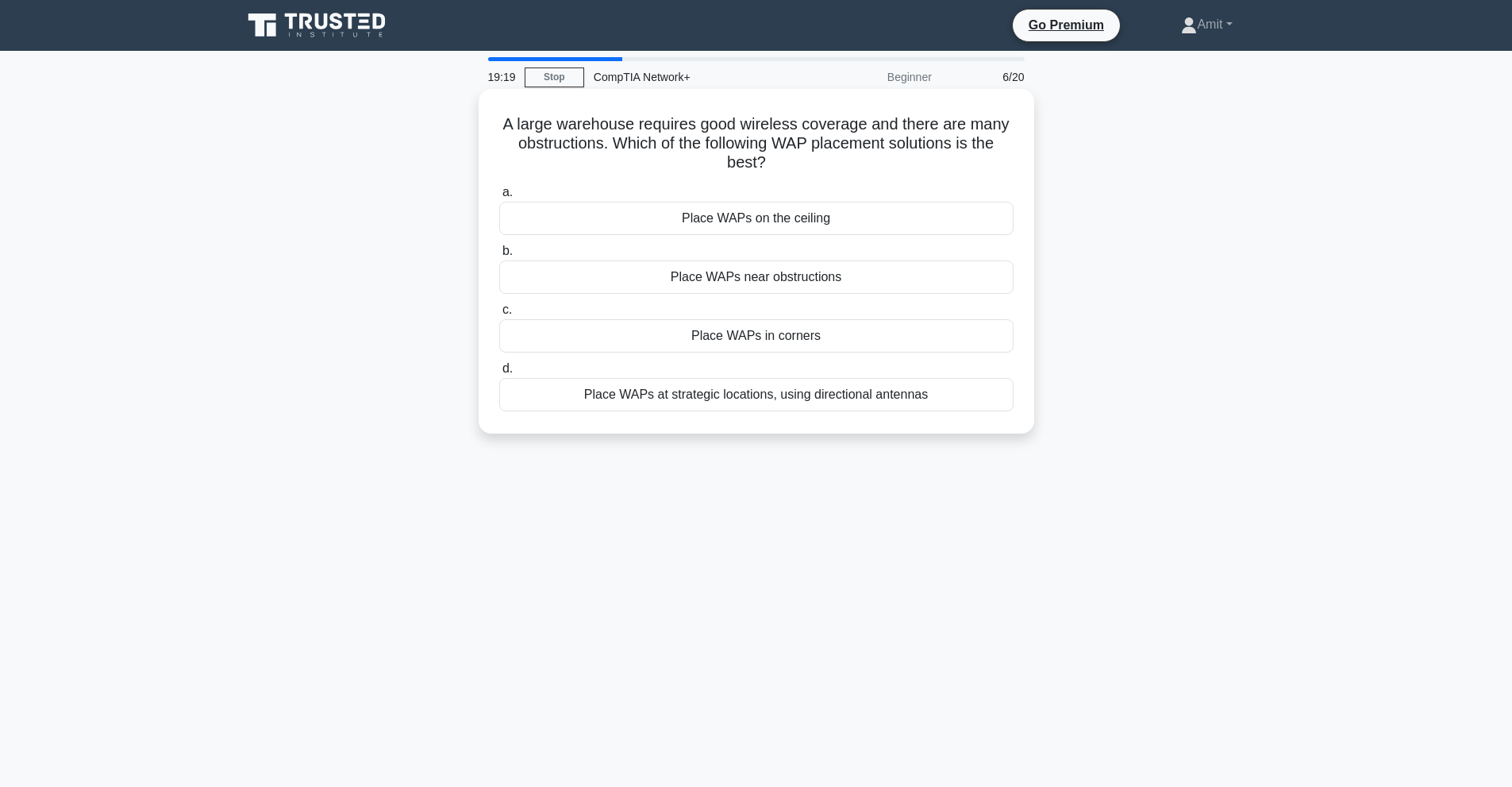
click at [734, 216] on div "Place WAPs on the ceiling" at bounding box center [756, 218] width 515 height 34
click at [499, 197] on input "a. Place WAPs on the ceiling" at bounding box center [499, 192] width 0 height 10
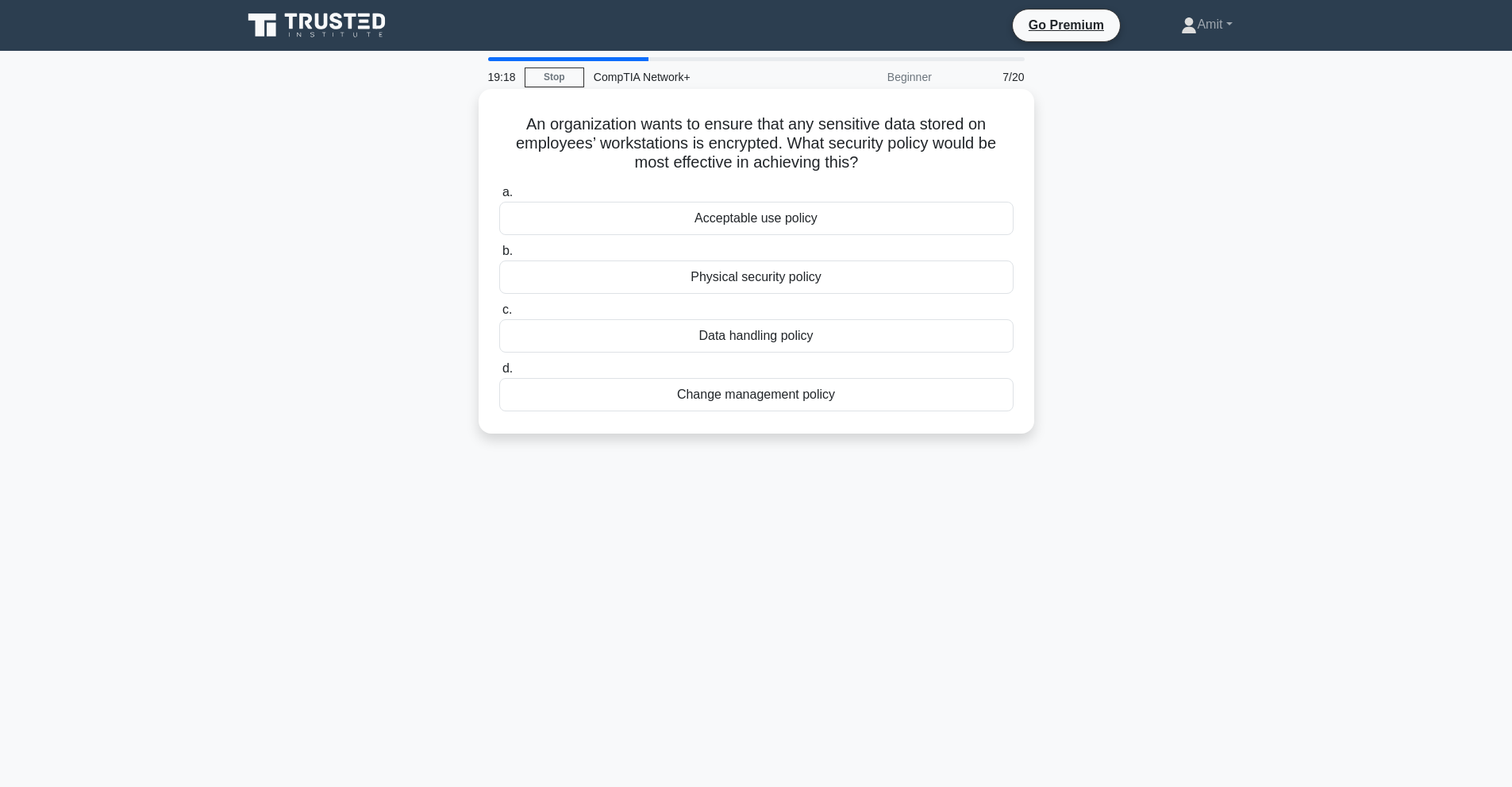
click at [726, 278] on div "Physical security policy" at bounding box center [756, 277] width 515 height 34
click at [499, 256] on input "b. Physical security policy" at bounding box center [499, 251] width 0 height 10
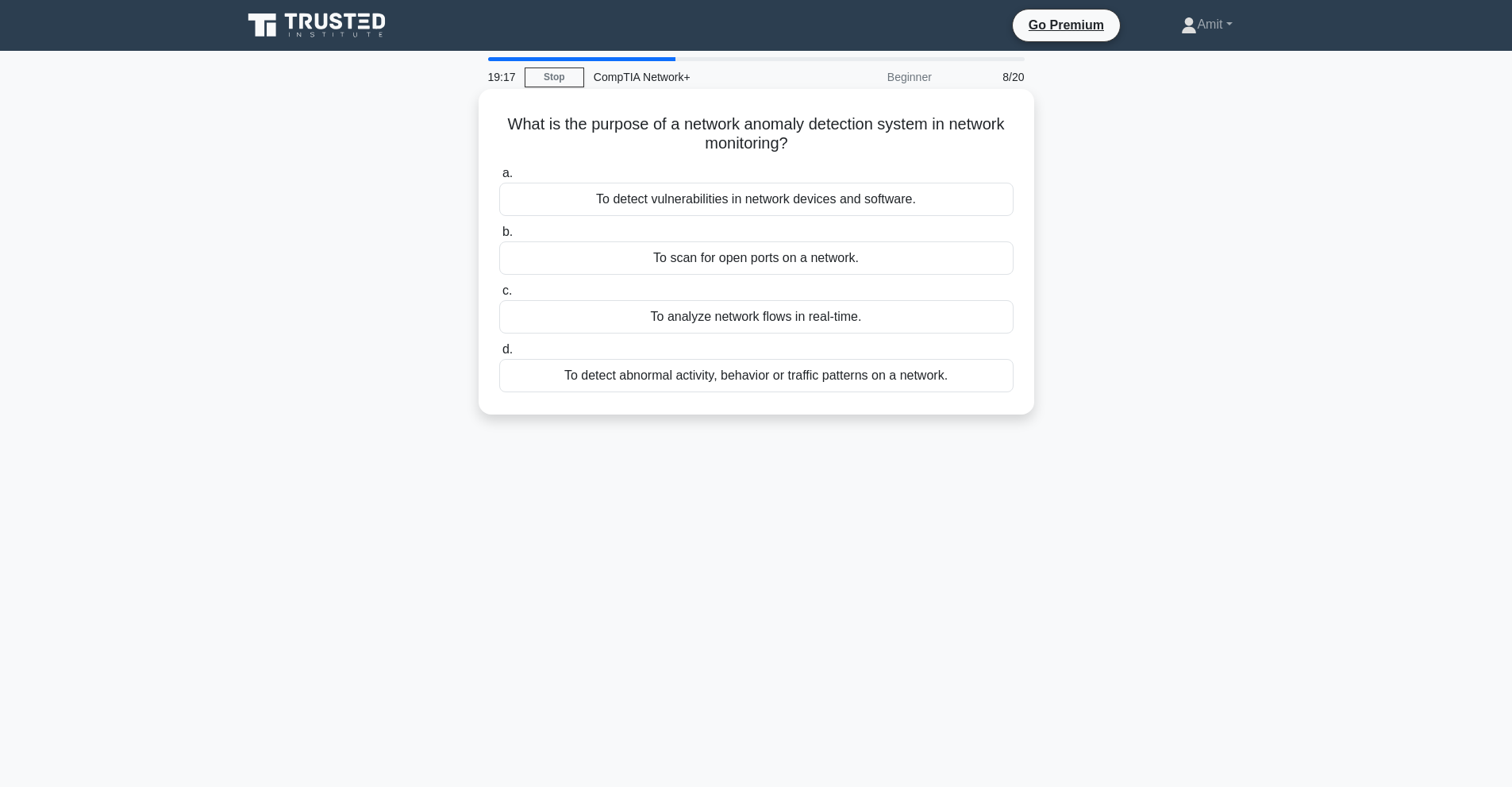
click at [743, 209] on div "To detect vulnerabilities in network devices and software." at bounding box center [756, 199] width 515 height 34
click at [499, 179] on input "a. To detect vulnerabilities in network devices and software." at bounding box center [499, 174] width 0 height 10
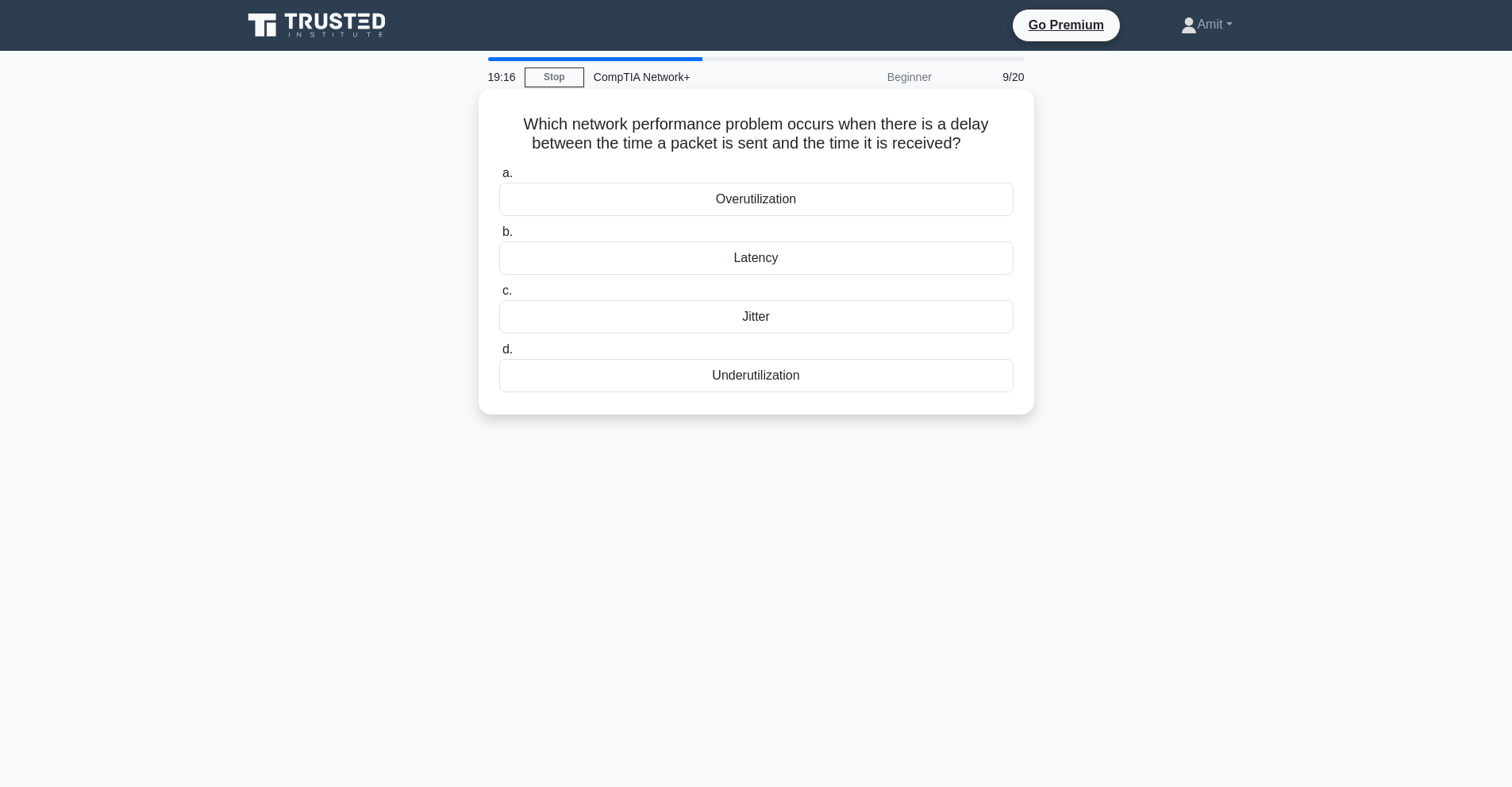
click at [737, 264] on div "Latency" at bounding box center [756, 258] width 515 height 34
click at [499, 238] on input "b. Latency" at bounding box center [499, 232] width 0 height 10
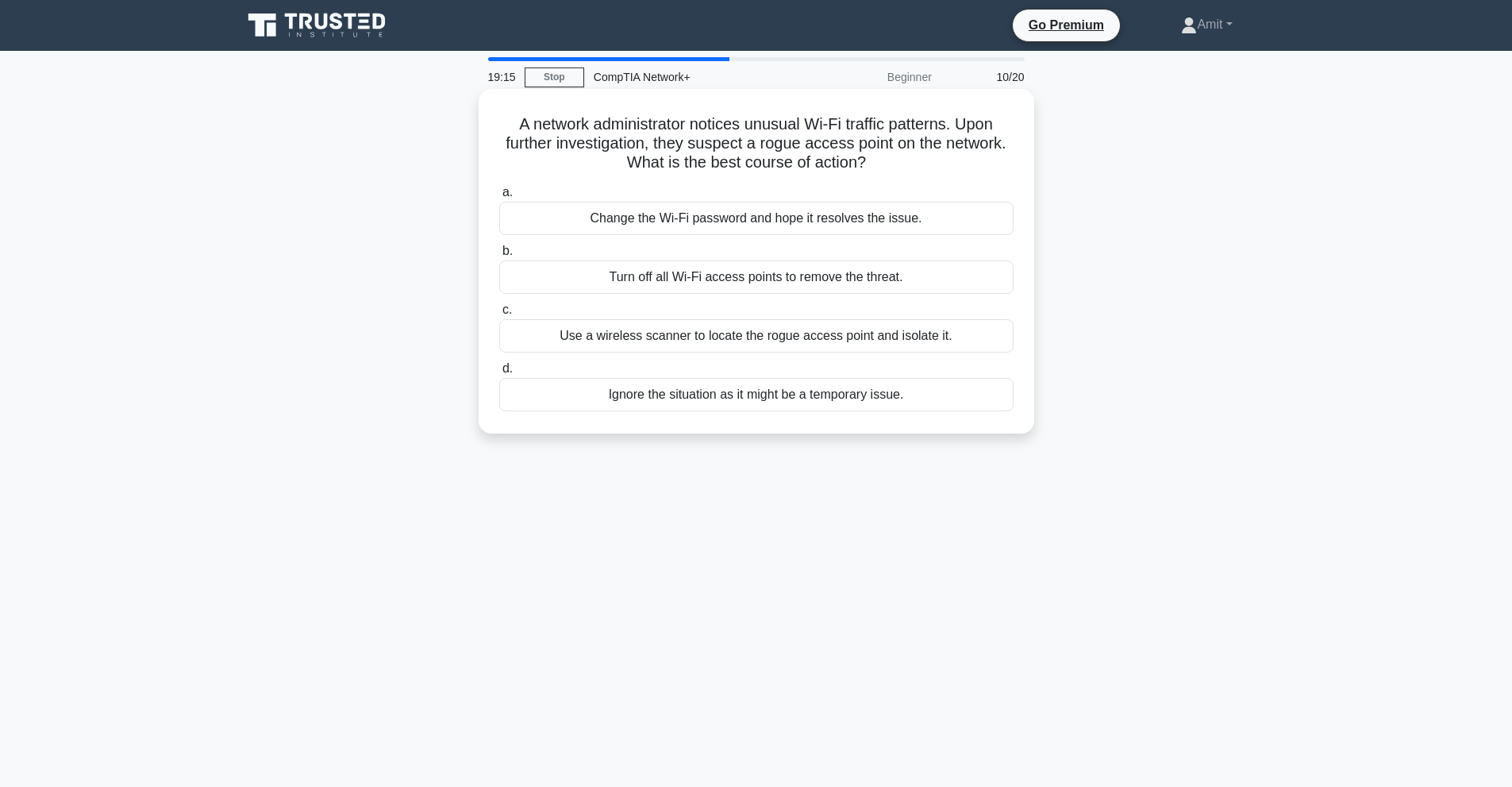
click at [736, 282] on div "Turn off all Wi-Fi access points to remove the threat." at bounding box center [756, 277] width 515 height 34
click at [499, 256] on input "b. Turn off all Wi-Fi access points to remove the threat." at bounding box center [499, 251] width 0 height 10
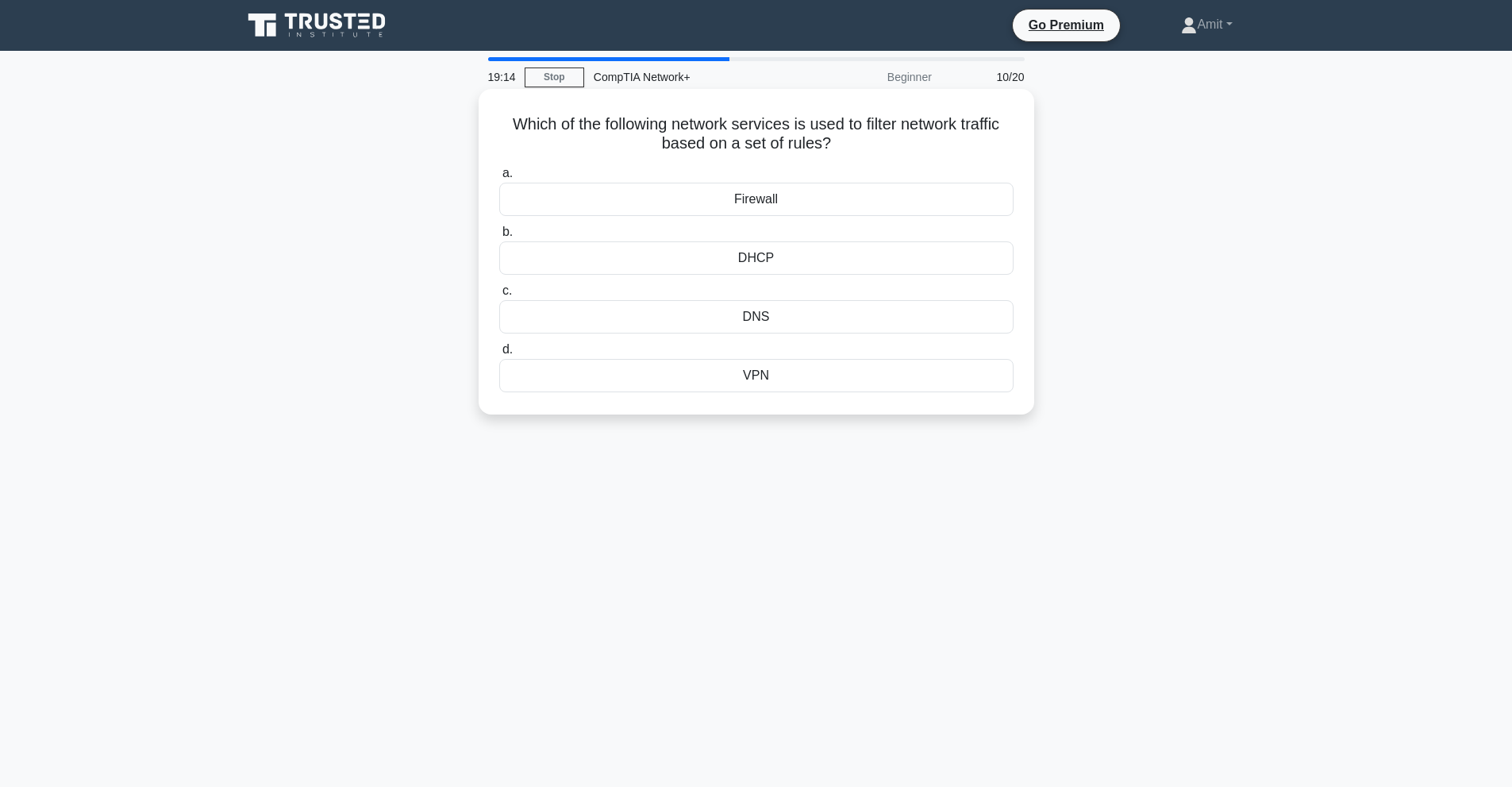
click at [736, 321] on div "DNS" at bounding box center [756, 317] width 515 height 34
click at [499, 296] on input "c. DNS" at bounding box center [499, 291] width 0 height 10
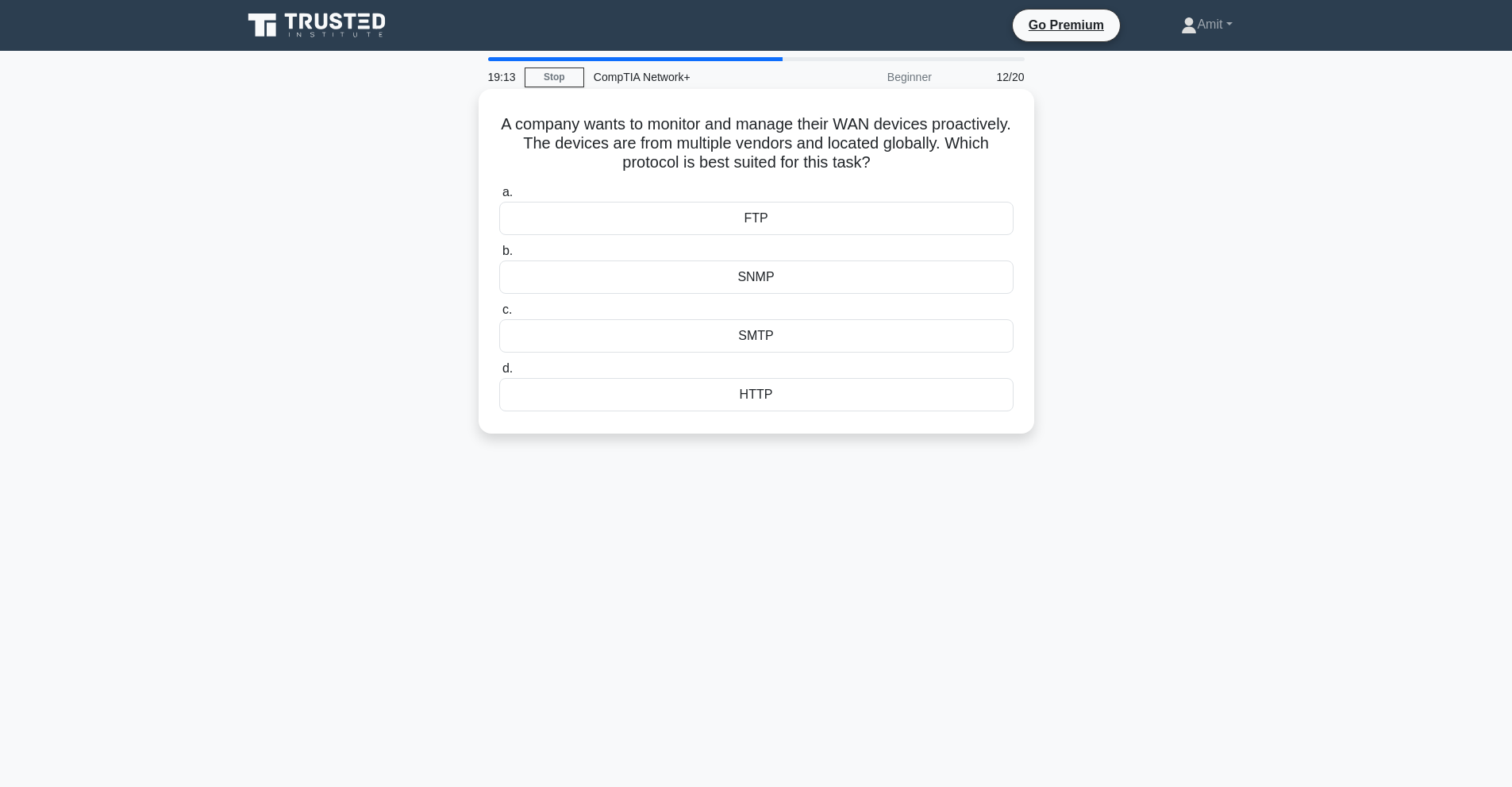
click at [756, 215] on div "FTP" at bounding box center [756, 218] width 515 height 34
click at [499, 197] on input "a. FTP" at bounding box center [499, 192] width 0 height 10
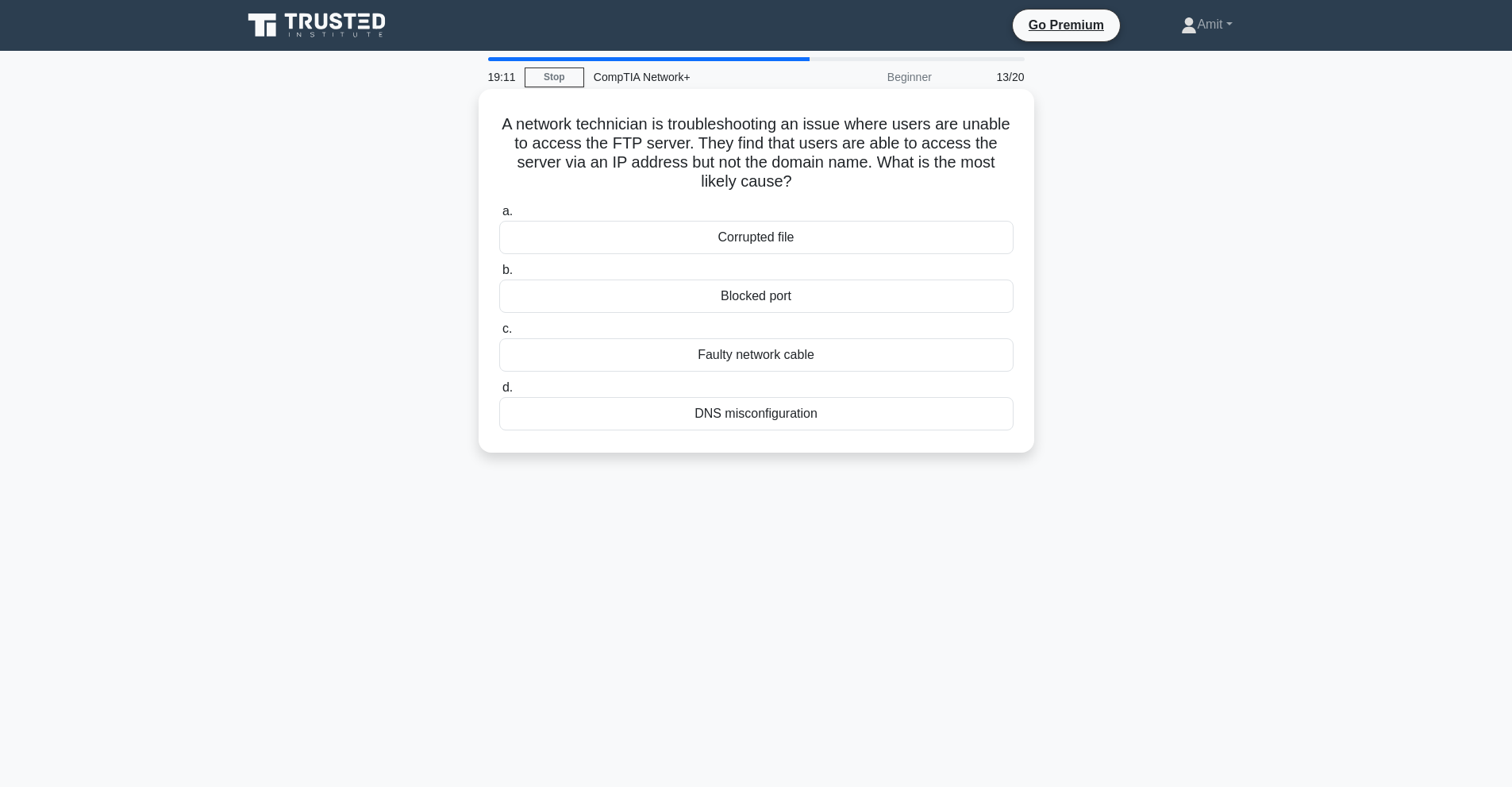
click at [780, 242] on div "Corrupted file" at bounding box center [756, 238] width 515 height 34
click at [499, 217] on input "a. Corrupted file" at bounding box center [499, 211] width 0 height 10
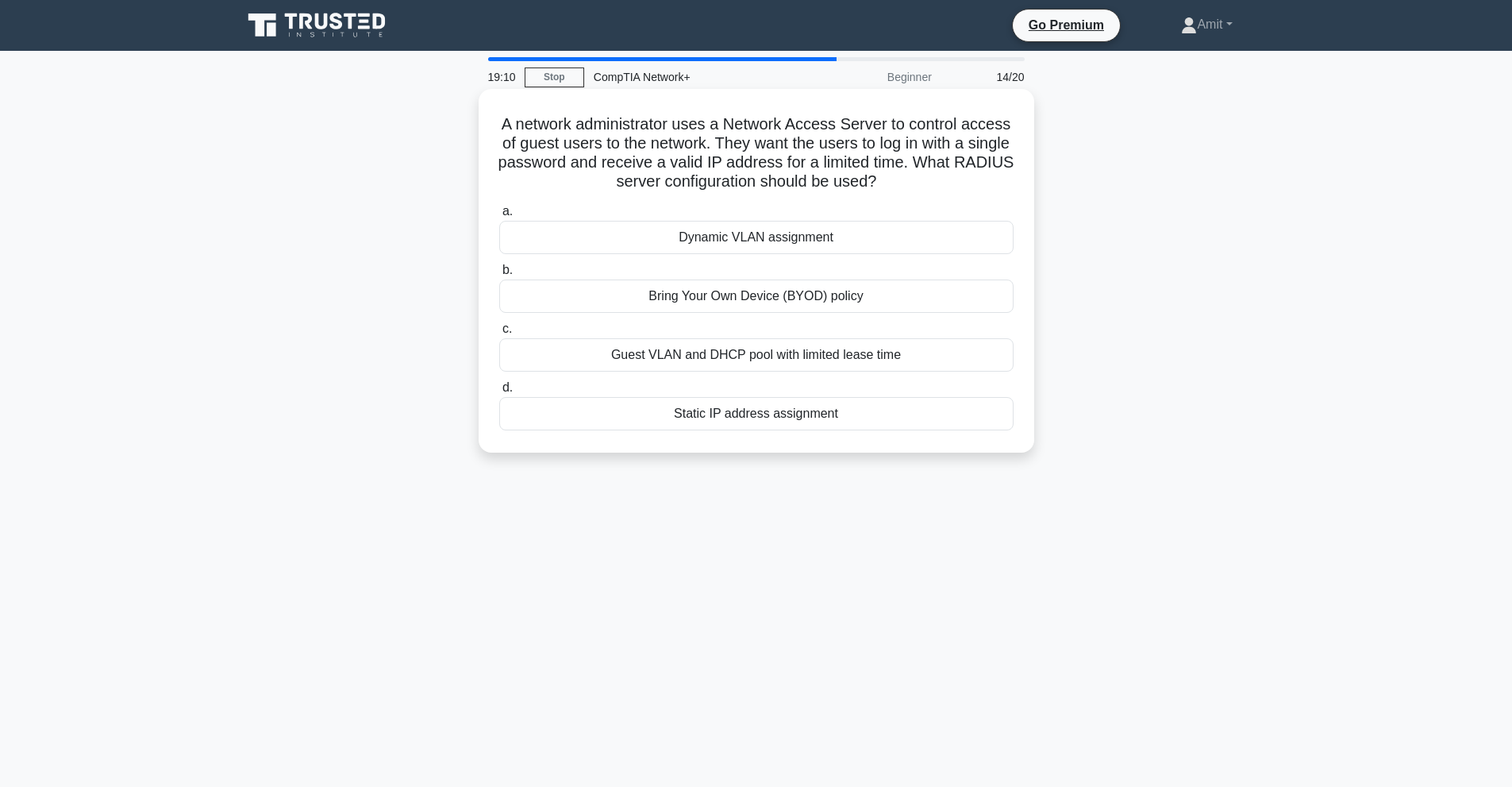
click at [757, 291] on div "Bring Your Own Device (BYOD) policy" at bounding box center [756, 296] width 515 height 34
click at [499, 275] on input "b. Bring Your Own Device (BYOD) policy" at bounding box center [499, 270] width 0 height 10
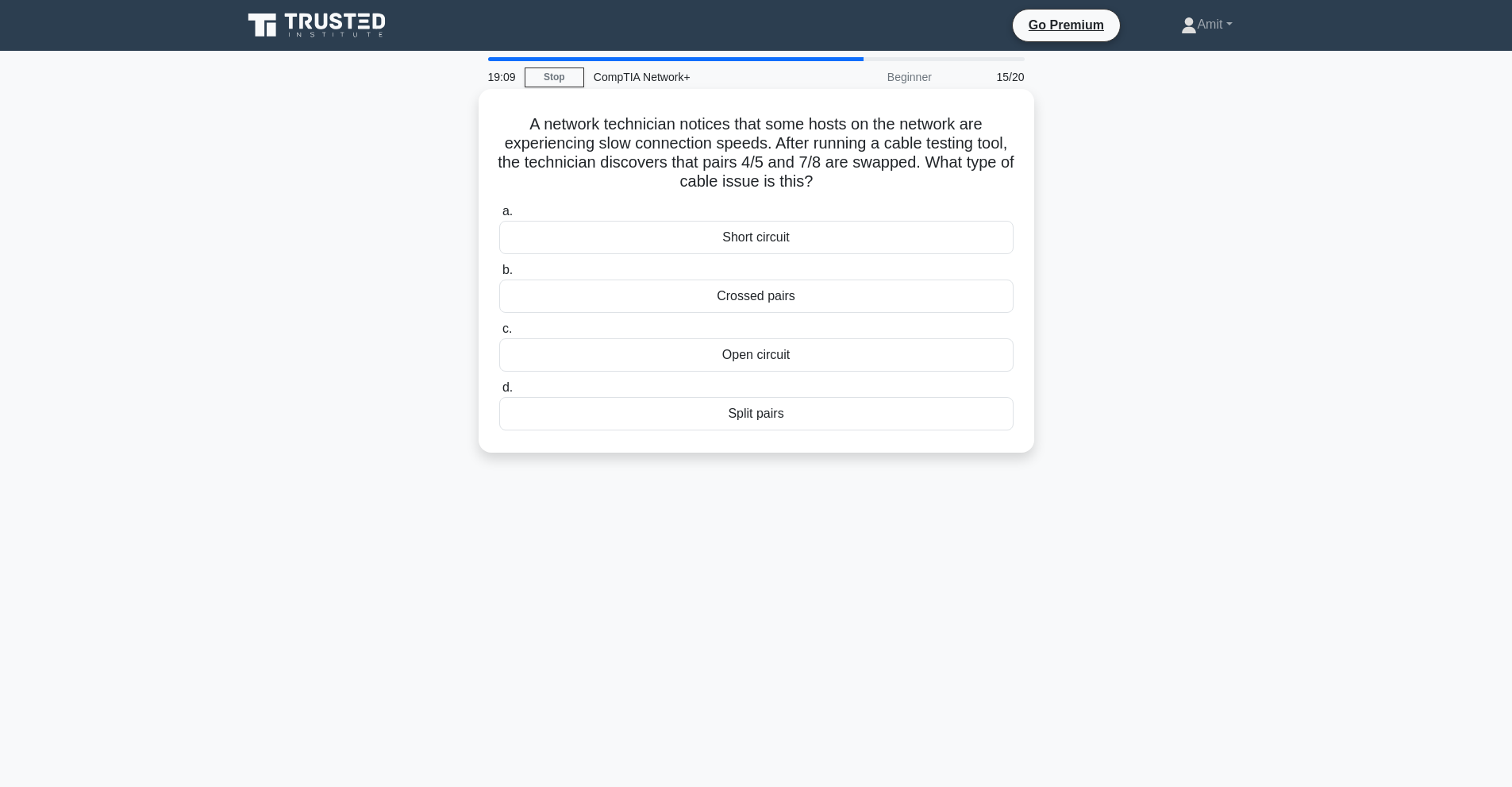
click at [746, 356] on div "Open circuit" at bounding box center [756, 355] width 515 height 34
click at [499, 334] on input "c. Open circuit" at bounding box center [499, 328] width 0 height 10
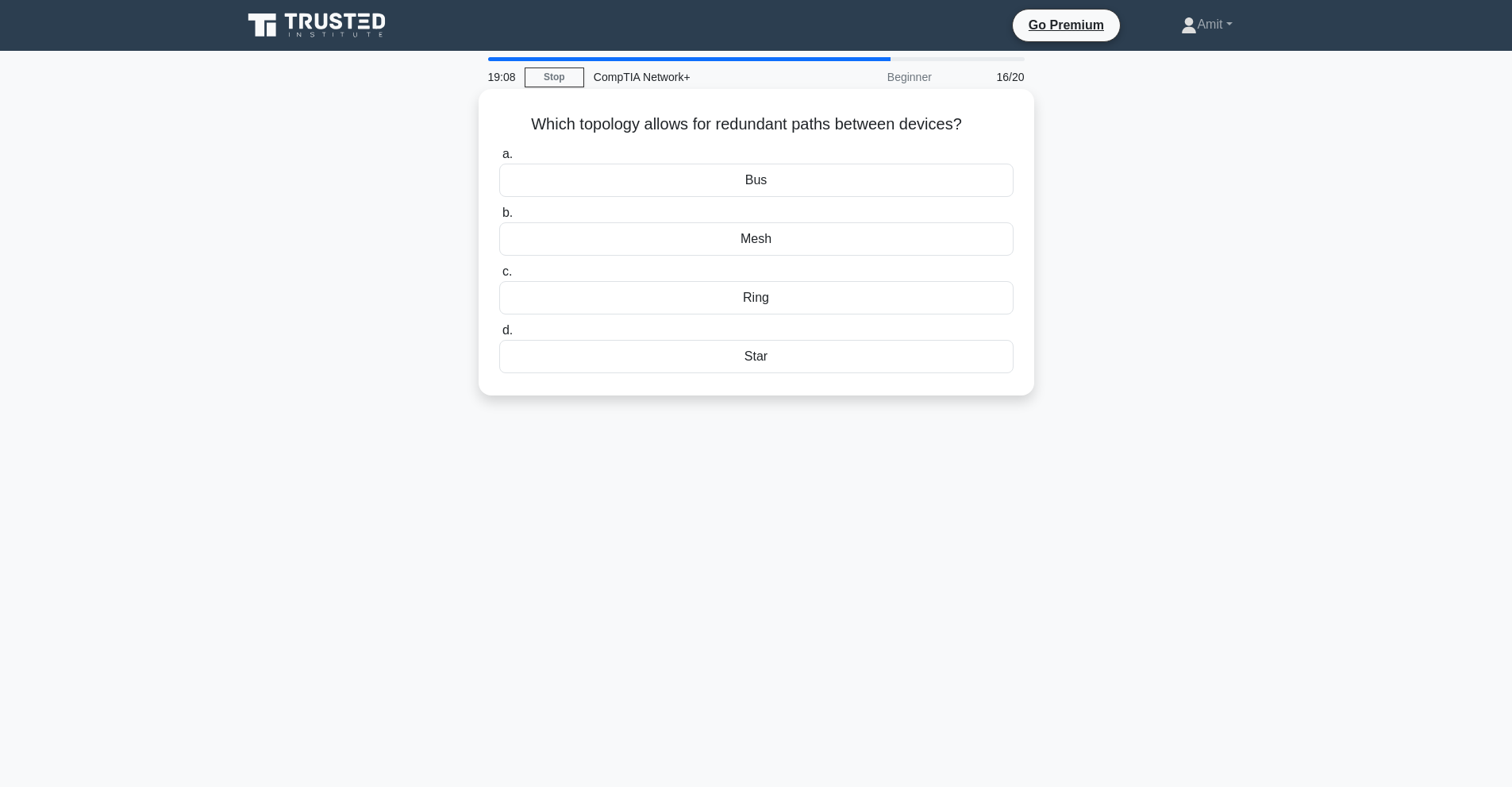
click at [787, 190] on div "Bus" at bounding box center [756, 180] width 515 height 34
click at [499, 160] on input "a. Bus" at bounding box center [499, 154] width 0 height 10
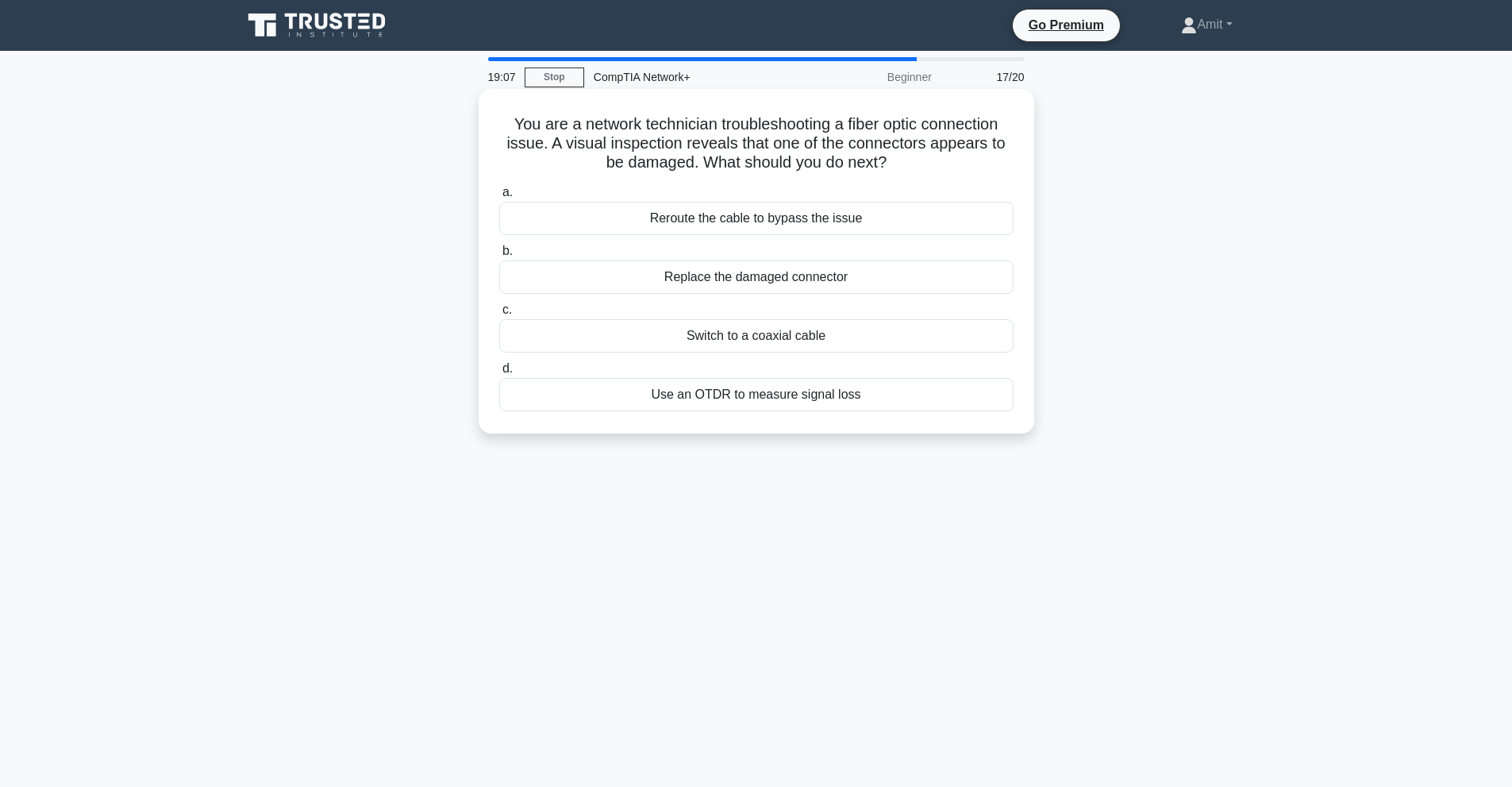
click at [760, 226] on div "Reroute the cable to bypass the issue" at bounding box center [756, 218] width 515 height 34
click at [499, 197] on input "a. Reroute the cable to bypass the issue" at bounding box center [499, 192] width 0 height 10
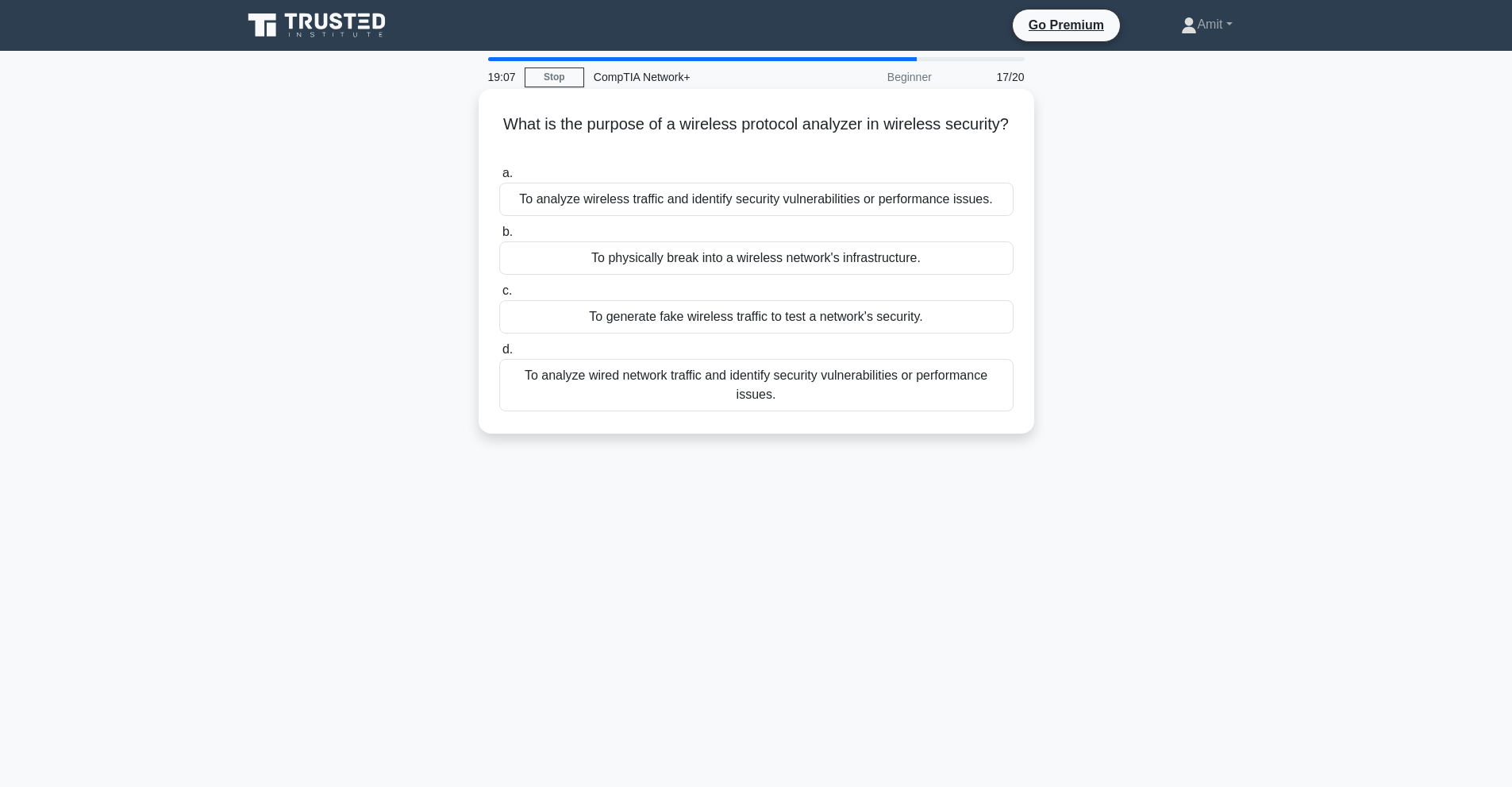
click at [743, 262] on div "To physically break into a wireless network's infrastructure." at bounding box center [756, 258] width 515 height 34
click at [499, 238] on input "b. To physically break into a wireless network's infrastructure." at bounding box center [499, 232] width 0 height 10
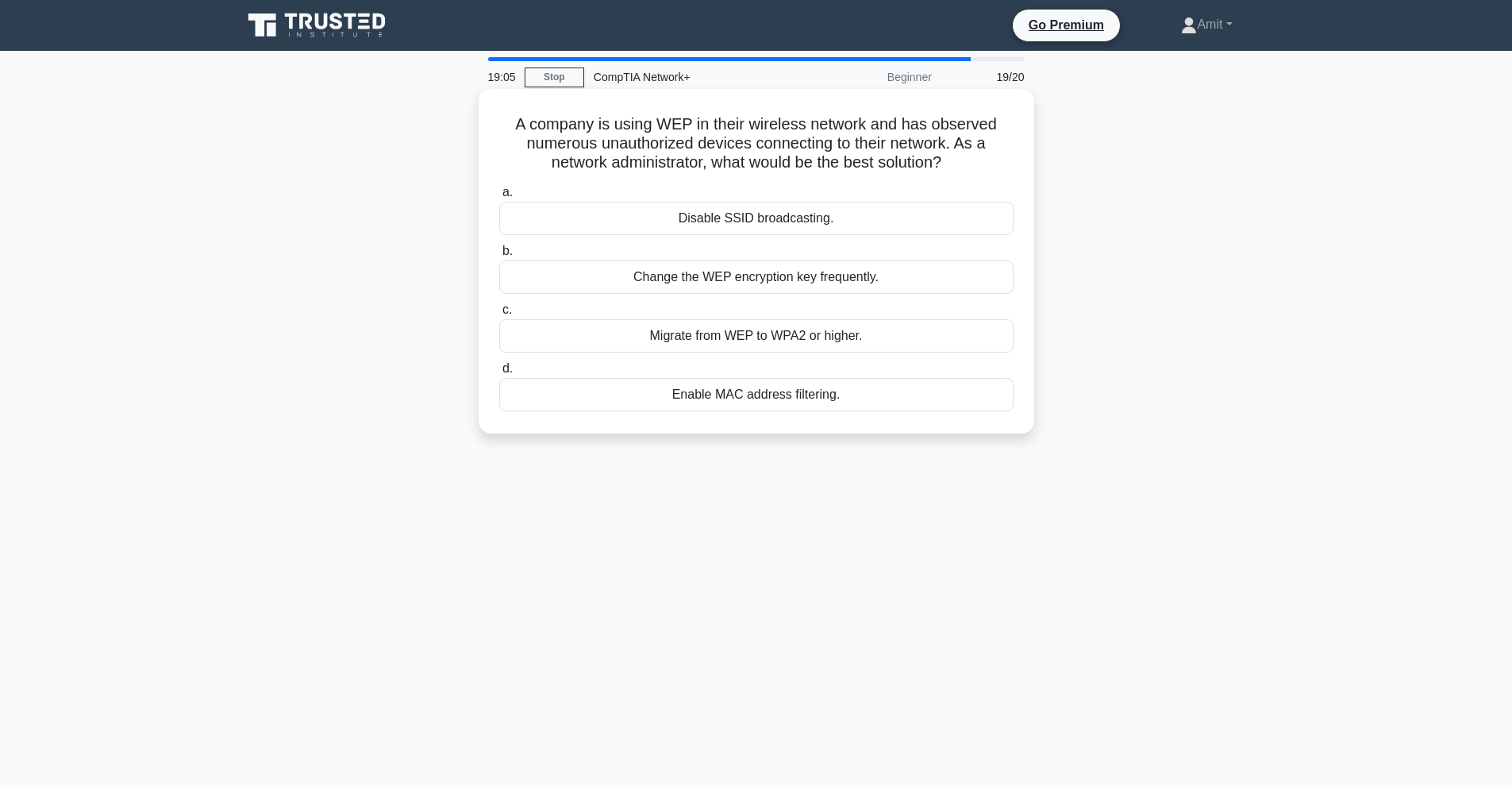
click at [733, 384] on div "Enable MAC address filtering." at bounding box center [756, 394] width 515 height 34
click at [499, 374] on input "d. Enable MAC address filtering." at bounding box center [499, 369] width 0 height 10
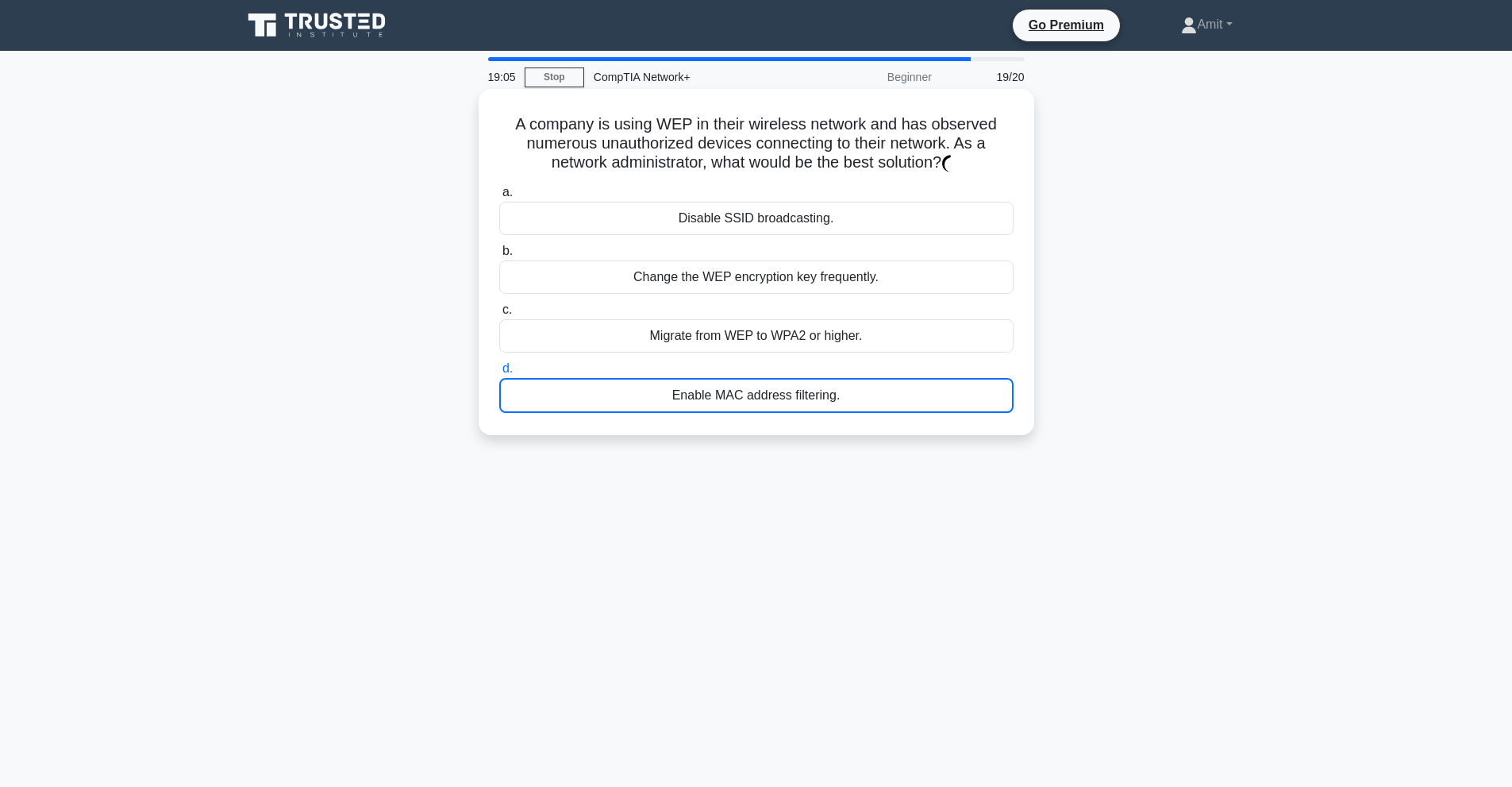
click at [727, 397] on div "Enable MAC address filtering." at bounding box center [756, 394] width 515 height 35
click at [499, 374] on input "d. Enable MAC address filtering." at bounding box center [499, 369] width 0 height 10
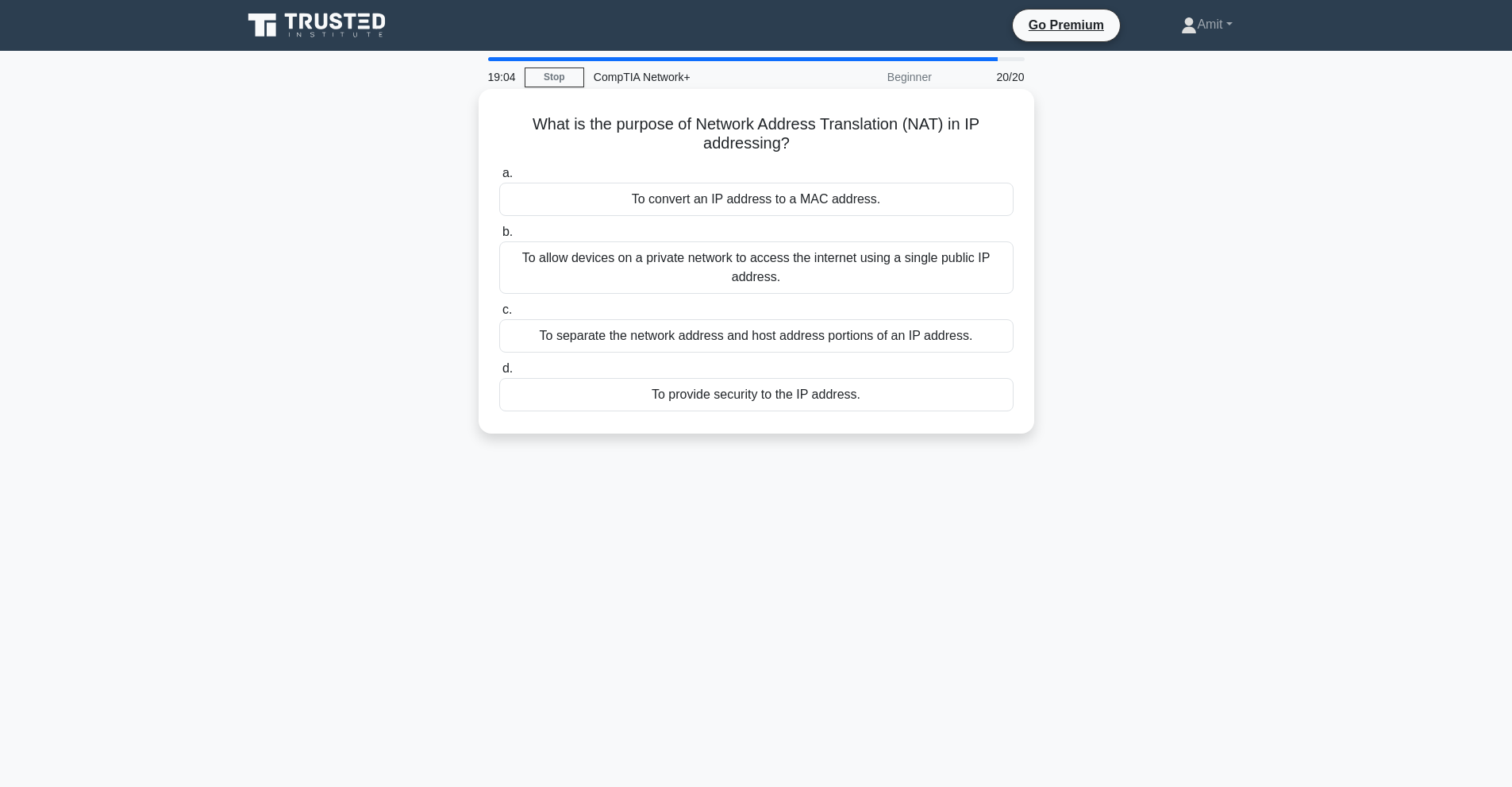
click at [773, 194] on div "To convert an IP address to a MAC address." at bounding box center [756, 199] width 515 height 34
click at [499, 179] on input "a. To convert an IP address to a MAC address." at bounding box center [499, 174] width 0 height 10
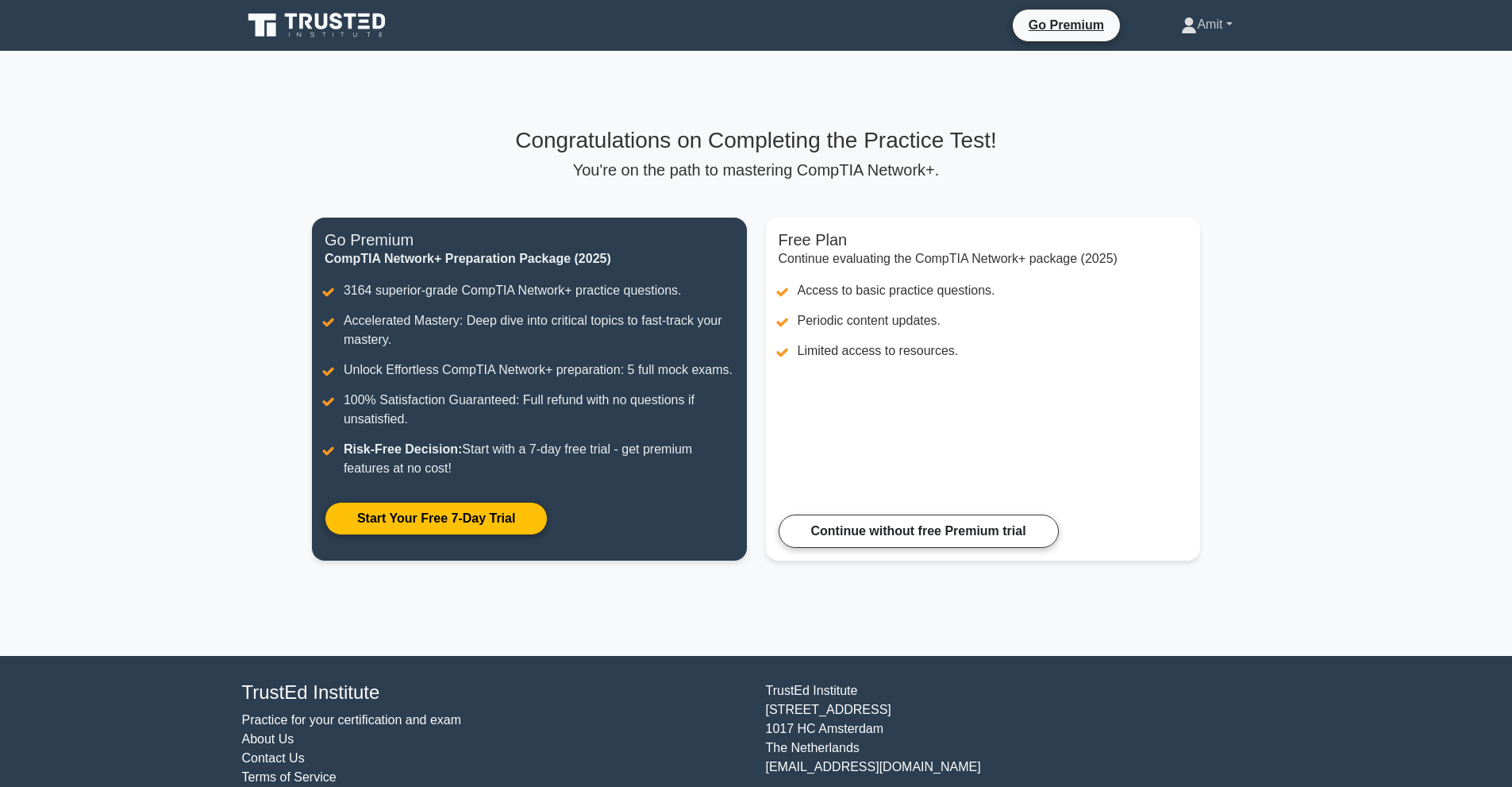
click at [1231, 30] on link "Amit" at bounding box center [1205, 25] width 127 height 32
click at [1188, 59] on link "Profile" at bounding box center [1205, 62] width 125 height 26
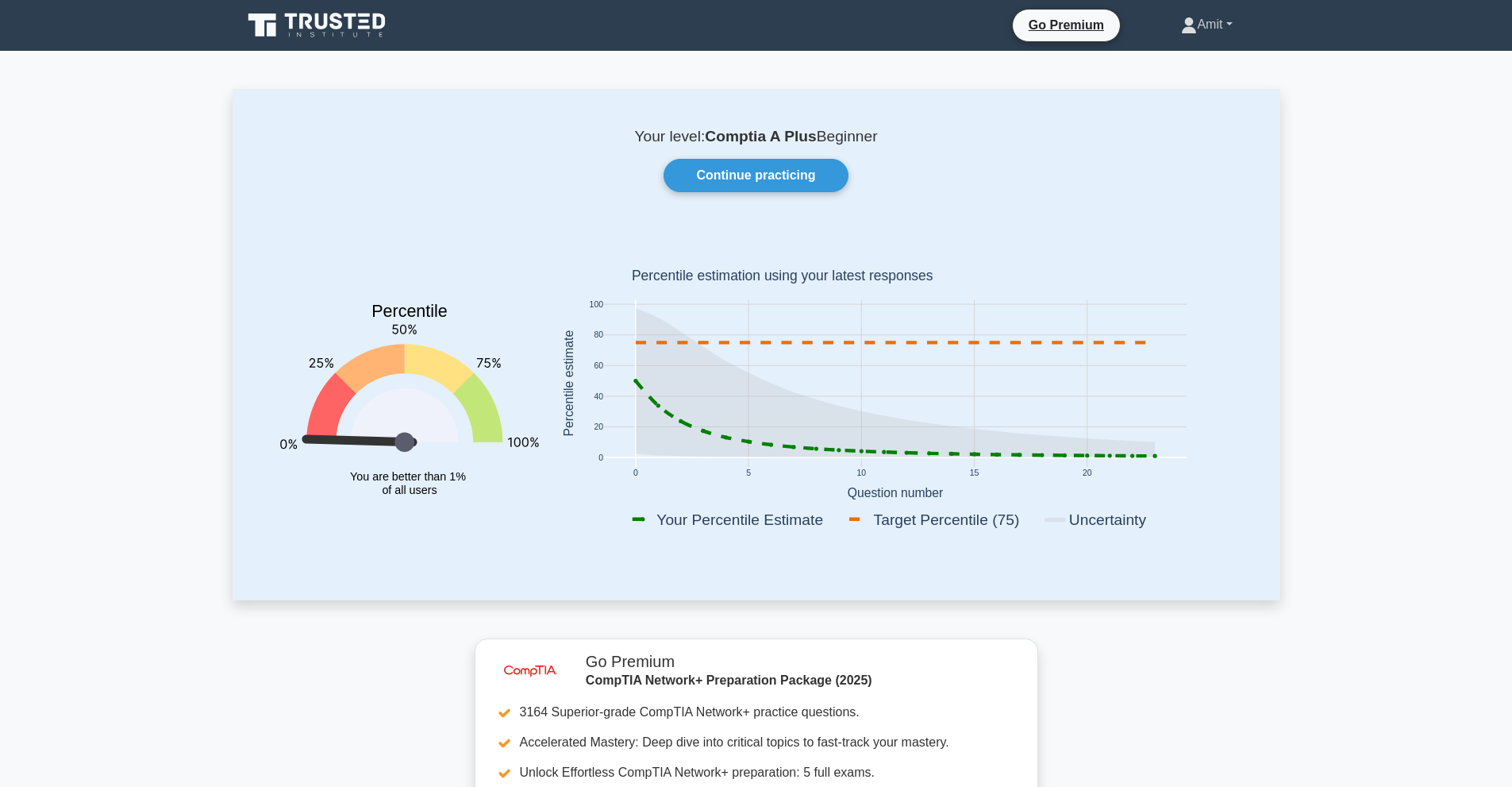
click at [1219, 31] on link "Amit" at bounding box center [1205, 25] width 127 height 32
click at [1175, 93] on link "Settings" at bounding box center [1205, 88] width 125 height 26
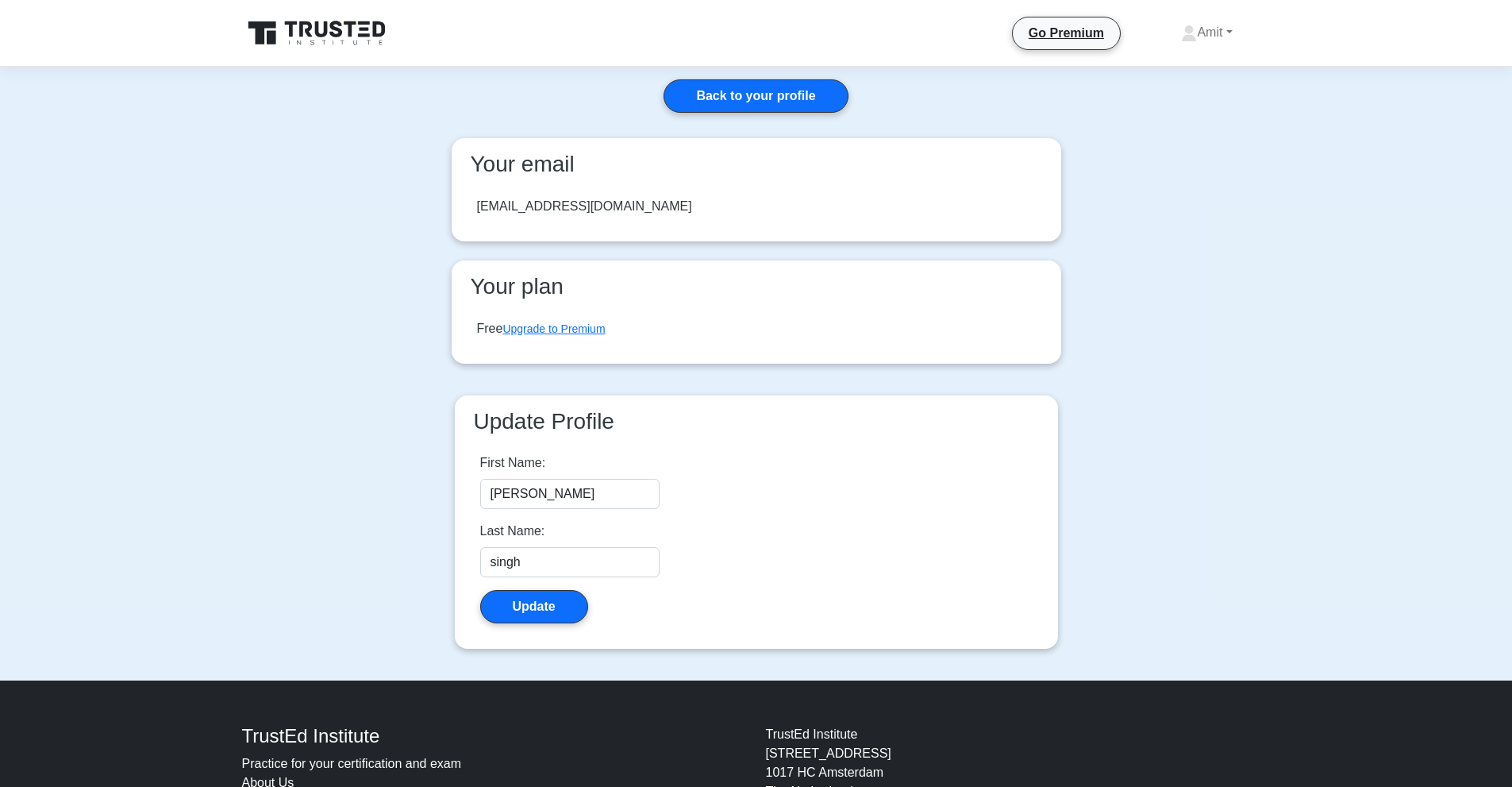
click at [621, 196] on div "wizardking8938@gmail.com" at bounding box center [756, 206] width 584 height 44
click at [794, 102] on link "Back to your profile" at bounding box center [755, 97] width 184 height 34
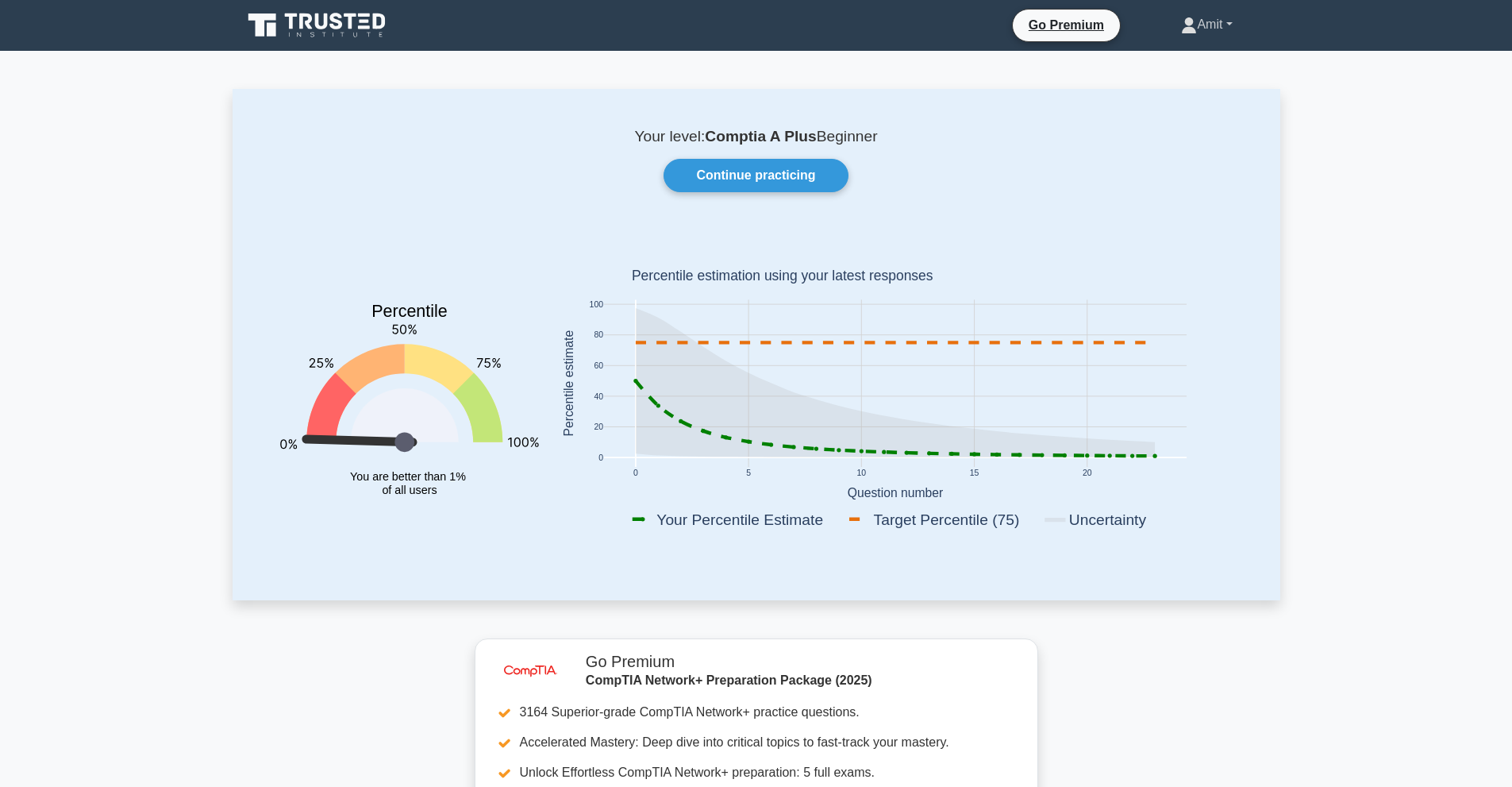
click at [1199, 28] on link "Amit" at bounding box center [1205, 25] width 127 height 32
click at [1183, 46] on ul "Profile Settings" at bounding box center [1205, 75] width 127 height 65
click at [1187, 40] on ul "Go Premium Amit Profile Settings" at bounding box center [1140, 26] width 258 height 34
click at [1191, 24] on link "Amit" at bounding box center [1205, 25] width 127 height 32
click at [1182, 65] on link "Profile" at bounding box center [1205, 62] width 125 height 26
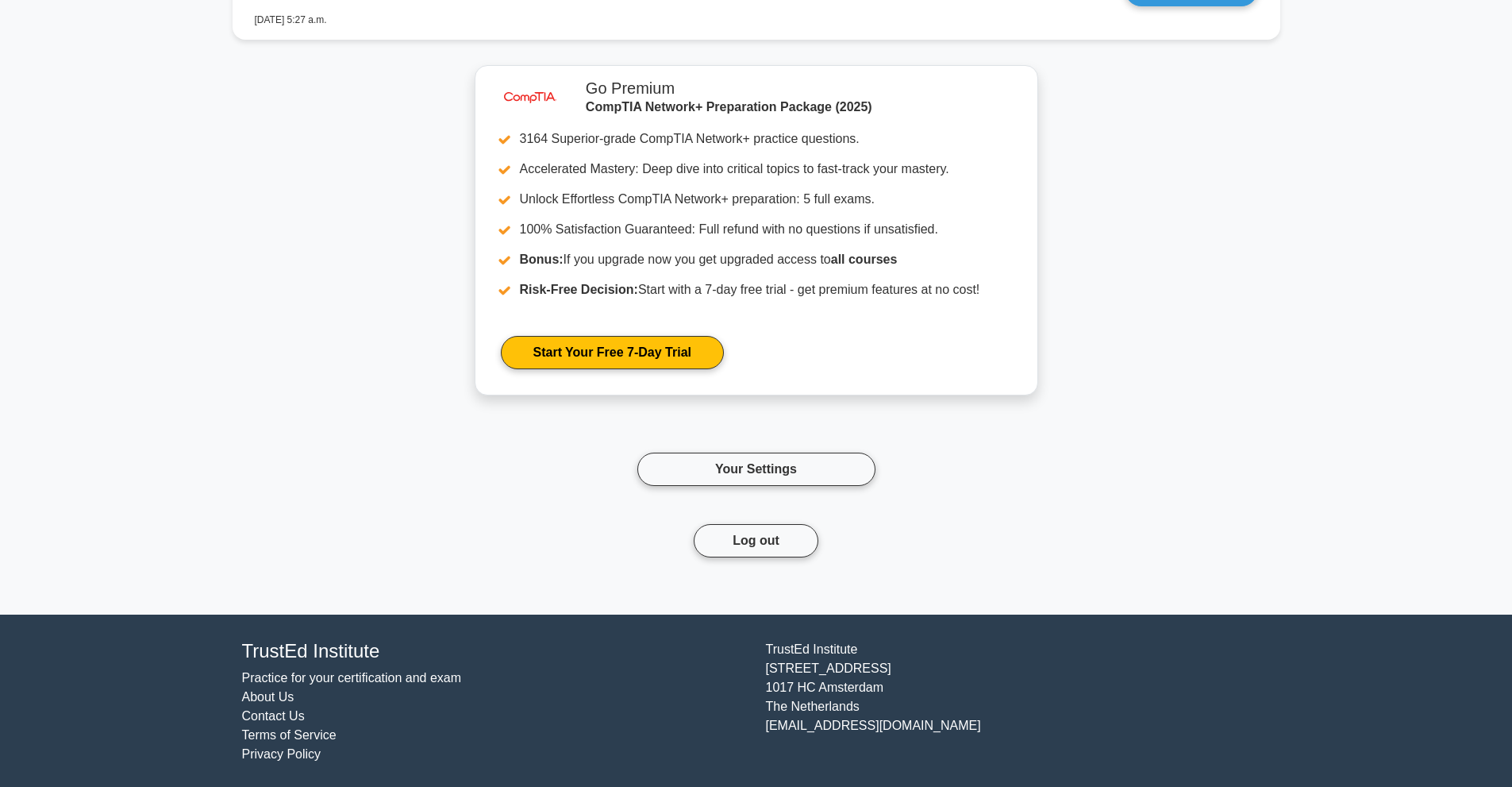
scroll to position [1440, 0]
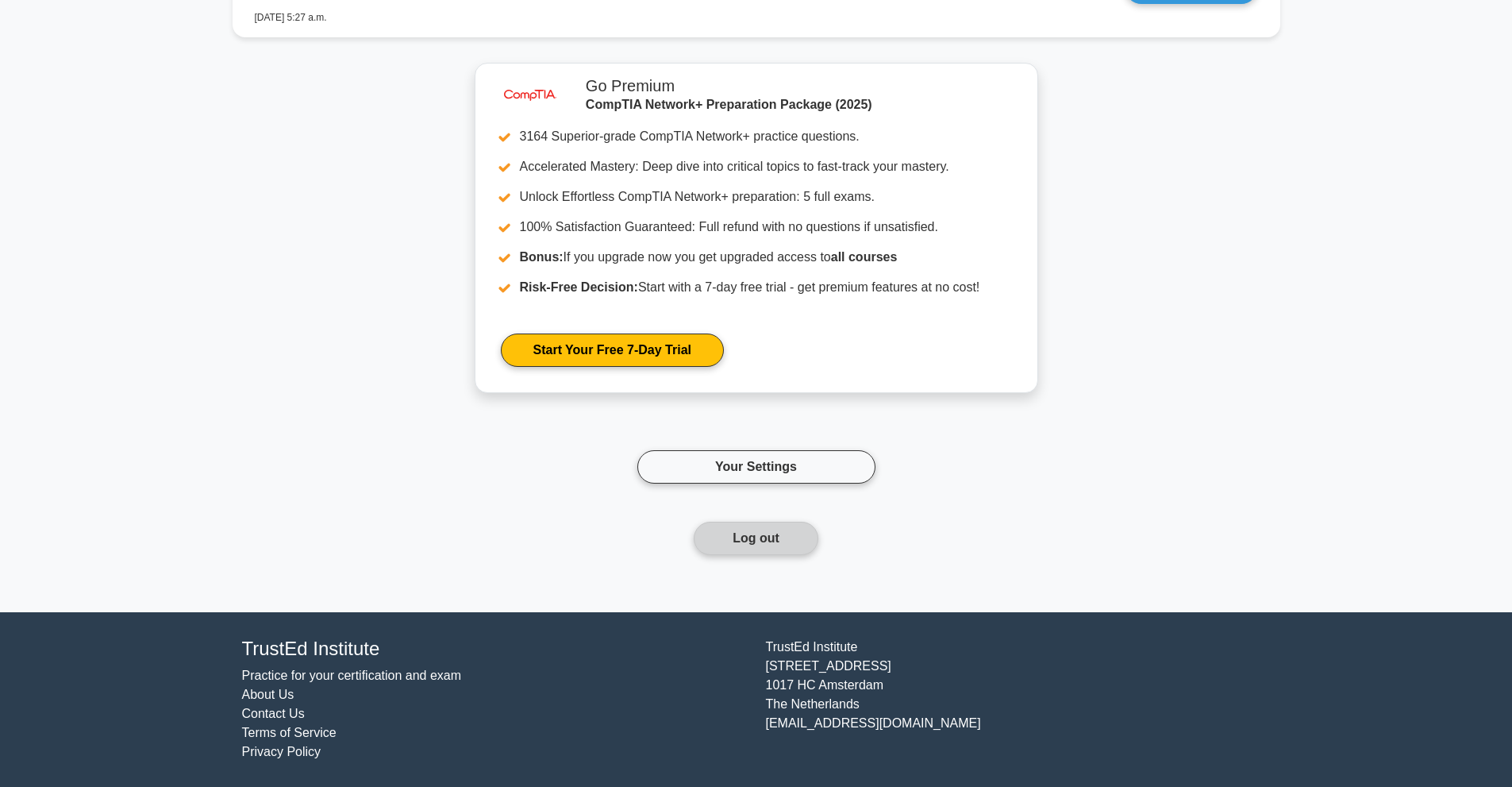
click at [728, 547] on button "Log out" at bounding box center [756, 538] width 124 height 34
